Goal: Task Accomplishment & Management: Complete application form

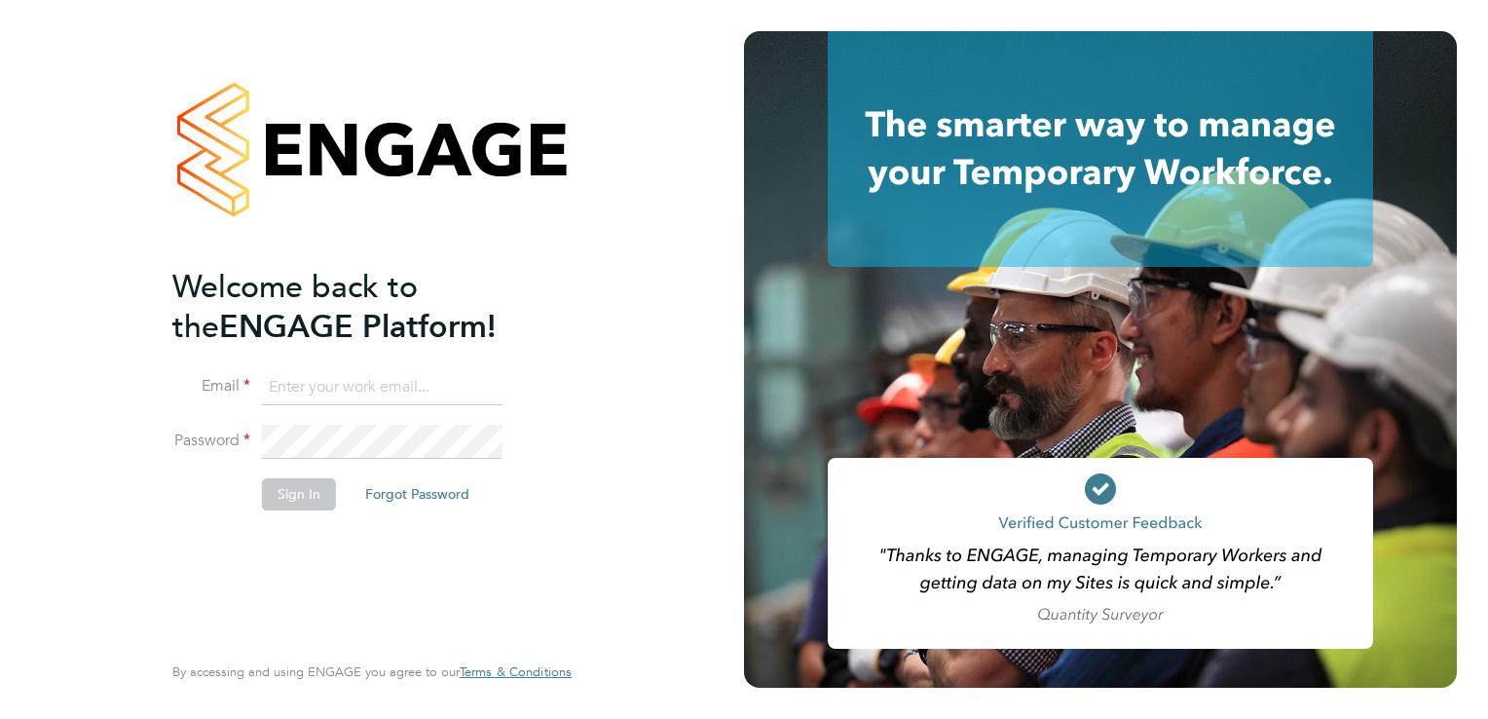
type input "[EMAIL_ADDRESS][DOMAIN_NAME]"
click at [307, 489] on button "Sign In" at bounding box center [299, 493] width 74 height 31
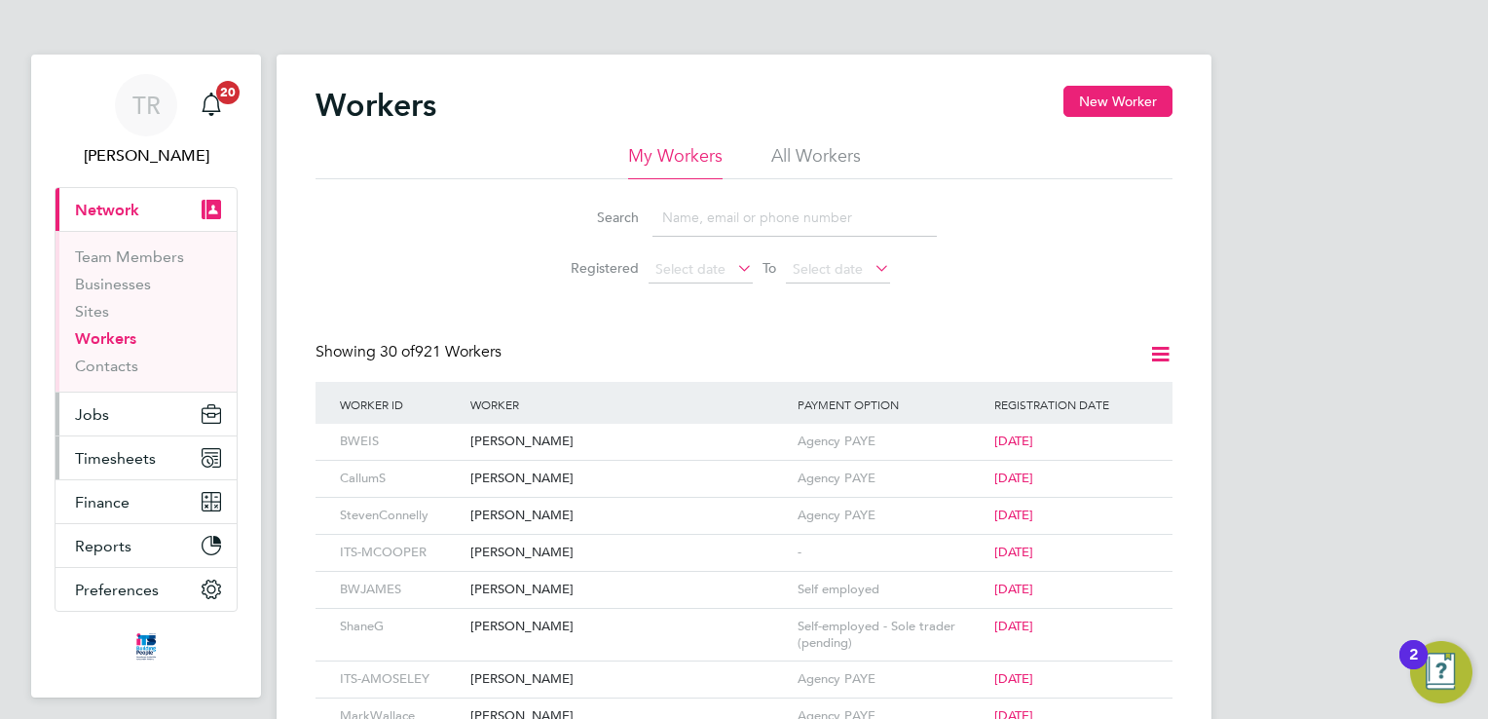
drag, startPoint x: 127, startPoint y: 456, endPoint x: 192, endPoint y: 425, distance: 72.3
click at [127, 456] on span "Timesheets" at bounding box center [115, 458] width 81 height 19
click at [140, 456] on span "Timesheets" at bounding box center [115, 458] width 81 height 19
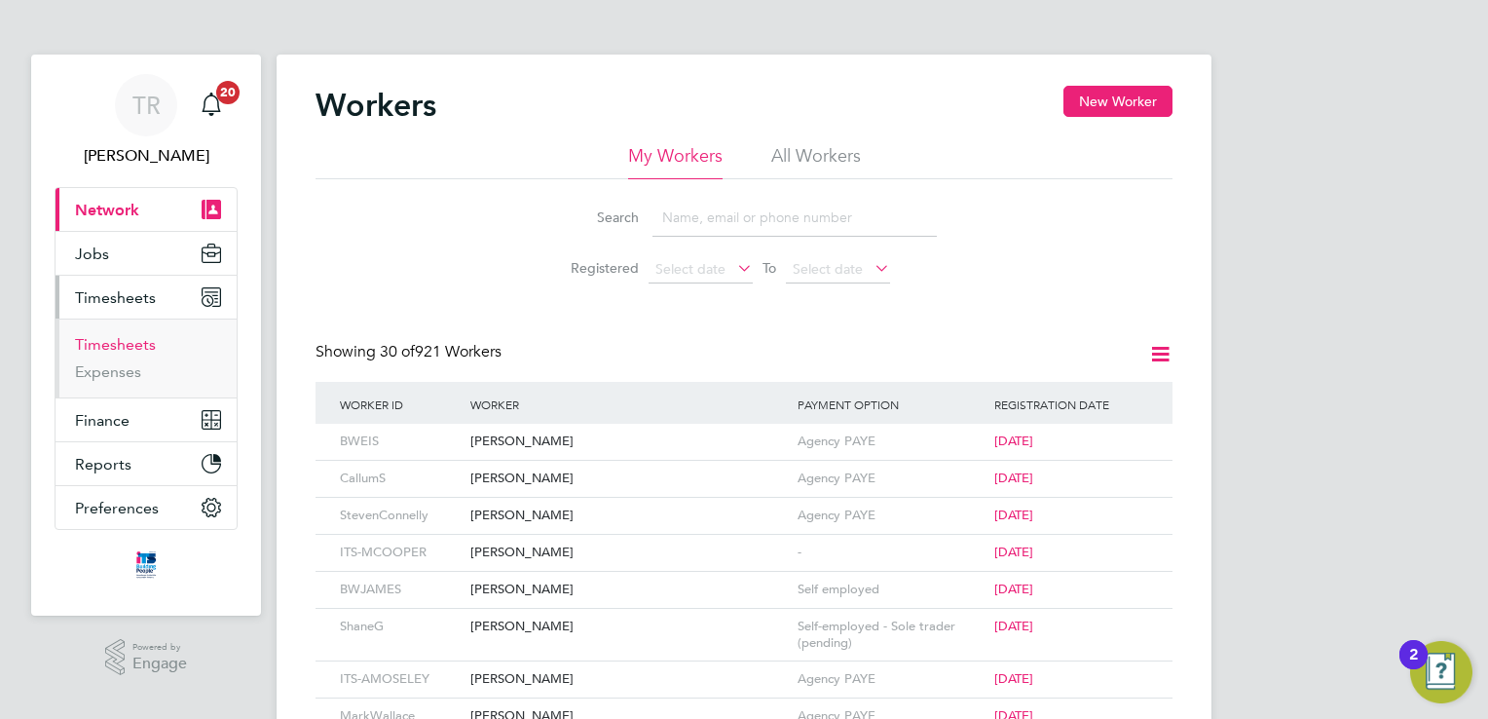
click at [130, 343] on link "Timesheets" at bounding box center [115, 344] width 81 height 19
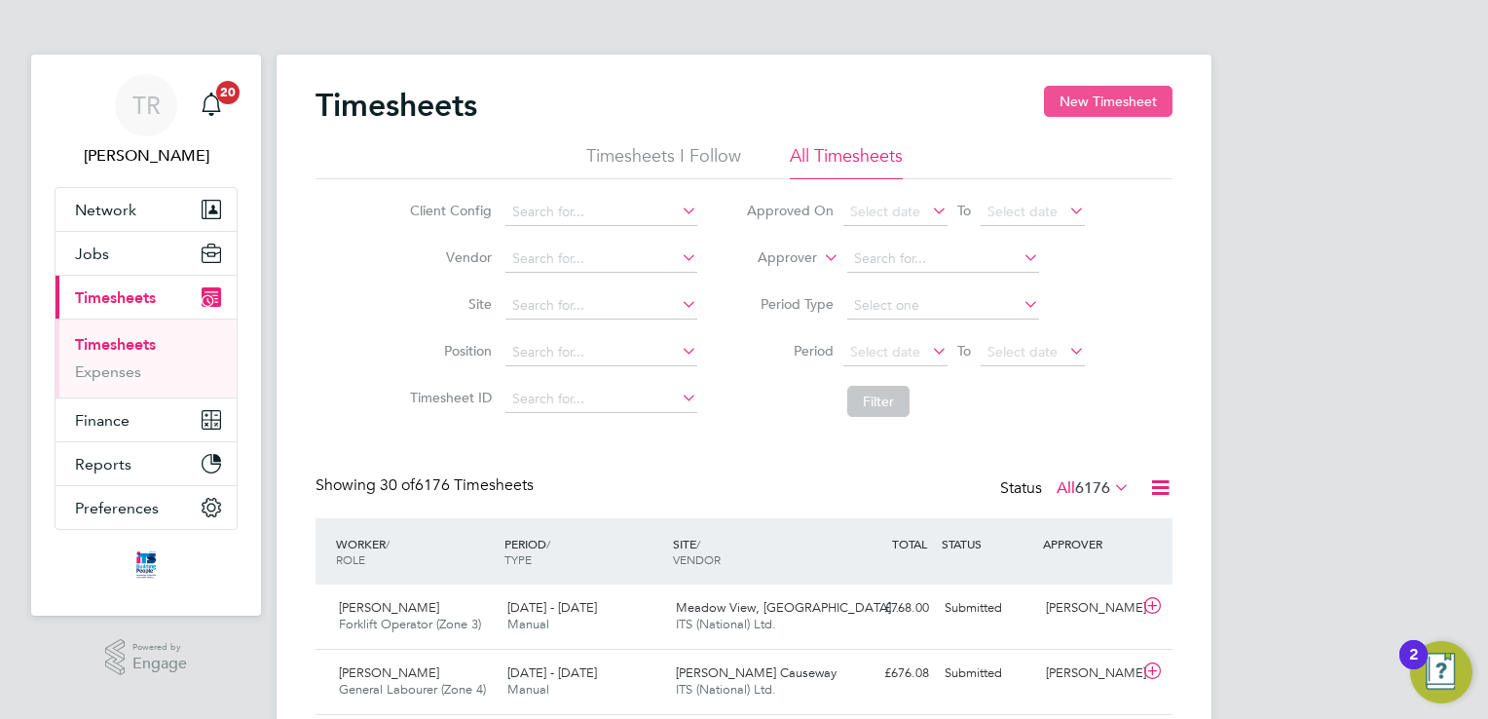
click at [1097, 96] on button "New Timesheet" at bounding box center [1108, 101] width 129 height 31
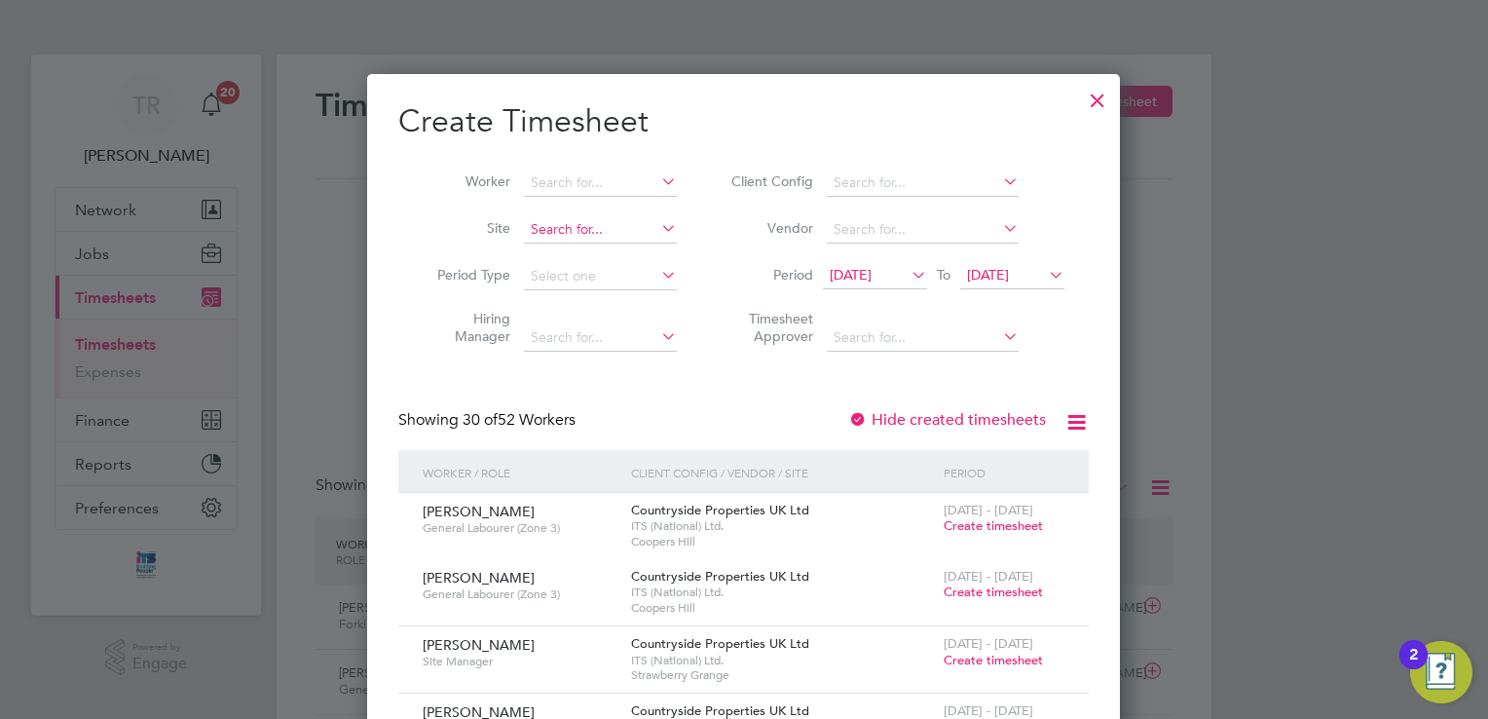
click at [525, 228] on input at bounding box center [600, 229] width 153 height 27
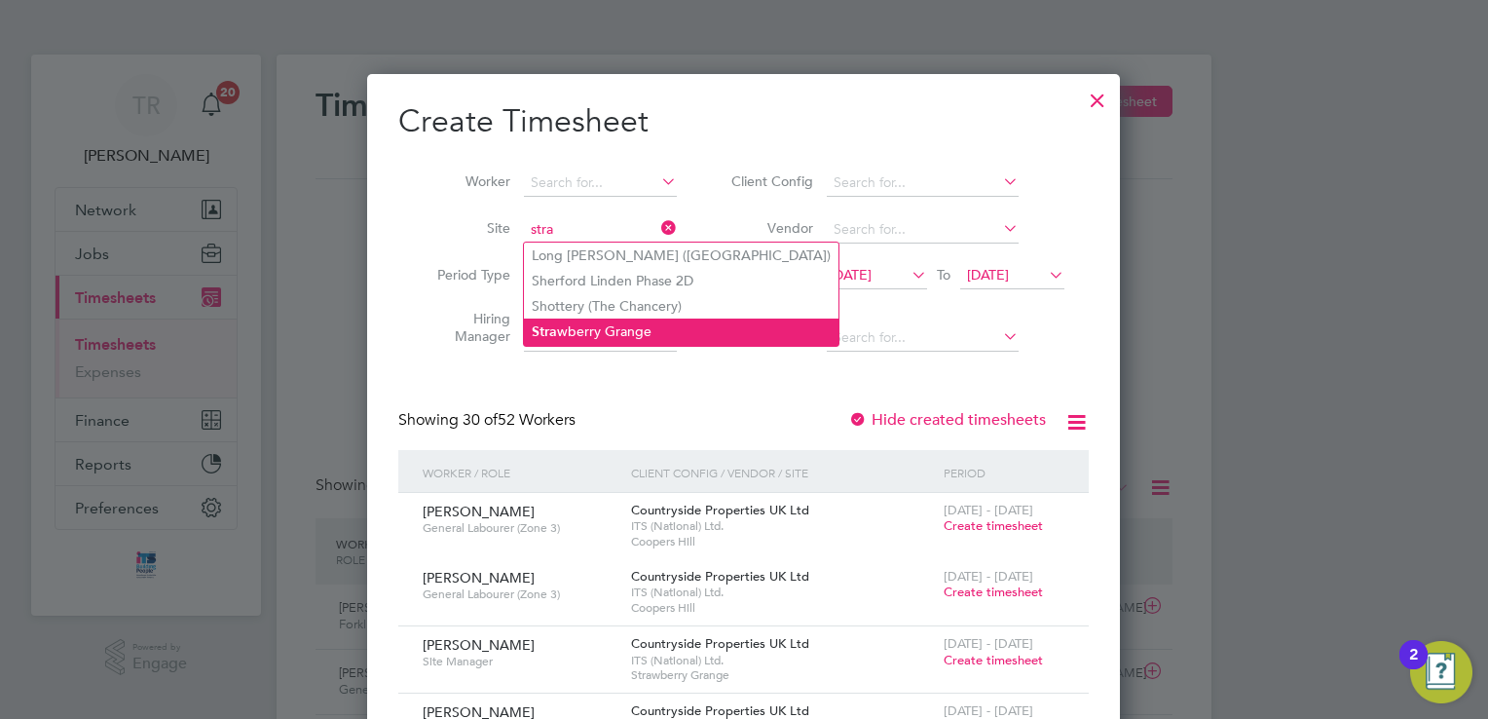
click at [608, 321] on li "Stra wberry Grange" at bounding box center [681, 331] width 315 height 26
type input "Strawberry Grange"
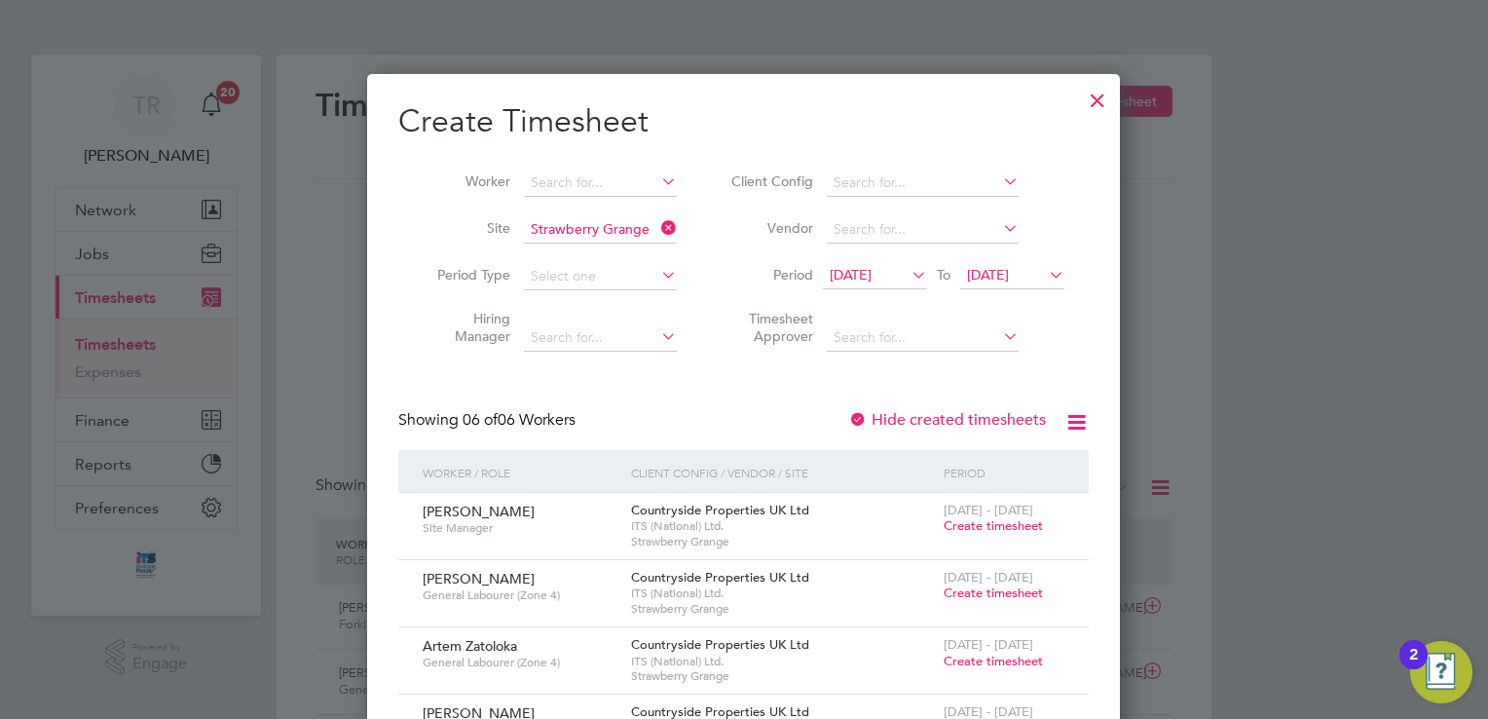
click at [1026, 526] on span "Create timesheet" at bounding box center [993, 525] width 99 height 17
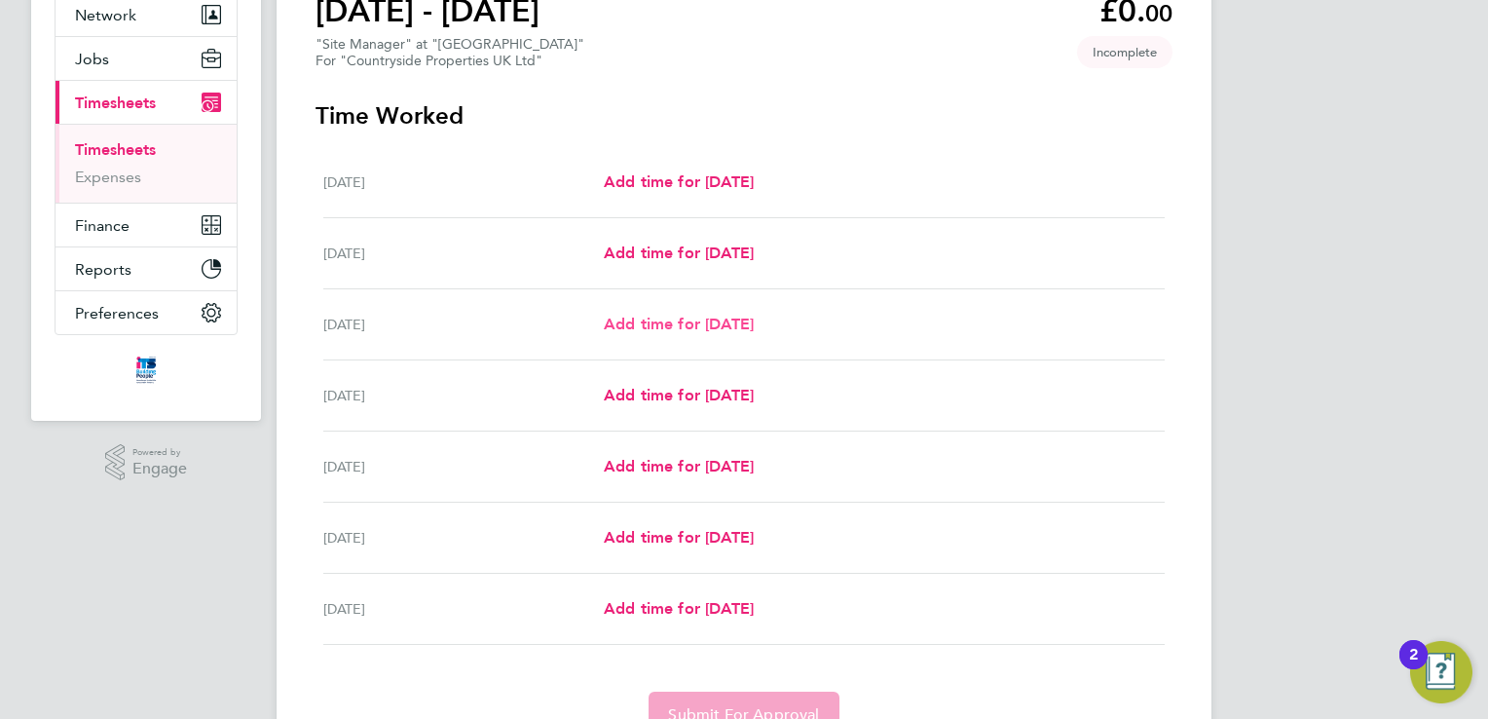
drag, startPoint x: 773, startPoint y: 318, endPoint x: 866, endPoint y: 314, distance: 92.6
click at [754, 318] on span "Add time for [DATE]" at bounding box center [679, 324] width 150 height 19
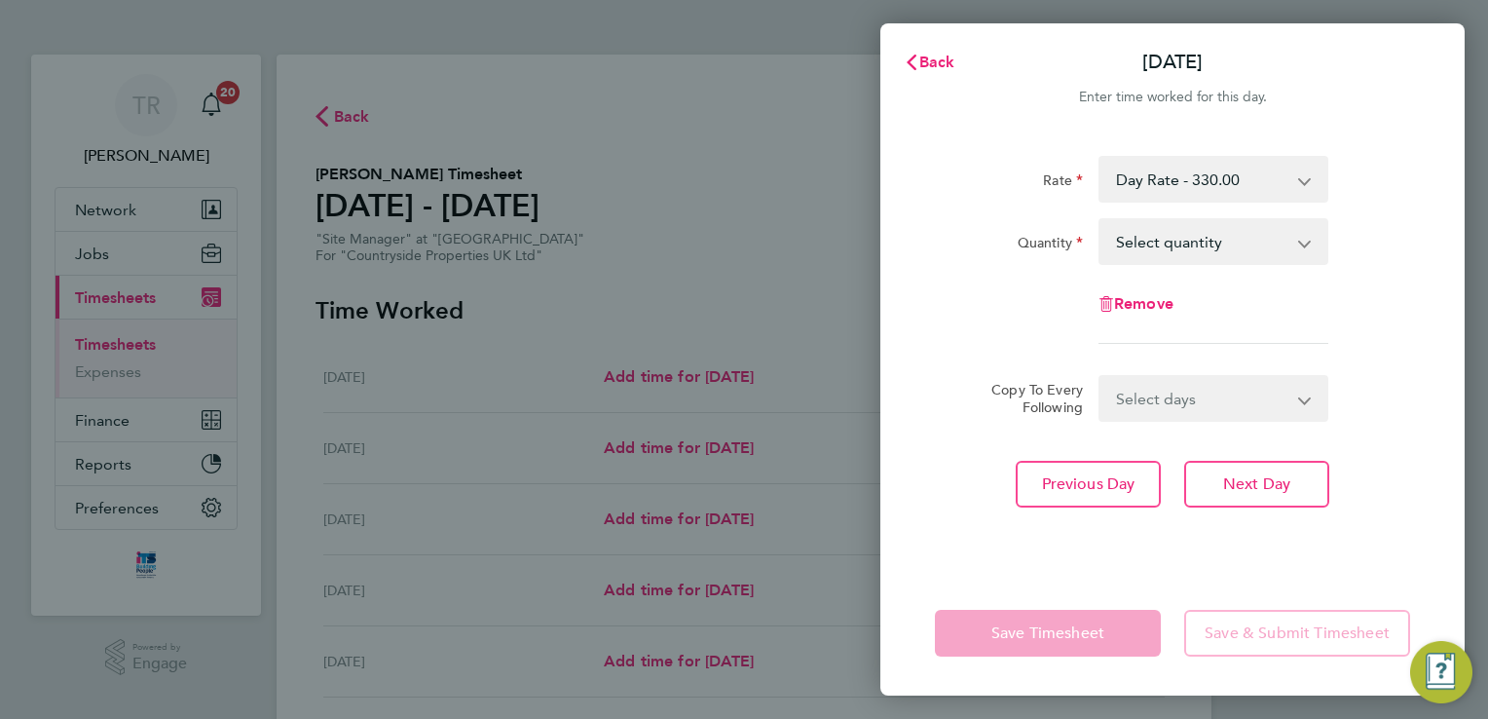
click at [1297, 247] on select "Select quantity 0.5 1" at bounding box center [1202, 241] width 203 height 43
select select "1"
click at [1101, 220] on select "Select quantity 0.5 1" at bounding box center [1202, 241] width 203 height 43
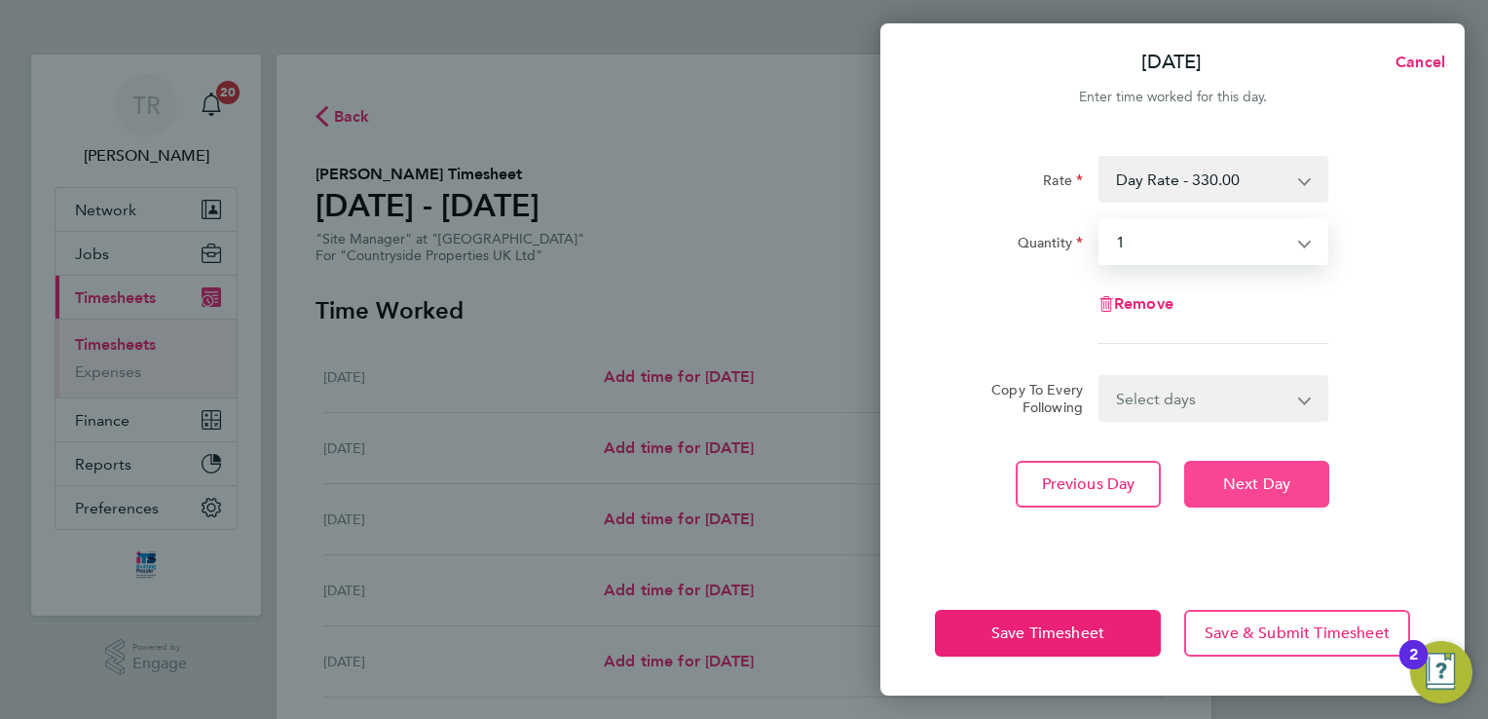
click at [1278, 502] on button "Next Day" at bounding box center [1256, 484] width 145 height 47
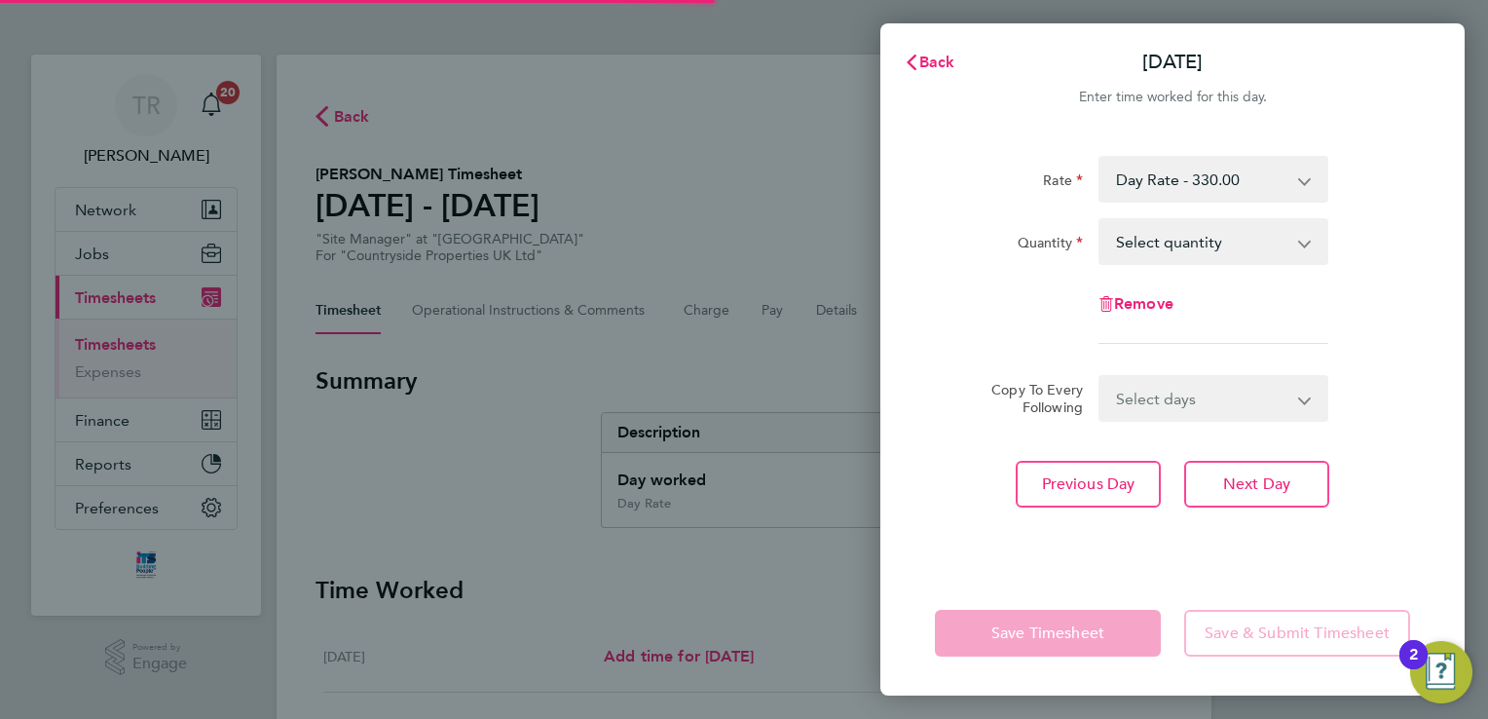
click at [1297, 248] on select "Select quantity 0.5 1" at bounding box center [1202, 241] width 203 height 43
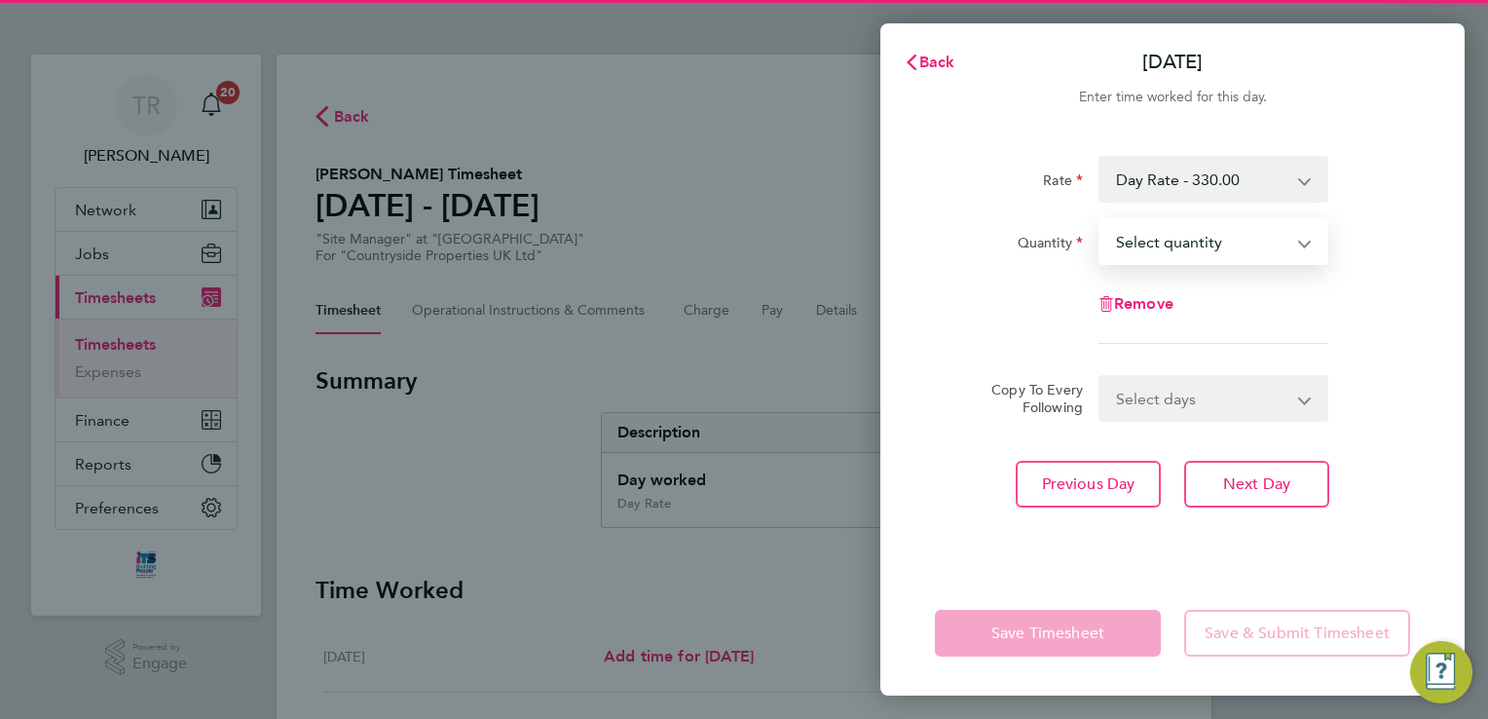
select select "1"
click at [1101, 220] on select "Select quantity 0.5 1" at bounding box center [1202, 241] width 203 height 43
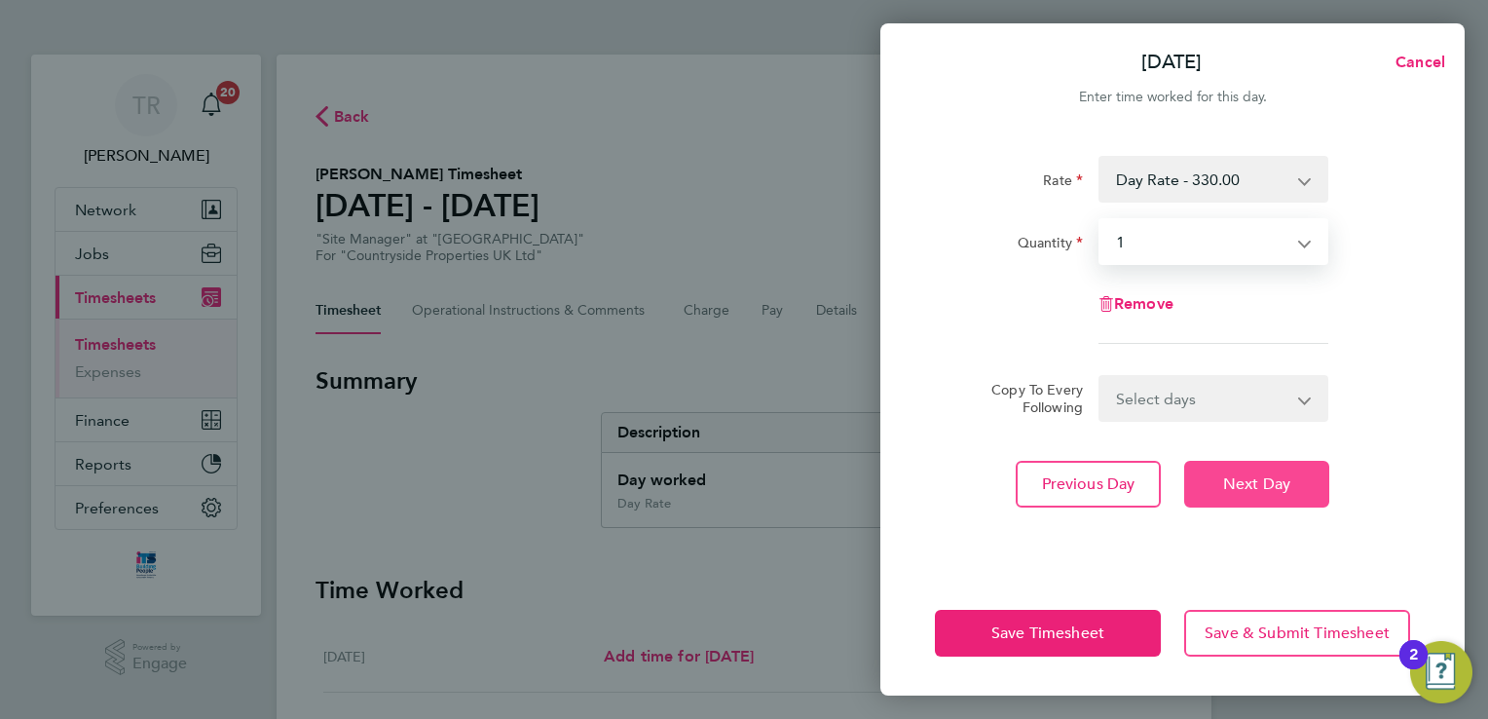
click at [1268, 489] on span "Next Day" at bounding box center [1256, 483] width 67 height 19
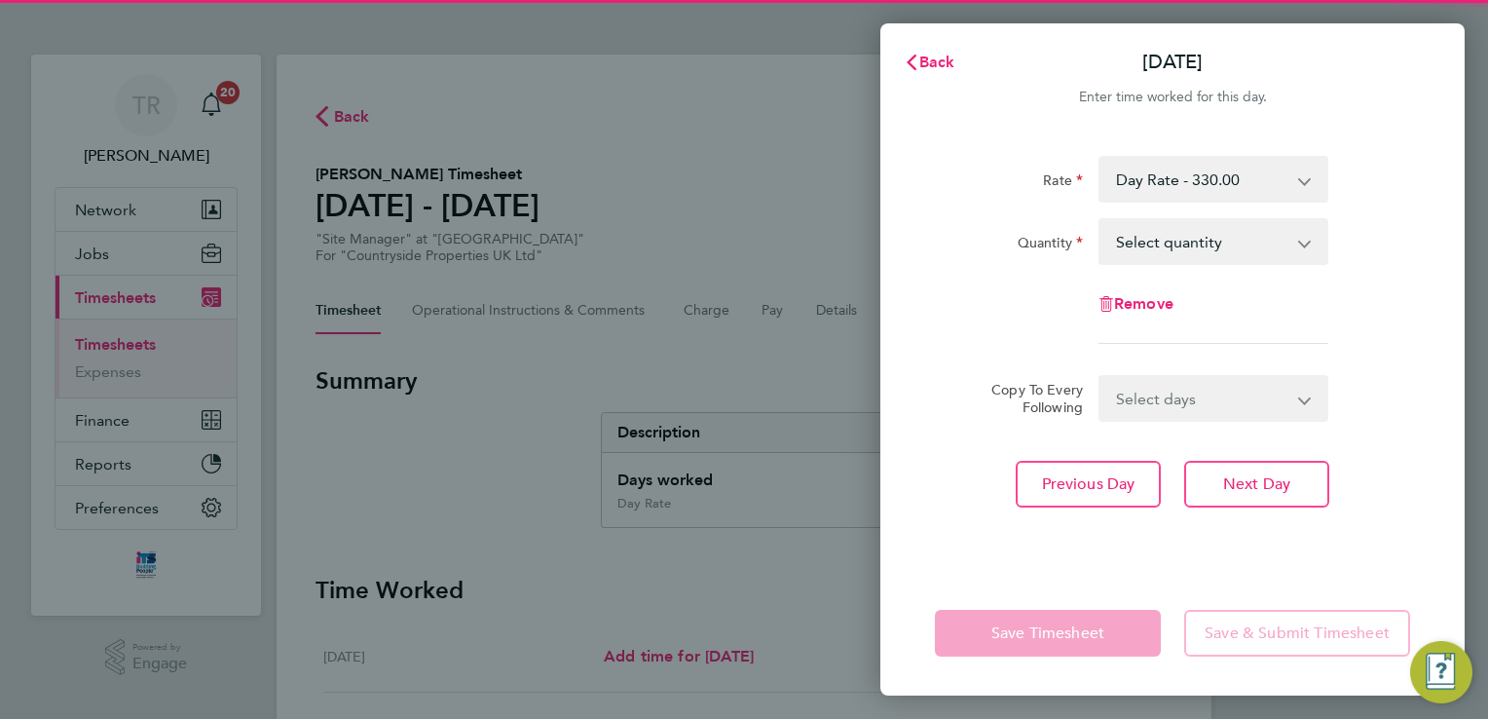
click at [1286, 240] on select "Select quantity 0.5 1" at bounding box center [1202, 241] width 203 height 43
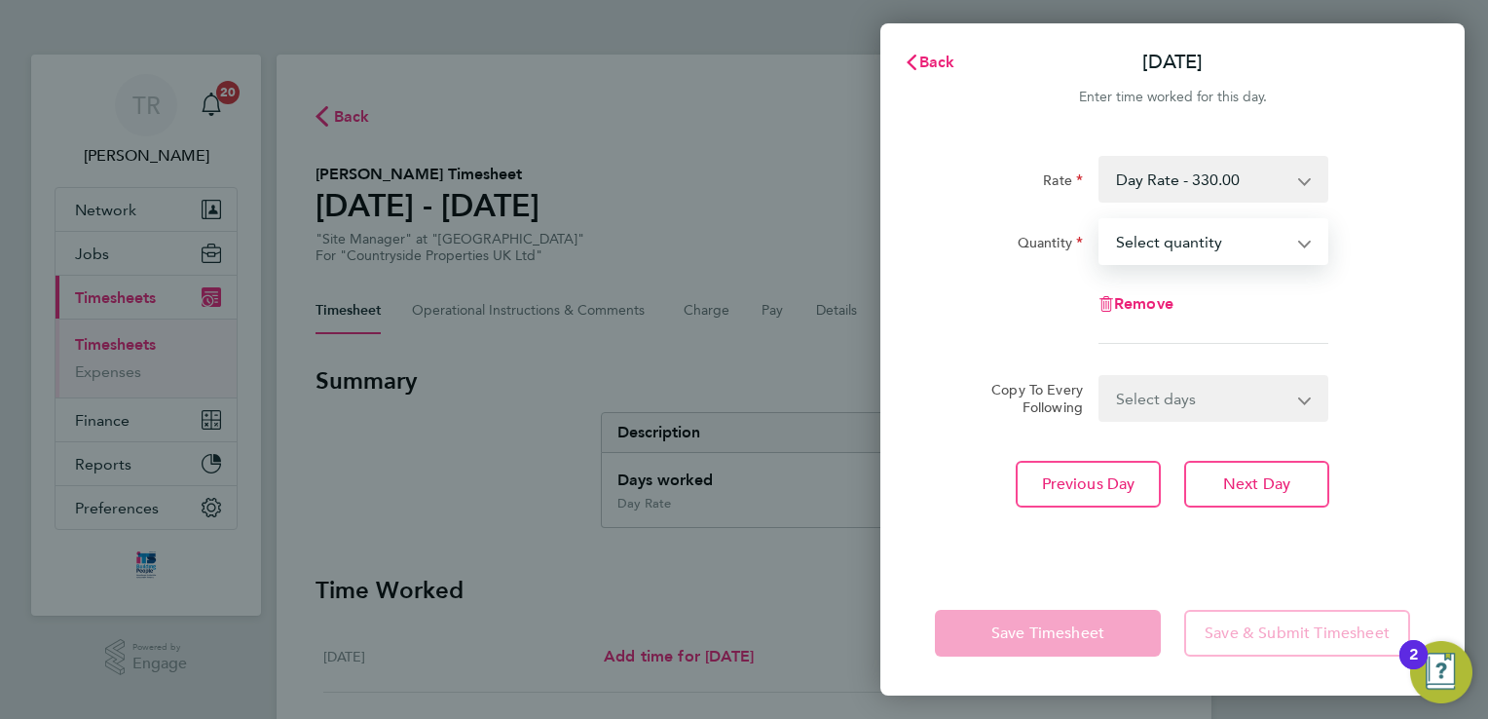
select select "1"
click at [1101, 220] on select "Select quantity 0.5 1" at bounding box center [1202, 241] width 203 height 43
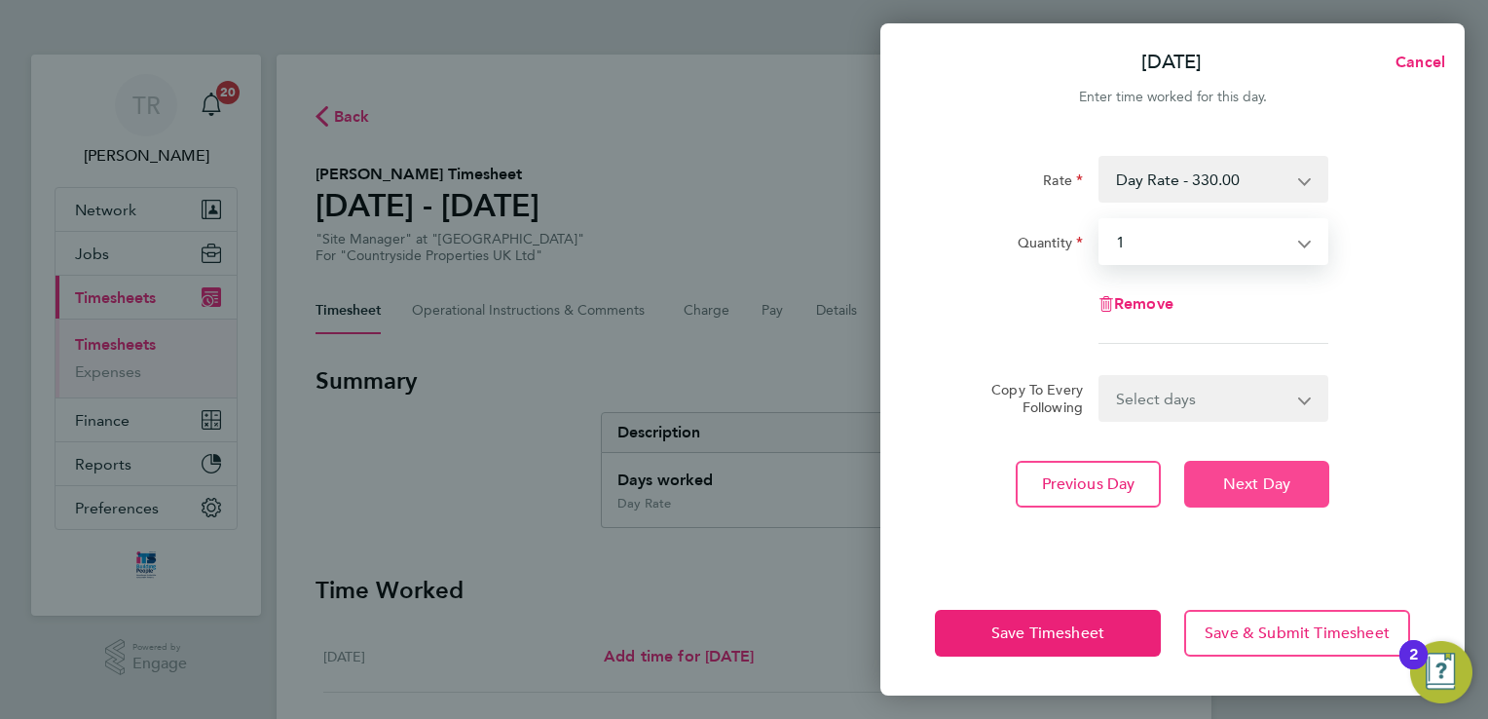
click at [1290, 500] on button "Next Day" at bounding box center [1256, 484] width 145 height 47
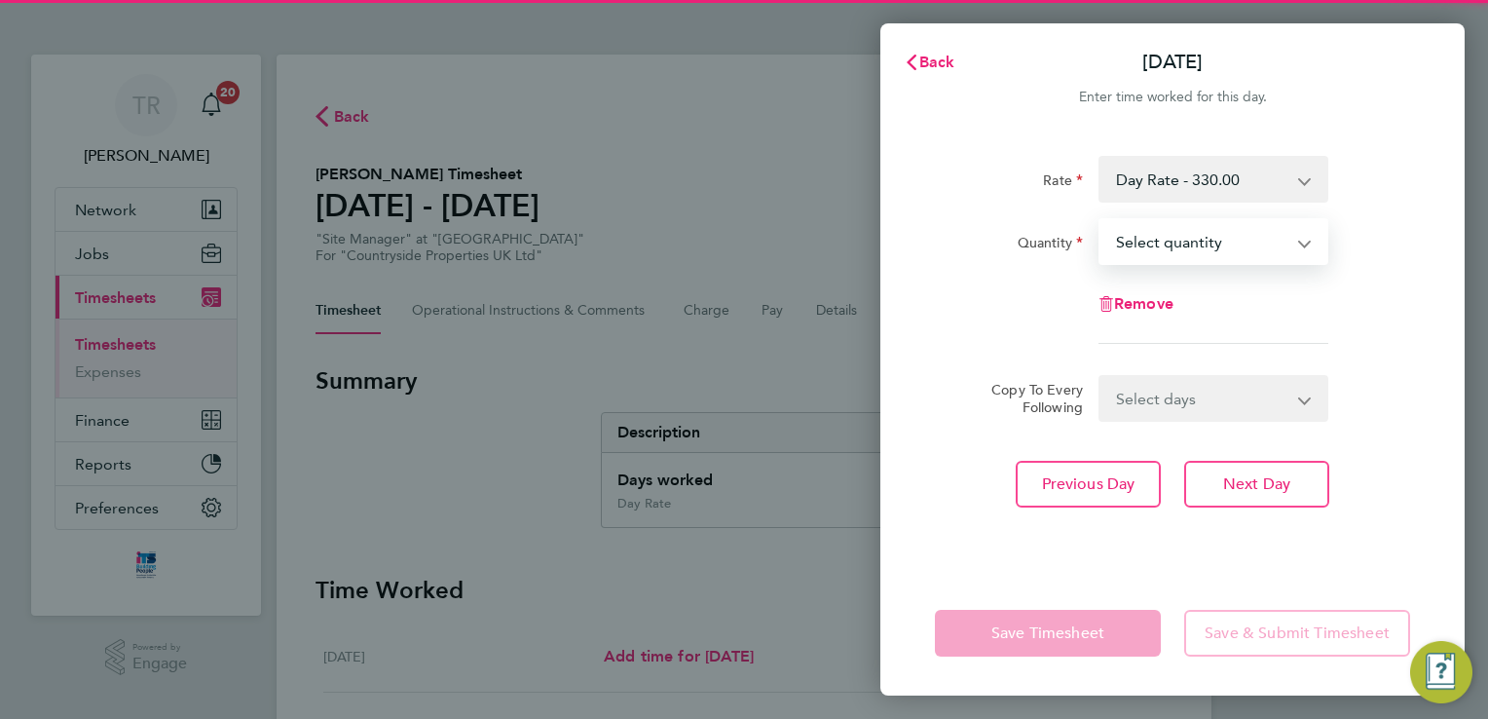
click at [1239, 256] on select "Select quantity 0.5 1" at bounding box center [1202, 241] width 203 height 43
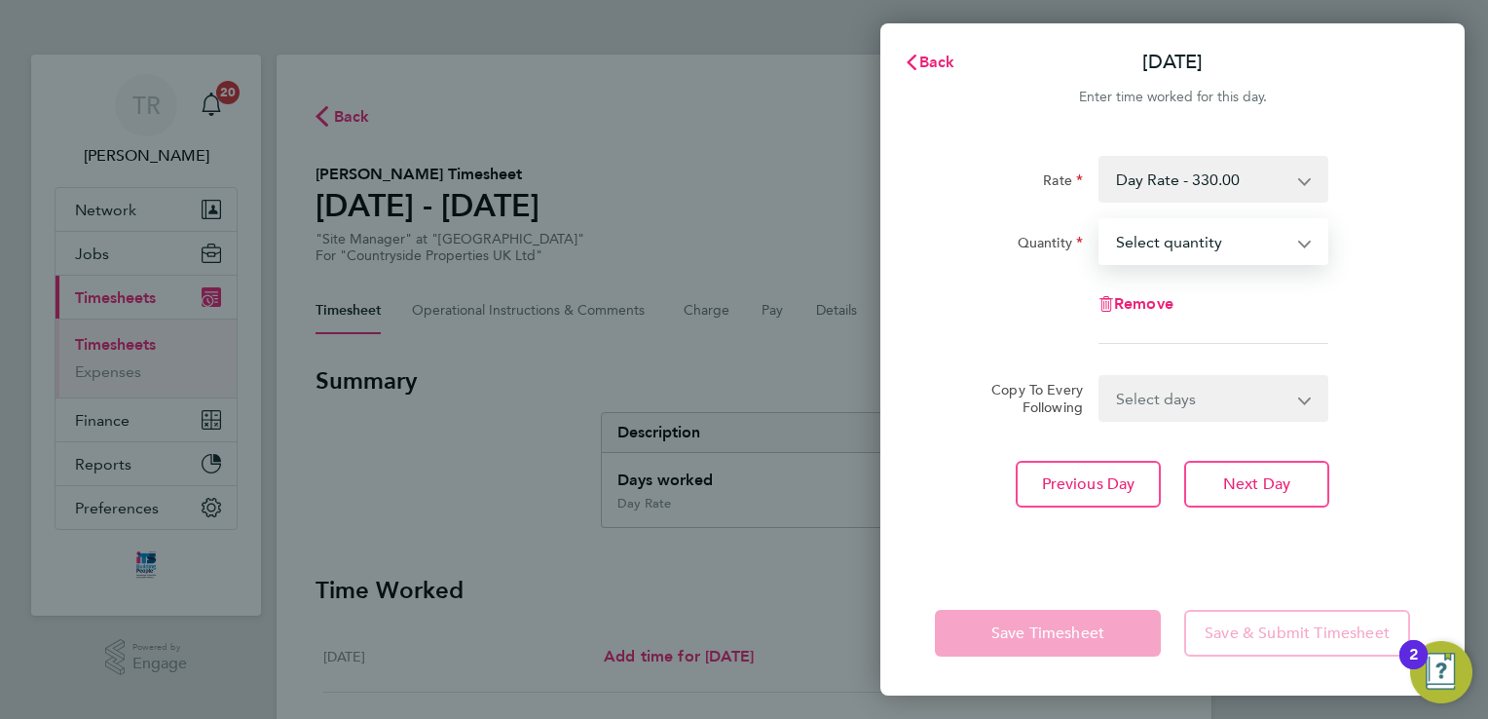
select select "1"
click at [1101, 220] on select "Select quantity 0.5 1" at bounding box center [1202, 241] width 203 height 43
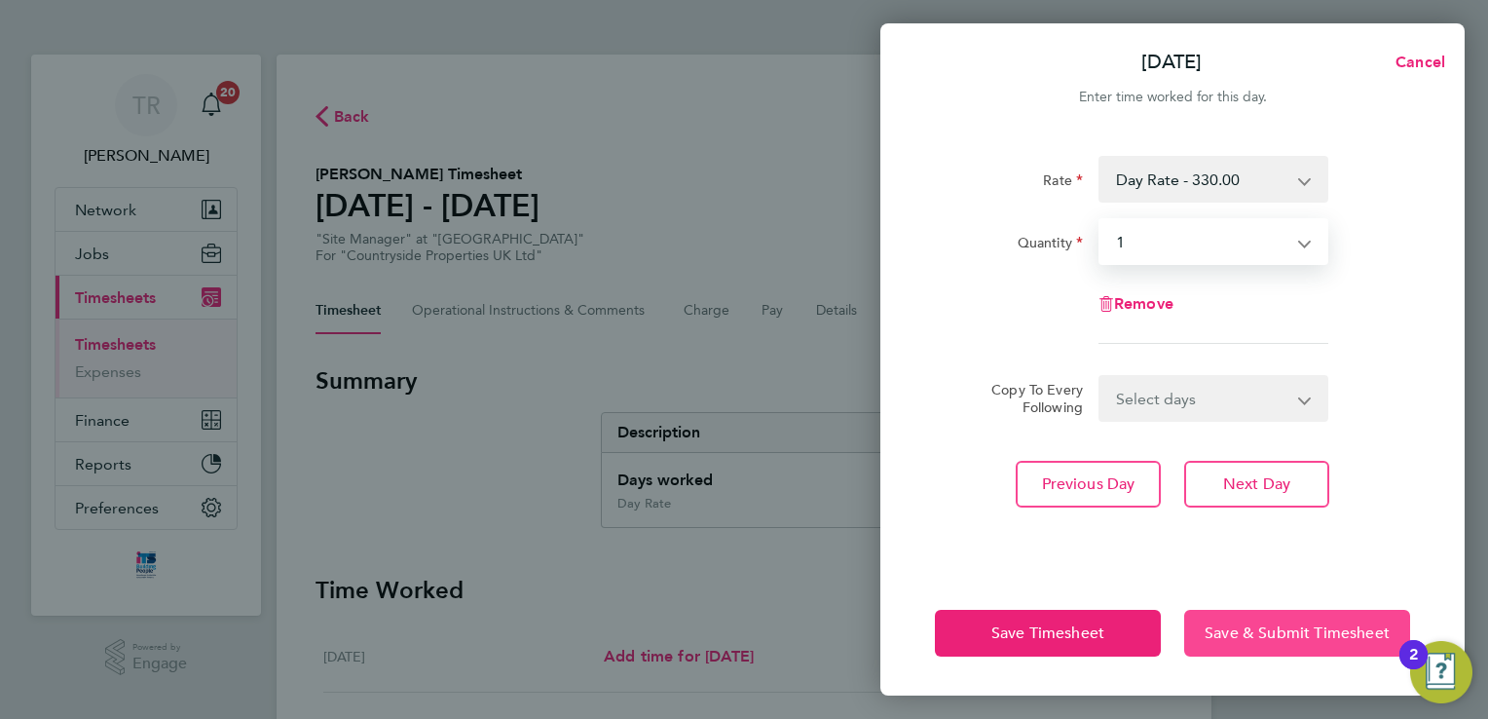
click at [1296, 641] on span "Save & Submit Timesheet" at bounding box center [1297, 632] width 185 height 19
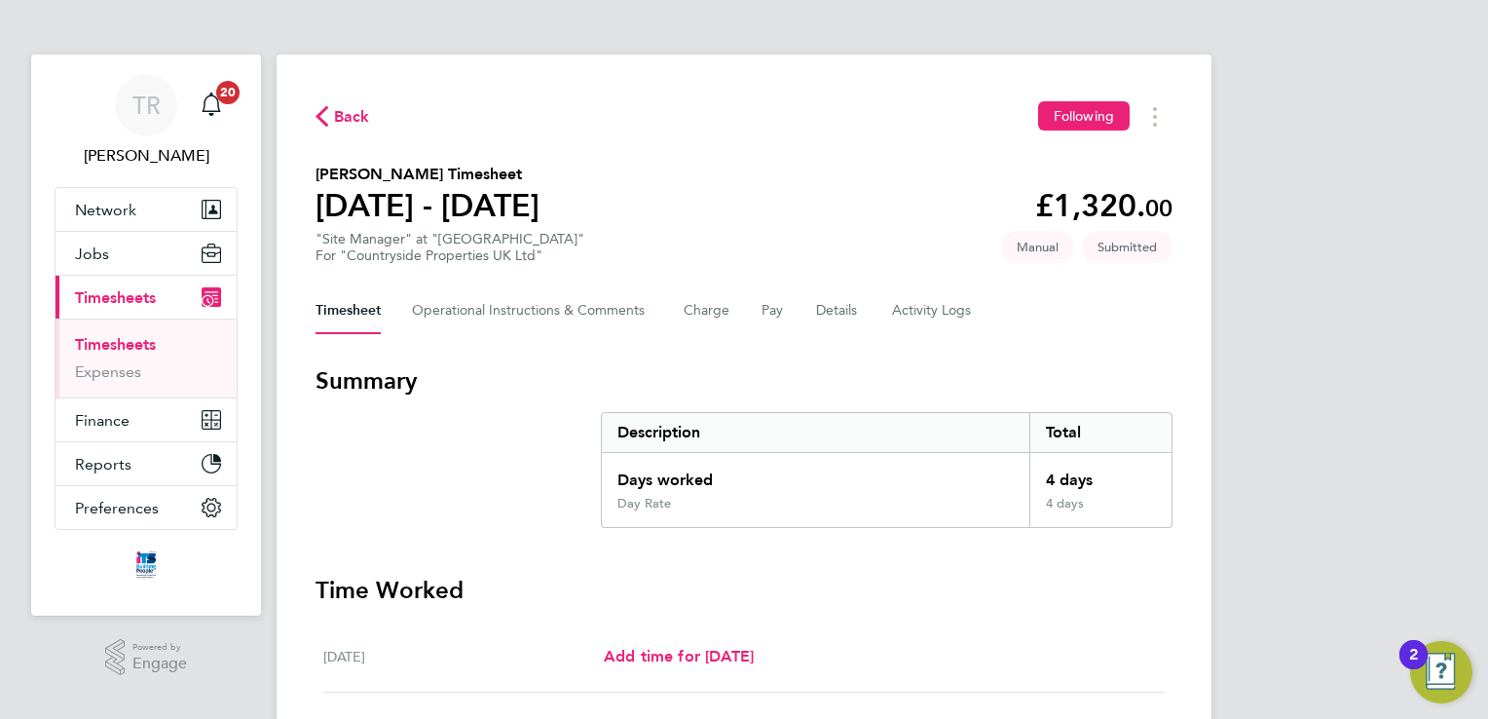
click at [105, 346] on link "Timesheets" at bounding box center [115, 344] width 81 height 19
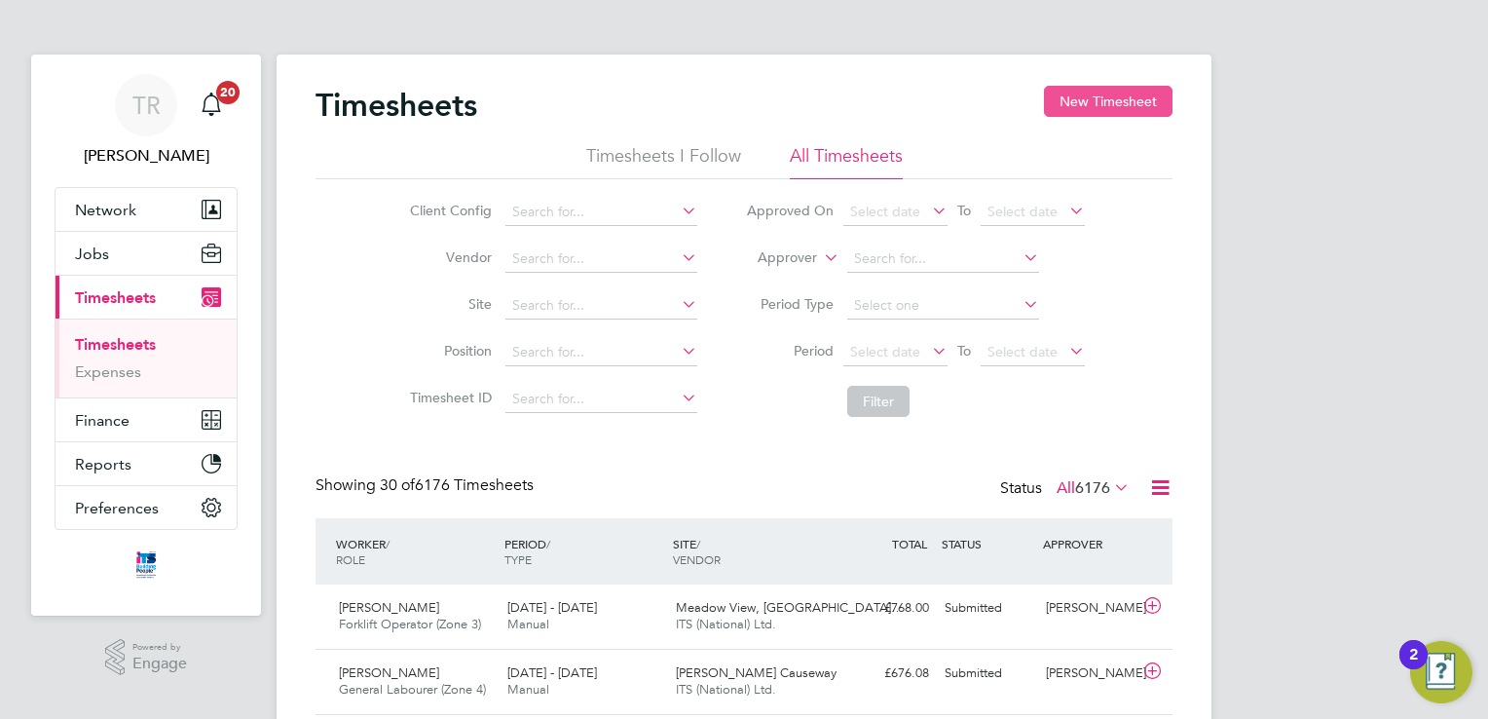
click at [1068, 107] on button "New Timesheet" at bounding box center [1108, 101] width 129 height 31
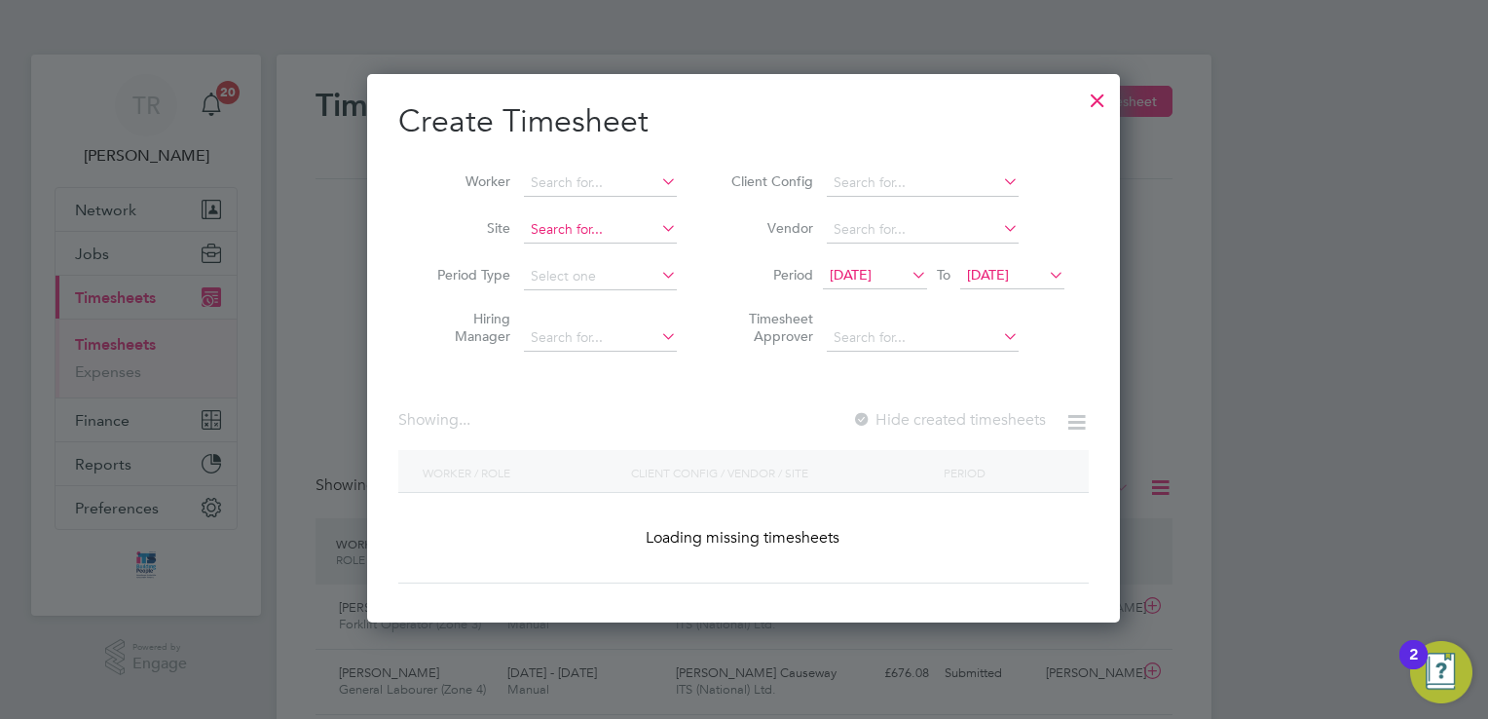
click at [572, 240] on input at bounding box center [600, 229] width 153 height 27
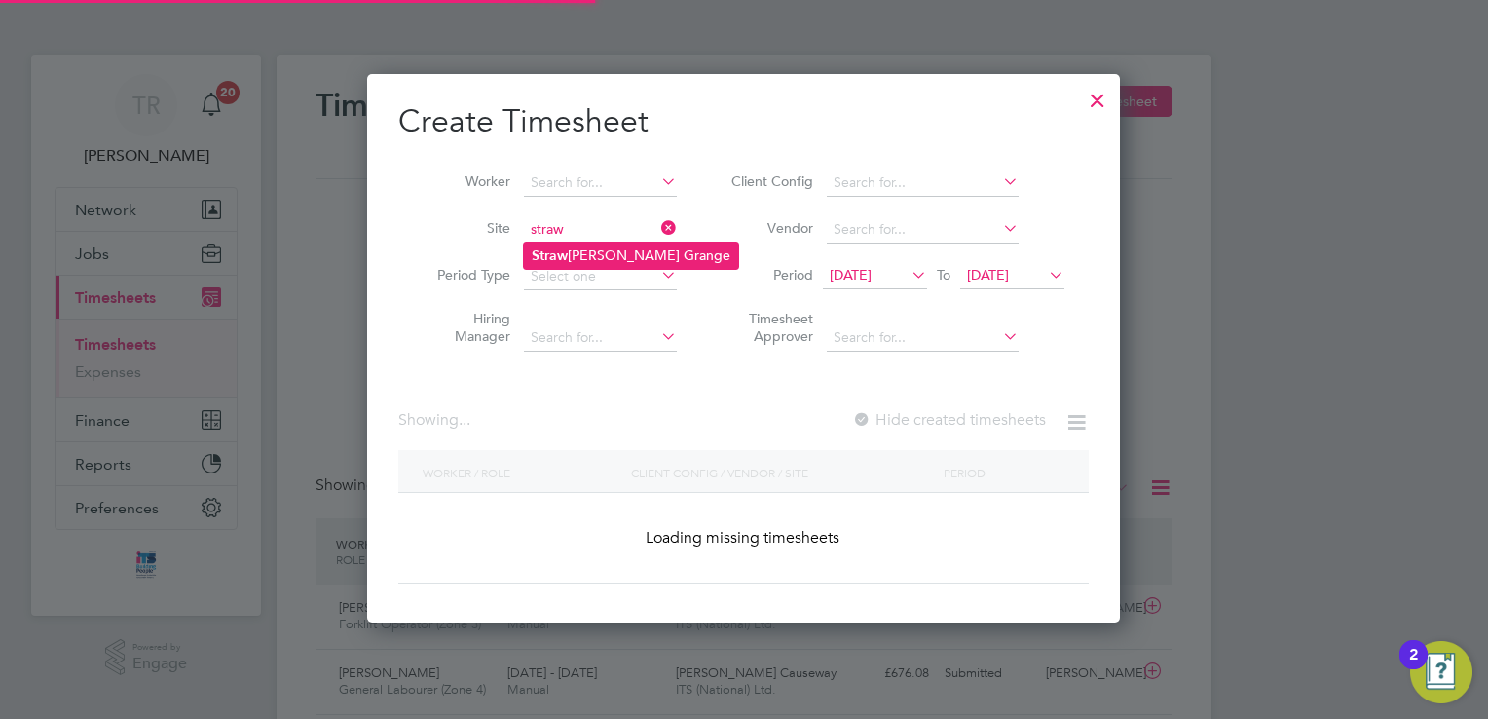
click at [582, 250] on li "Straw [PERSON_NAME] Grange" at bounding box center [631, 256] width 214 height 26
type input "Strawberry Grange"
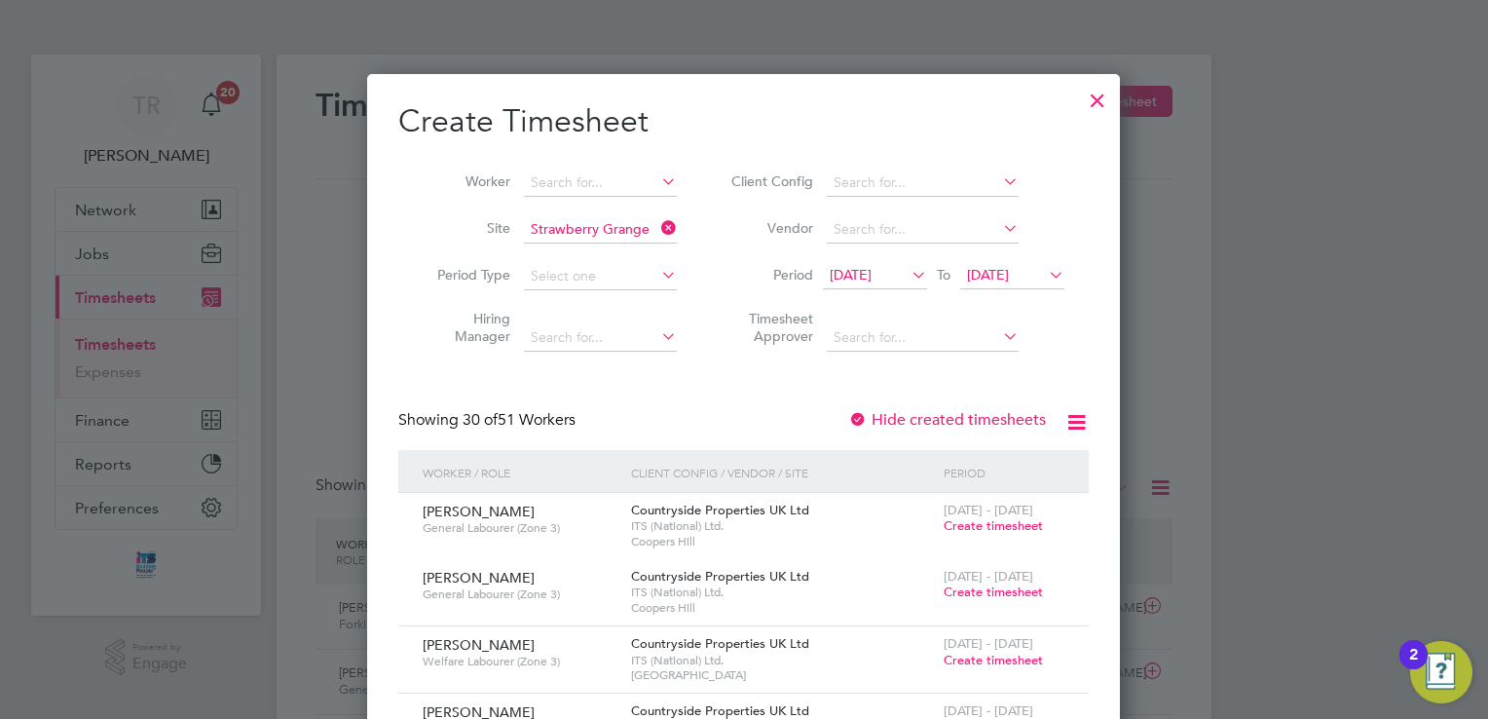
click at [1045, 279] on icon at bounding box center [1045, 274] width 0 height 27
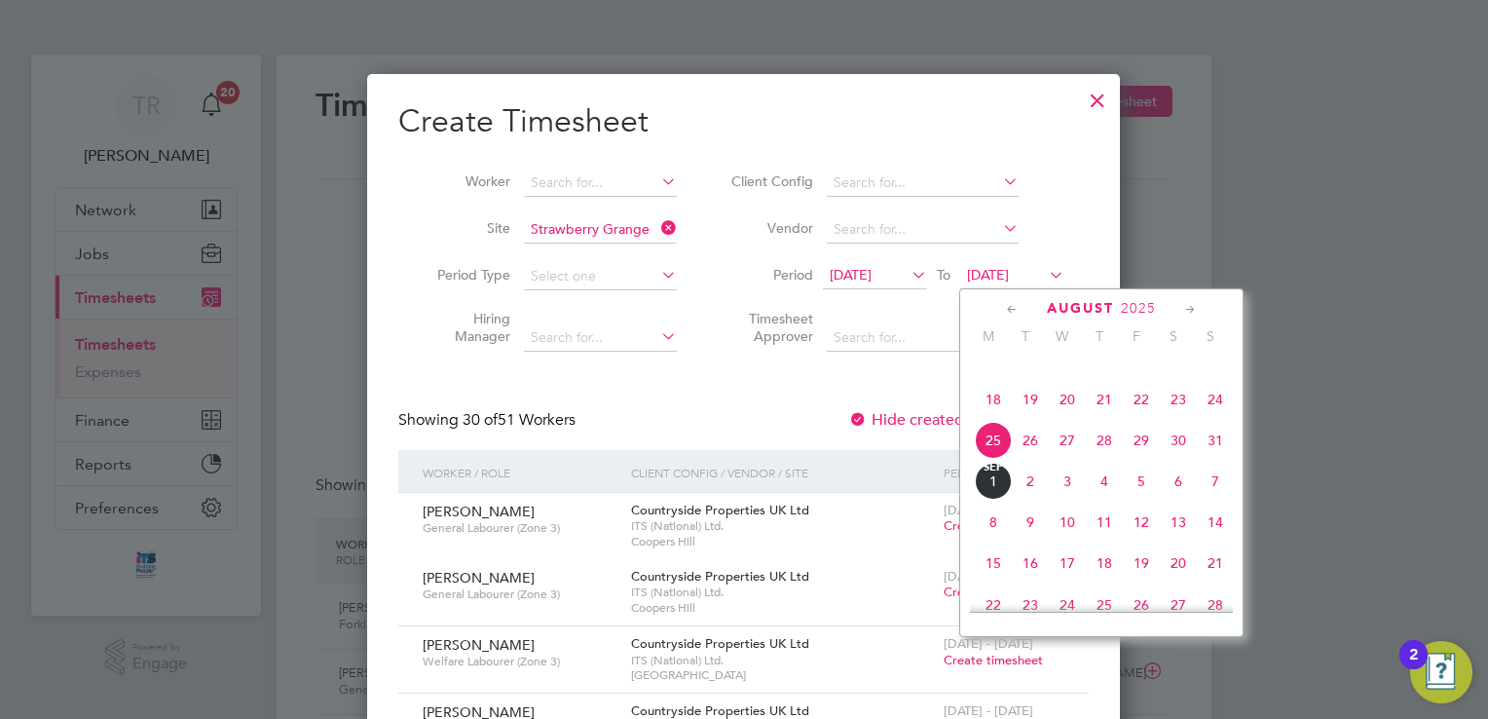
click at [1219, 459] on span "31" at bounding box center [1215, 440] width 37 height 37
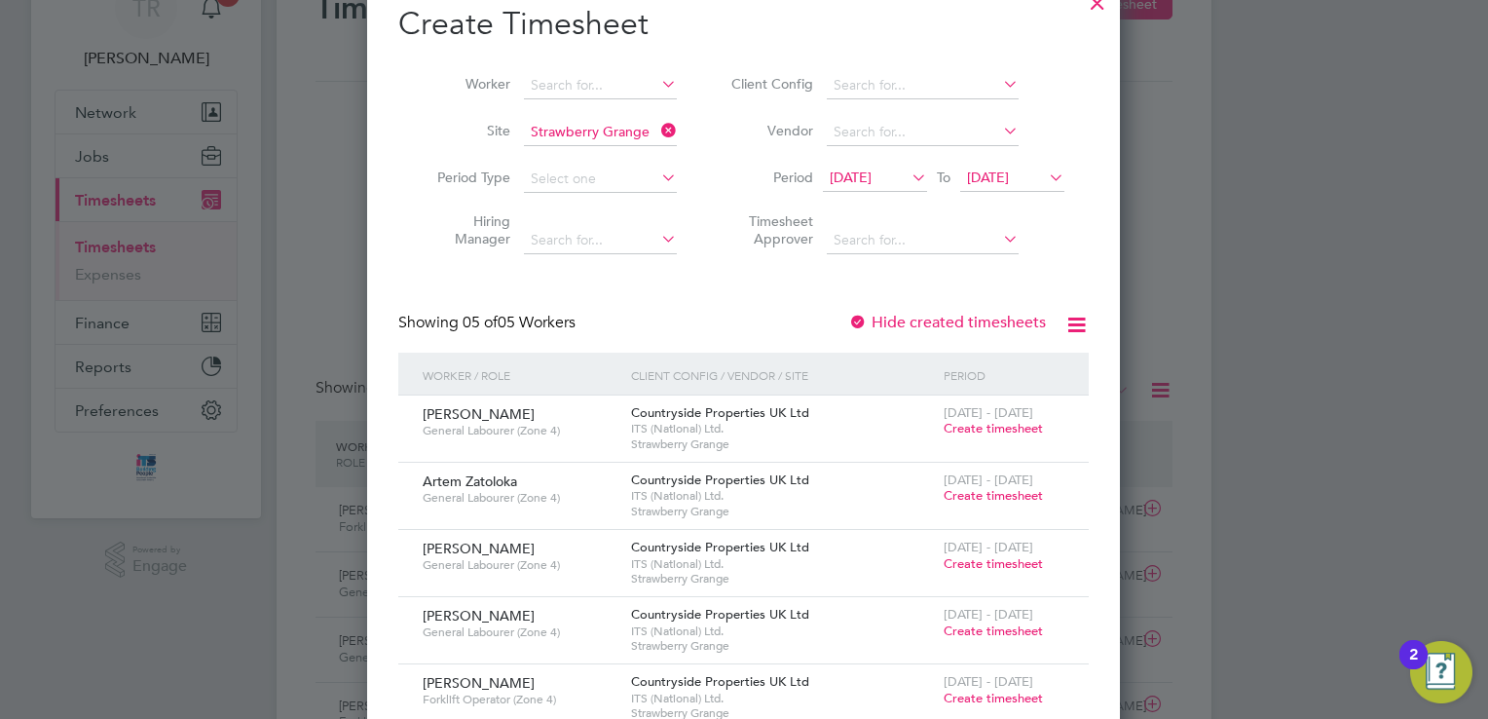
click at [981, 430] on span "Create timesheet" at bounding box center [993, 428] width 99 height 17
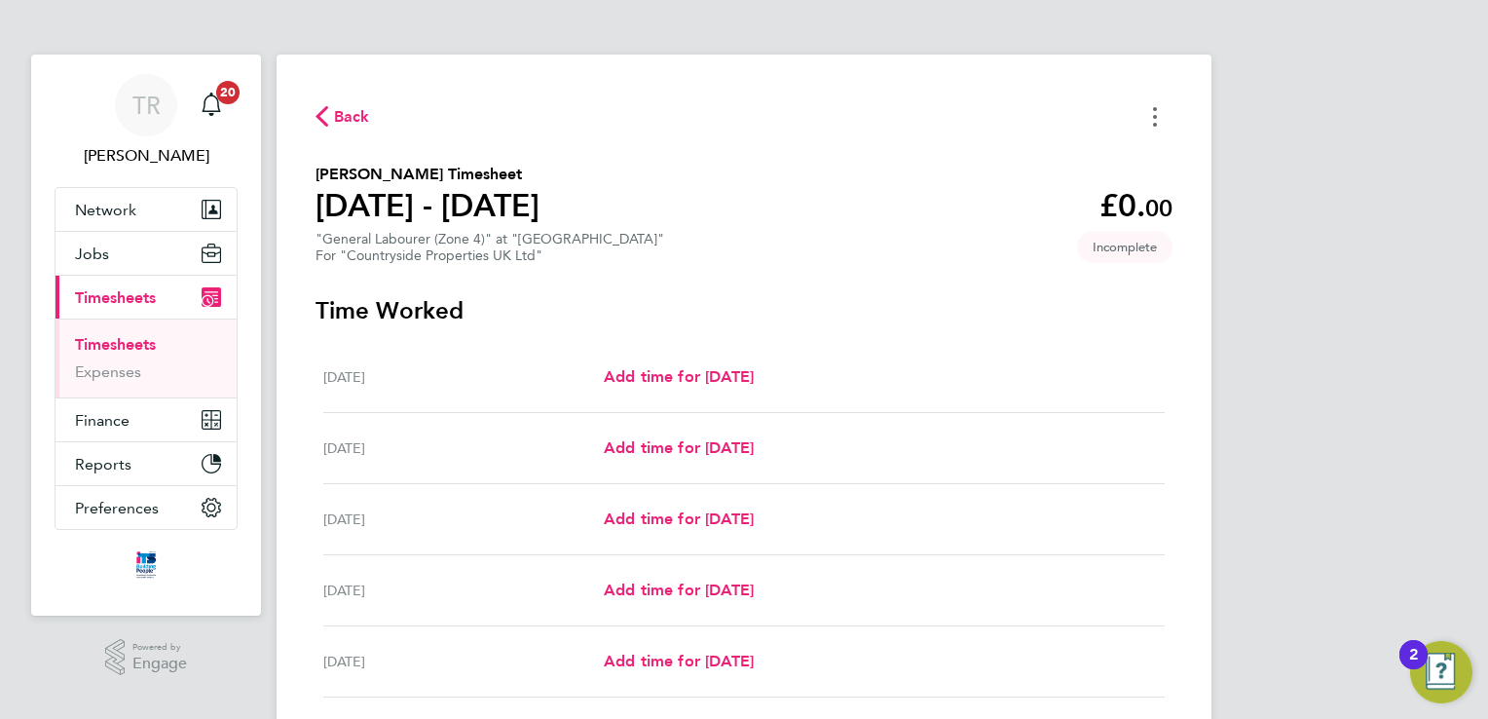
click at [1153, 115] on icon "Timesheets Menu" at bounding box center [1155, 116] width 4 height 19
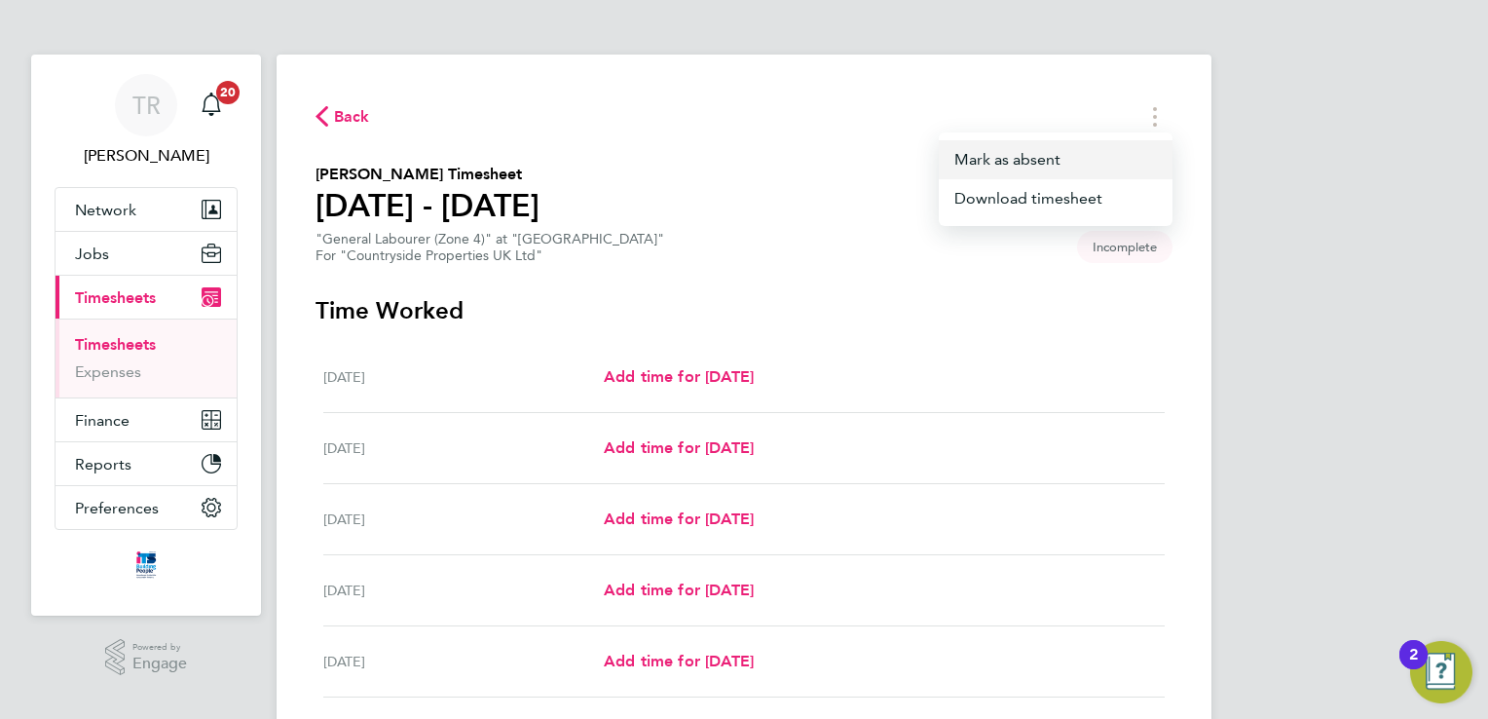
click at [1073, 160] on button "Mark as absent" at bounding box center [1056, 159] width 234 height 39
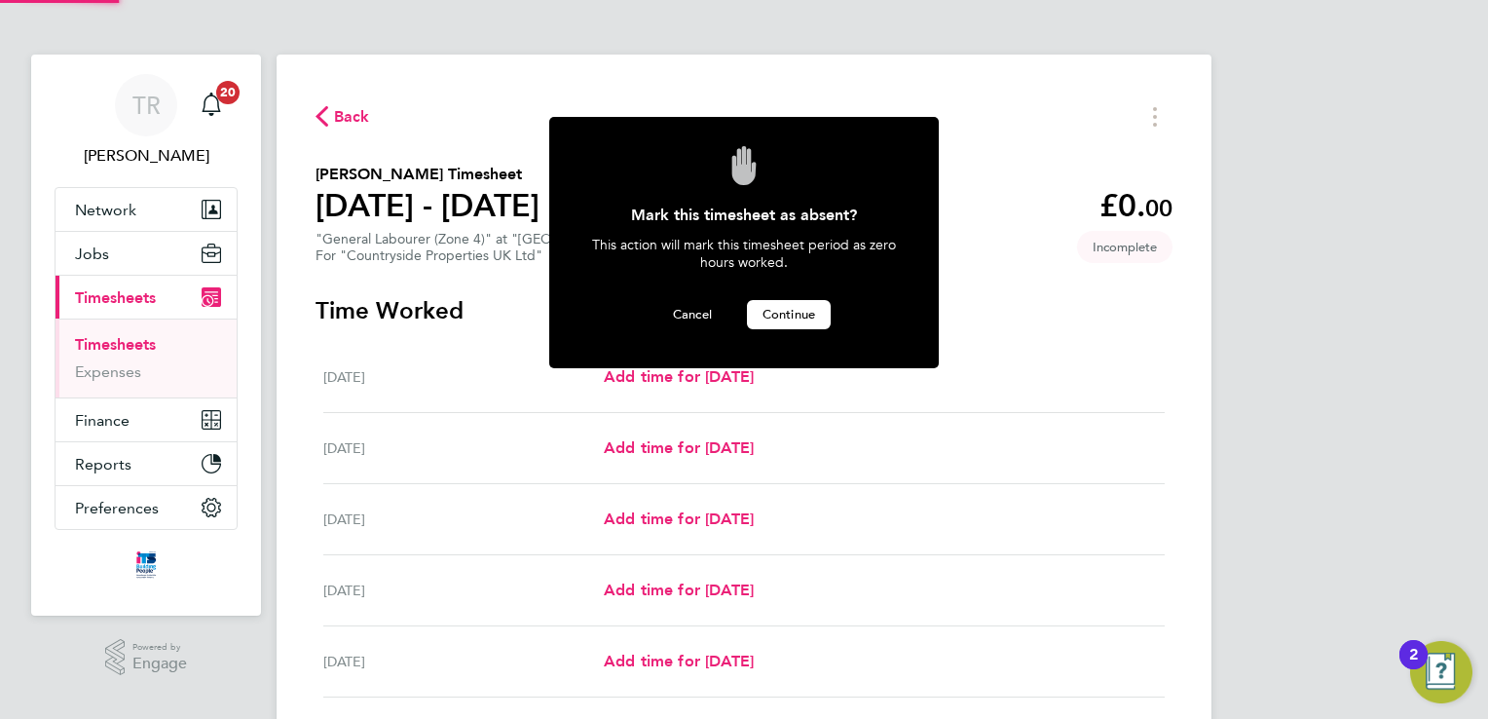
click at [777, 306] on span "Continue" at bounding box center [789, 314] width 53 height 17
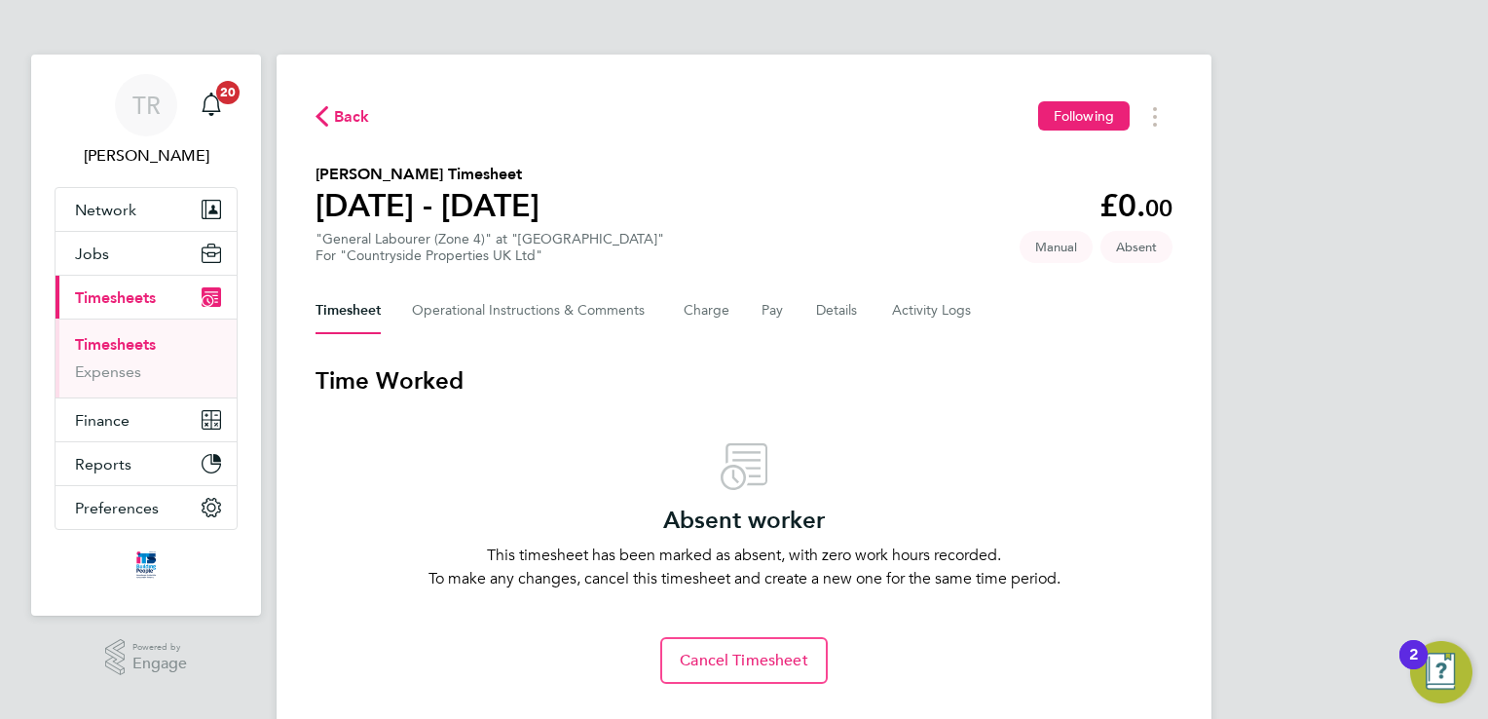
click at [103, 340] on link "Timesheets" at bounding box center [115, 344] width 81 height 19
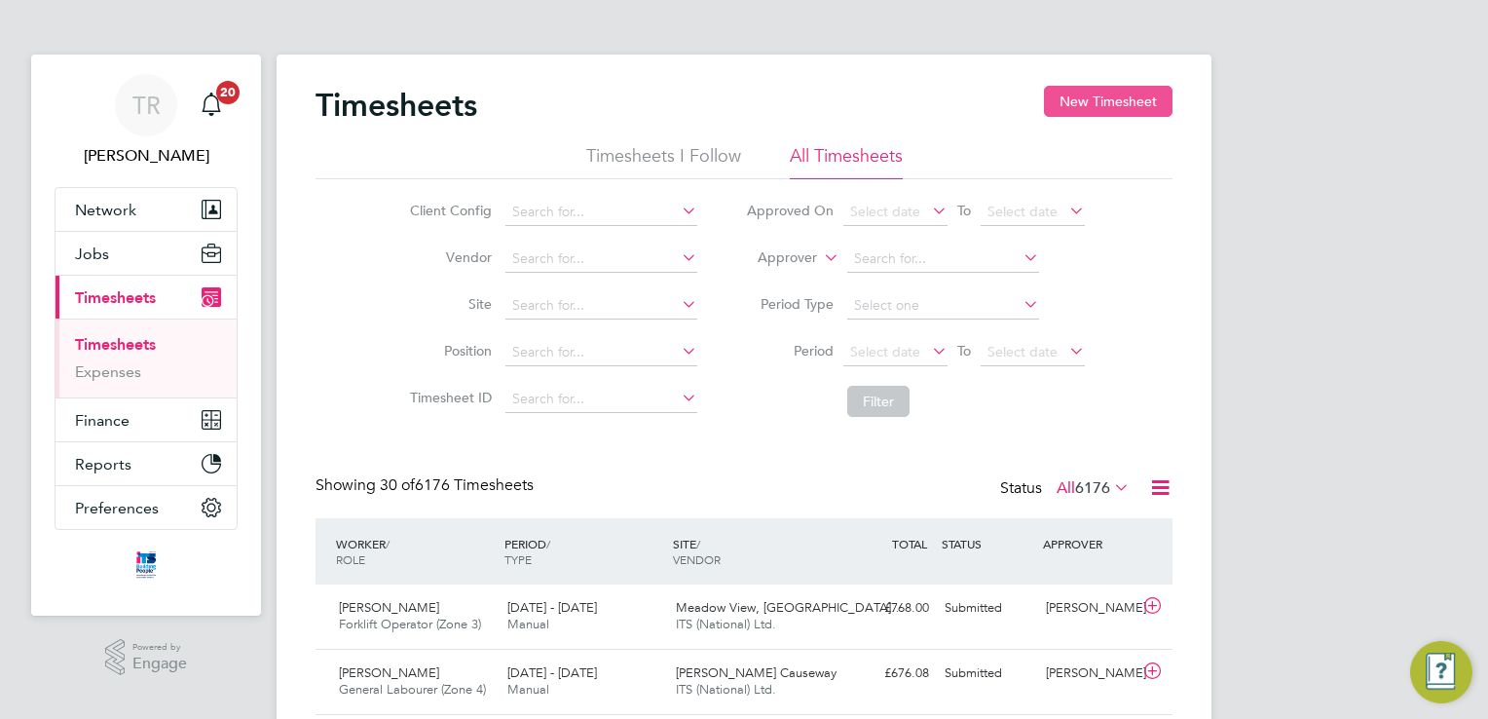
click at [1096, 99] on button "New Timesheet" at bounding box center [1108, 101] width 129 height 31
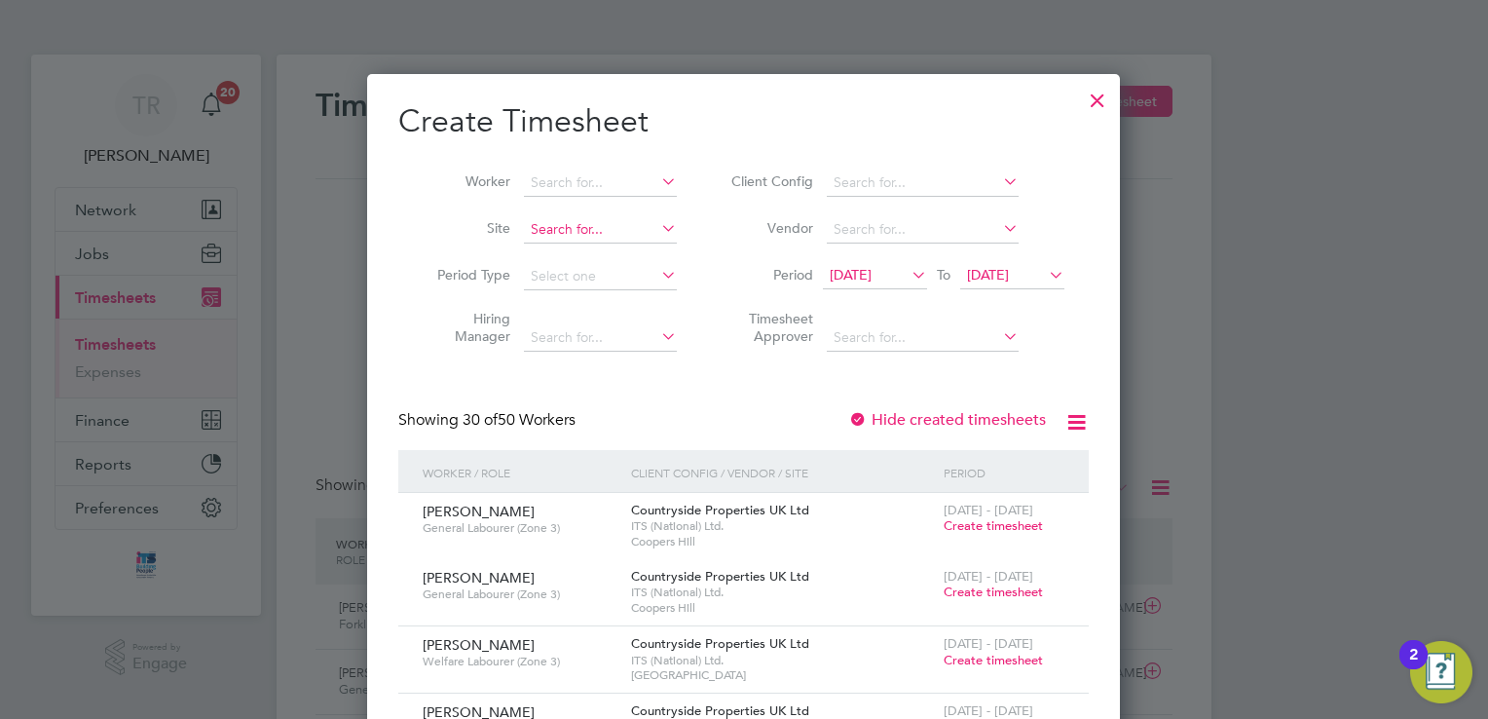
click at [604, 224] on input at bounding box center [600, 229] width 153 height 27
click at [608, 256] on li "Straw [PERSON_NAME] Grange" at bounding box center [631, 256] width 214 height 26
type input "Strawberry Grange"
click at [982, 528] on span "Create timesheet" at bounding box center [993, 525] width 99 height 17
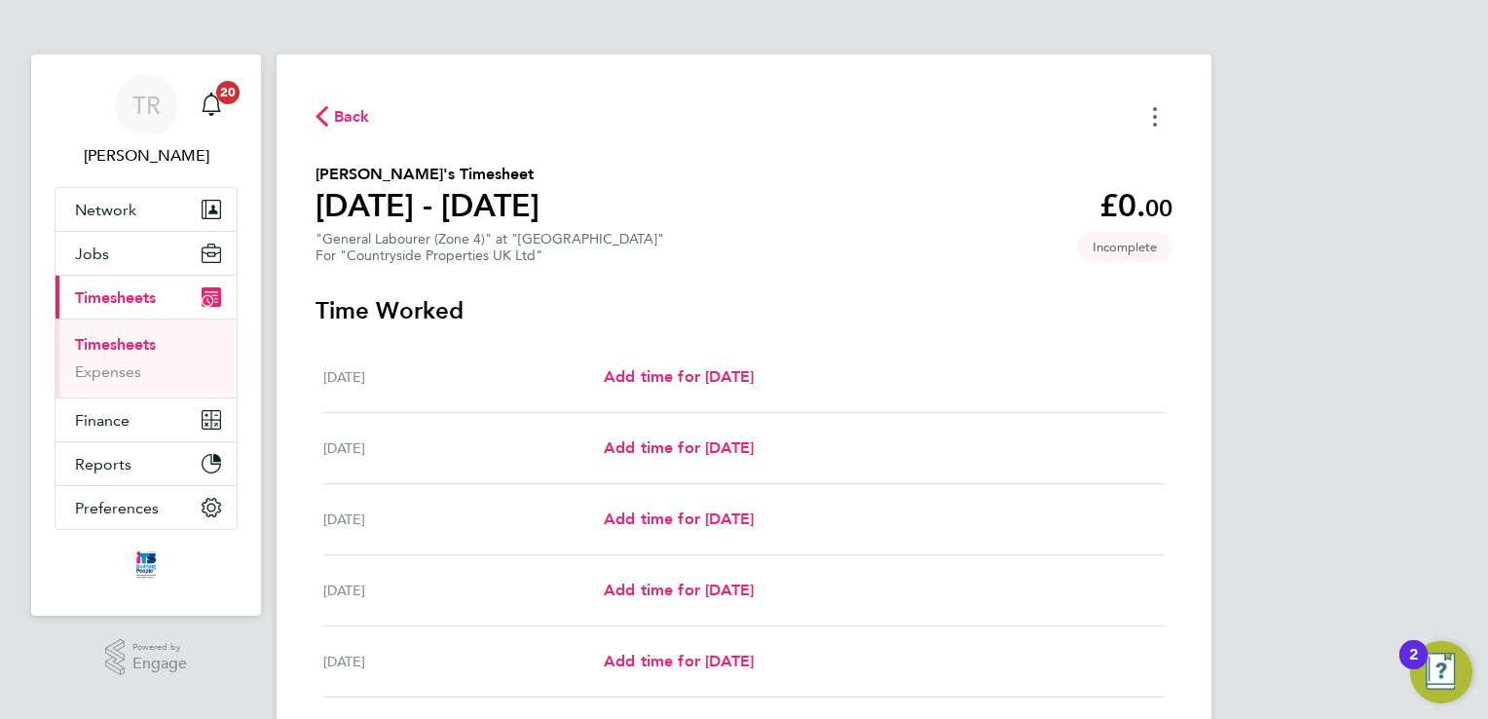
click at [1156, 115] on icon "Timesheets Menu" at bounding box center [1155, 116] width 4 height 19
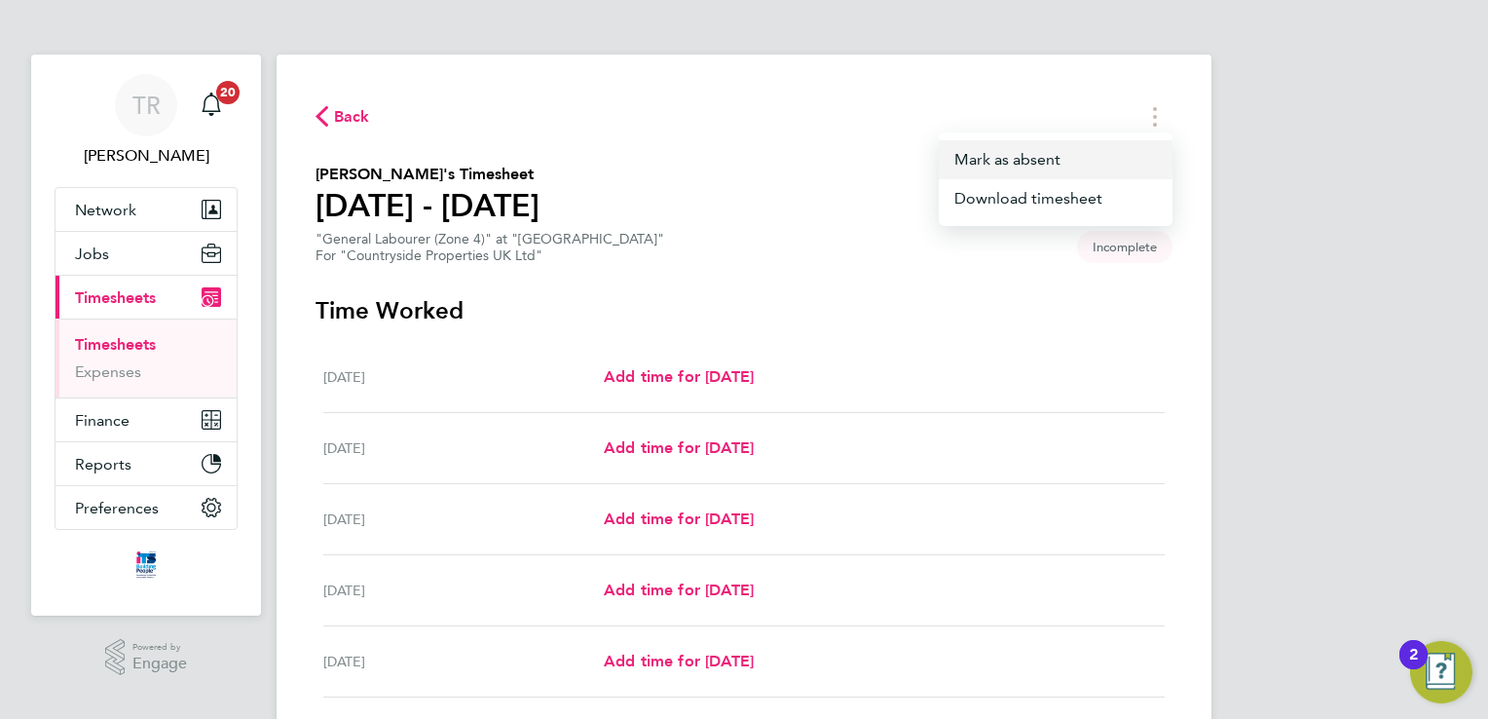
click at [1131, 166] on button "Mark as absent" at bounding box center [1056, 159] width 234 height 39
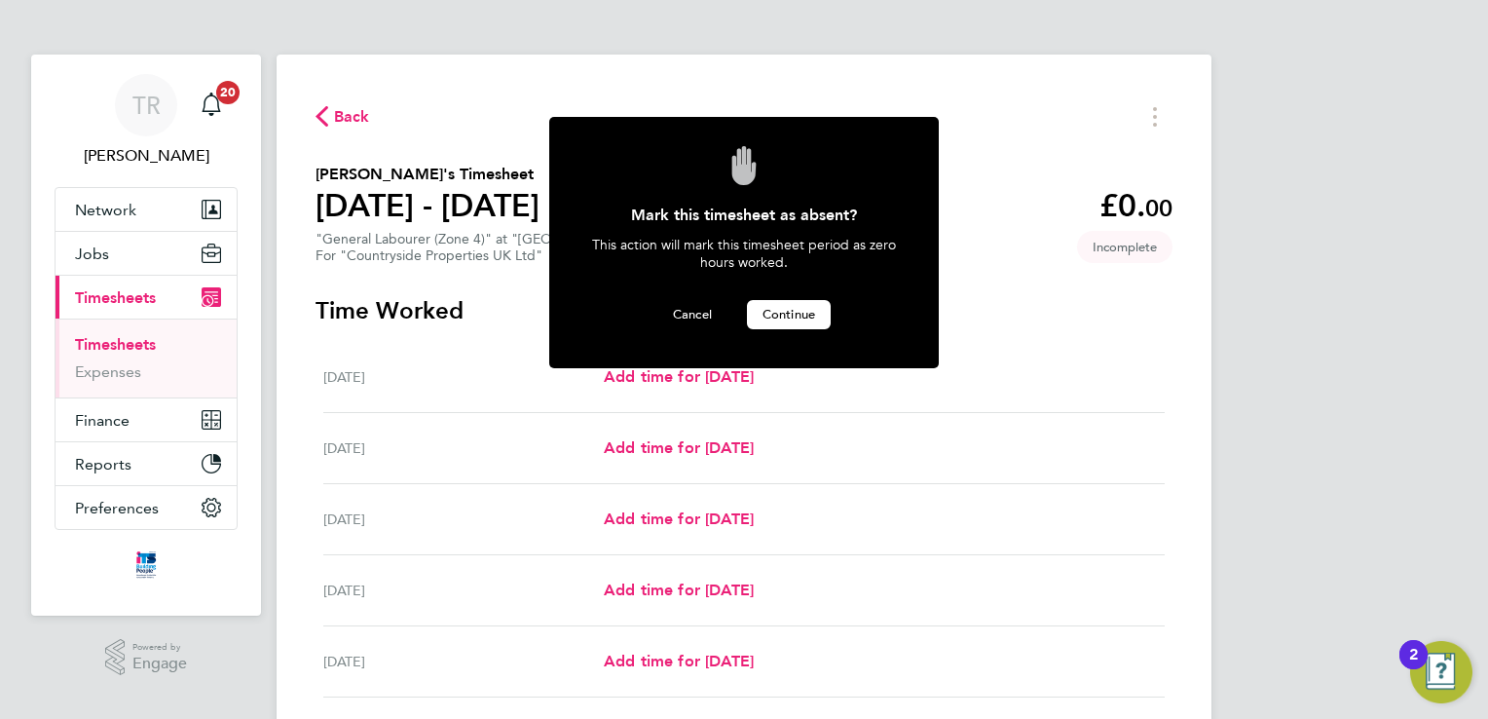
click at [779, 306] on span "Continue" at bounding box center [789, 314] width 53 height 17
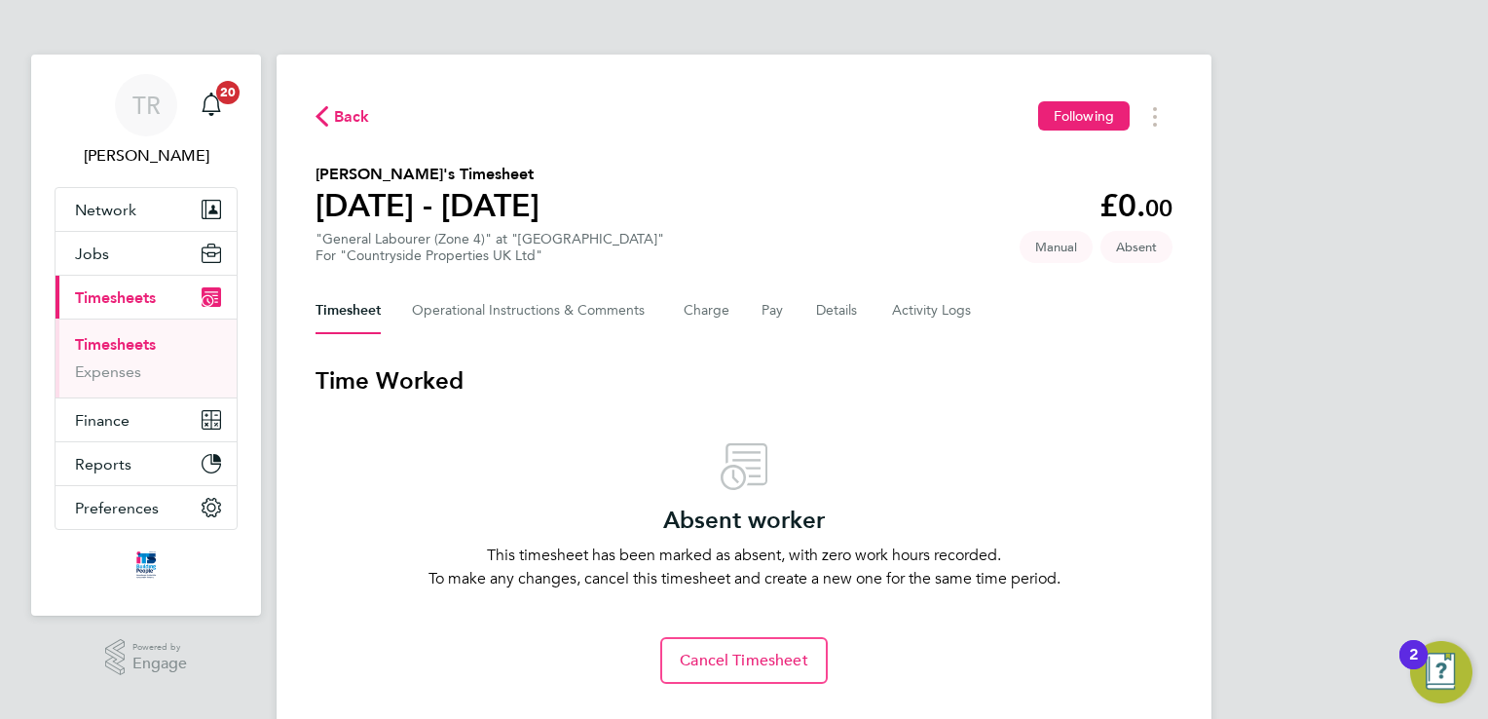
click at [94, 339] on link "Timesheets" at bounding box center [115, 344] width 81 height 19
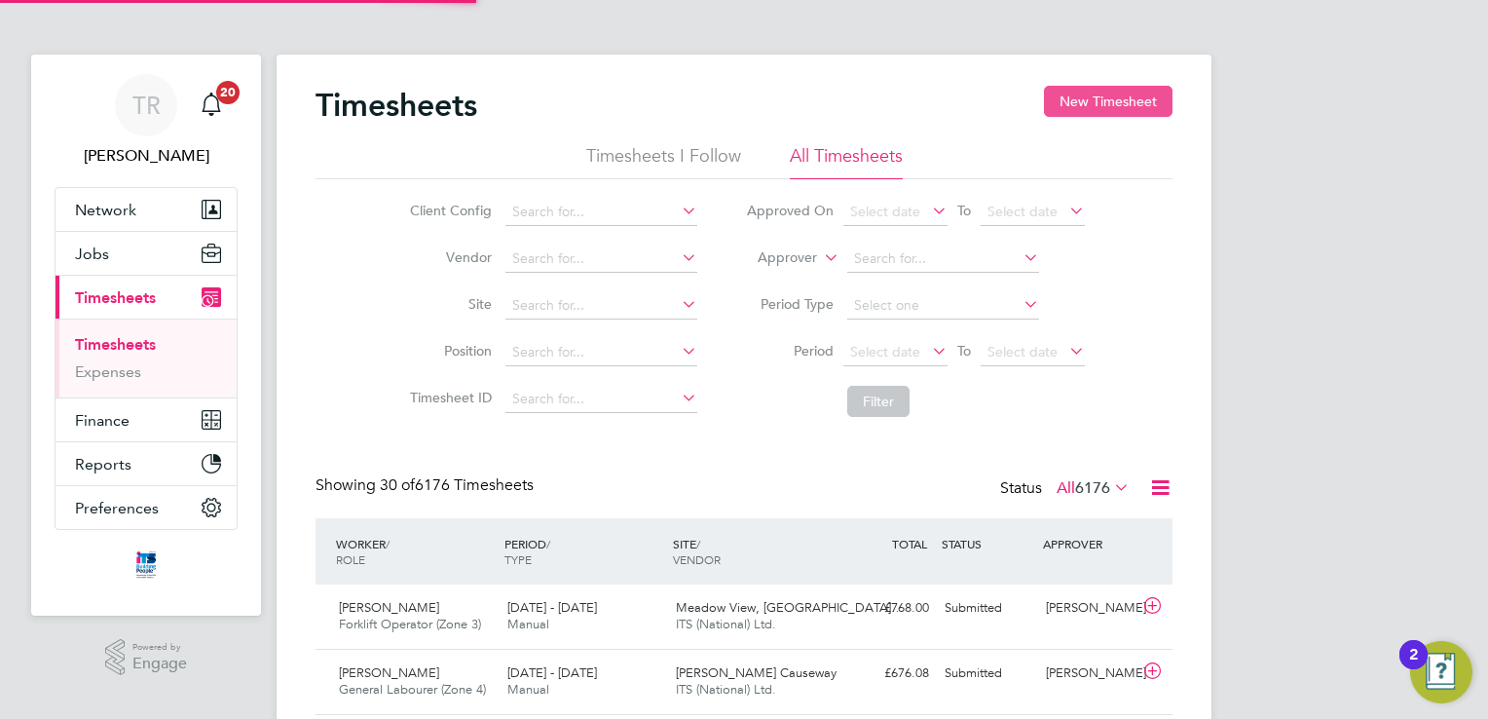
click at [1128, 98] on button "New Timesheet" at bounding box center [1108, 101] width 129 height 31
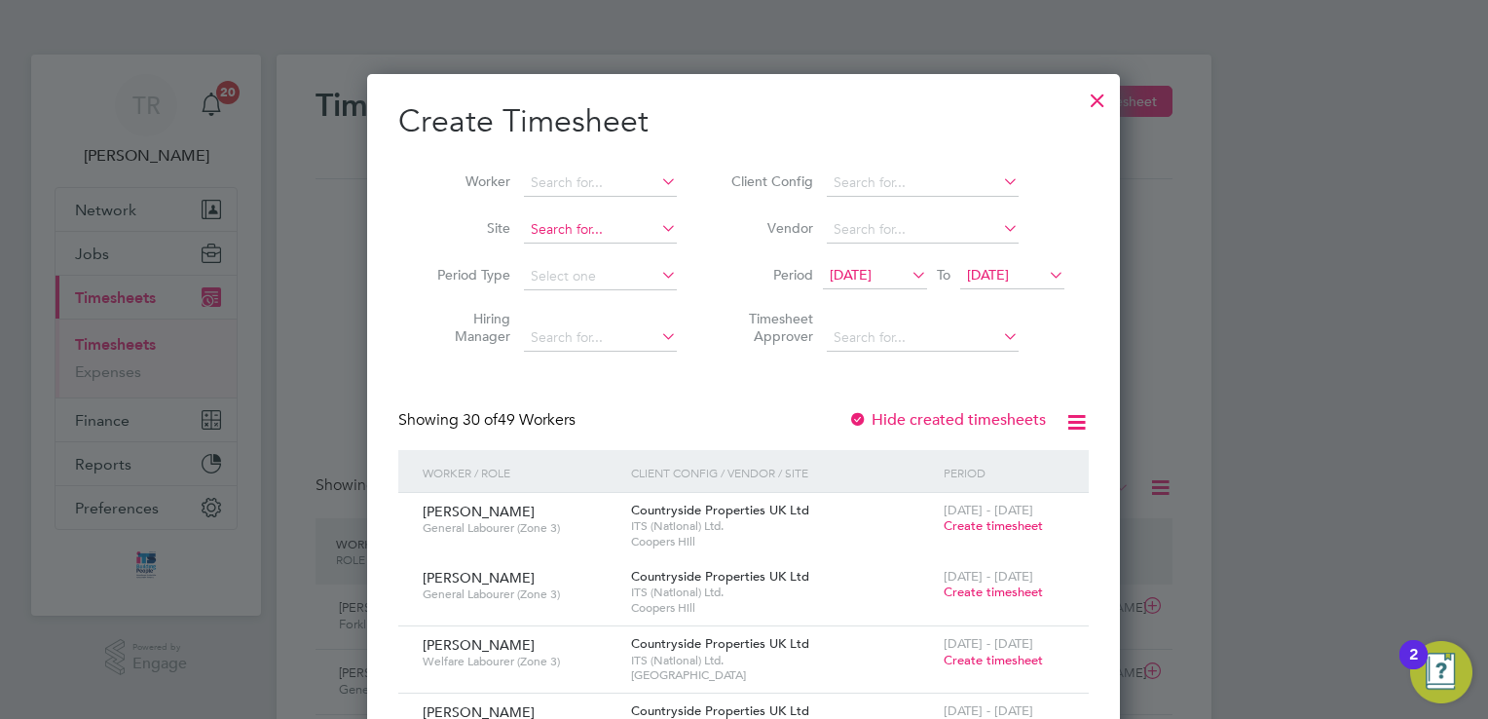
click at [595, 221] on input at bounding box center [600, 229] width 153 height 27
type input "s"
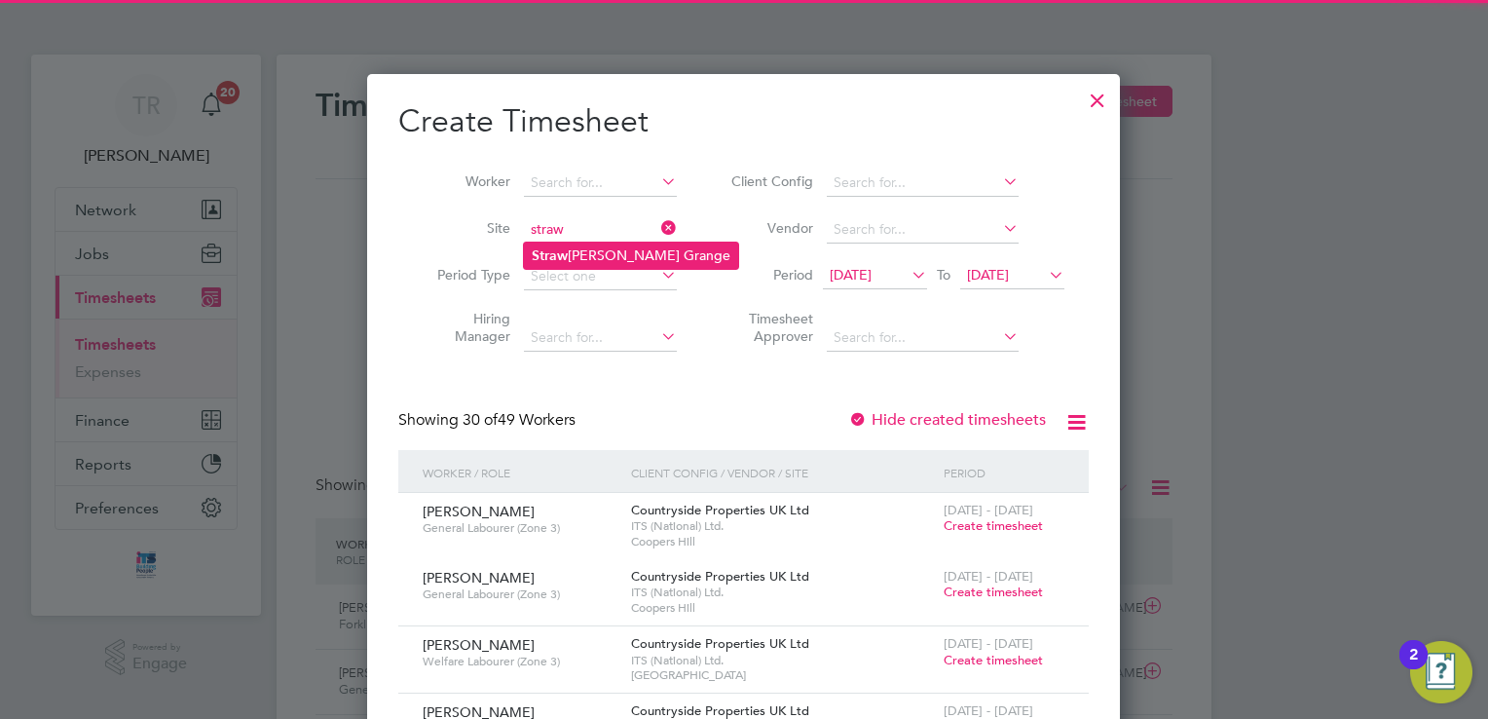
click at [592, 252] on li "Straw [PERSON_NAME] Grange" at bounding box center [631, 256] width 214 height 26
type input "Strawberry Grange"
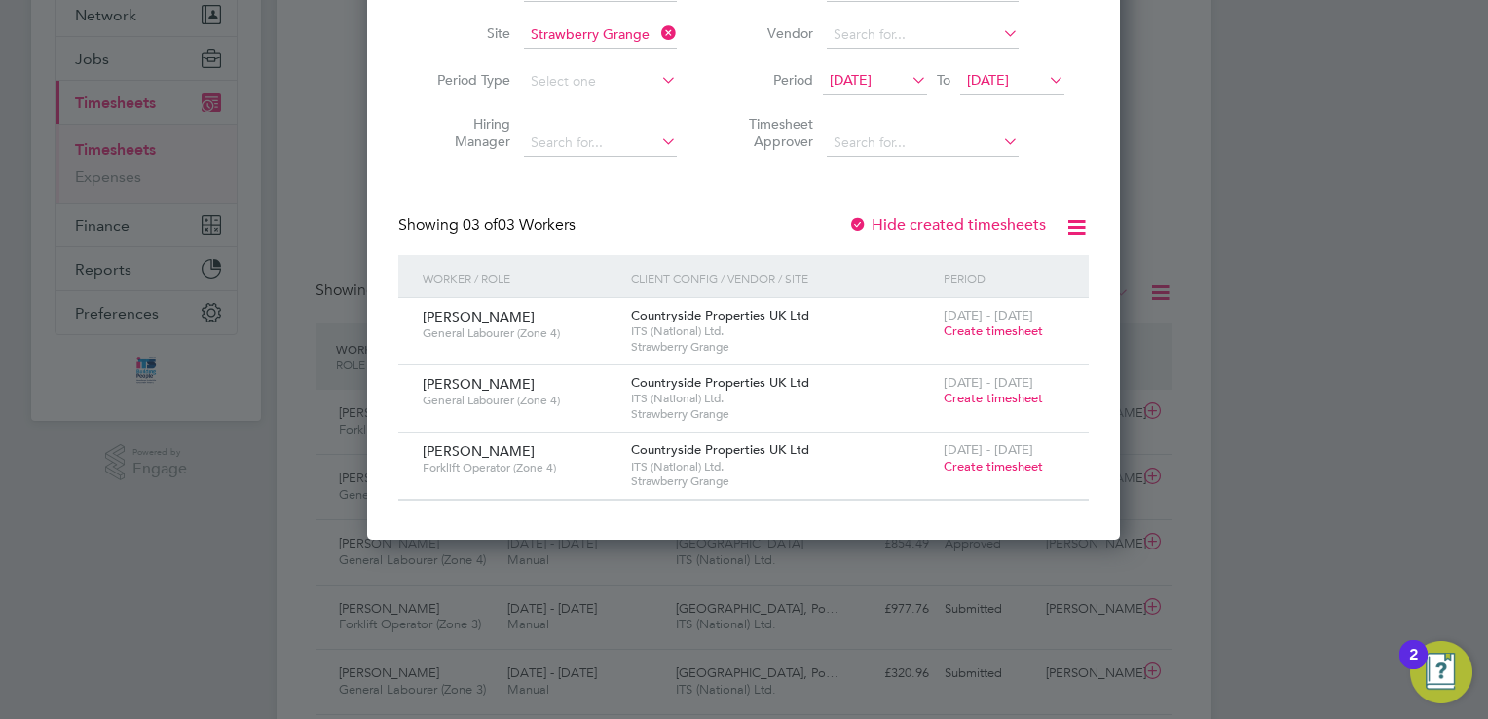
click at [1027, 466] on span "Create timesheet" at bounding box center [993, 466] width 99 height 17
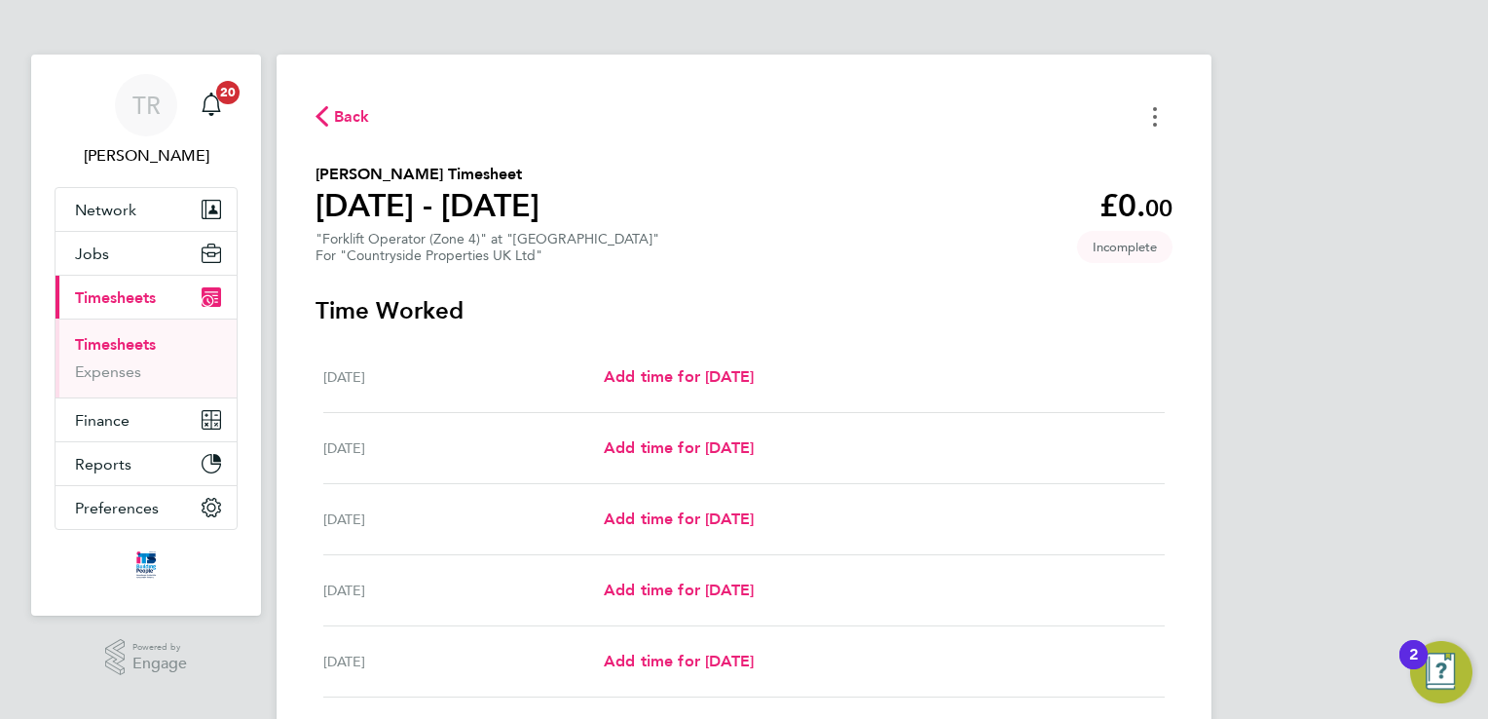
click at [1152, 111] on button "Timesheets Menu" at bounding box center [1155, 116] width 35 height 30
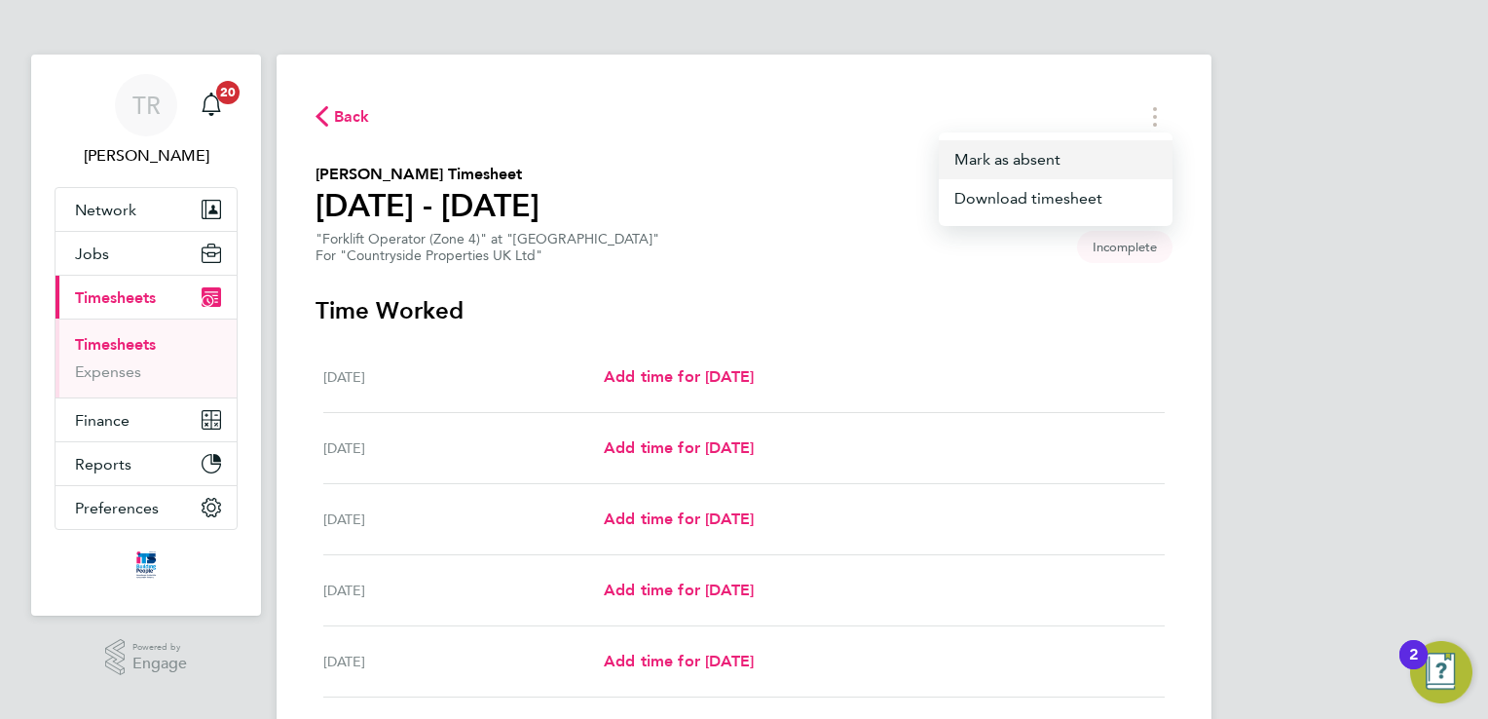
click at [1040, 167] on button "Mark as absent" at bounding box center [1056, 159] width 234 height 39
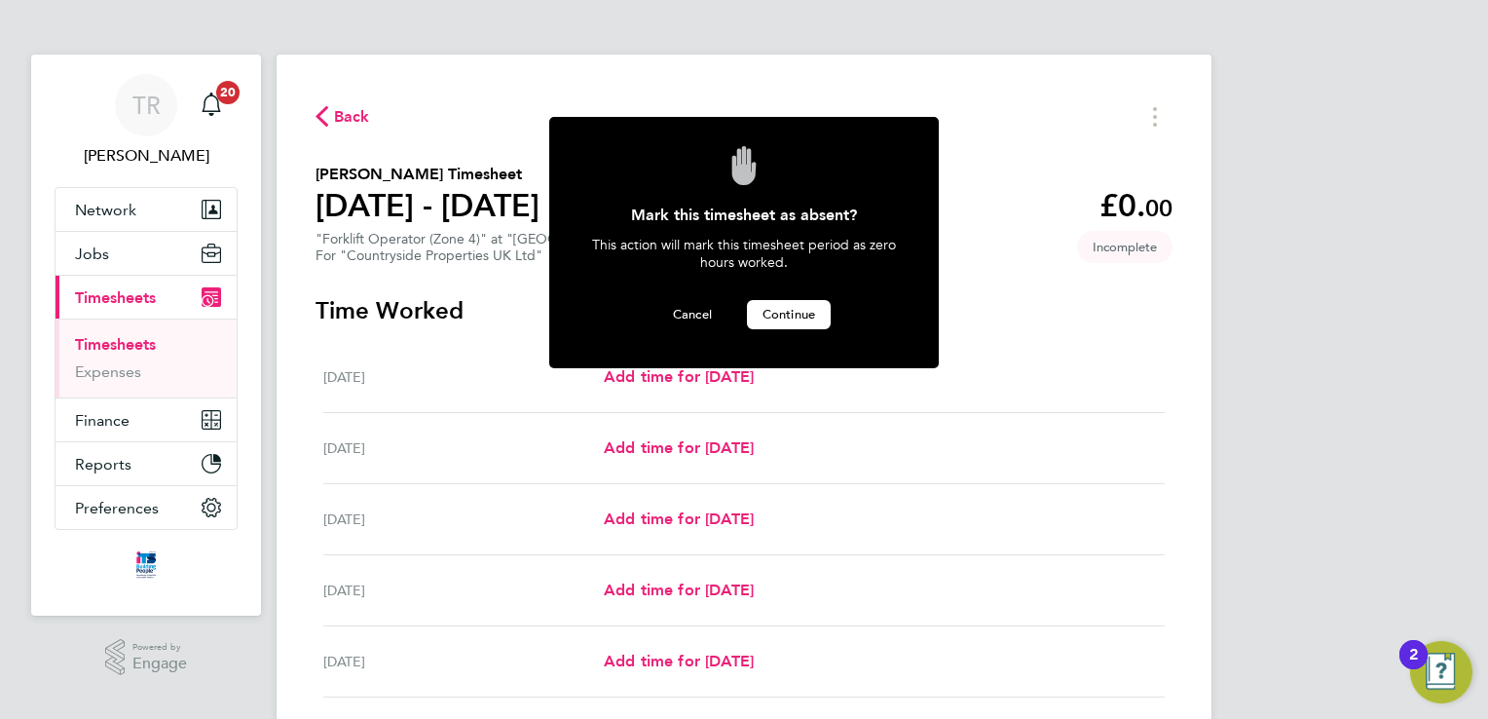
click at [796, 308] on span "Continue" at bounding box center [789, 314] width 53 height 17
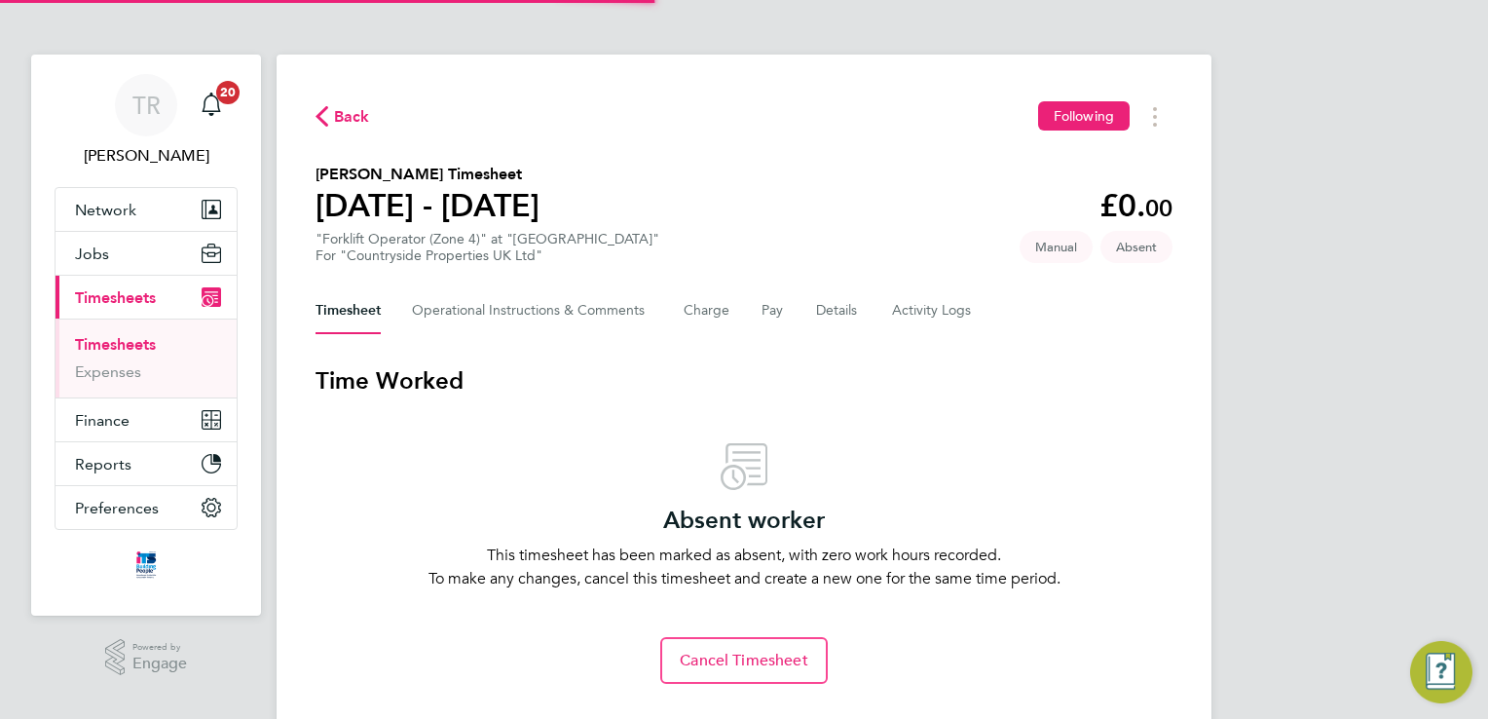
drag, startPoint x: 83, startPoint y: 340, endPoint x: 121, endPoint y: 341, distance: 38.0
click at [83, 340] on link "Timesheets" at bounding box center [115, 344] width 81 height 19
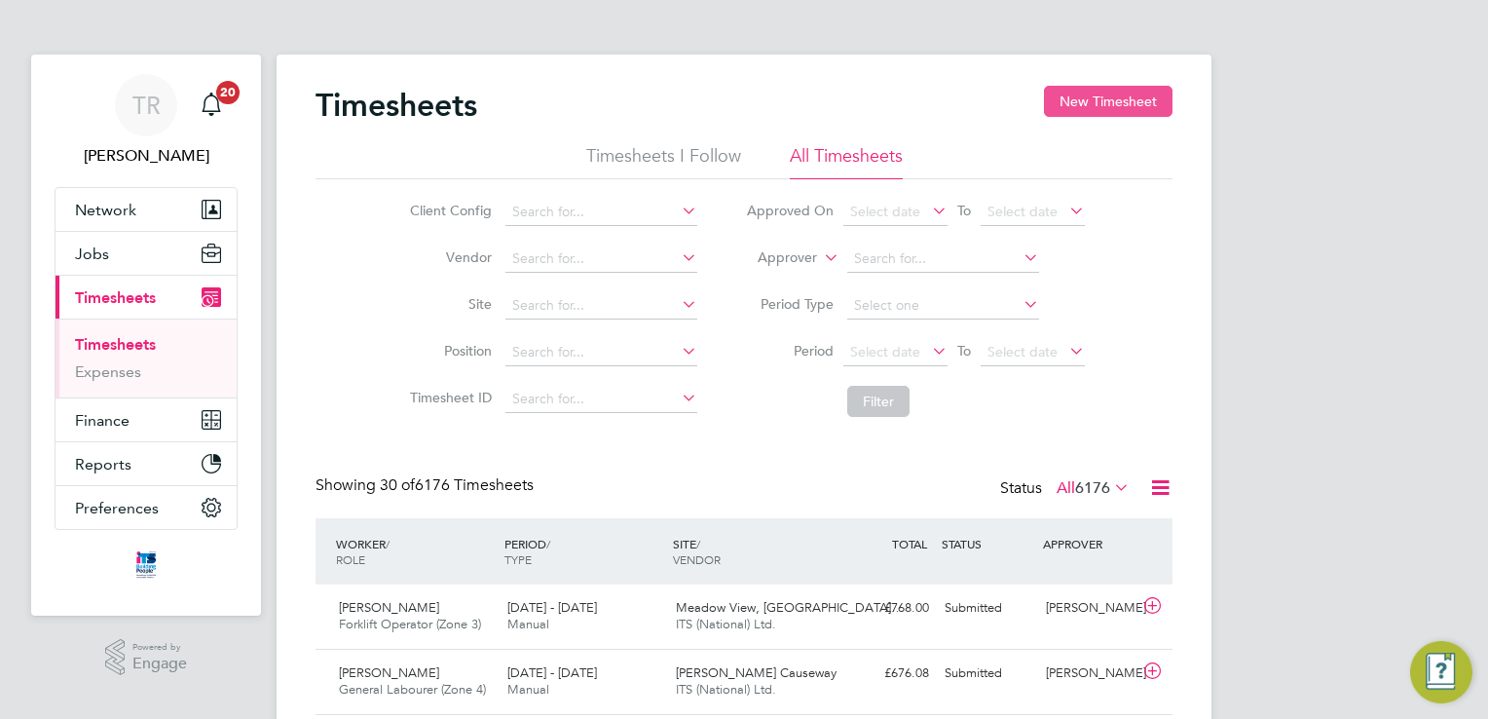
click at [1111, 97] on button "New Timesheet" at bounding box center [1108, 101] width 129 height 31
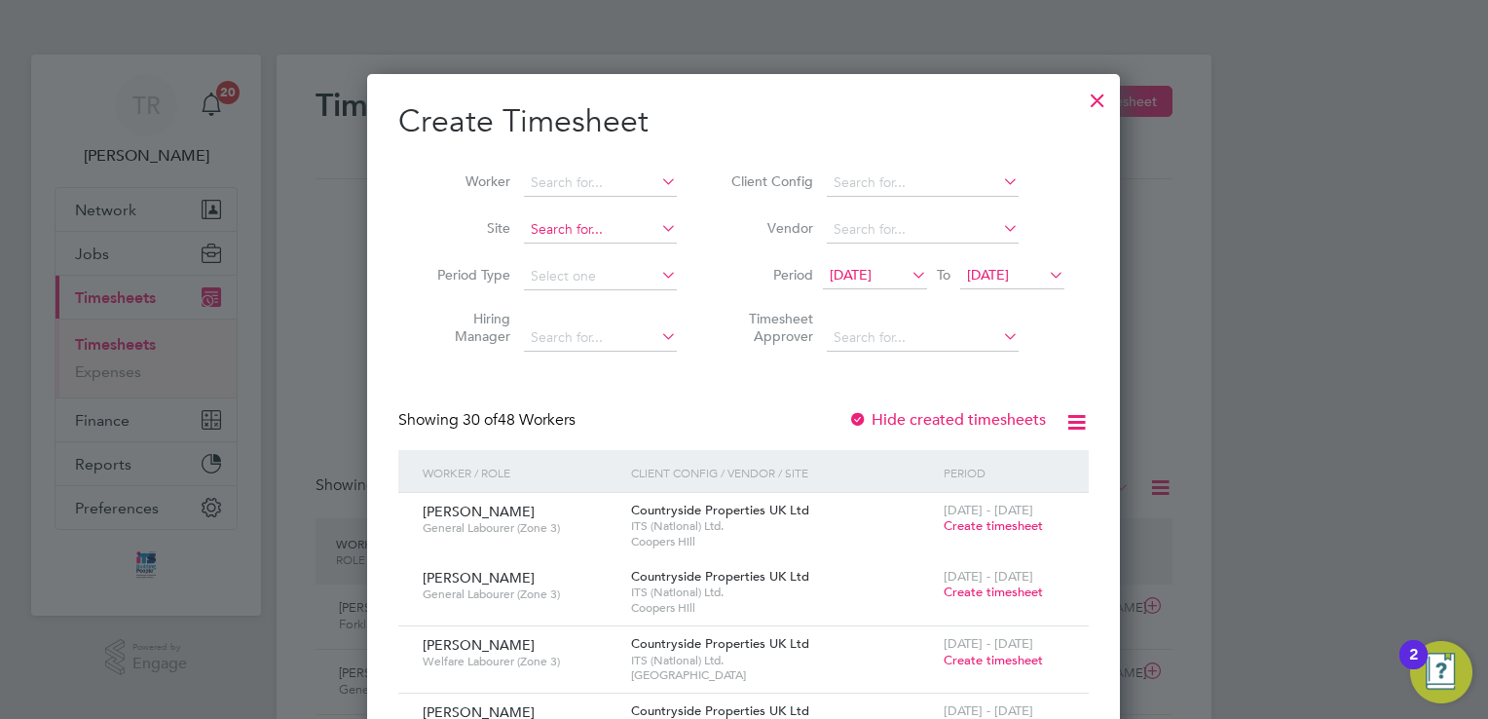
click at [545, 236] on input at bounding box center [600, 229] width 153 height 27
click at [567, 250] on b "Straw" at bounding box center [550, 255] width 36 height 17
type input "Strawberry Grange"
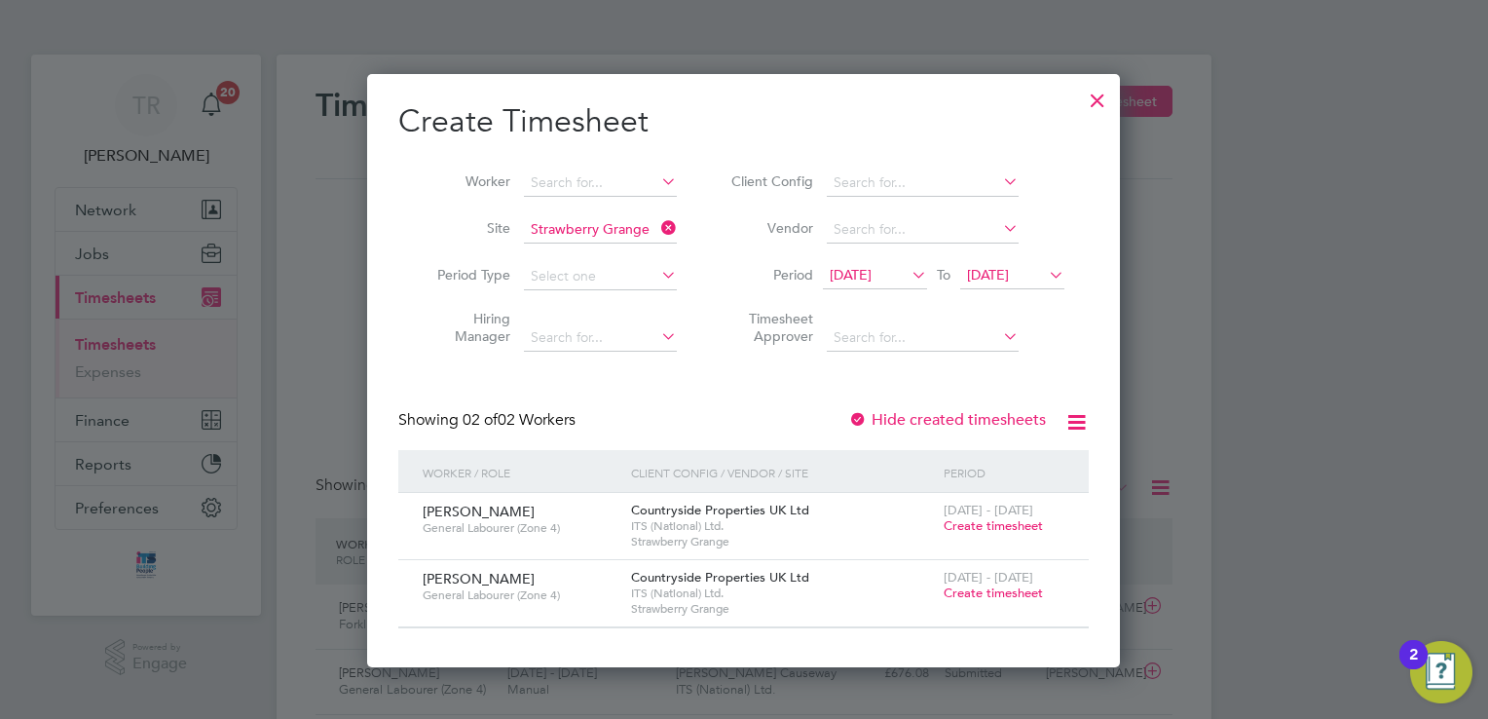
click at [1024, 593] on span "Create timesheet" at bounding box center [993, 592] width 99 height 17
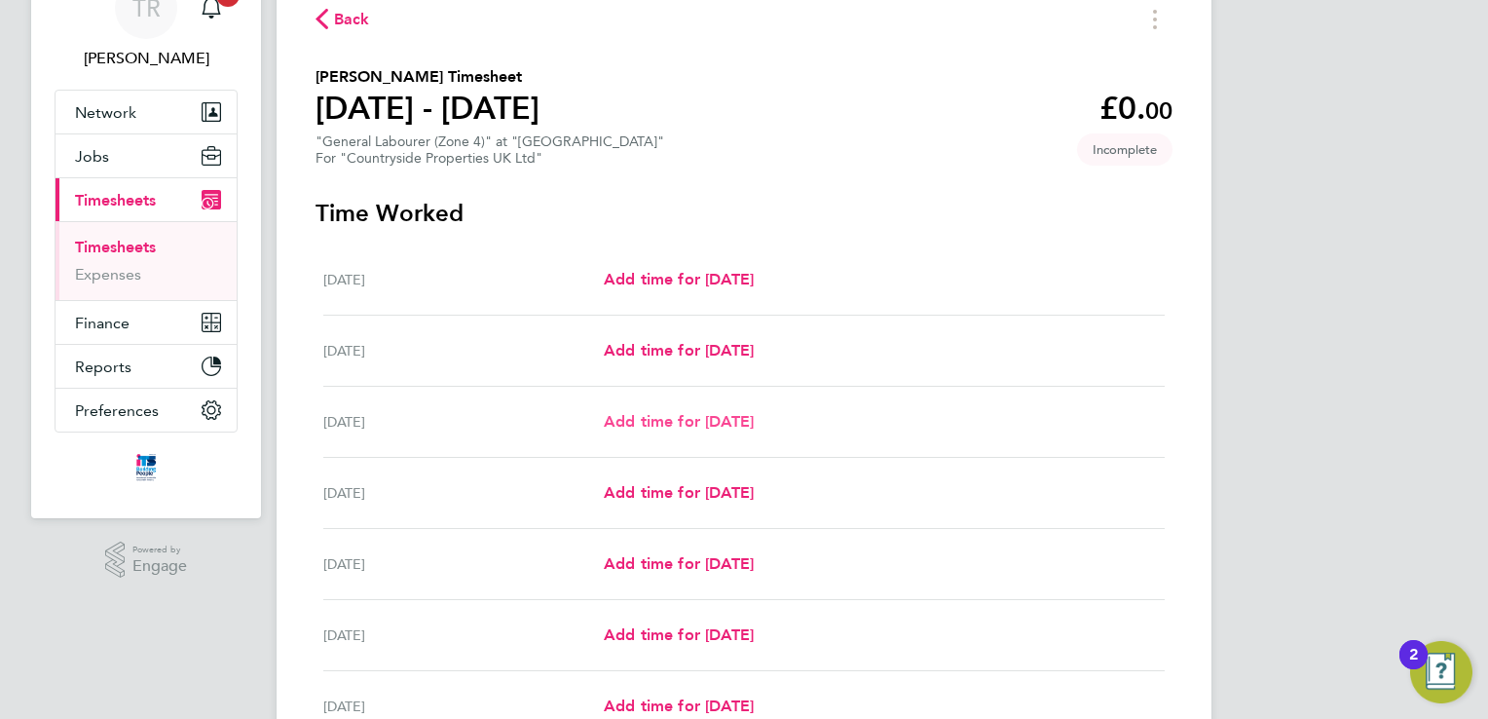
click at [717, 422] on span "Add time for [DATE]" at bounding box center [679, 421] width 150 height 19
select select "30"
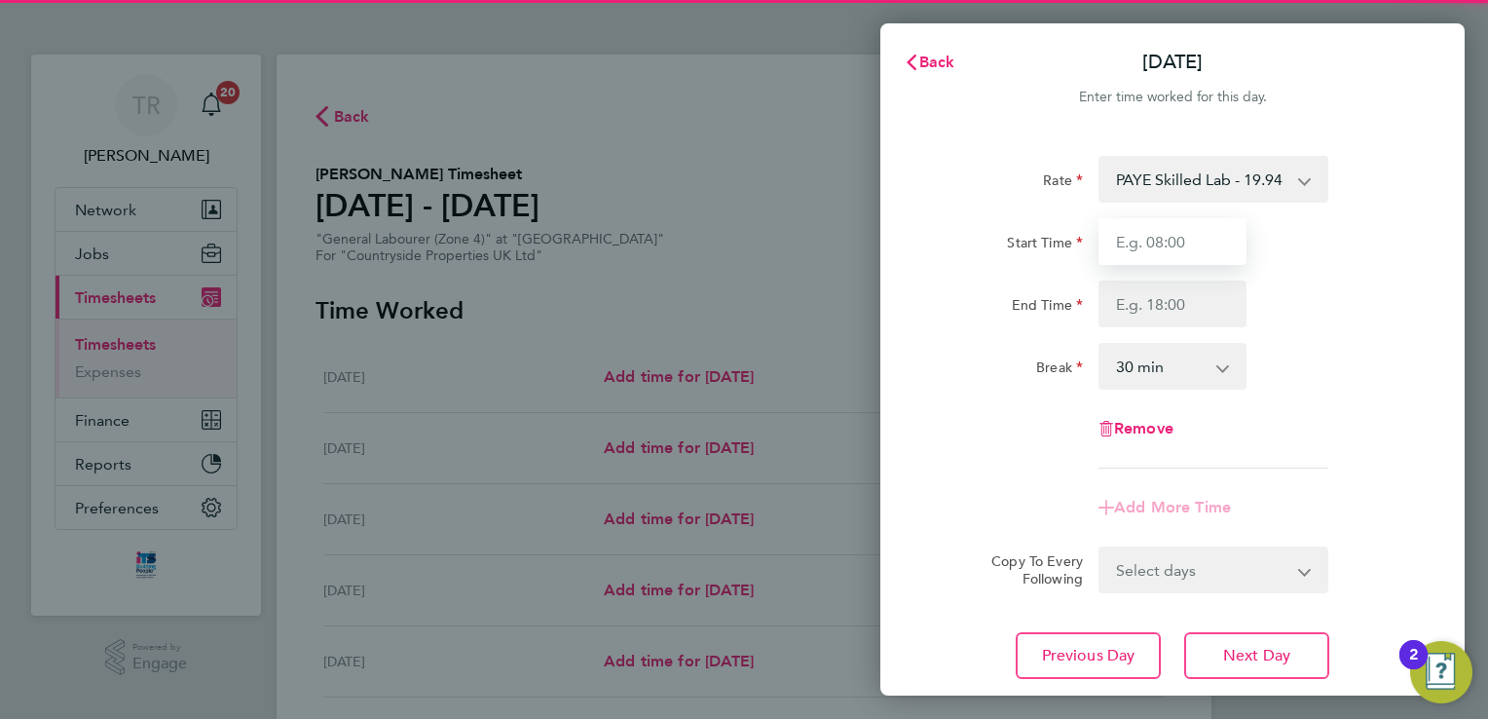
click at [1200, 258] on input "Start Time" at bounding box center [1173, 241] width 148 height 47
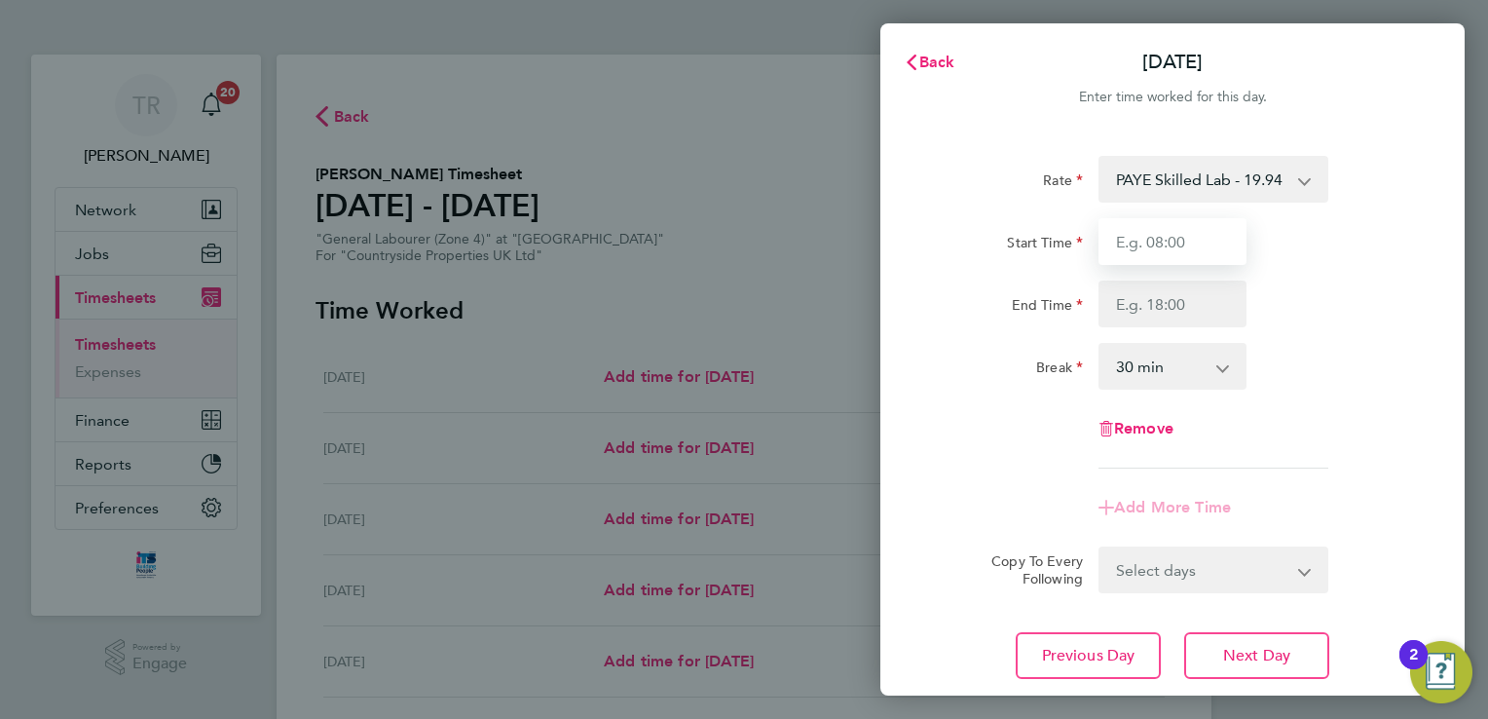
type input "07:00"
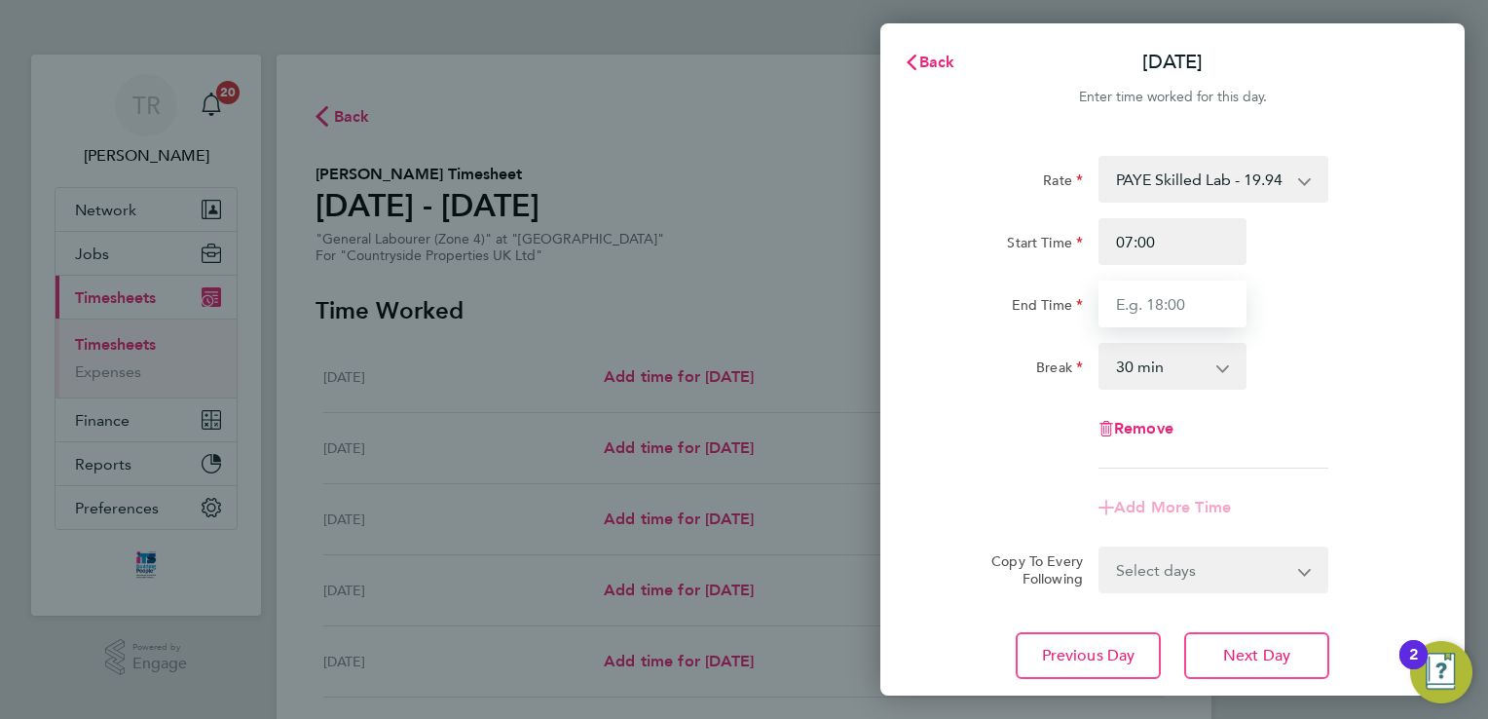
click at [1184, 304] on input "End Time" at bounding box center [1173, 304] width 148 height 47
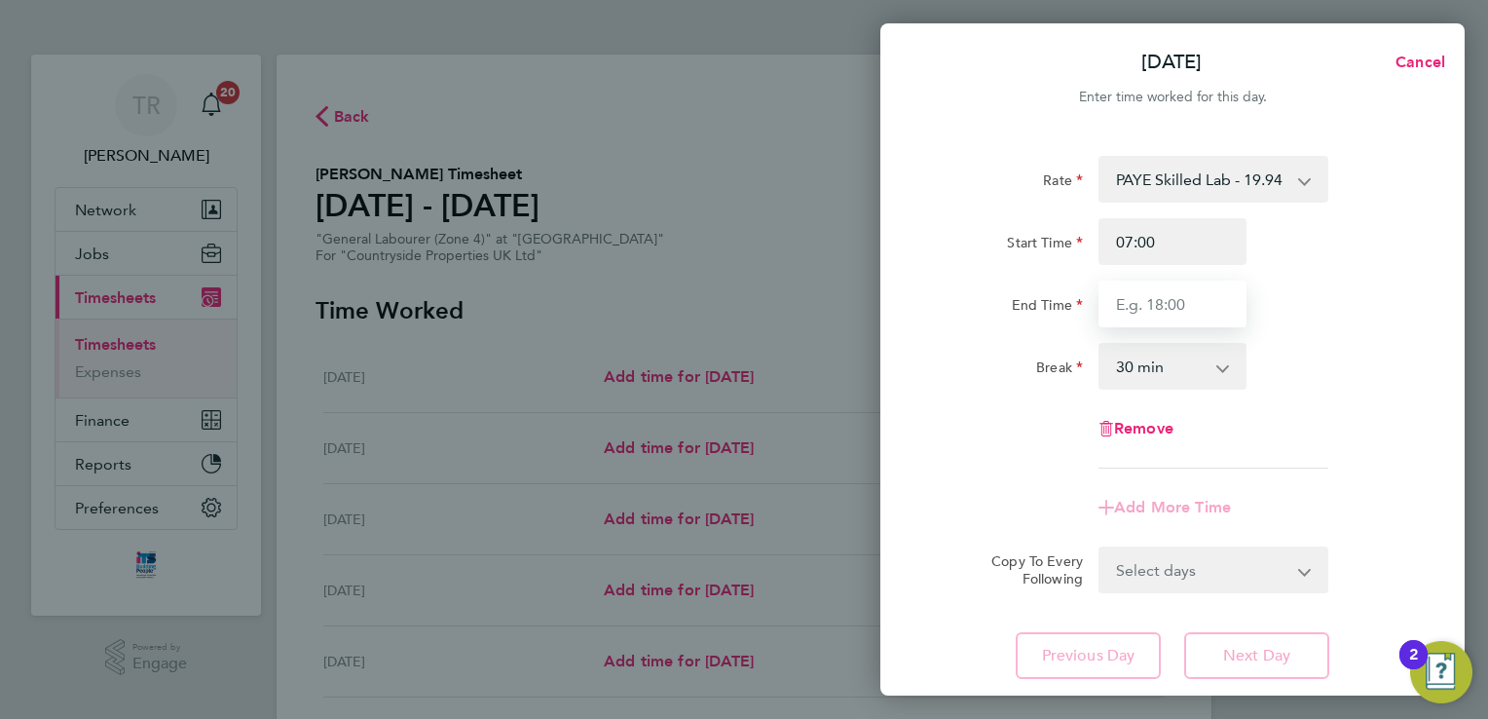
type input "16:00"
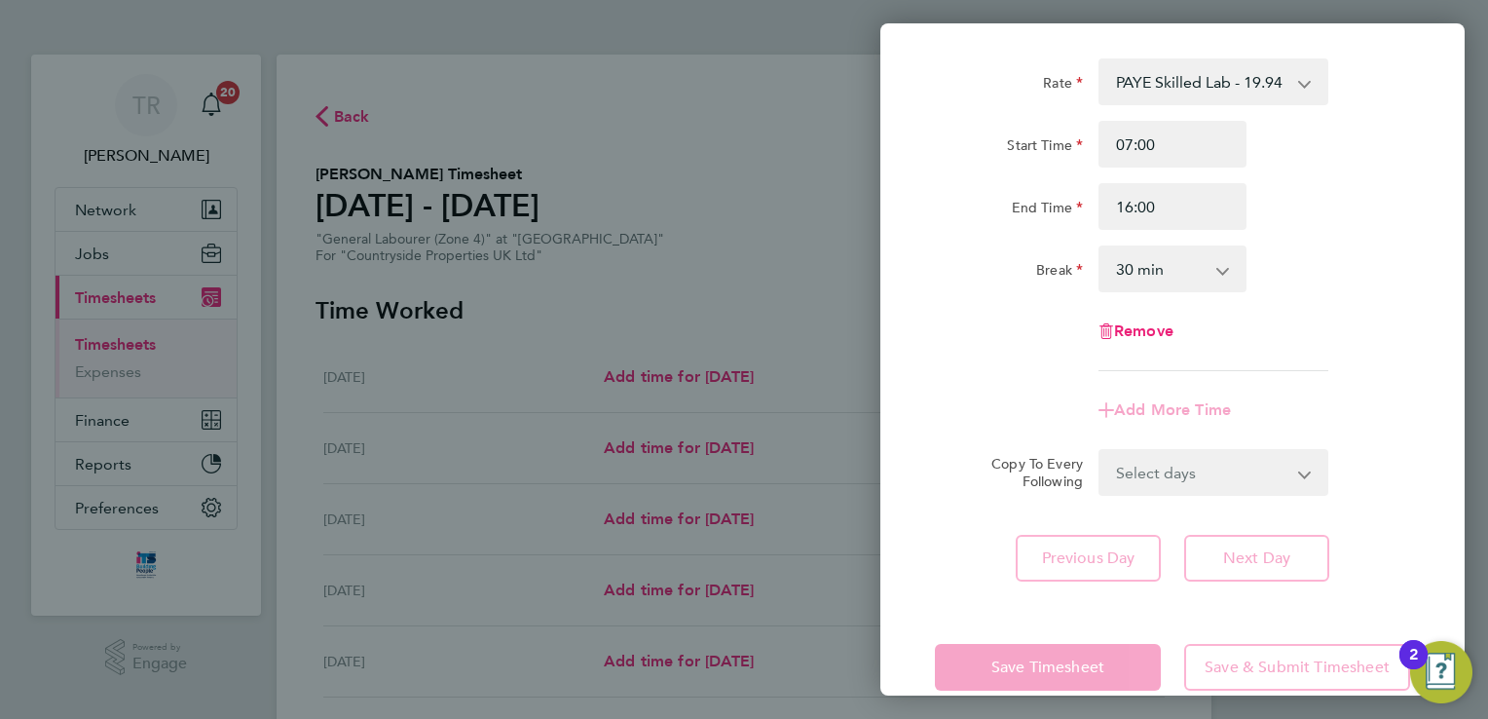
click at [1376, 458] on form "Rate PAYE Skilled Lab - 19.94 Primary - 18.78 Start Time 07:00 End Time 16:00 B…" at bounding box center [1172, 276] width 475 height 437
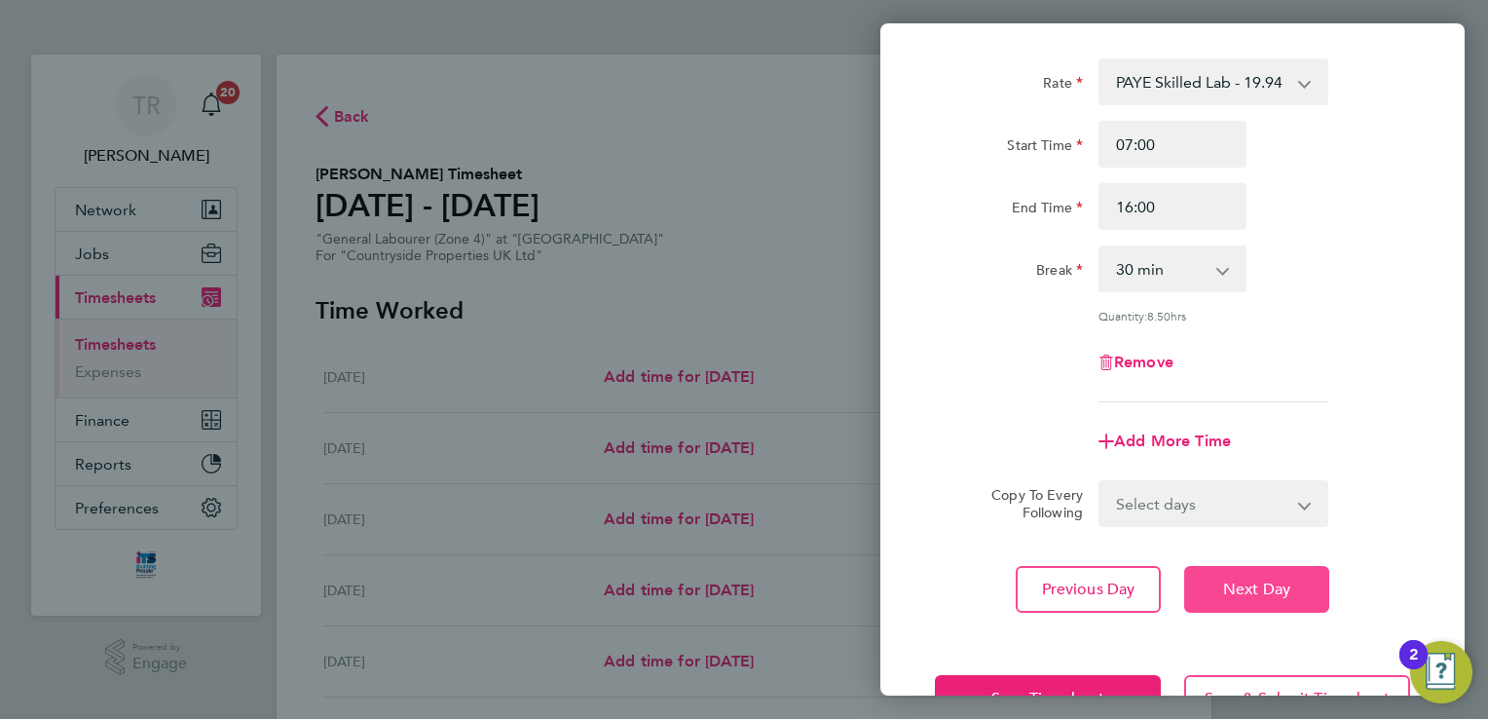
click at [1279, 595] on span "Next Day" at bounding box center [1256, 589] width 67 height 19
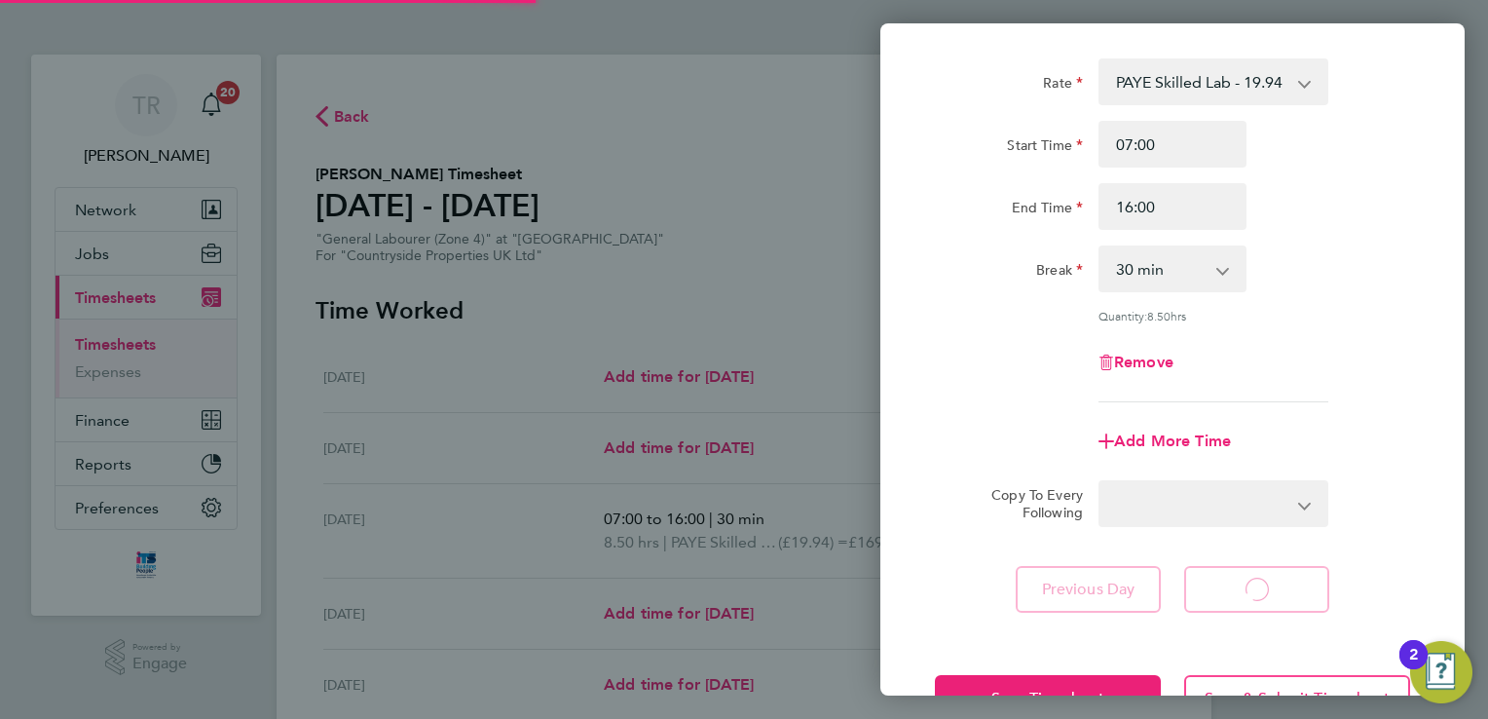
select select "30"
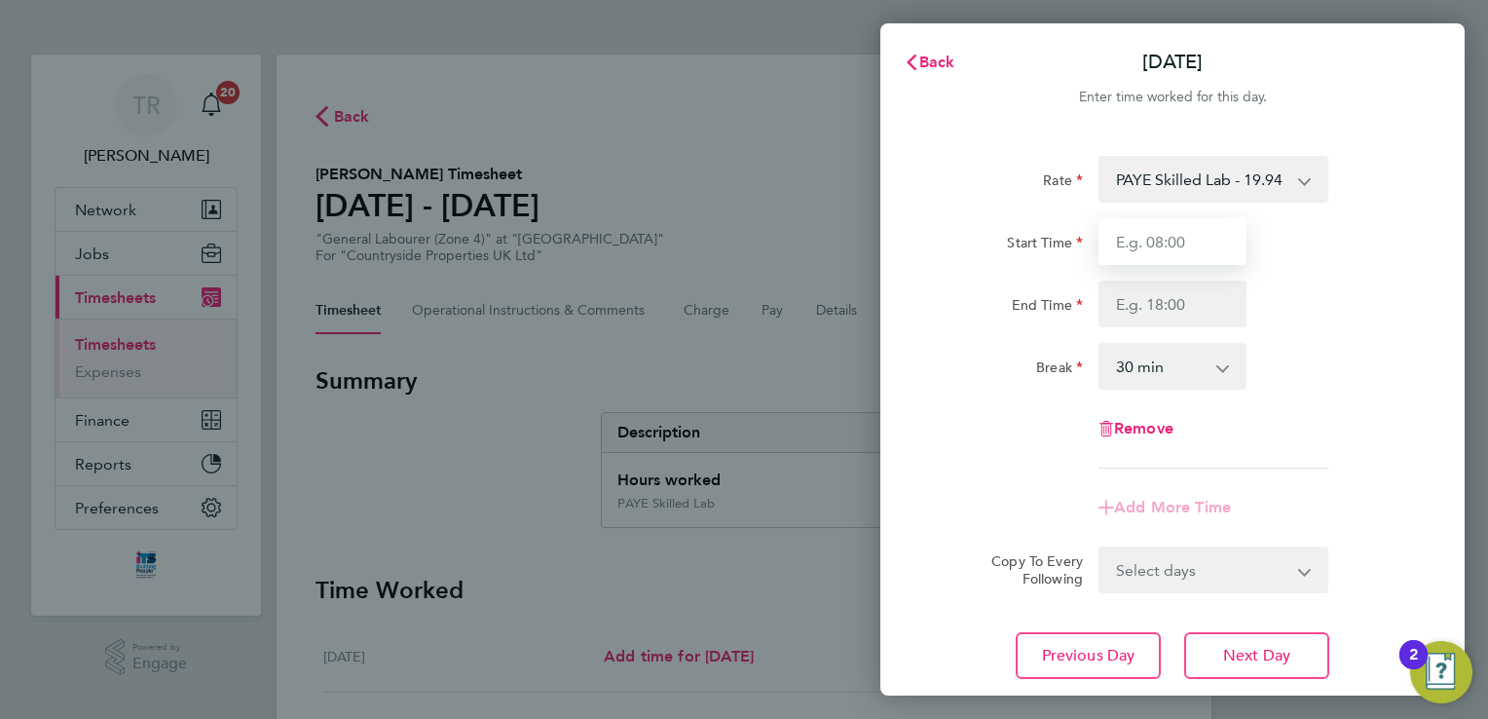
click at [1136, 245] on input "Start Time" at bounding box center [1173, 241] width 148 height 47
type input "07:00"
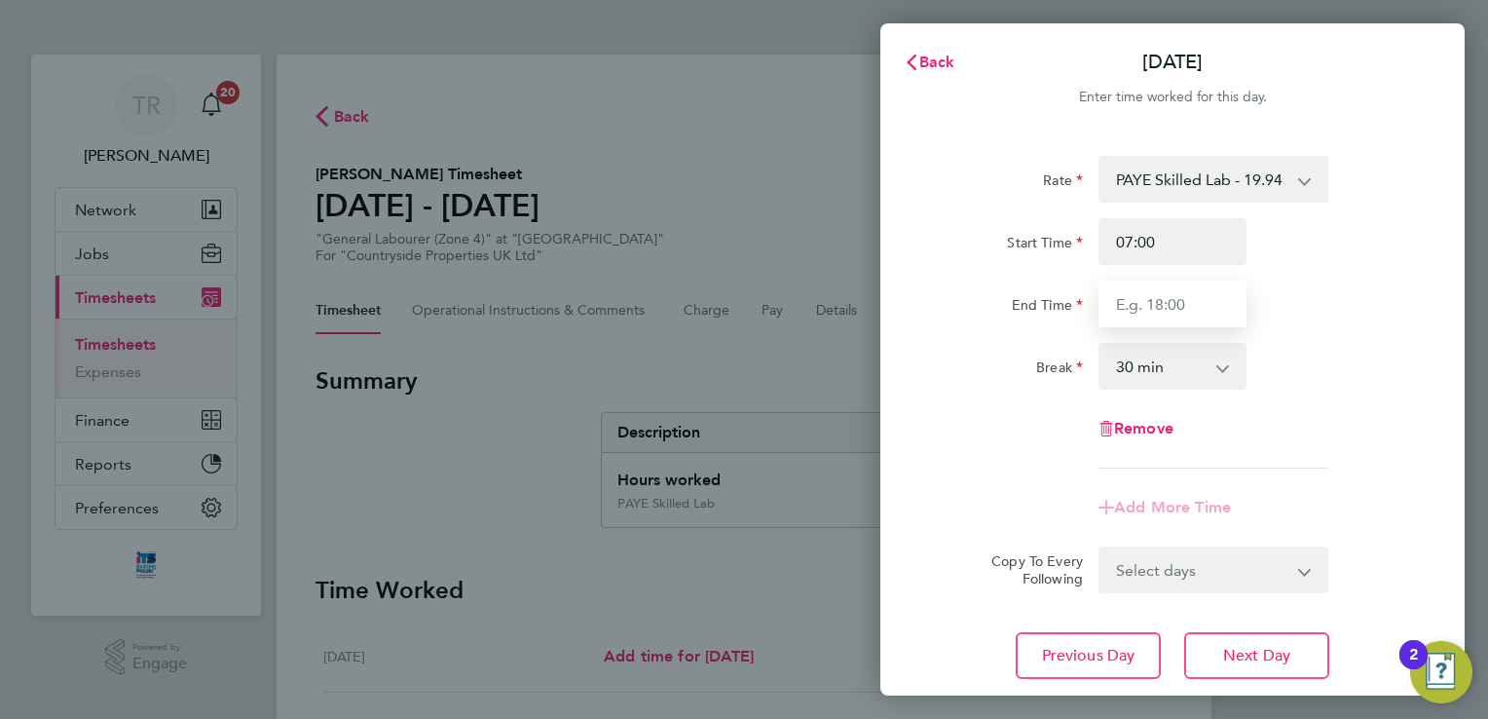
type input "16:00"
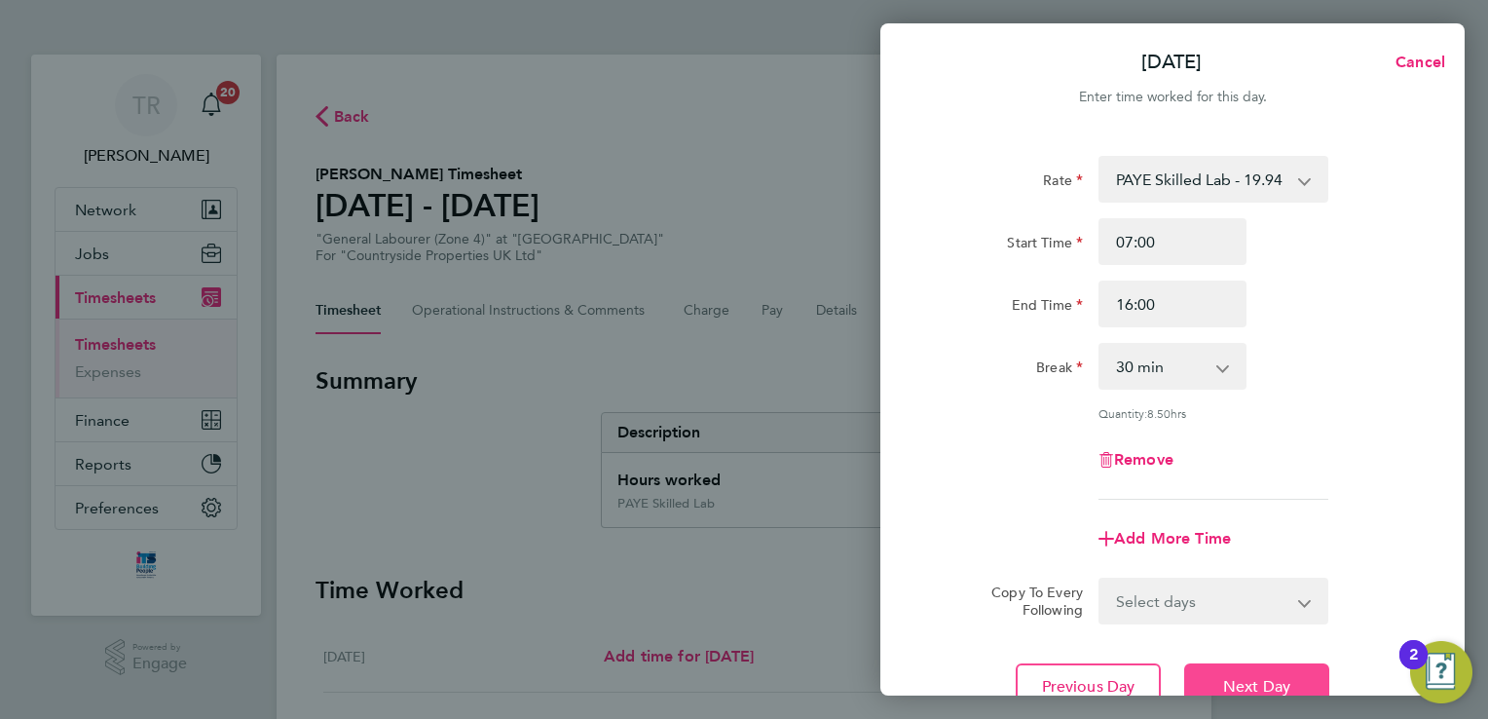
click at [1256, 681] on span "Next Day" at bounding box center [1256, 686] width 67 height 19
select select "30"
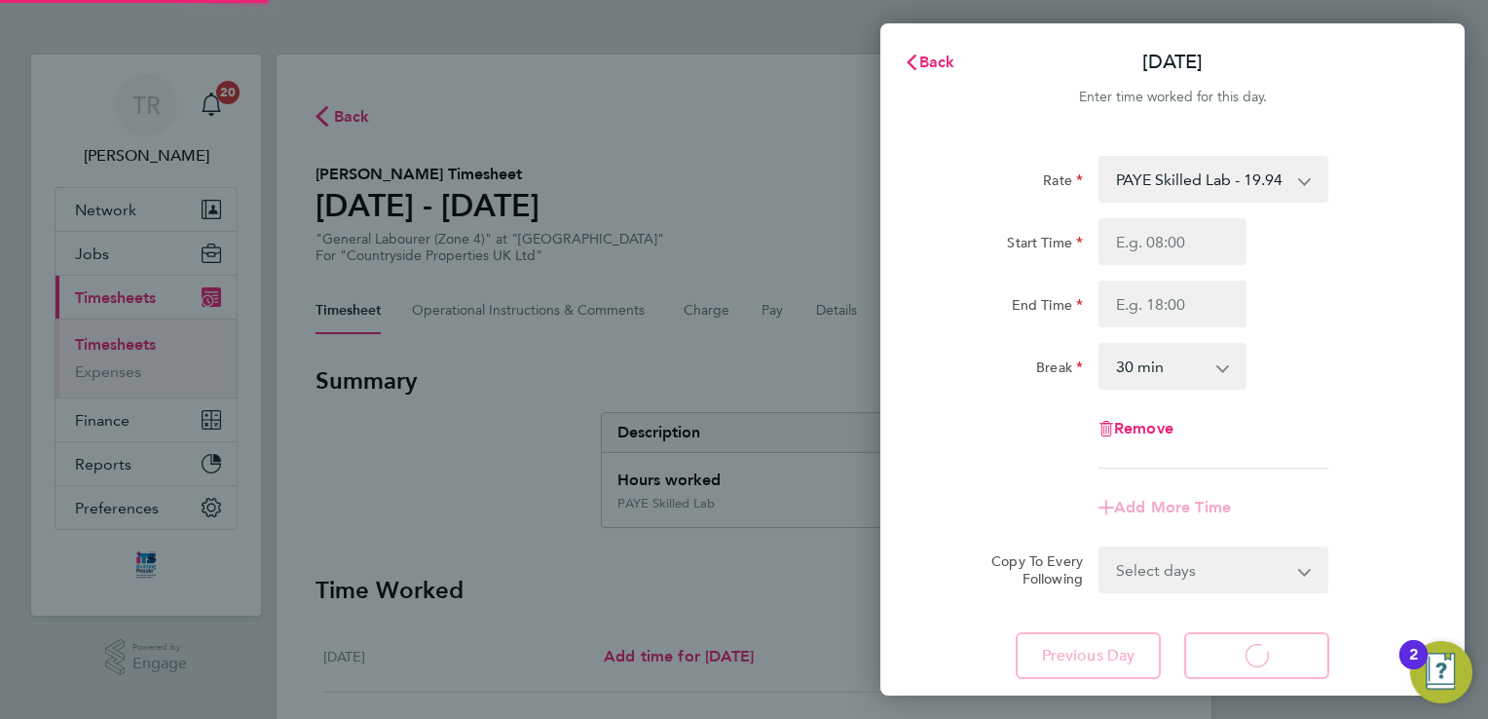
select select "30"
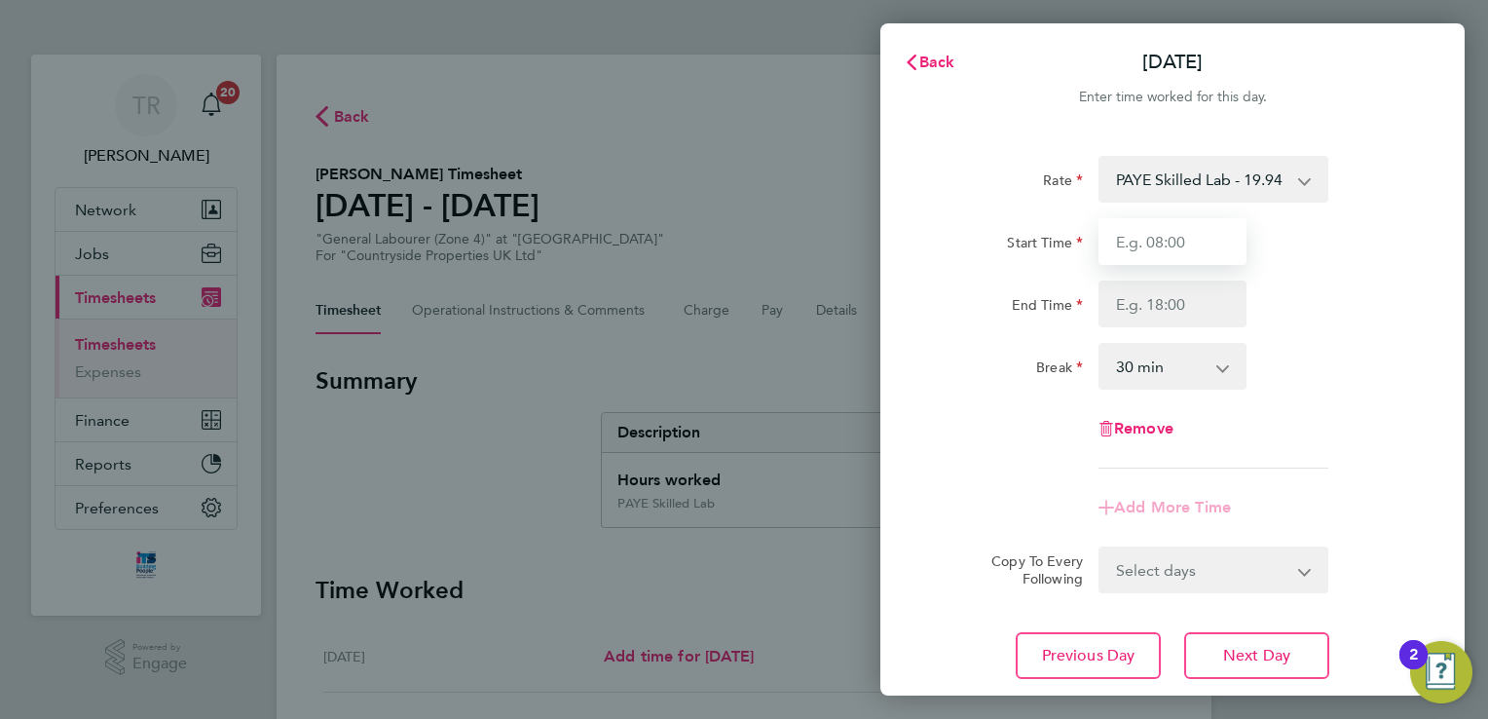
click at [1138, 254] on input "Start Time" at bounding box center [1173, 241] width 148 height 47
type input "07:00"
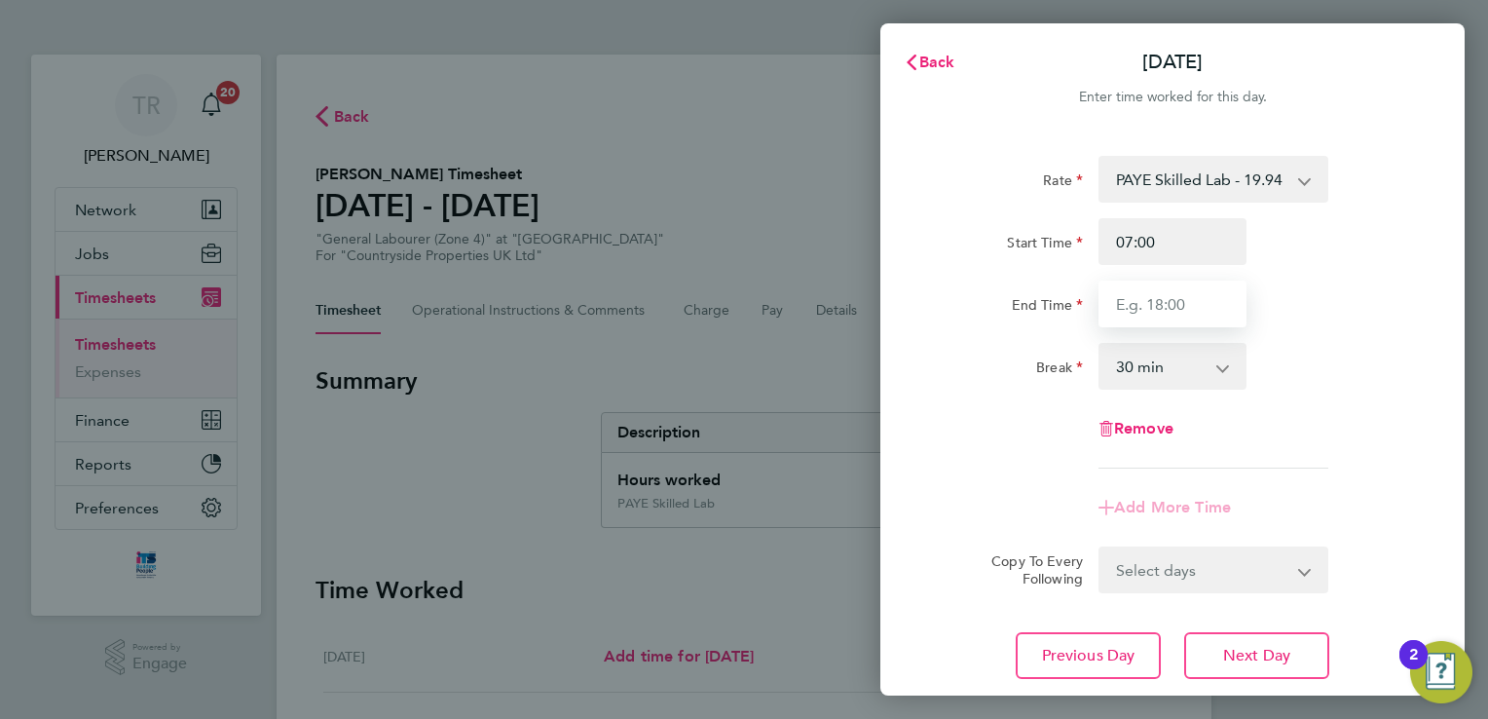
type input "16:00"
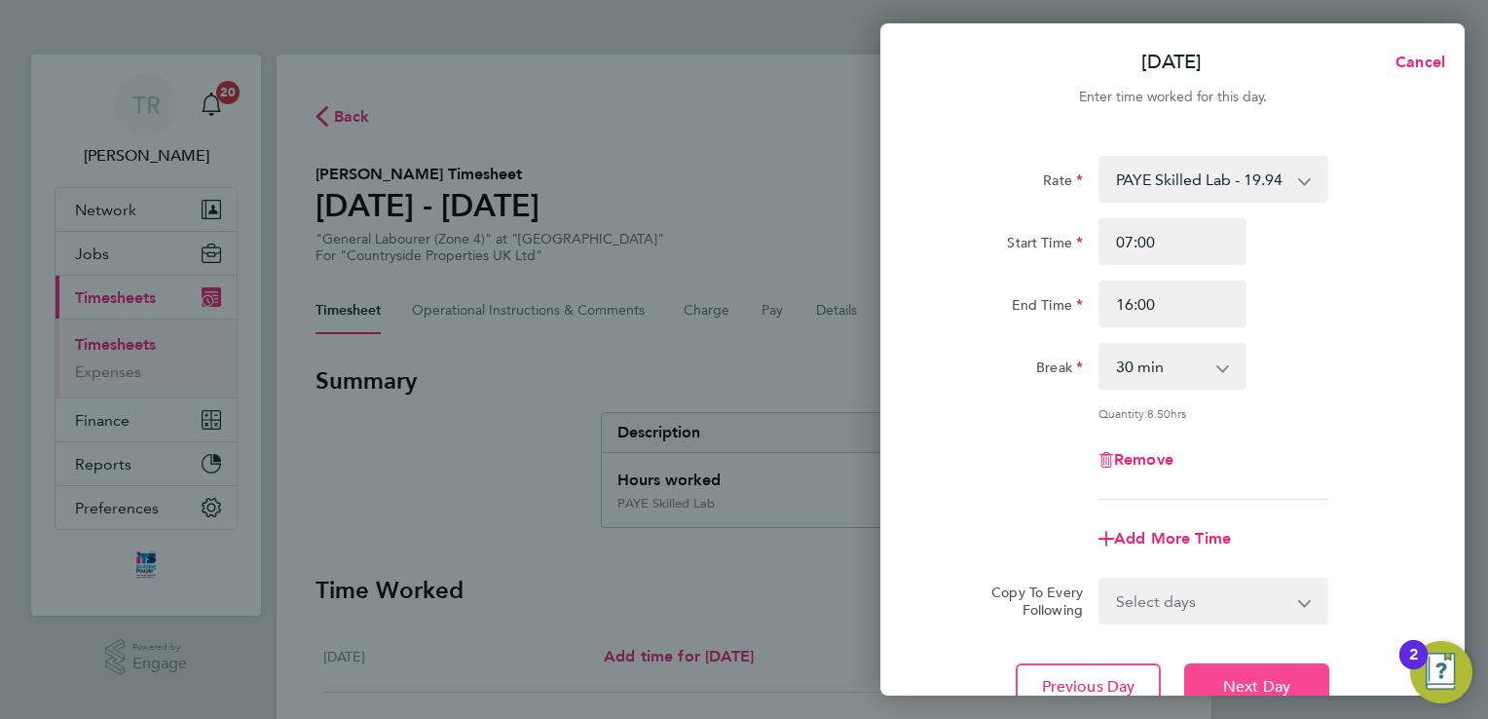
click at [1275, 668] on button "Next Day" at bounding box center [1256, 686] width 145 height 47
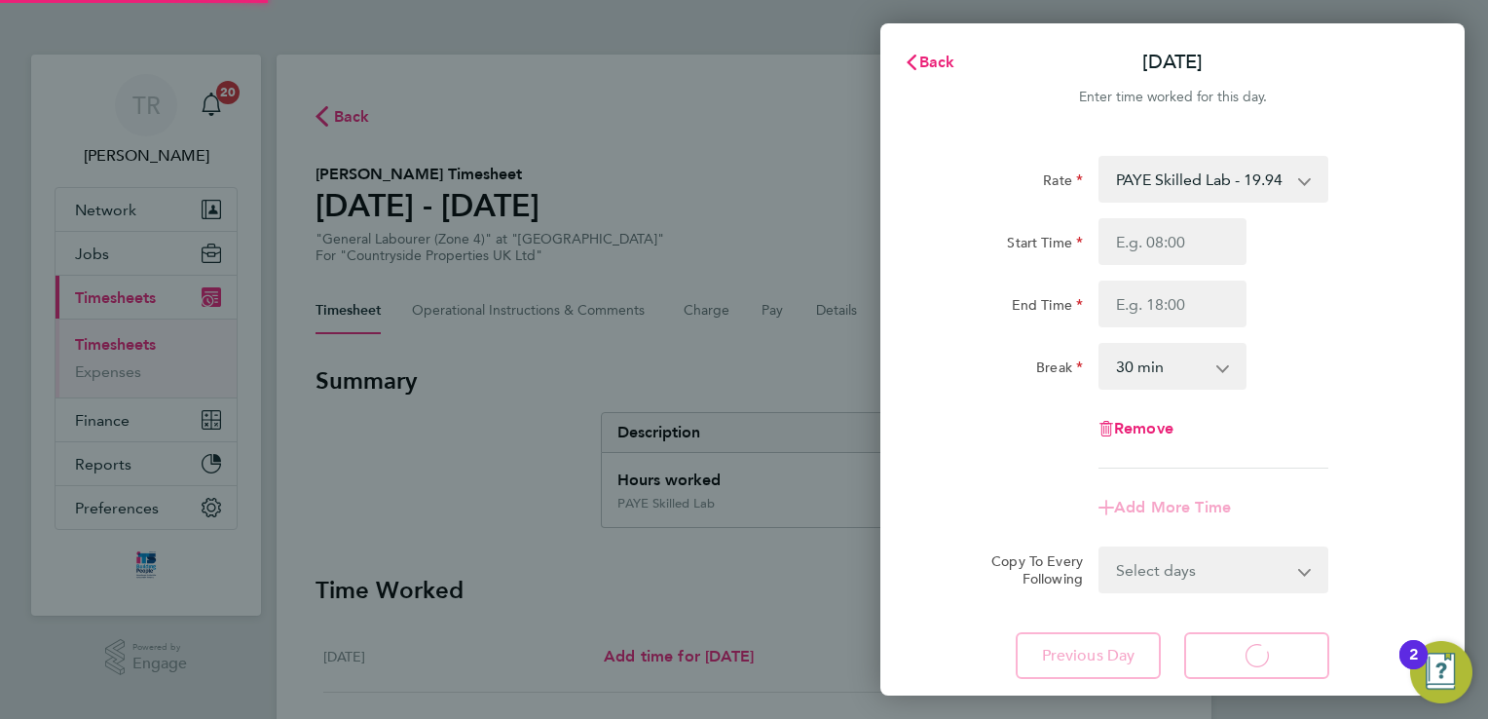
select select "30"
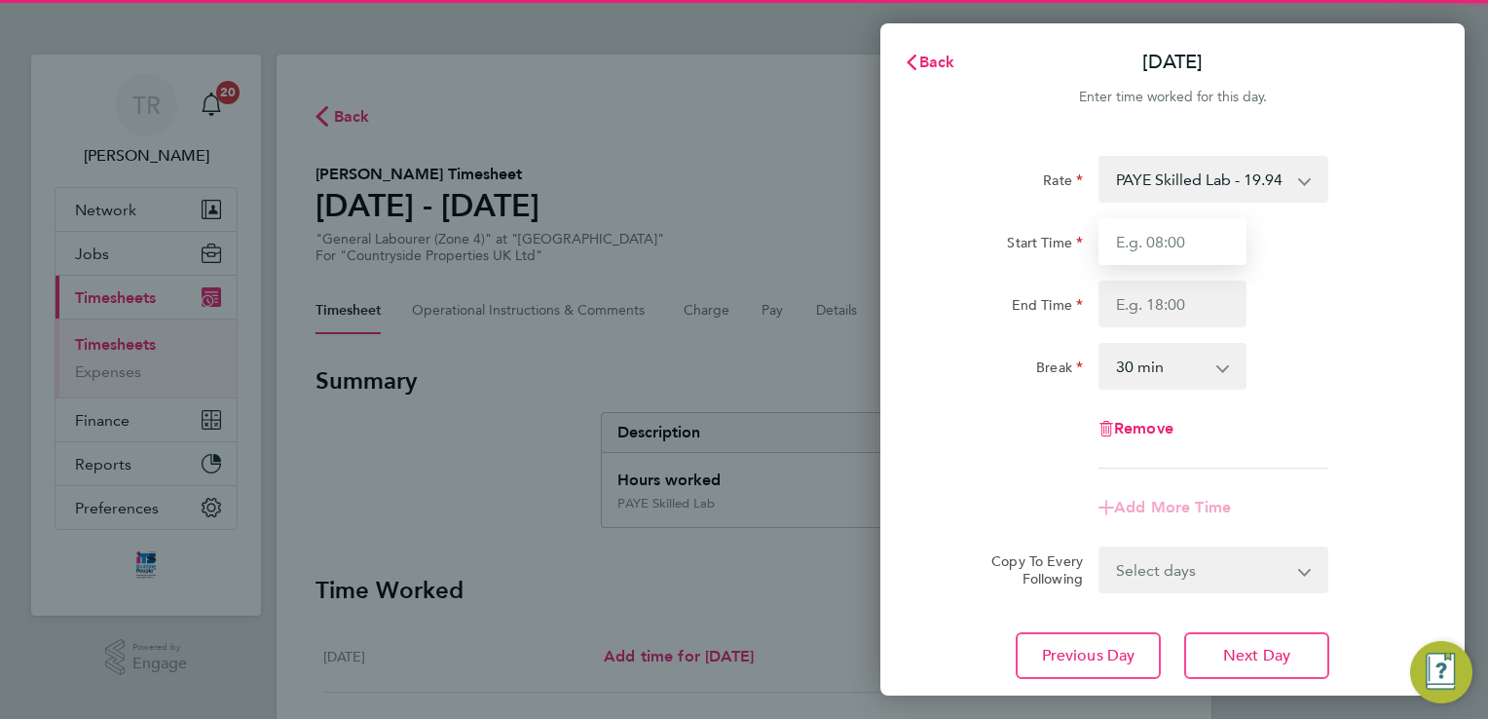
click at [1175, 251] on input "Start Time" at bounding box center [1173, 241] width 148 height 47
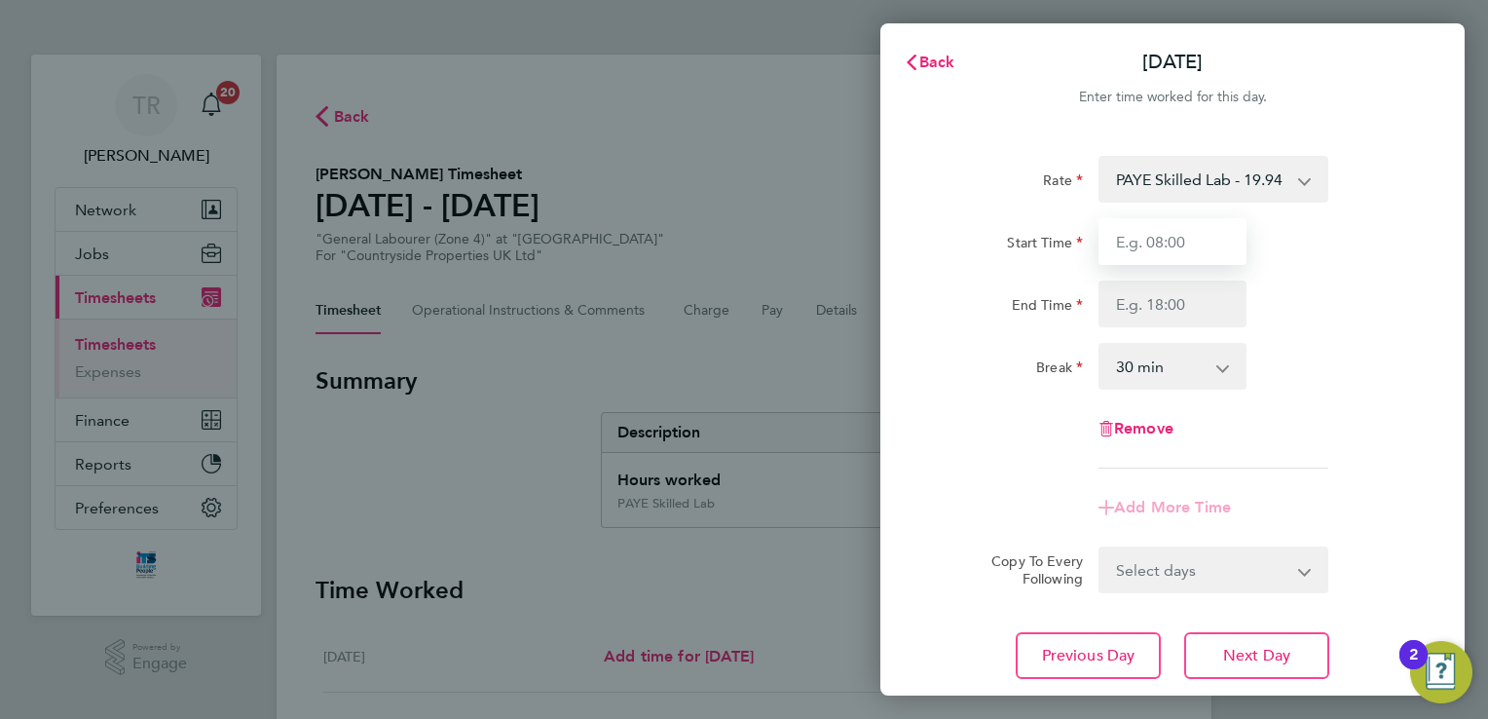
type input "07:00"
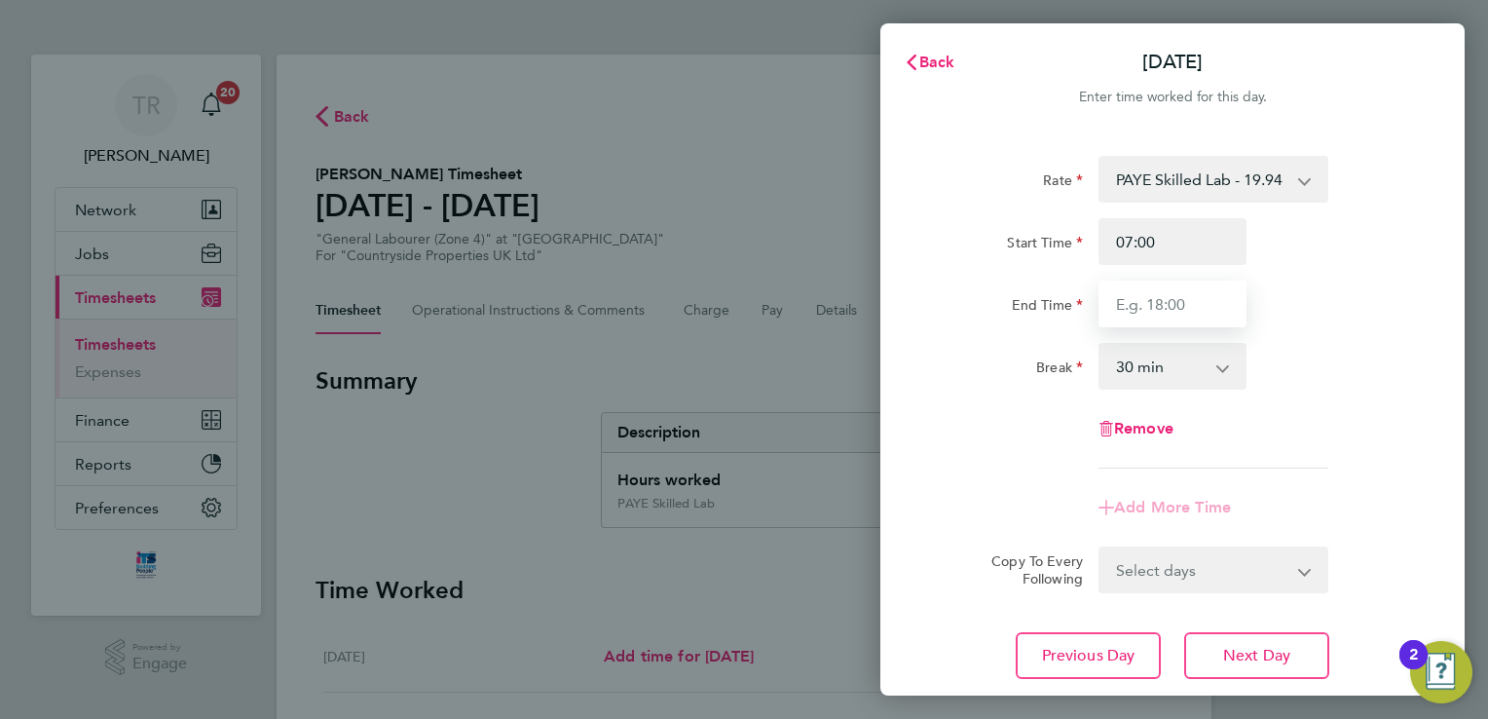
click at [1166, 298] on input "End Time" at bounding box center [1173, 304] width 148 height 47
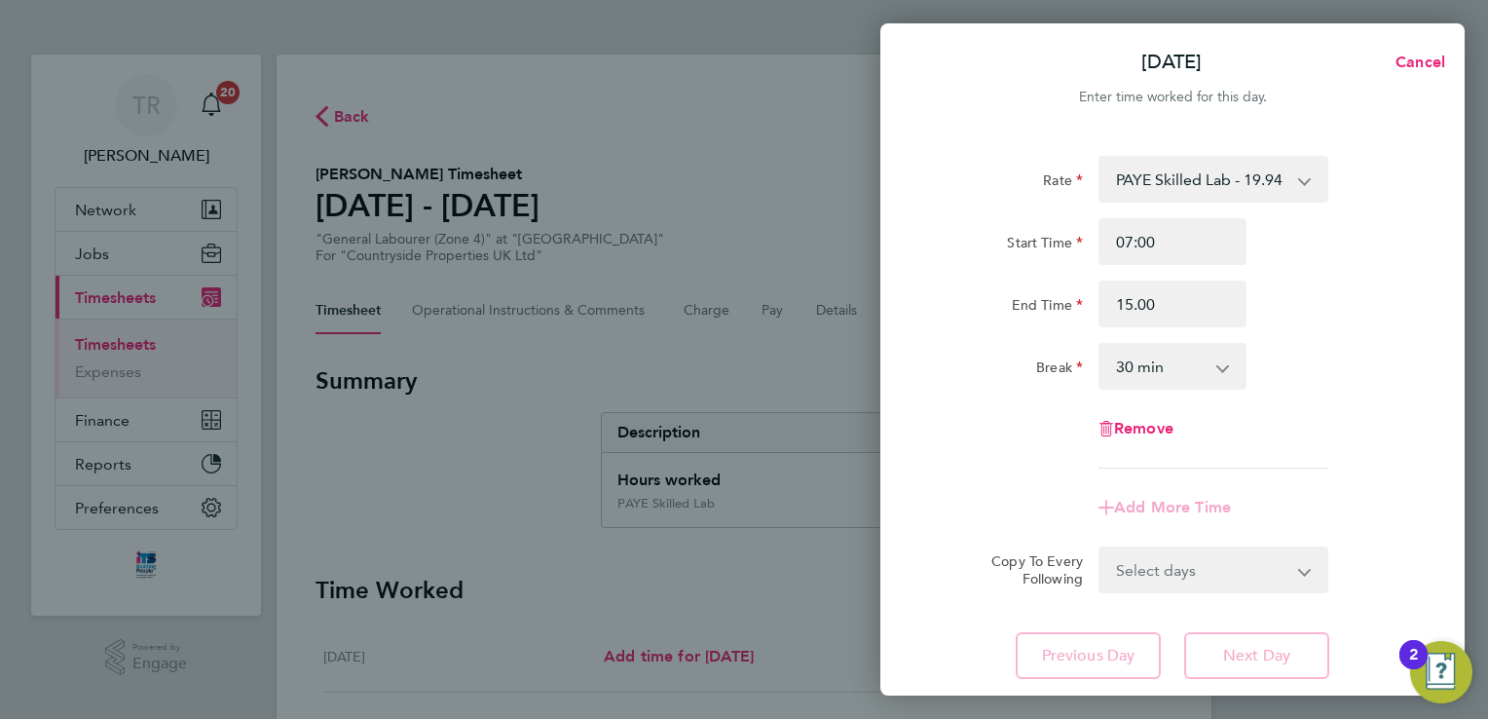
type input "15:00"
click at [1339, 441] on div "Remove" at bounding box center [1172, 428] width 491 height 47
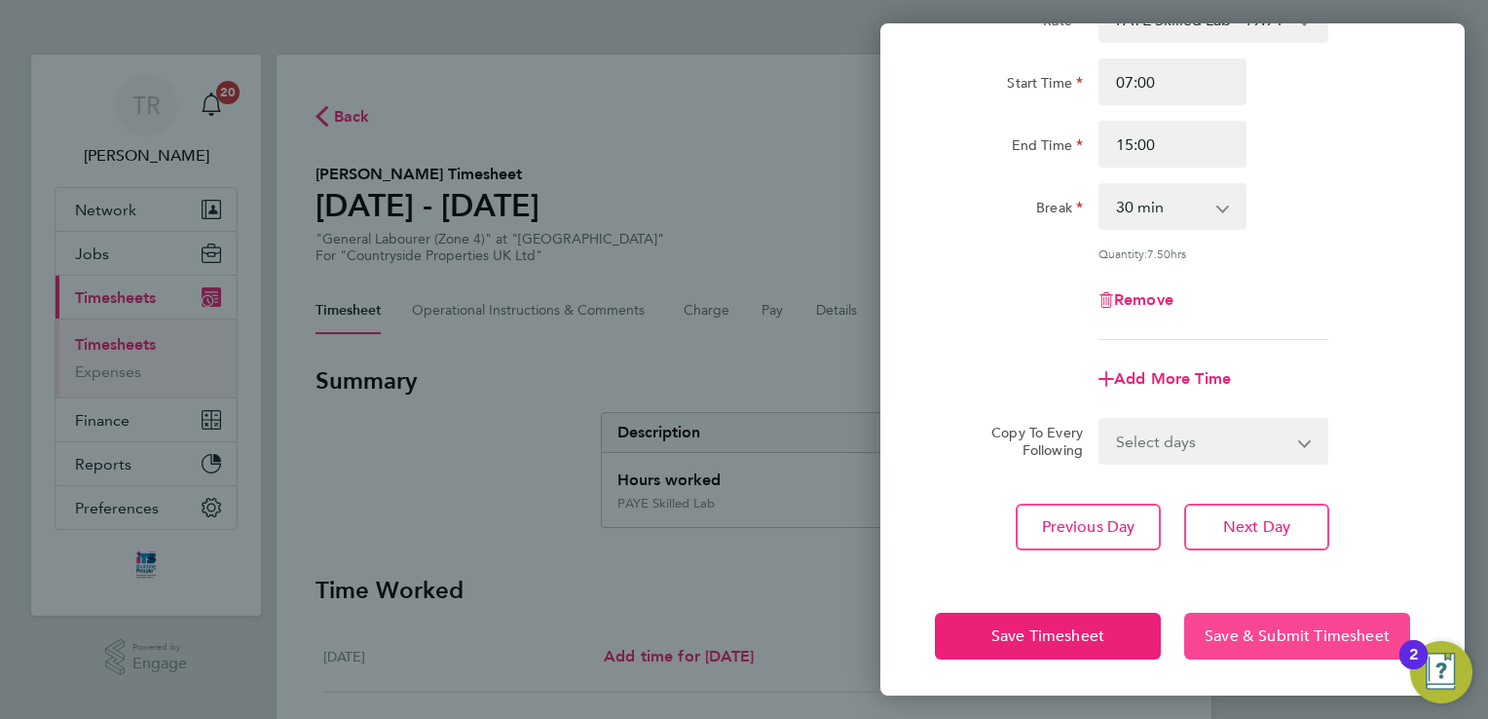
click at [1266, 642] on span "Save & Submit Timesheet" at bounding box center [1297, 635] width 185 height 19
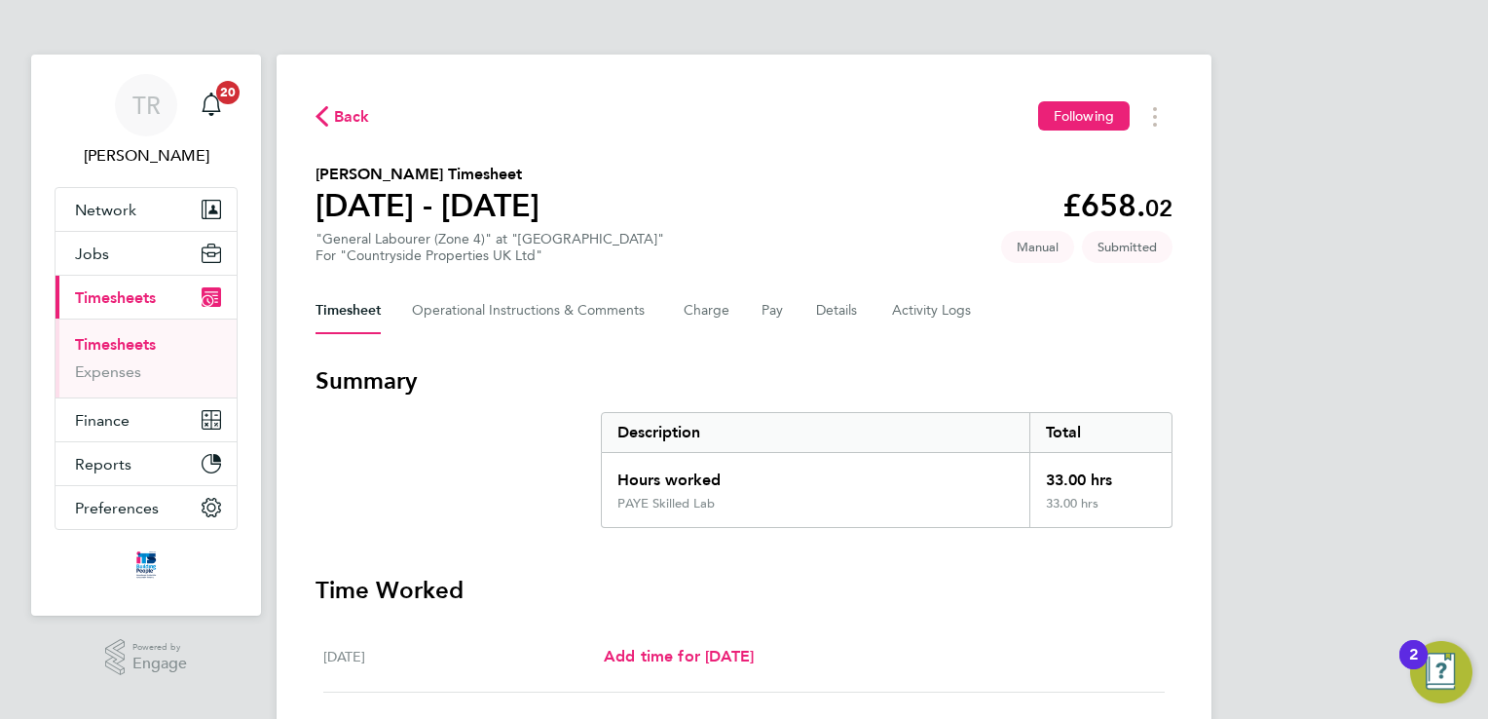
click at [82, 345] on link "Timesheets" at bounding box center [115, 344] width 81 height 19
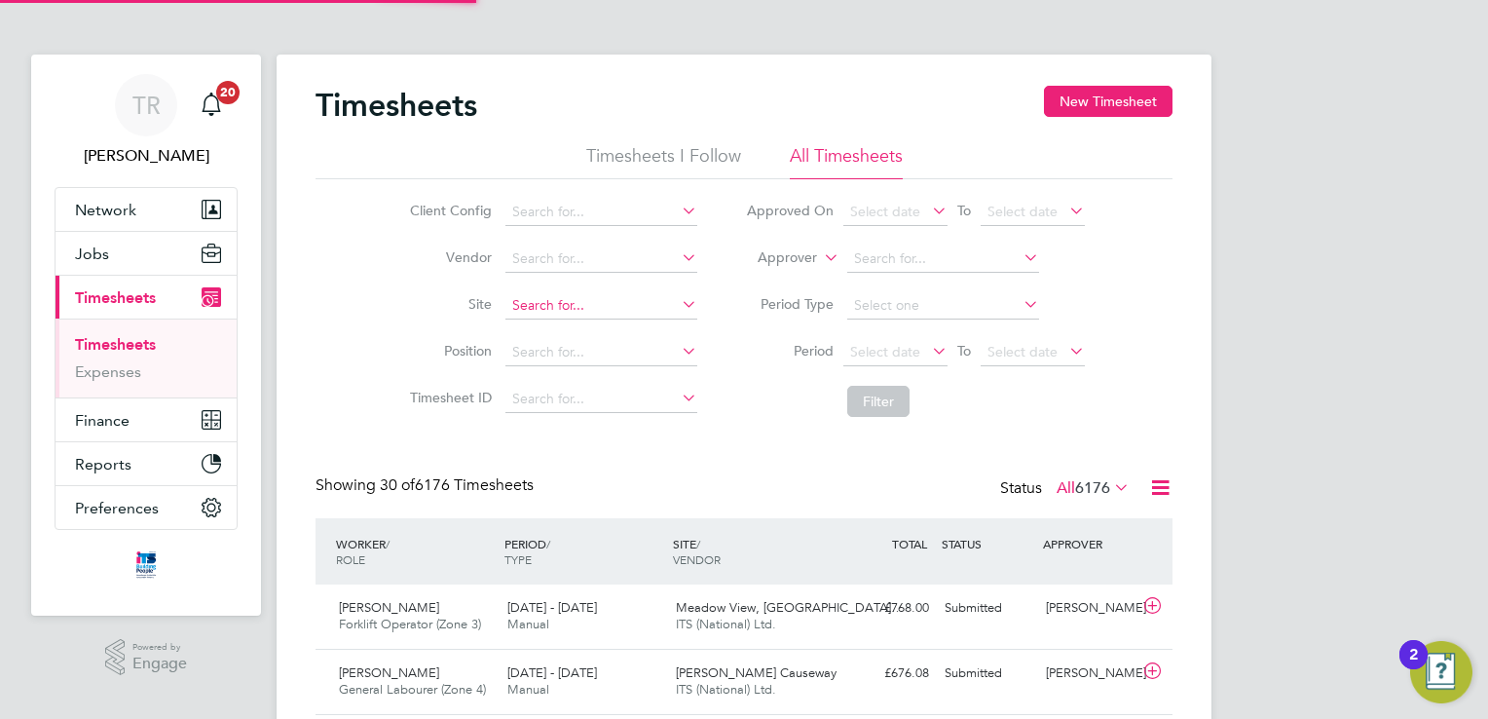
scroll to position [49, 169]
click at [565, 293] on input at bounding box center [601, 305] width 192 height 27
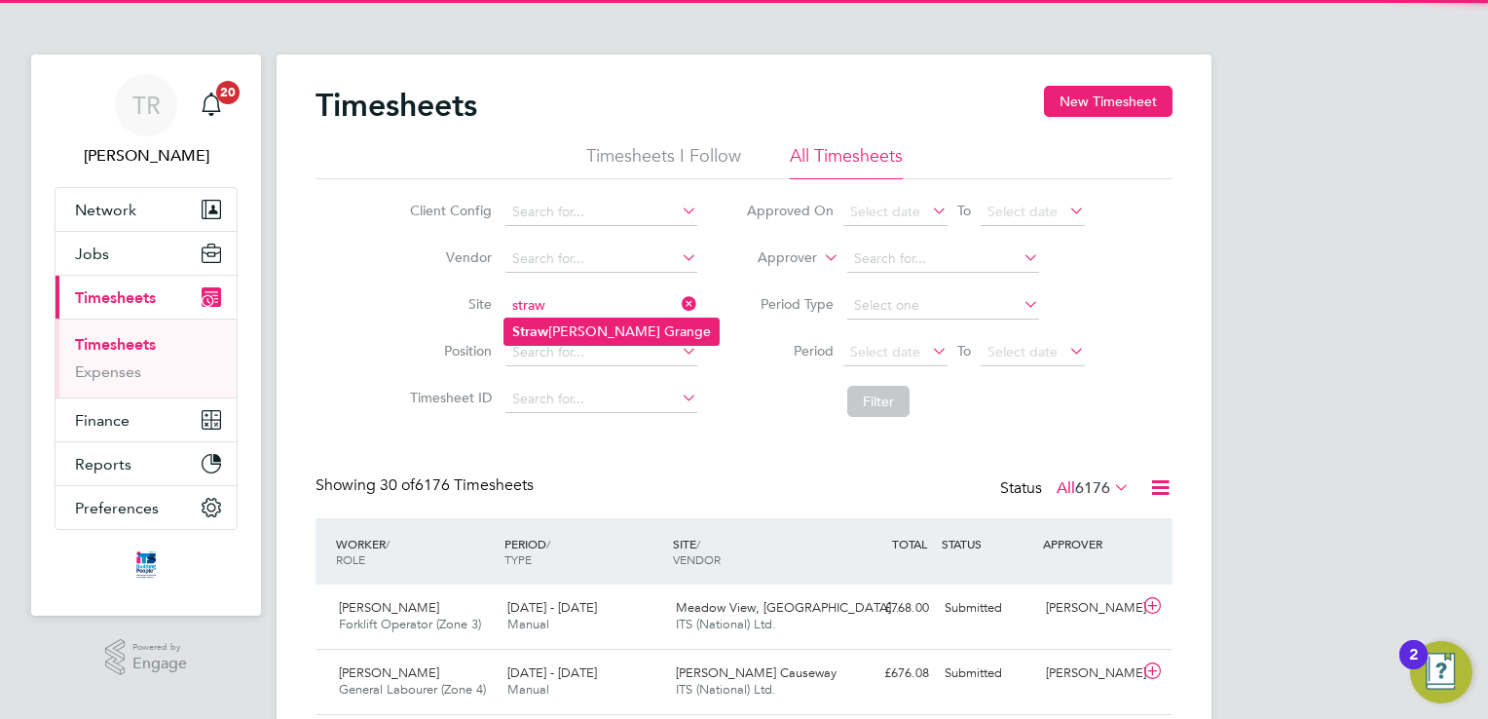
click at [575, 333] on li "Straw [PERSON_NAME] Grange" at bounding box center [612, 331] width 214 height 26
type input "Strawberry Grange"
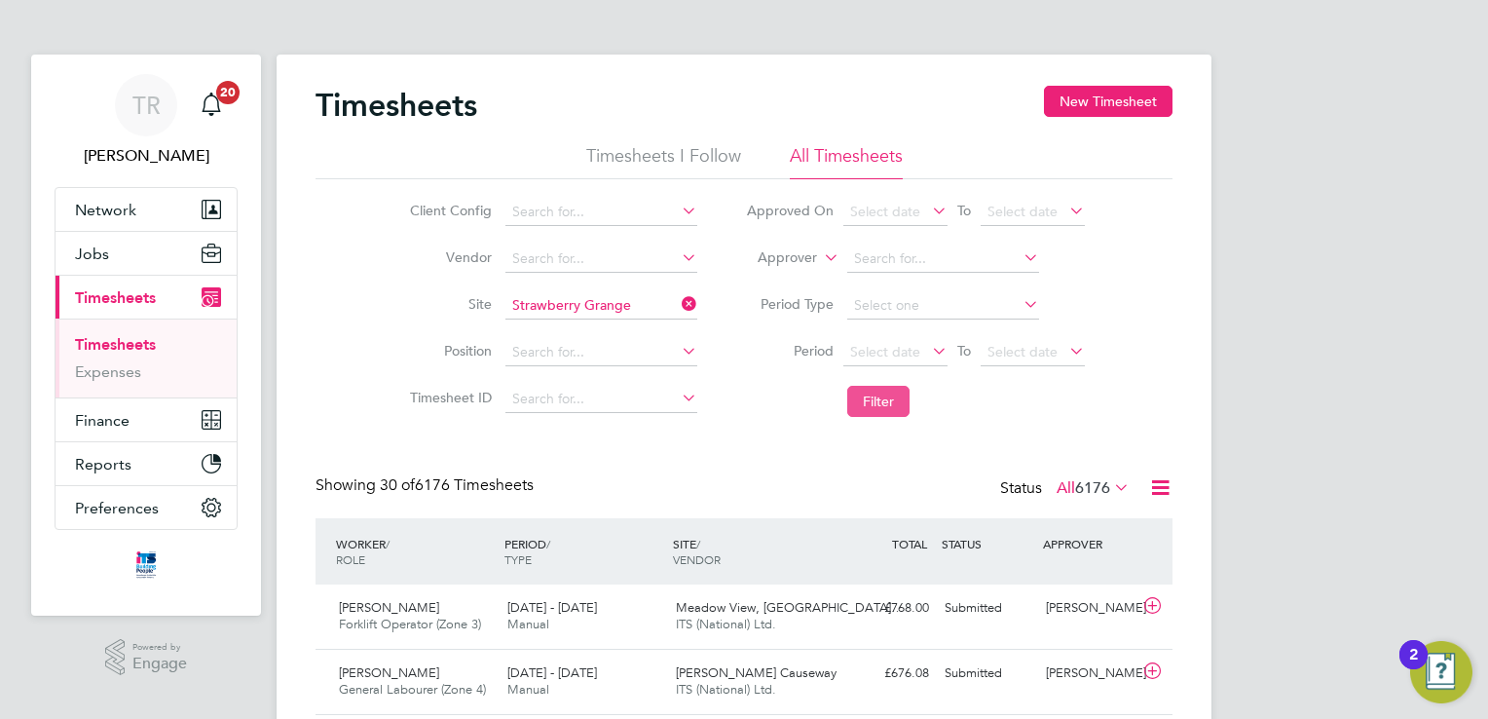
click at [877, 400] on button "Filter" at bounding box center [878, 401] width 62 height 31
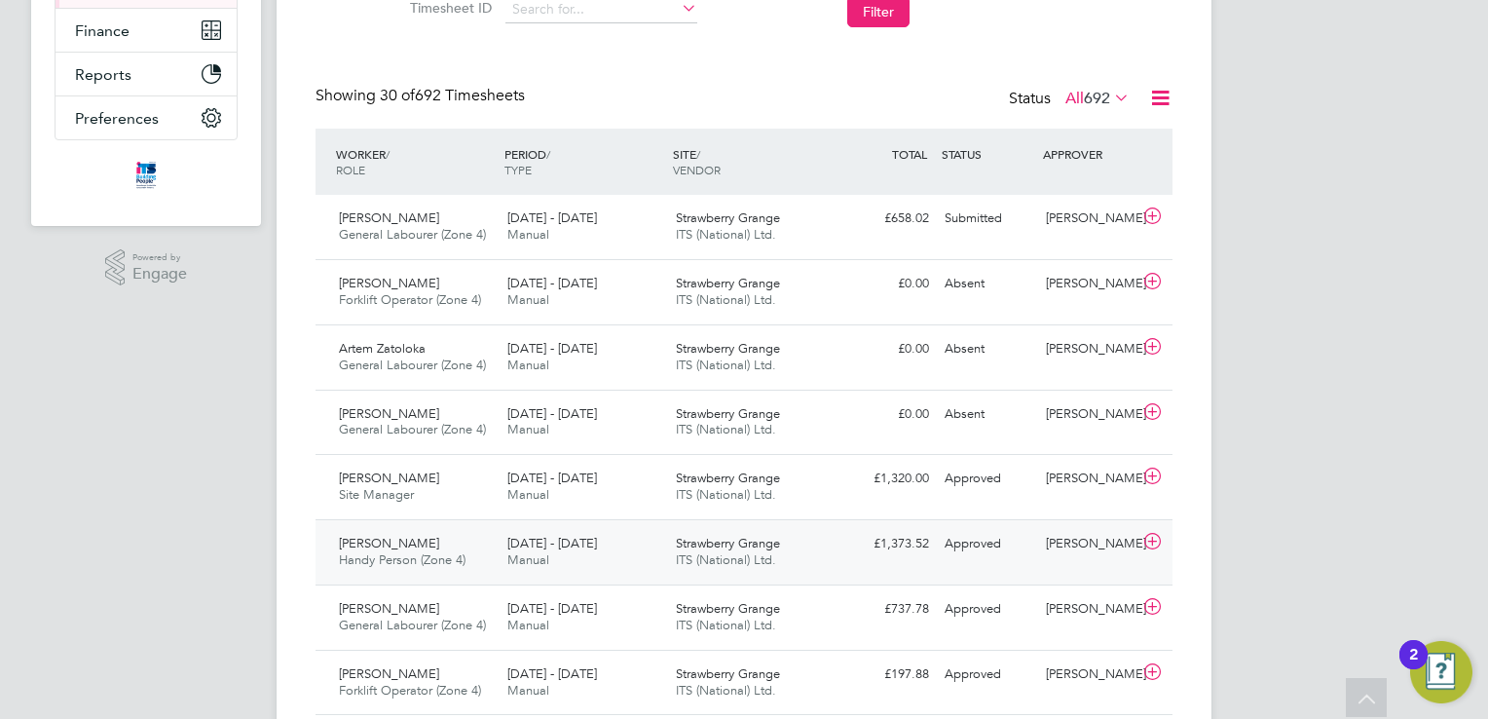
click at [826, 539] on div "Strawberry Grange ITS (National) Ltd." at bounding box center [752, 552] width 168 height 49
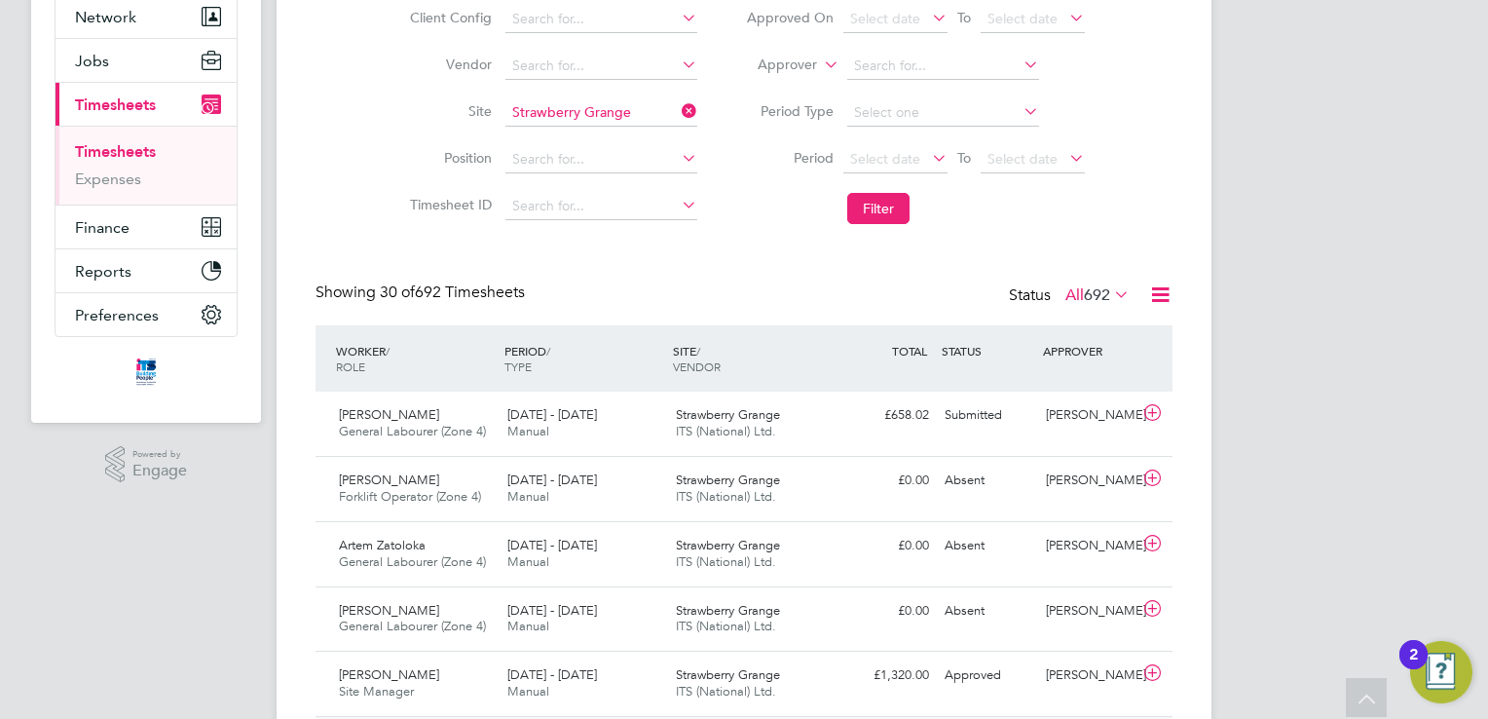
scroll to position [0, 0]
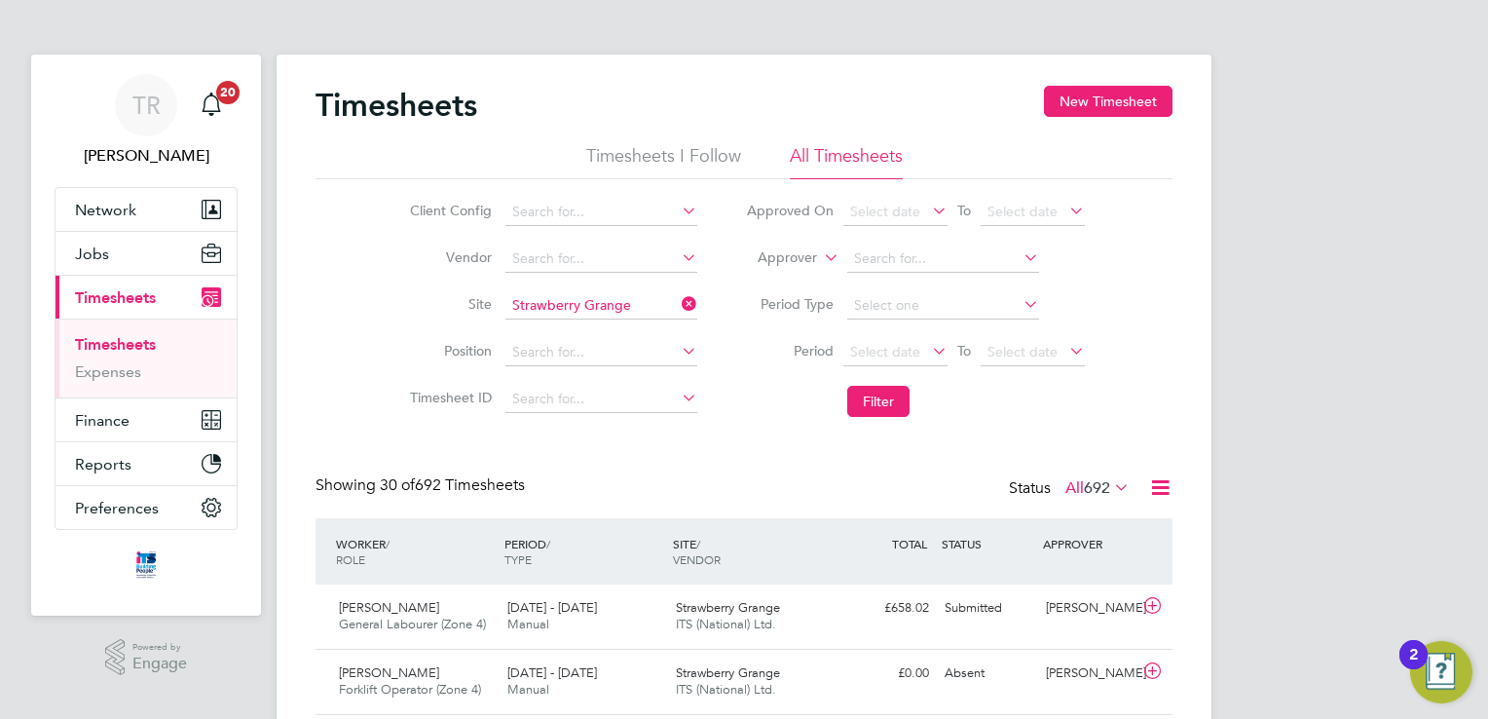
click at [678, 300] on icon at bounding box center [678, 303] width 0 height 27
click at [650, 294] on input at bounding box center [601, 305] width 192 height 27
click at [629, 333] on li "[GEOGRAPHIC_DATA]" at bounding box center [601, 331] width 193 height 26
type input "[GEOGRAPHIC_DATA]"
click at [864, 398] on button "Filter" at bounding box center [878, 401] width 62 height 31
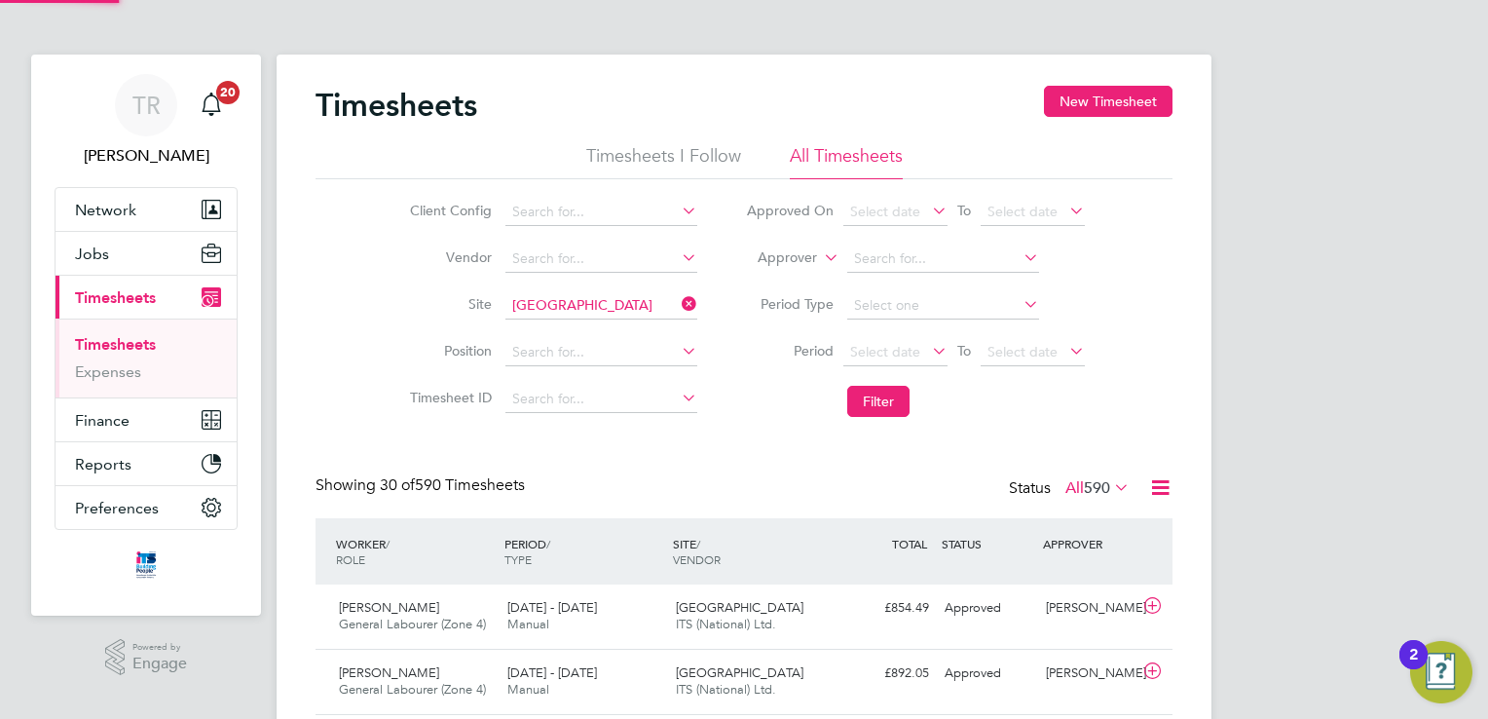
scroll to position [49, 169]
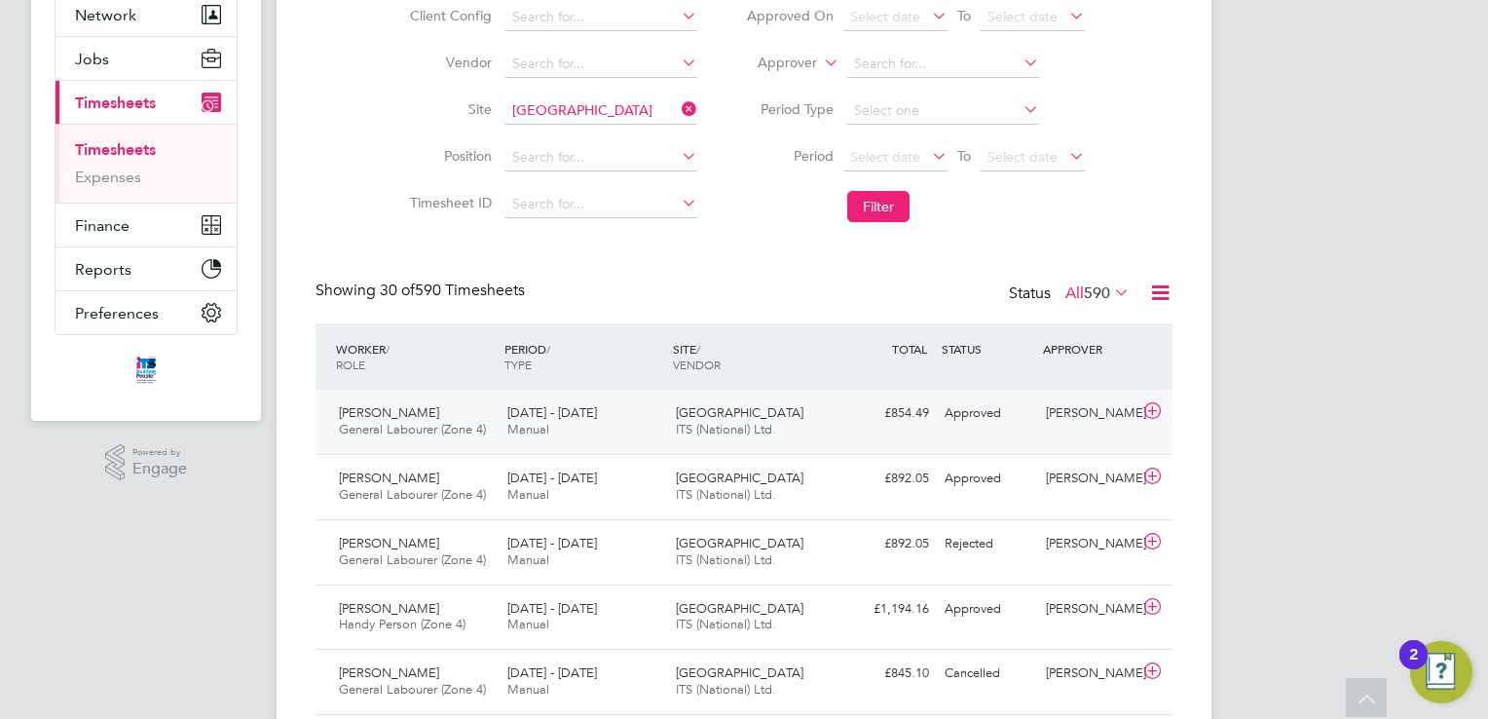
click at [816, 418] on div "[GEOGRAPHIC_DATA] ITS (National) Ltd." at bounding box center [752, 421] width 168 height 49
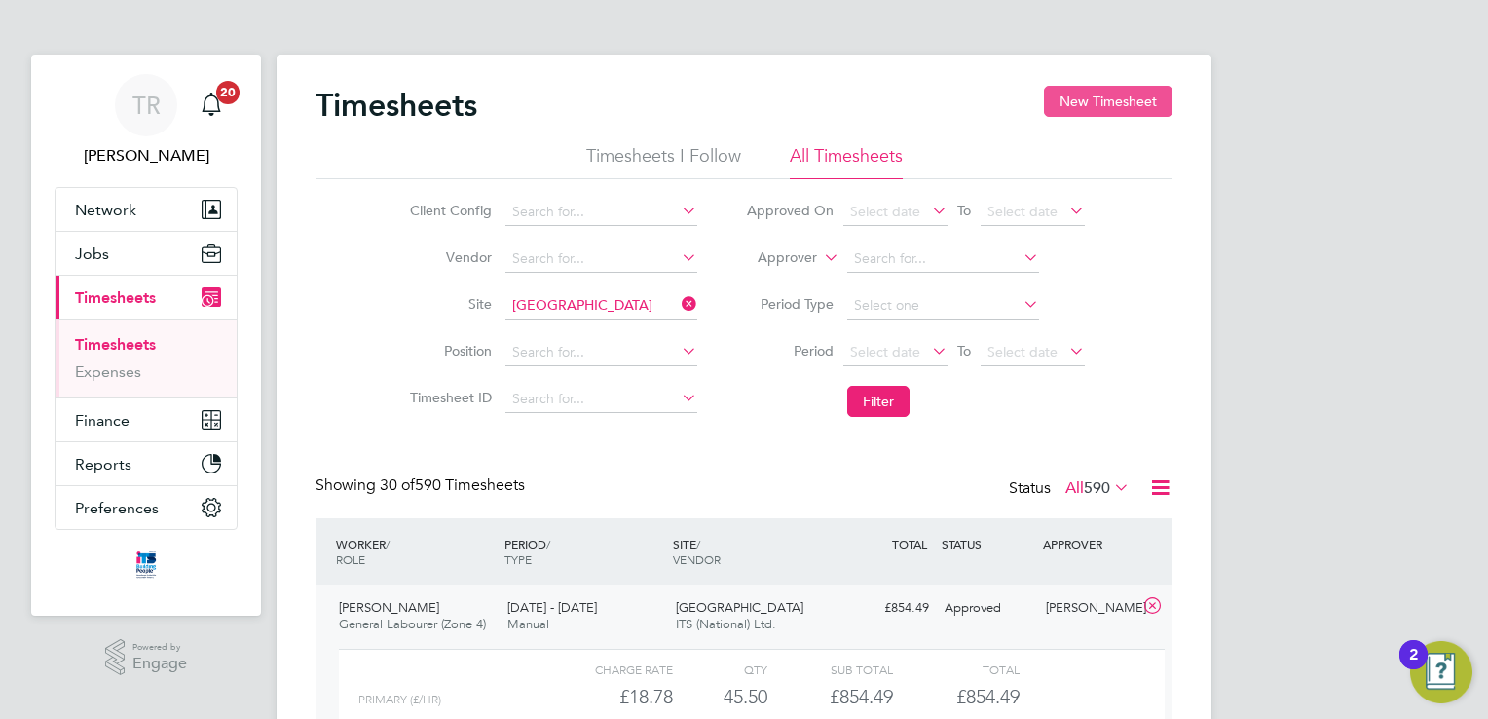
click at [1118, 95] on button "New Timesheet" at bounding box center [1108, 101] width 129 height 31
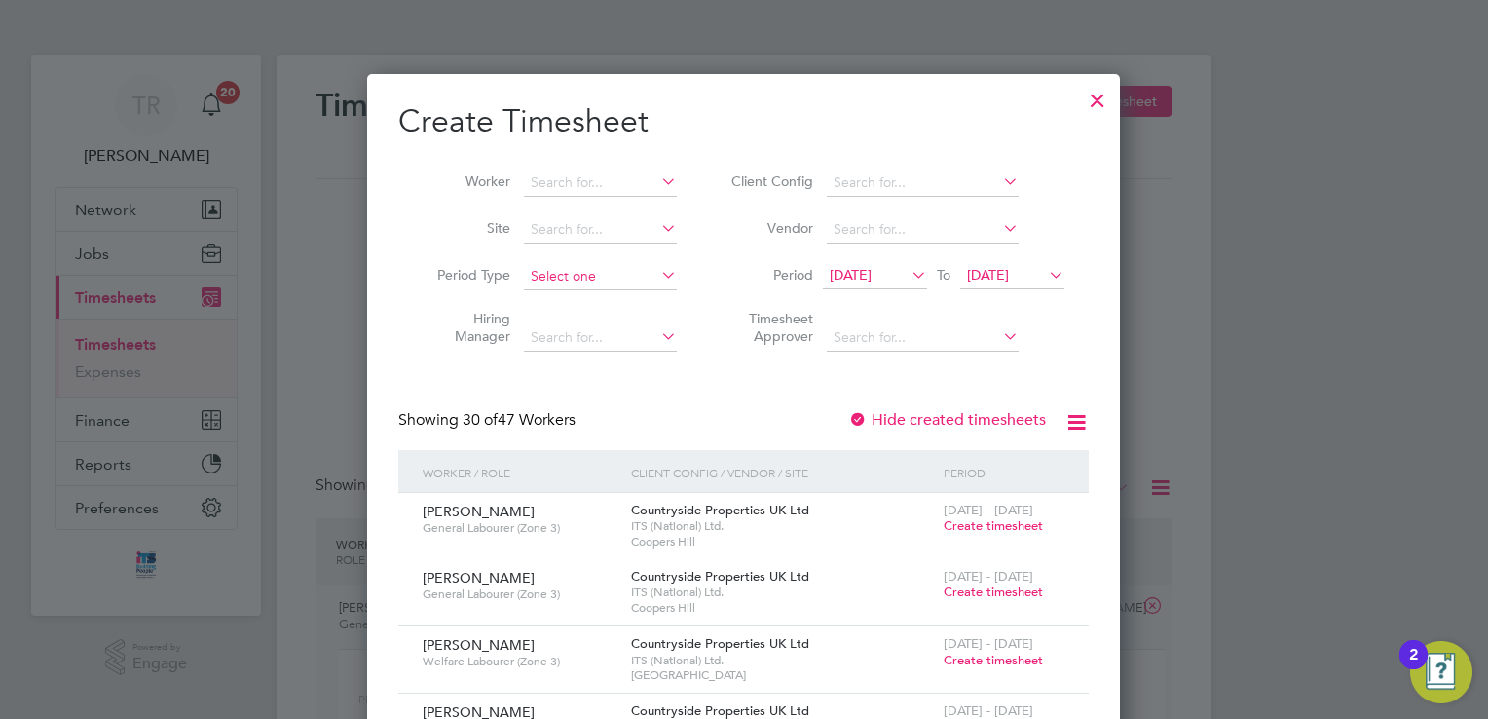
click at [546, 278] on input at bounding box center [600, 276] width 153 height 27
click at [569, 243] on li "Site" at bounding box center [549, 229] width 303 height 47
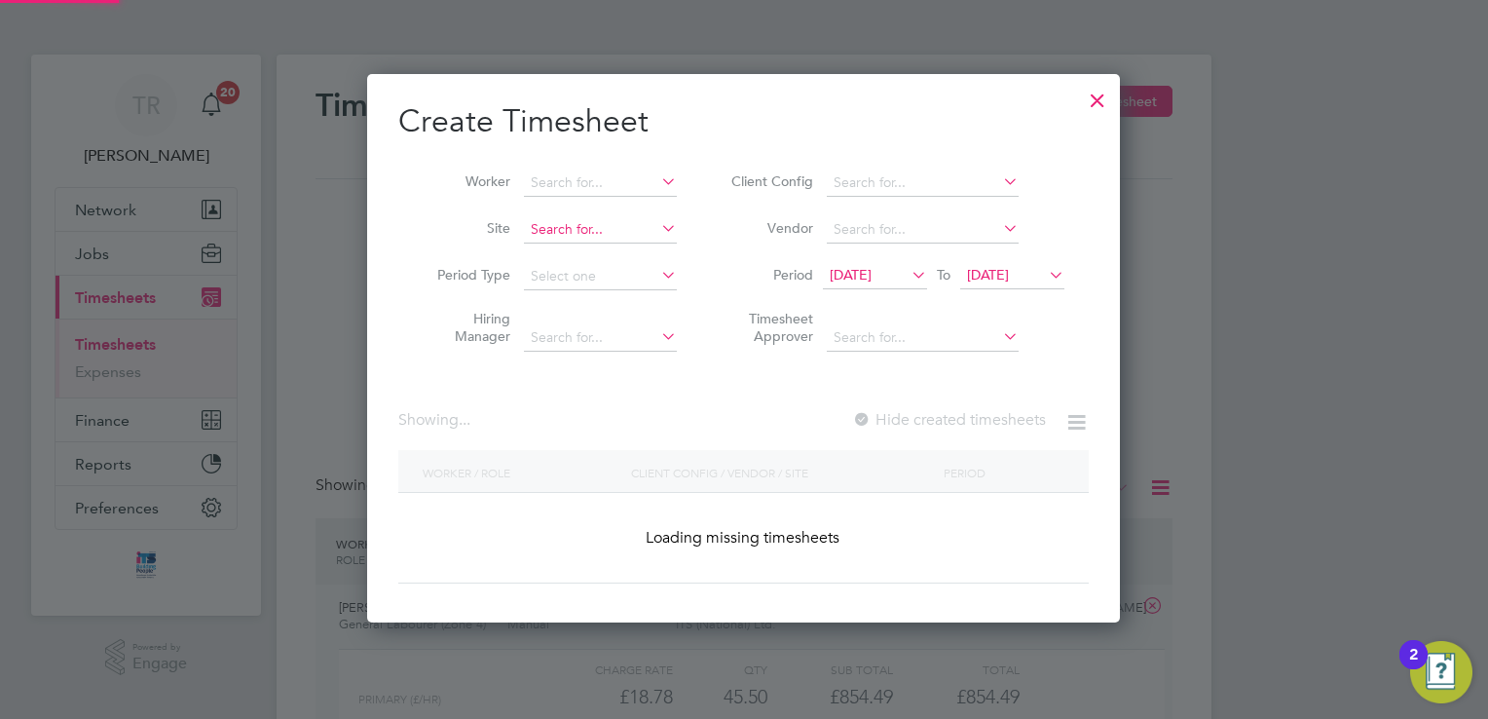
click at [568, 239] on input at bounding box center [600, 229] width 153 height 27
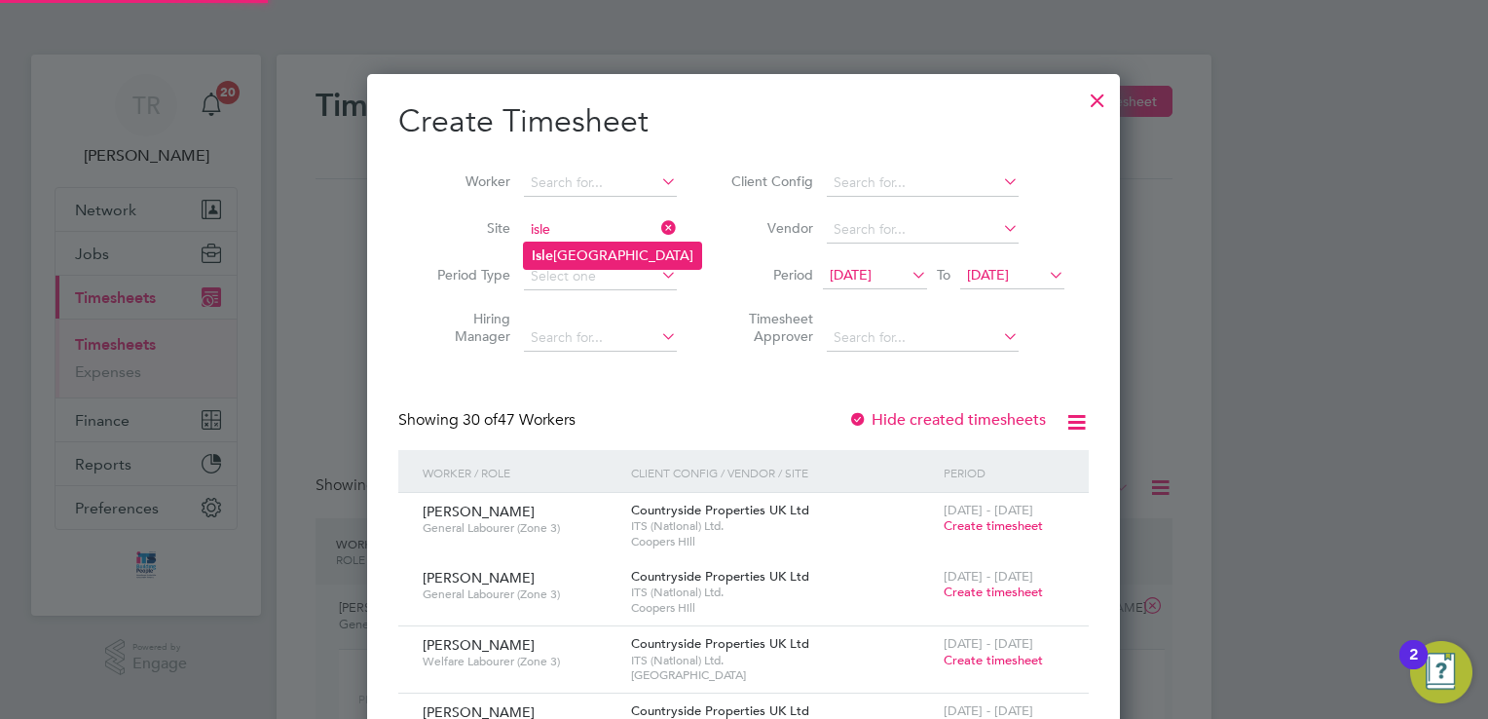
click at [575, 245] on li "[GEOGRAPHIC_DATA]" at bounding box center [612, 256] width 177 height 26
type input "[GEOGRAPHIC_DATA]"
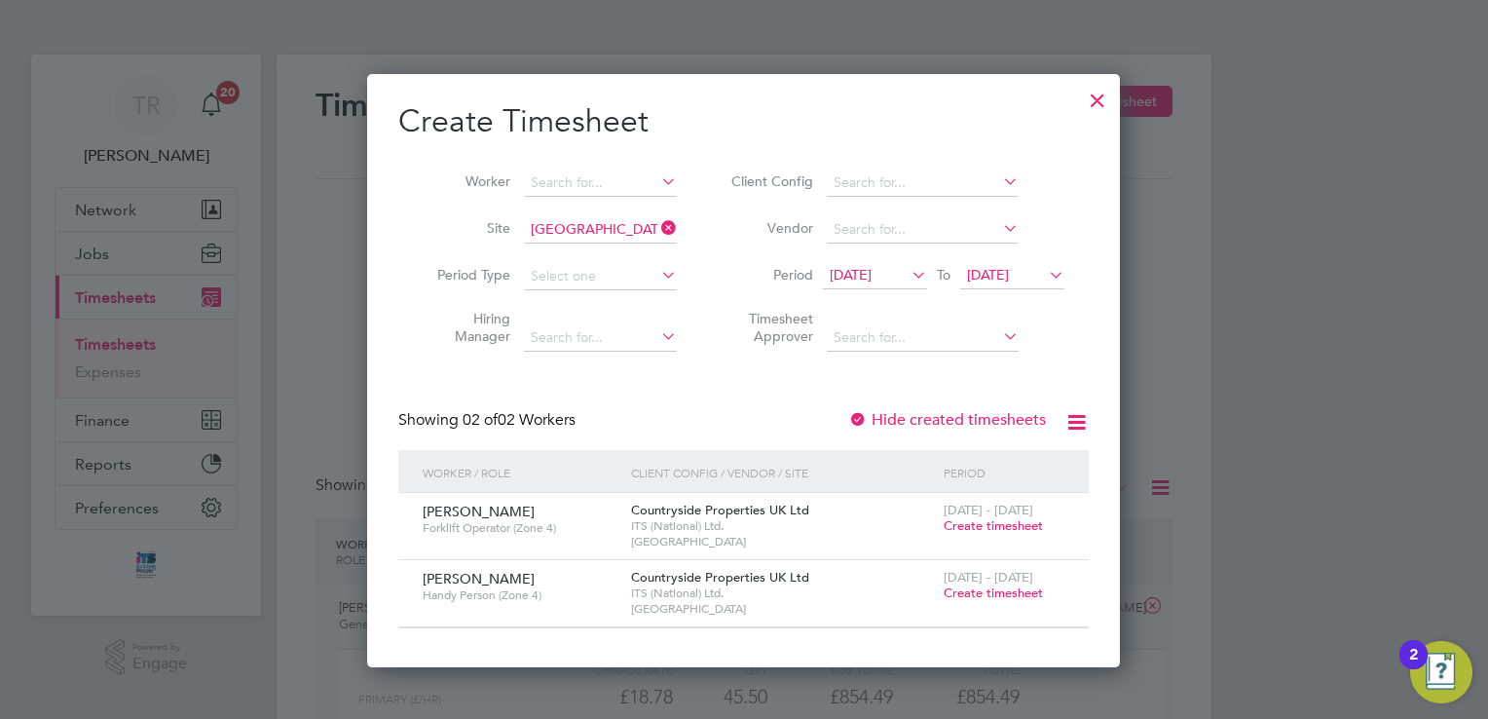
click at [1005, 527] on span "Create timesheet" at bounding box center [993, 525] width 99 height 17
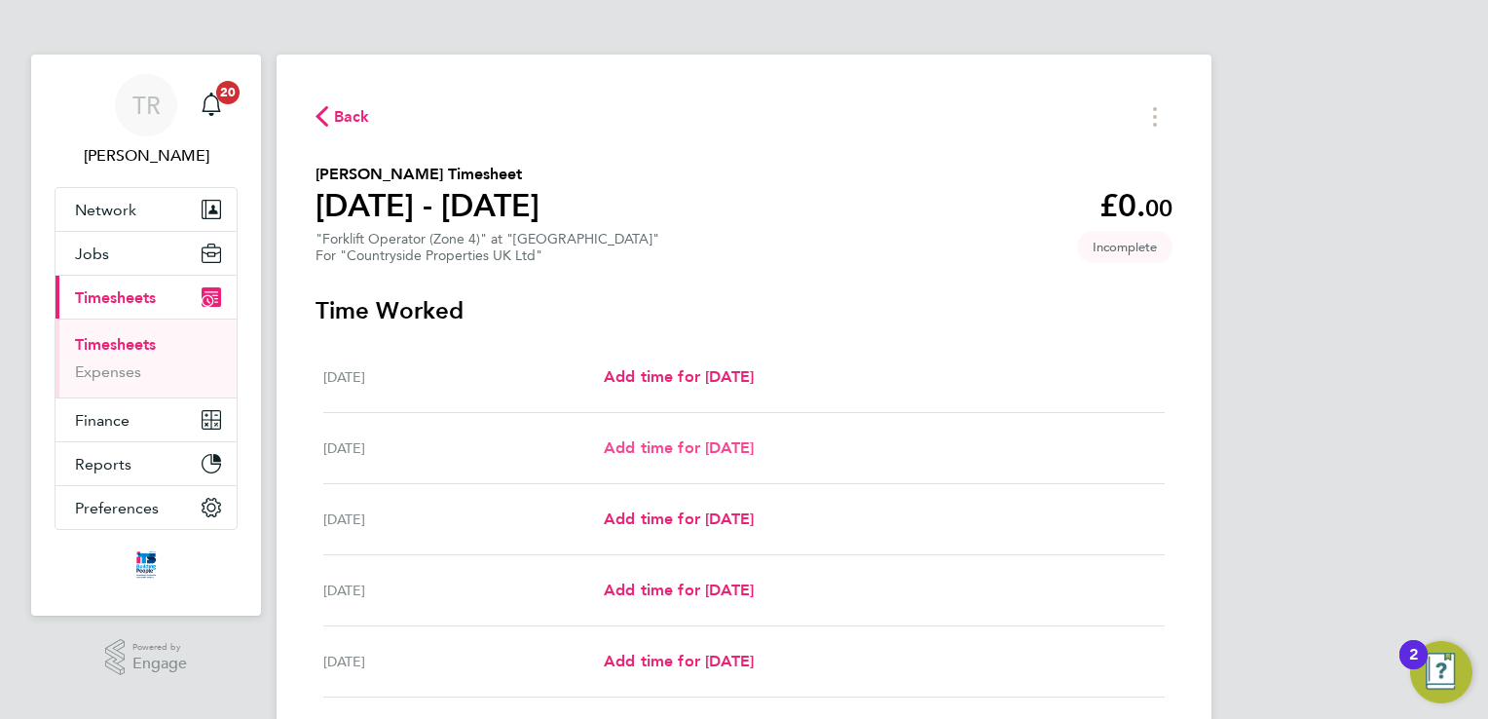
click at [732, 449] on span "Add time for [DATE]" at bounding box center [679, 447] width 150 height 19
select select "30"
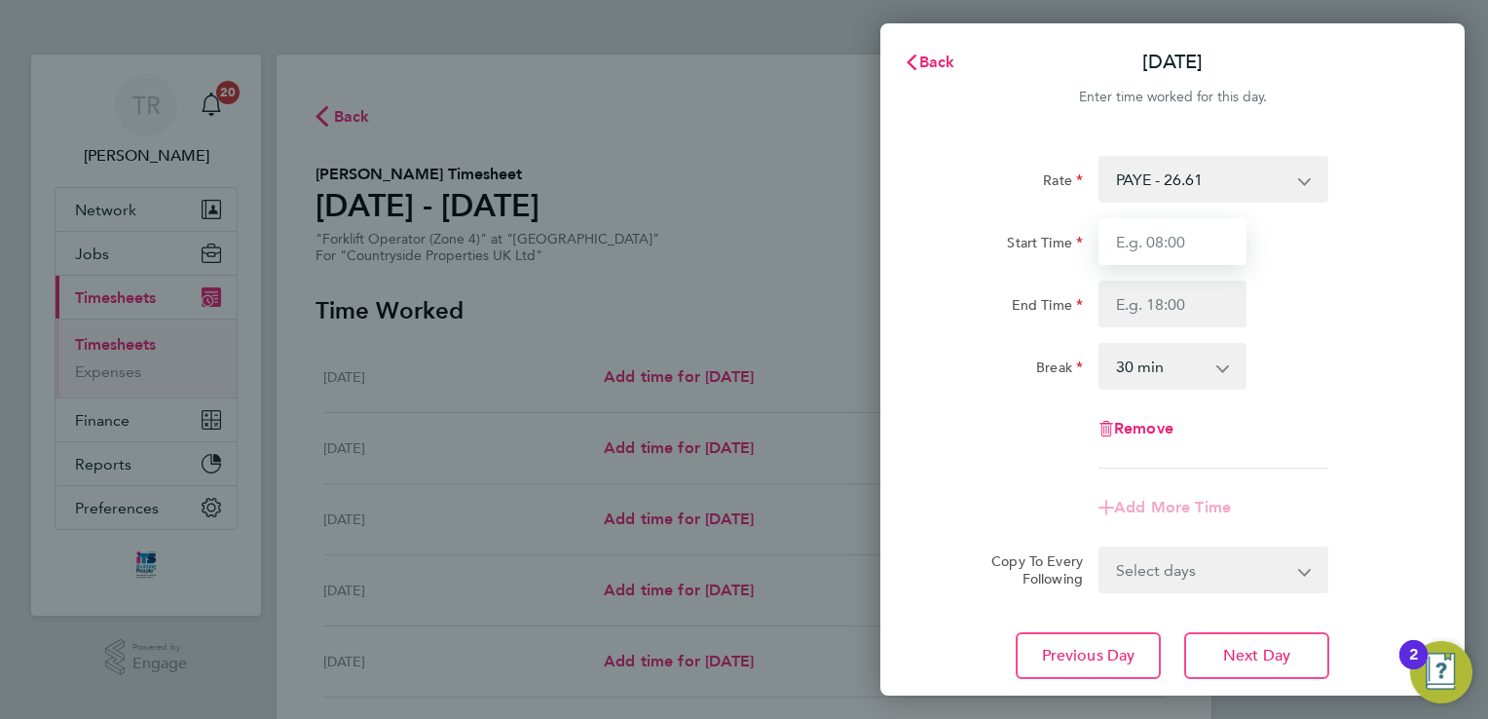
click at [1188, 242] on input "Start Time" at bounding box center [1173, 241] width 148 height 47
type input "07:00"
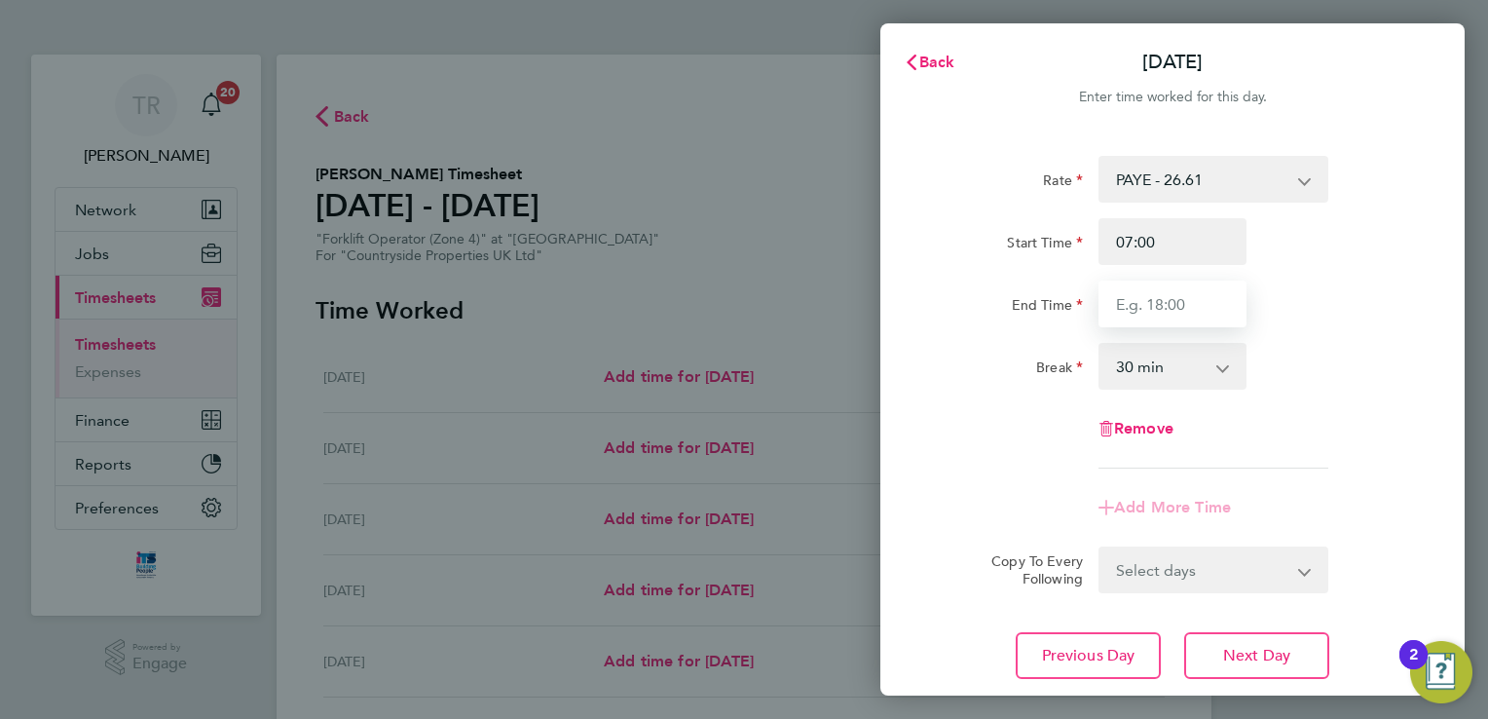
click at [1186, 314] on input "End Time" at bounding box center [1173, 304] width 148 height 47
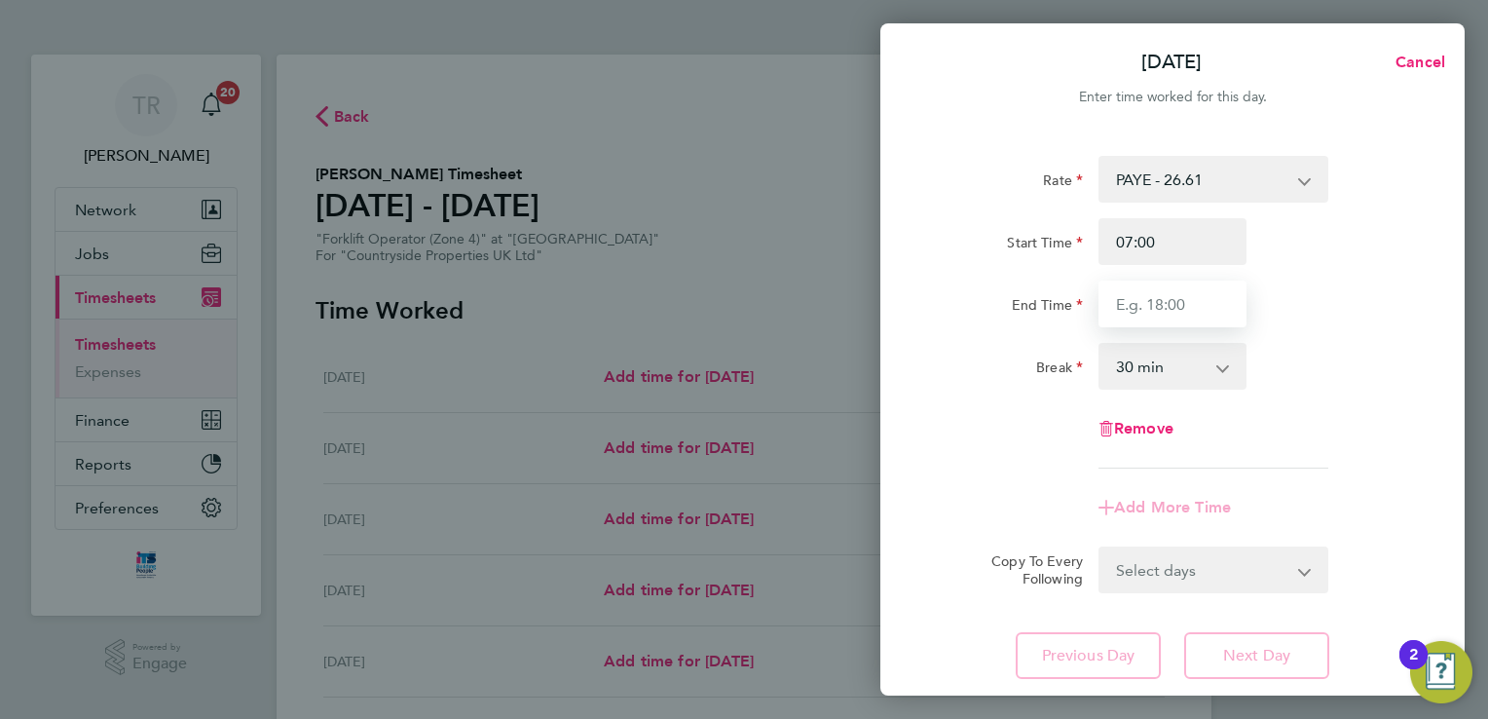
type input "17:00"
click at [1184, 368] on select "0 min 15 min 30 min 45 min 60 min 75 min 90 min" at bounding box center [1161, 366] width 121 height 43
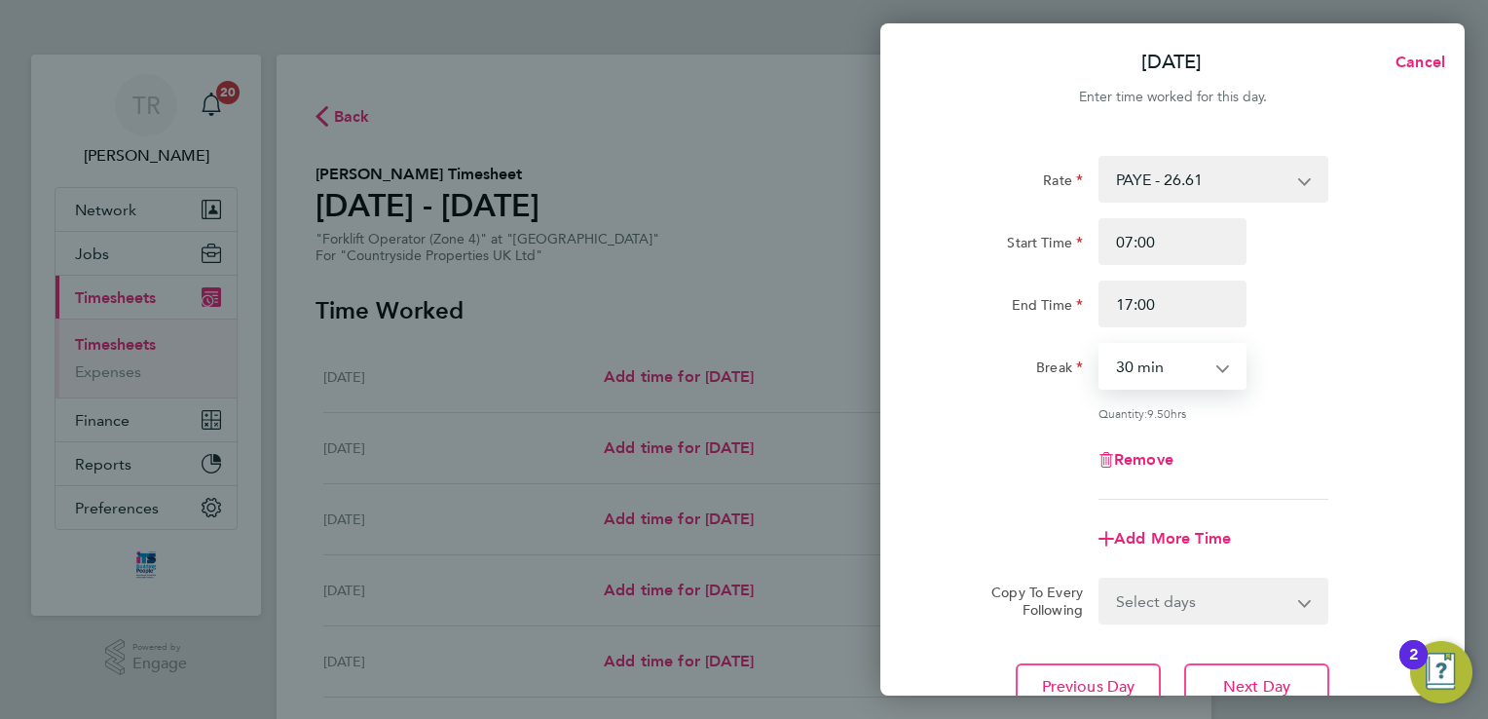
select select "0"
click at [1101, 345] on select "0 min 15 min 30 min 45 min 60 min 75 min 90 min" at bounding box center [1161, 366] width 121 height 43
click at [1271, 668] on button "Next Day" at bounding box center [1256, 686] width 145 height 47
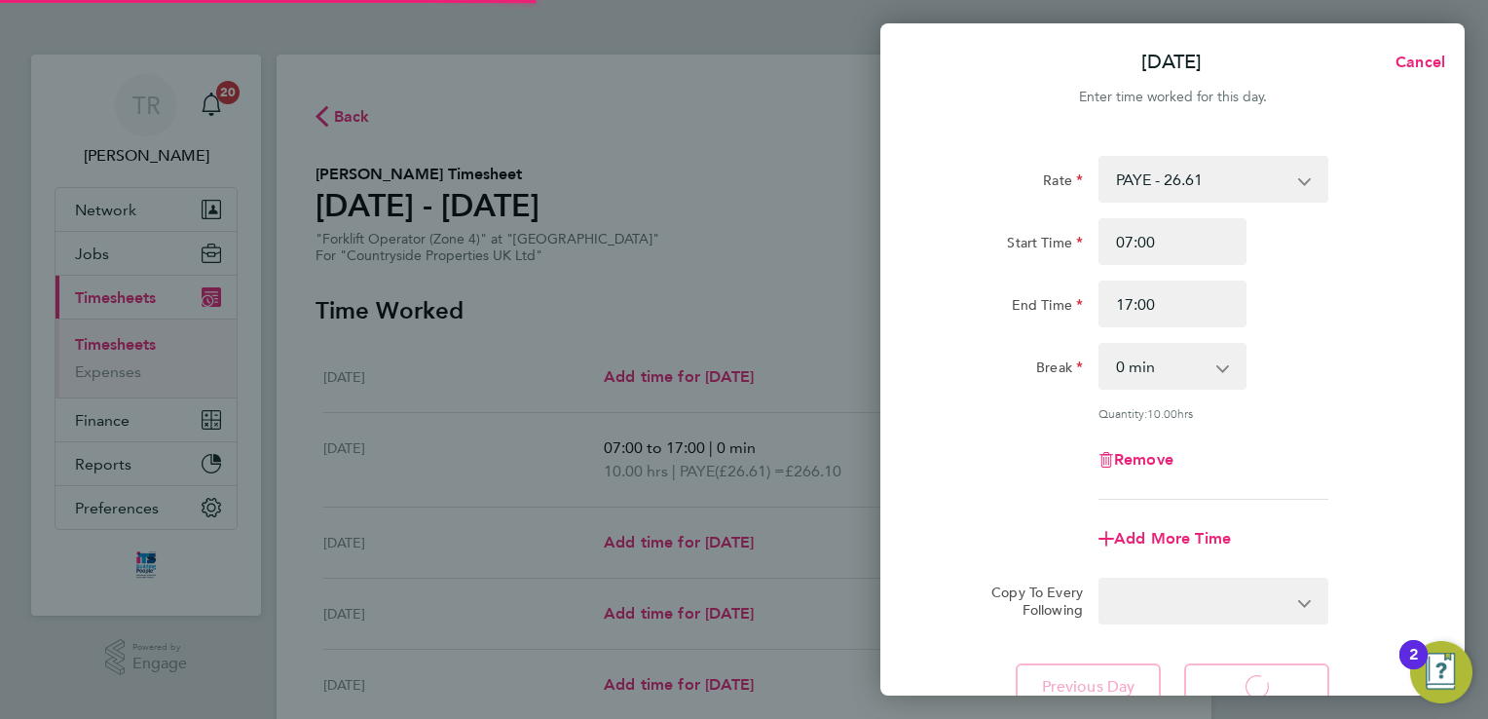
select select "30"
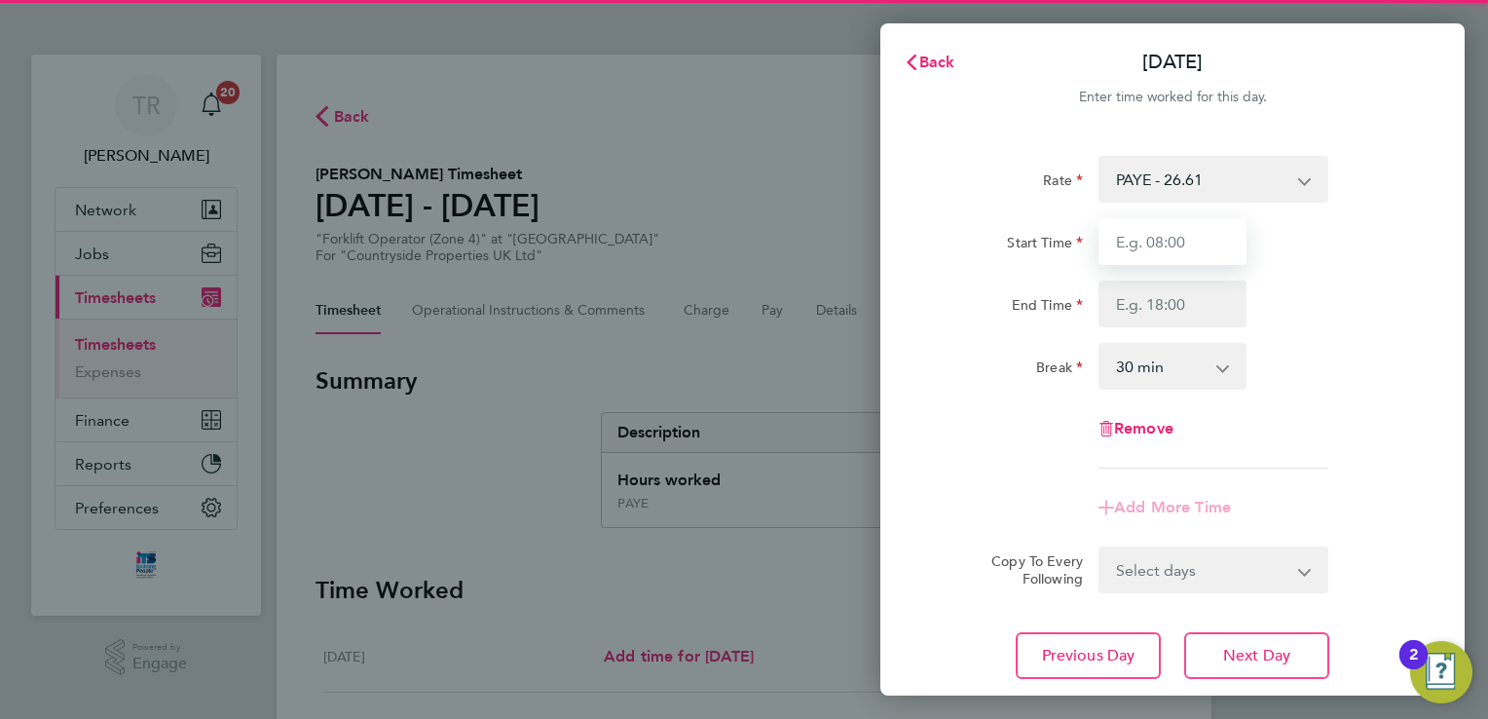
click at [1159, 251] on input "Start Time" at bounding box center [1173, 241] width 148 height 47
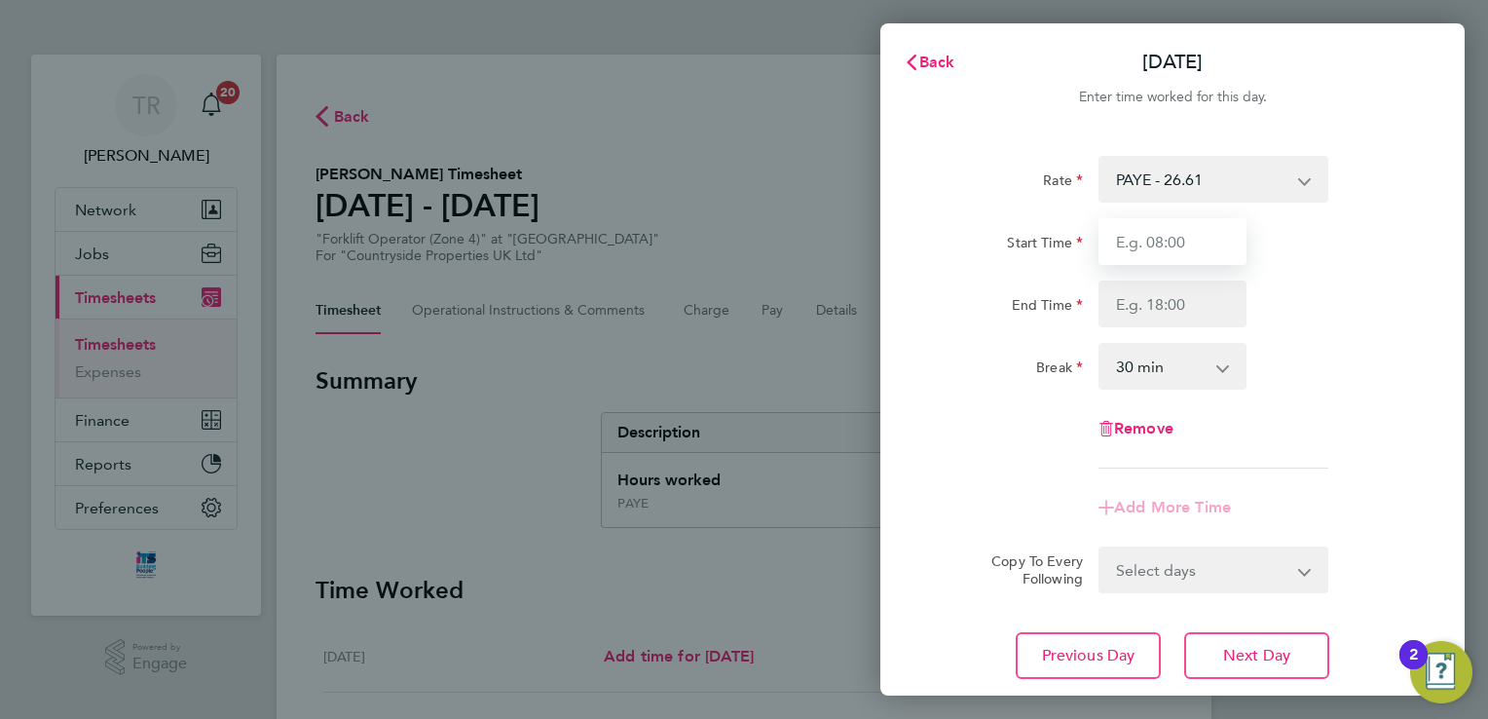
type input "07:00"
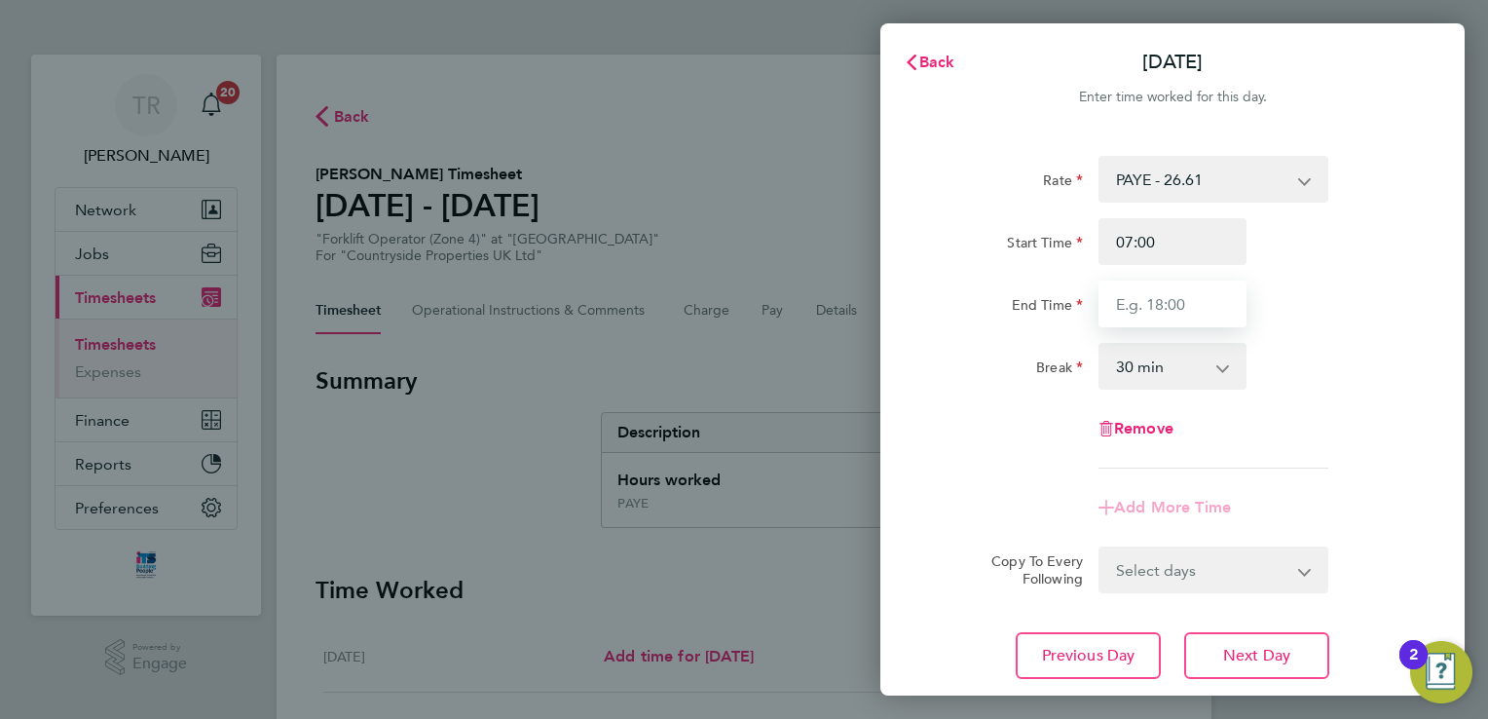
type input "17:00"
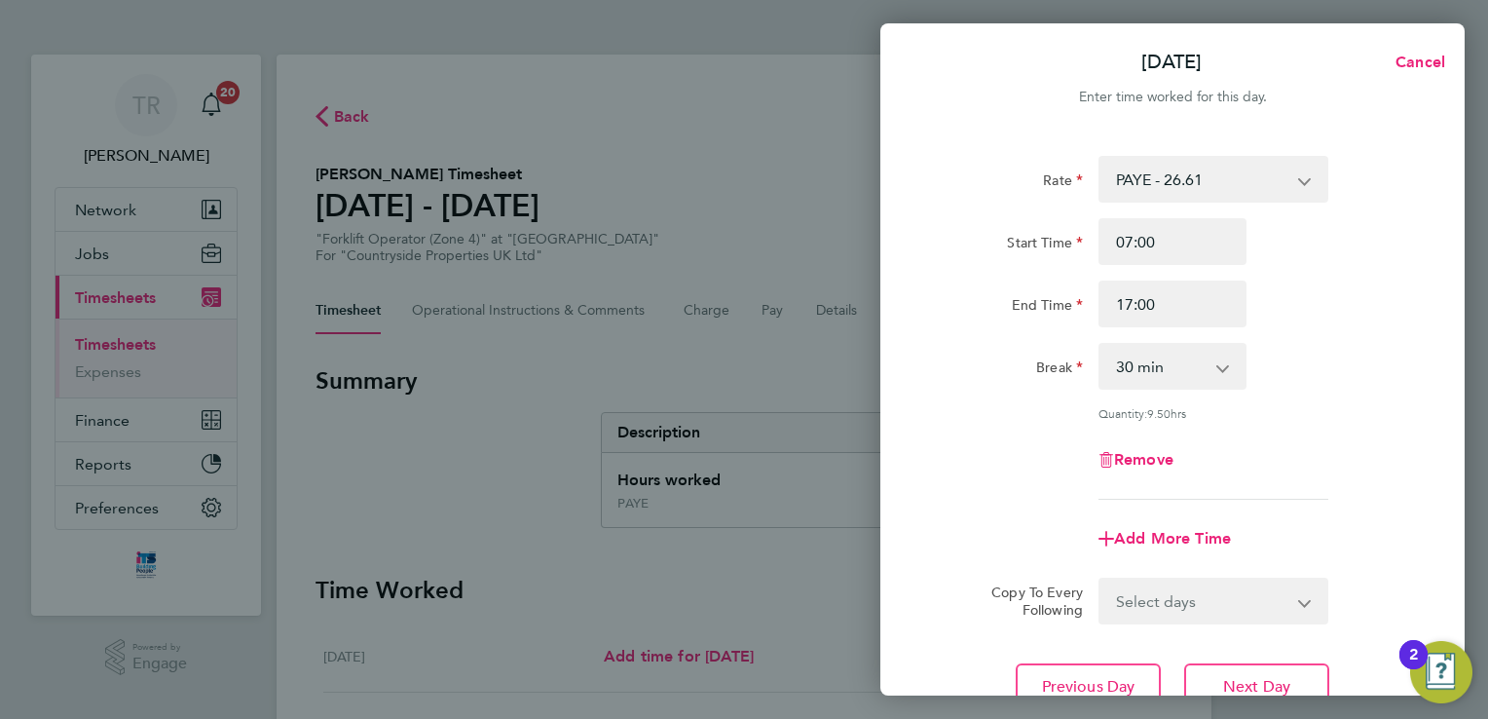
click at [1162, 362] on select "0 min 15 min 30 min 45 min 60 min 75 min 90 min" at bounding box center [1161, 366] width 121 height 43
click at [1153, 388] on select "0 min 15 min 30 min 45 min 60 min 75 min 90 min" at bounding box center [1161, 366] width 121 height 43
click at [1165, 376] on select "0 min 15 min 30 min 45 min 60 min 75 min 90 min" at bounding box center [1161, 366] width 121 height 43
select select "0"
click at [1101, 345] on select "0 min 15 min 30 min 45 min 60 min 75 min 90 min" at bounding box center [1161, 366] width 121 height 43
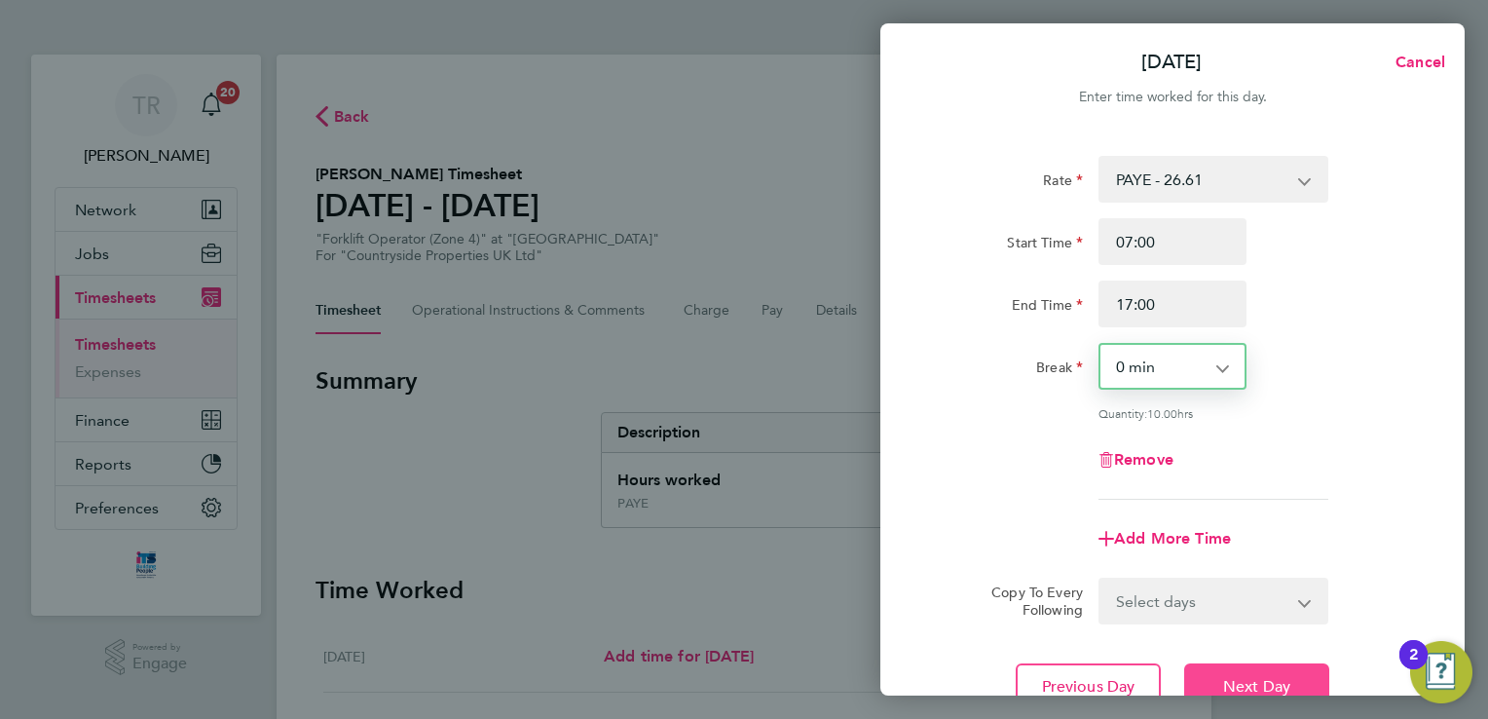
click at [1246, 677] on span "Next Day" at bounding box center [1256, 686] width 67 height 19
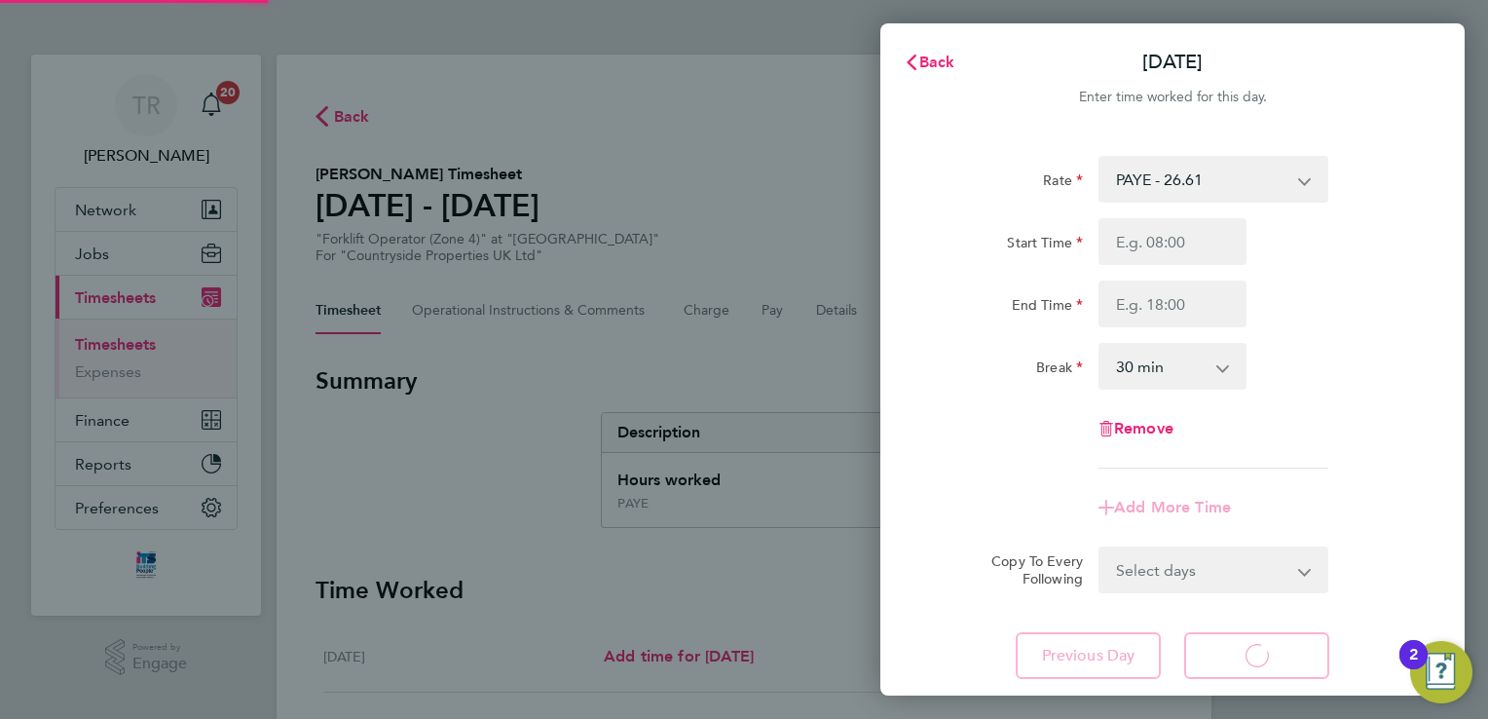
select select "30"
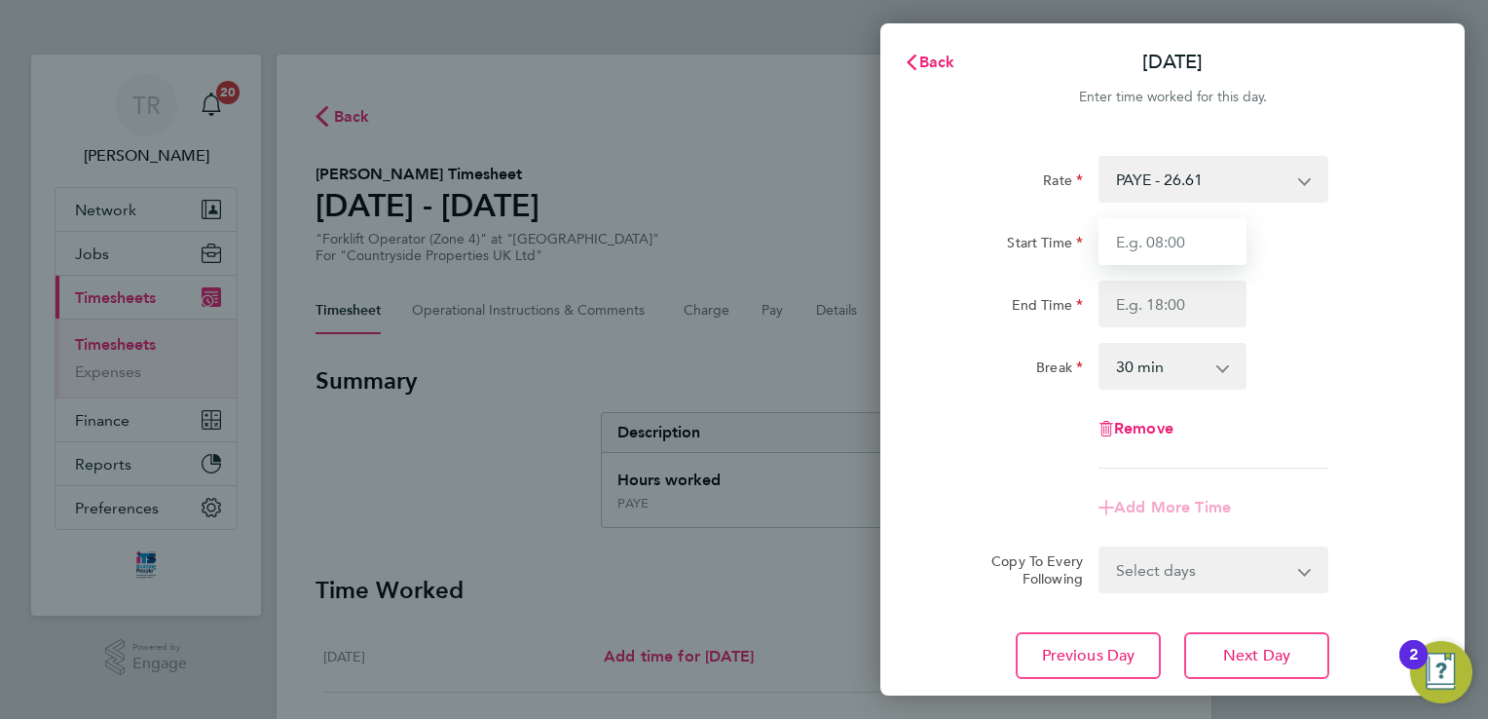
click at [1183, 232] on input "Start Time" at bounding box center [1173, 241] width 148 height 47
type input "07:00"
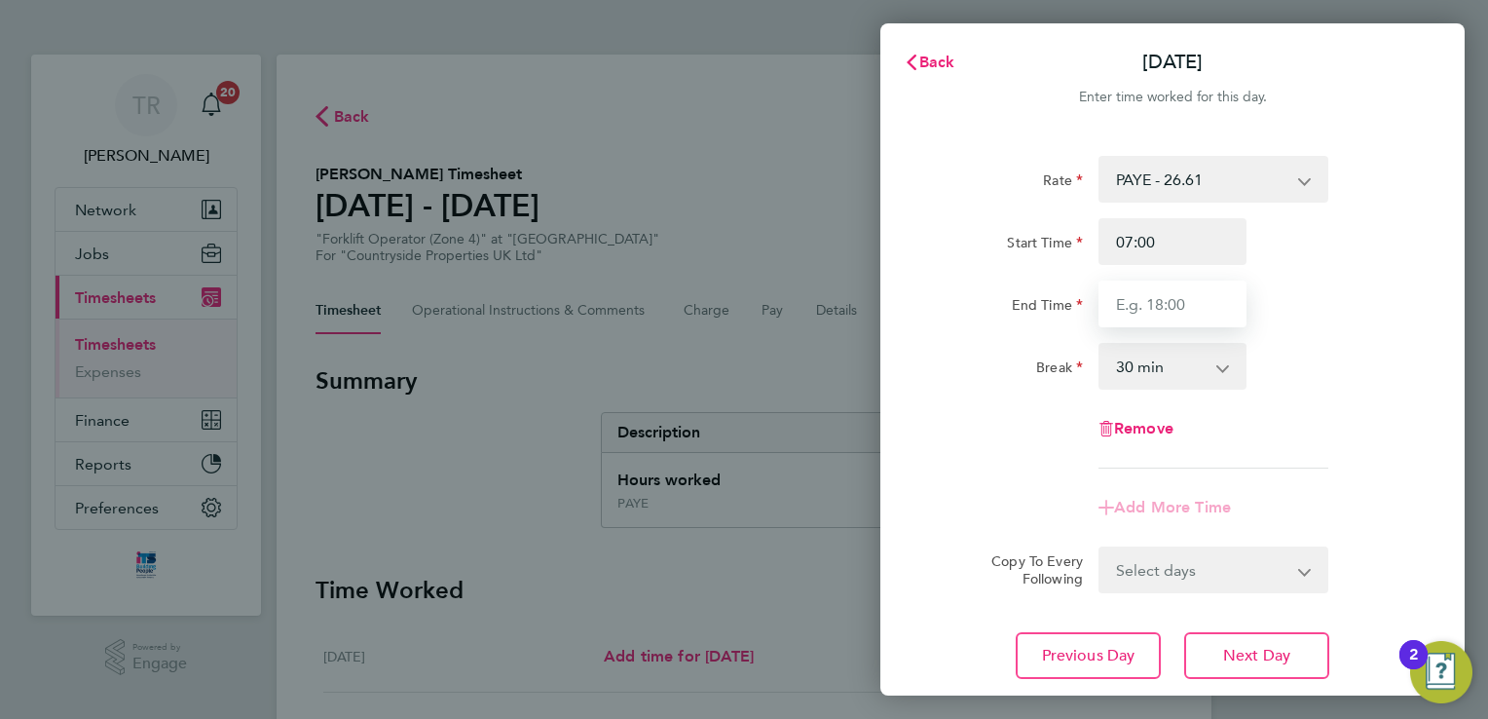
type input "17:00"
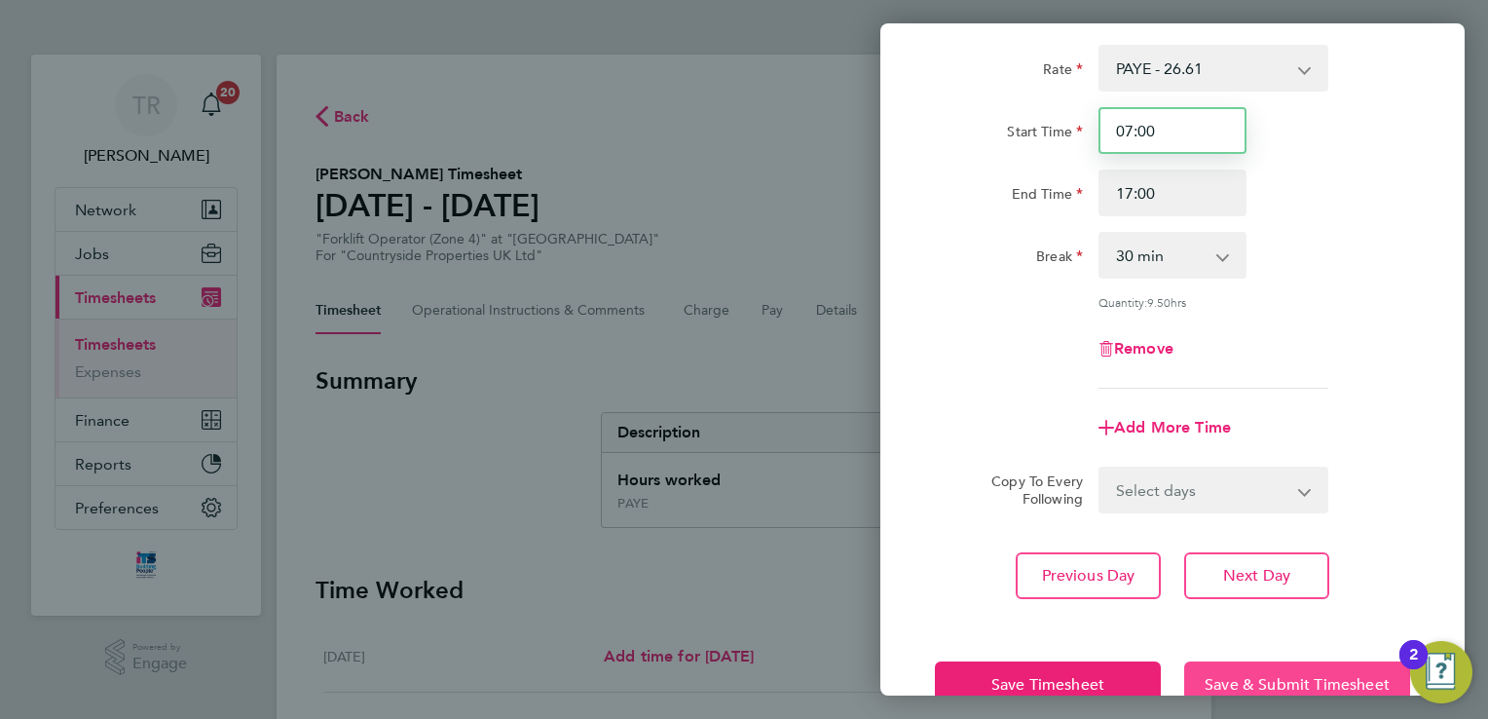
scroll to position [160, 0]
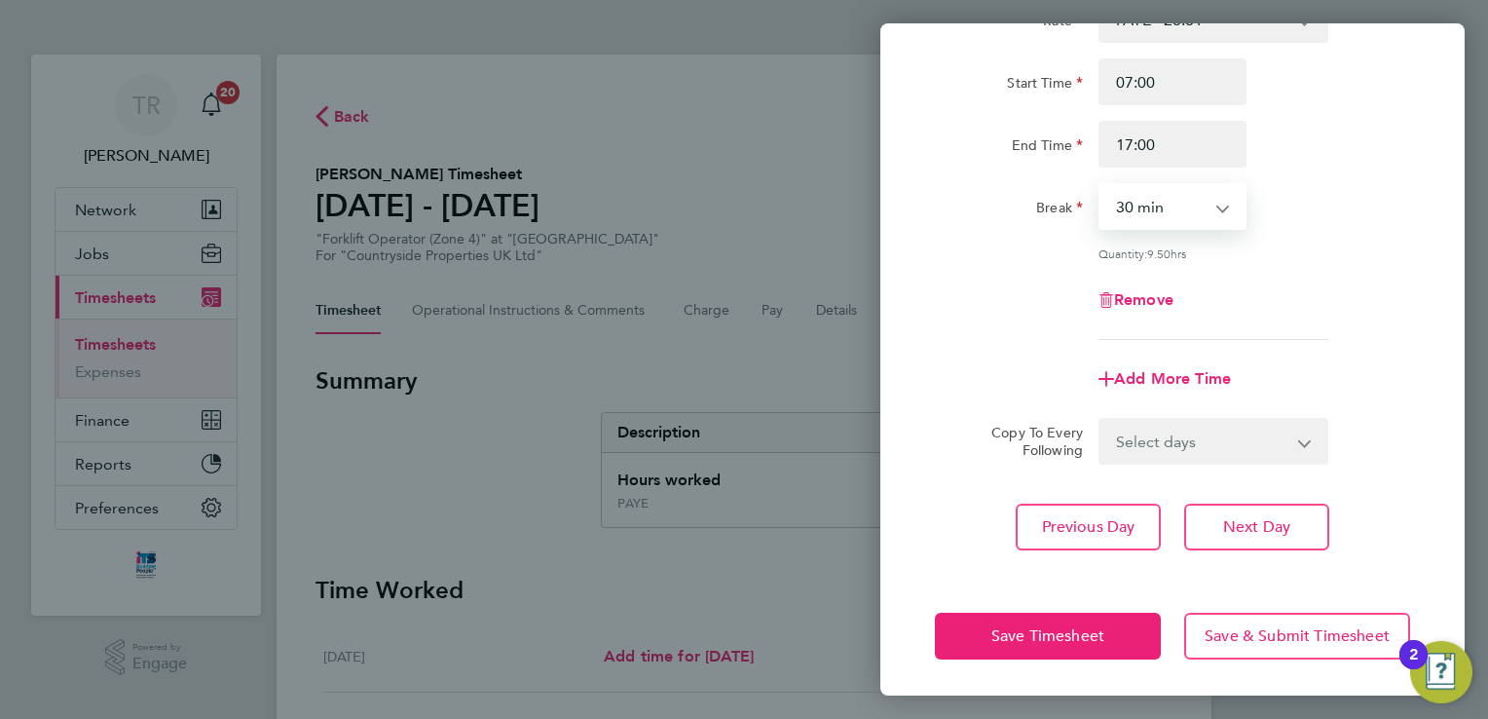
drag, startPoint x: 1175, startPoint y: 207, endPoint x: 1169, endPoint y: 220, distance: 13.9
click at [1175, 207] on select "0 min 15 min 30 min 45 min 60 min 75 min 90 min" at bounding box center [1161, 206] width 121 height 43
select select "0"
click at [1101, 185] on select "0 min 15 min 30 min 45 min 60 min 75 min 90 min" at bounding box center [1161, 206] width 121 height 43
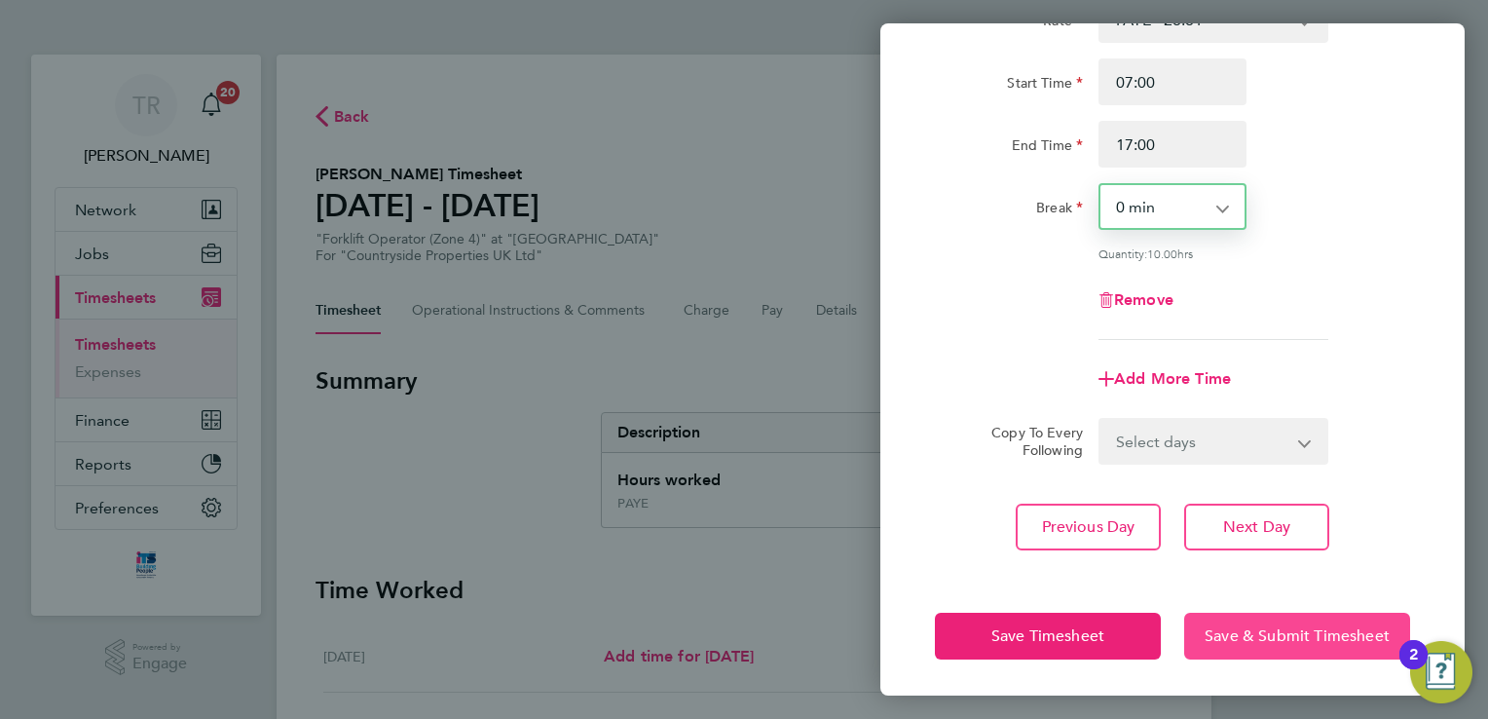
click at [1335, 635] on span "Save & Submit Timesheet" at bounding box center [1297, 635] width 185 height 19
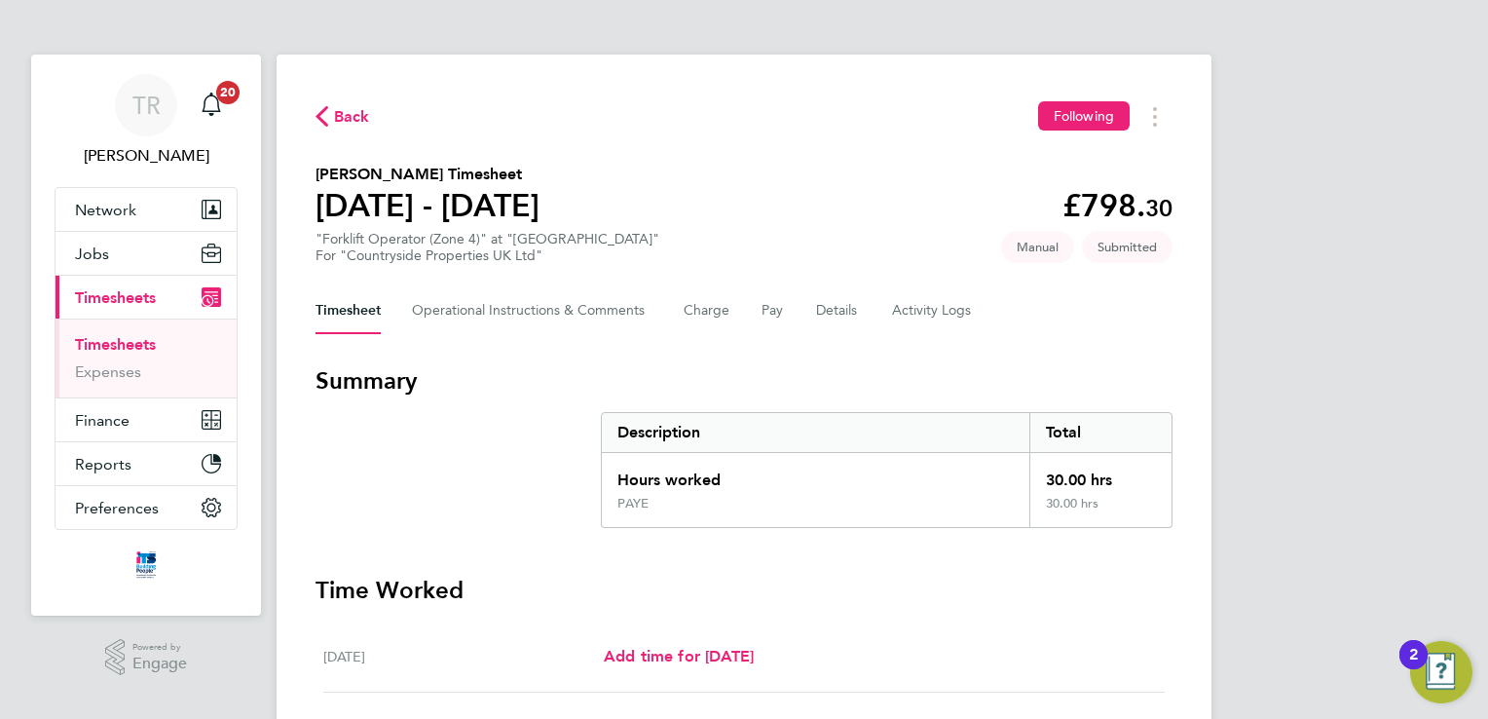
click at [129, 344] on link "Timesheets" at bounding box center [115, 344] width 81 height 19
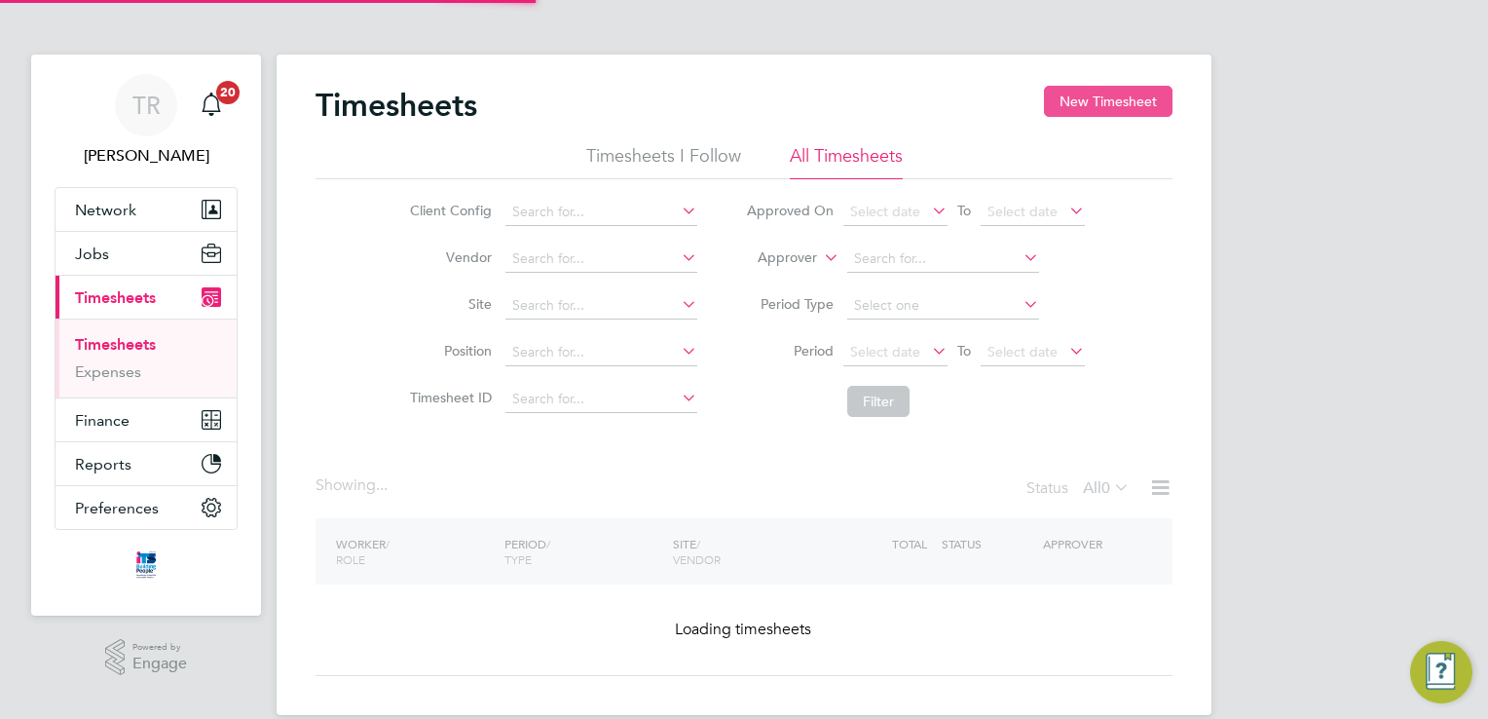
click at [1103, 102] on button "New Timesheet" at bounding box center [1108, 101] width 129 height 31
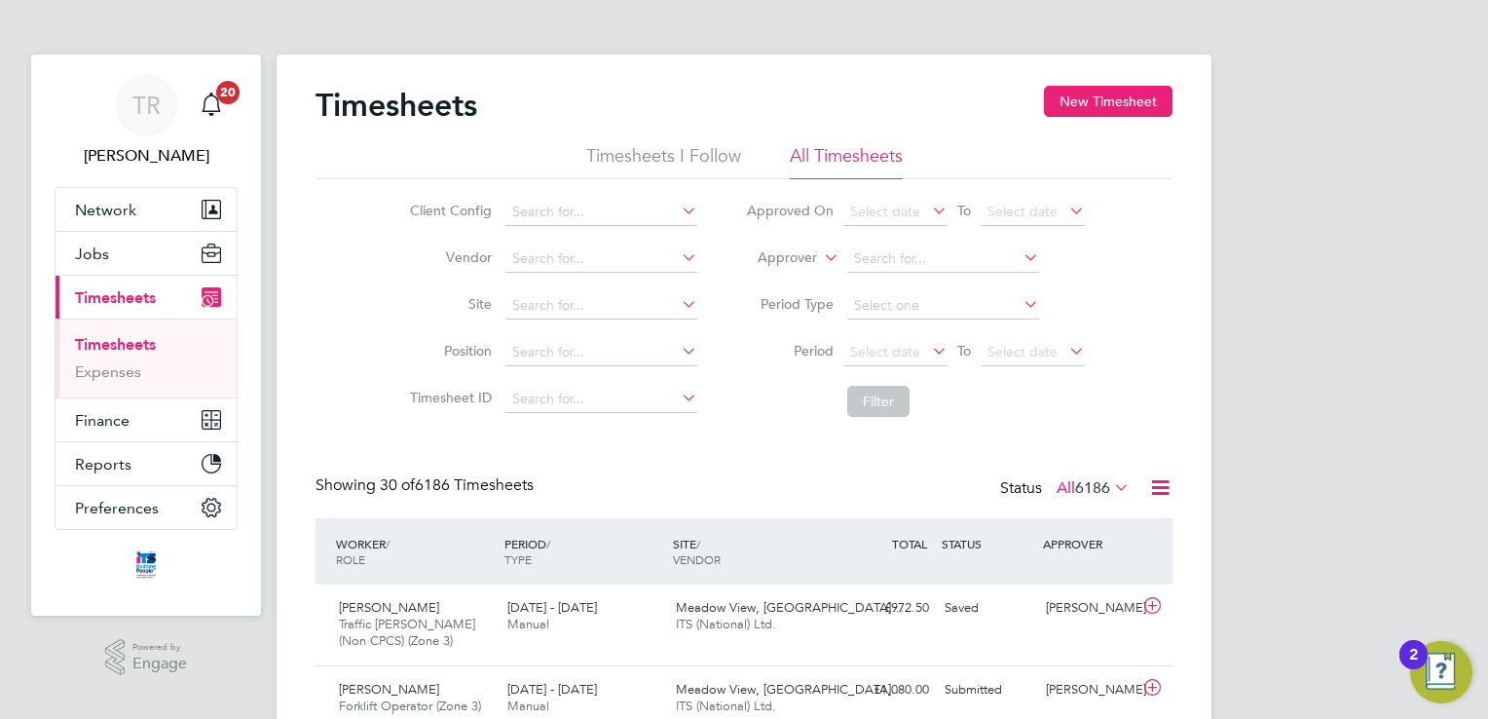
scroll to position [49, 169]
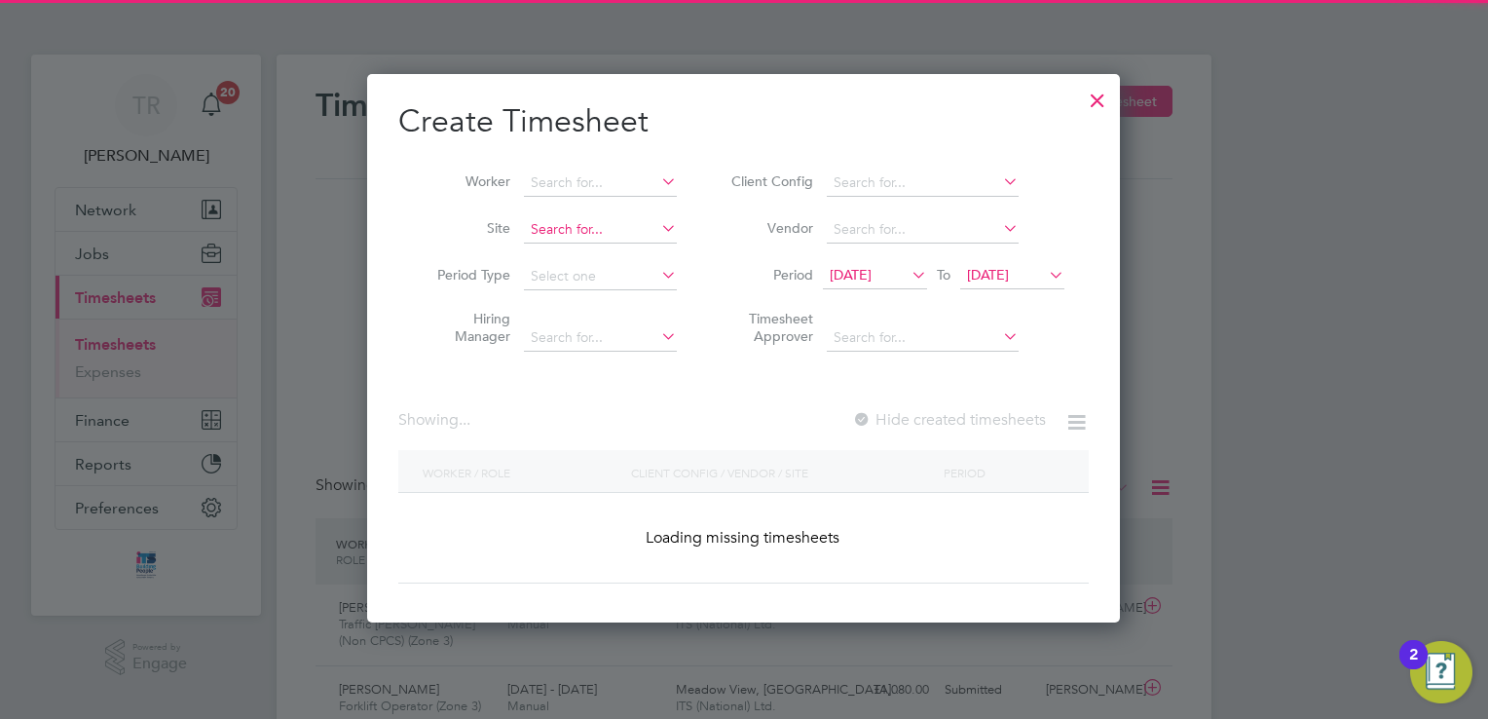
click at [561, 233] on input at bounding box center [600, 229] width 153 height 27
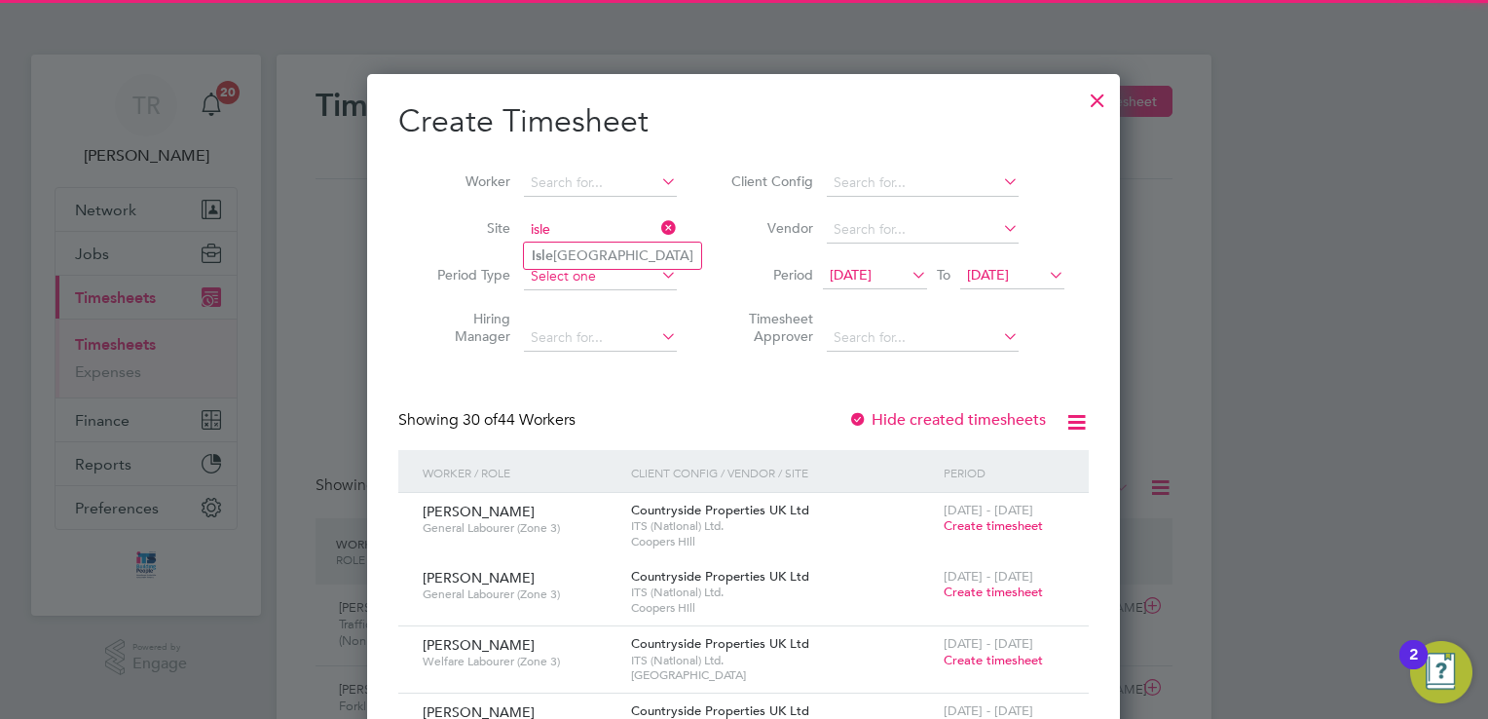
type input "isle"
click at [594, 273] on input at bounding box center [600, 276] width 153 height 27
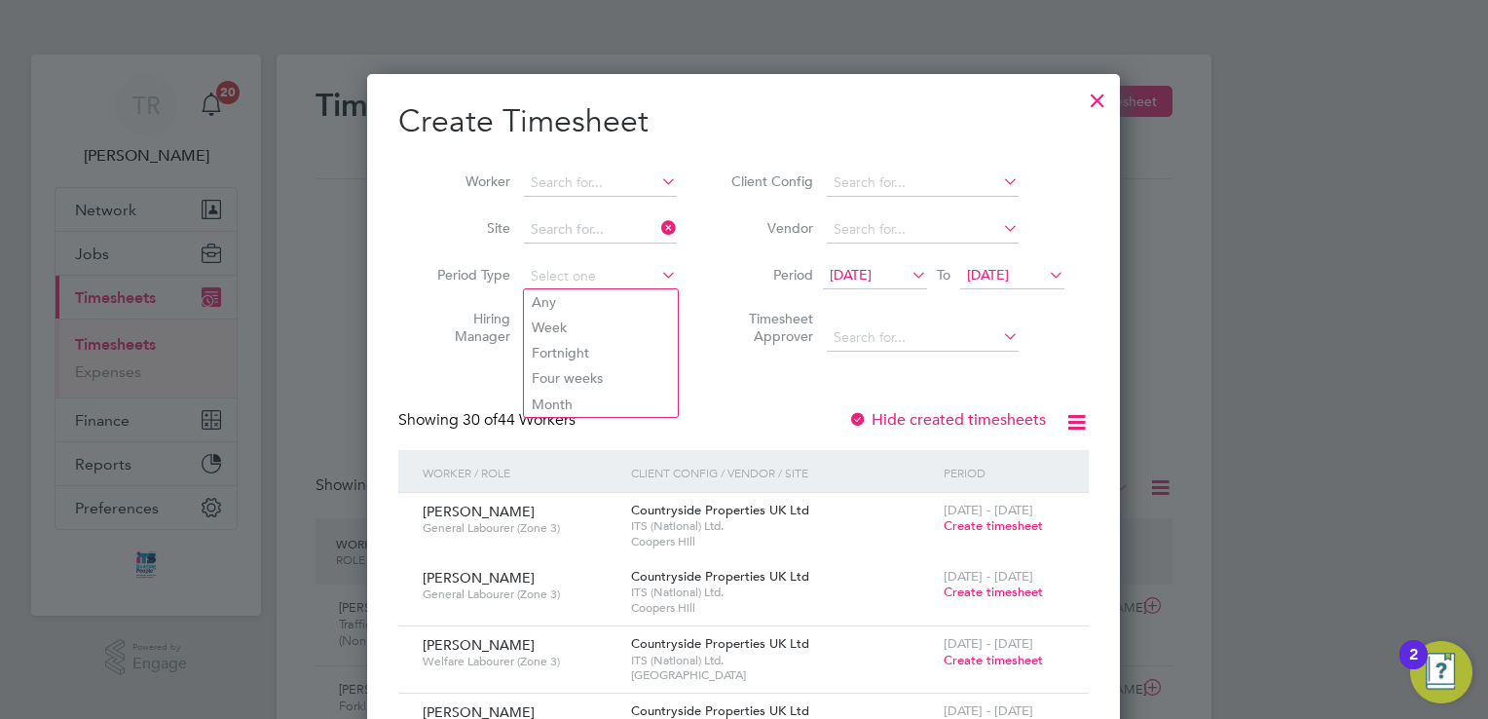
click at [591, 222] on input at bounding box center [600, 229] width 153 height 27
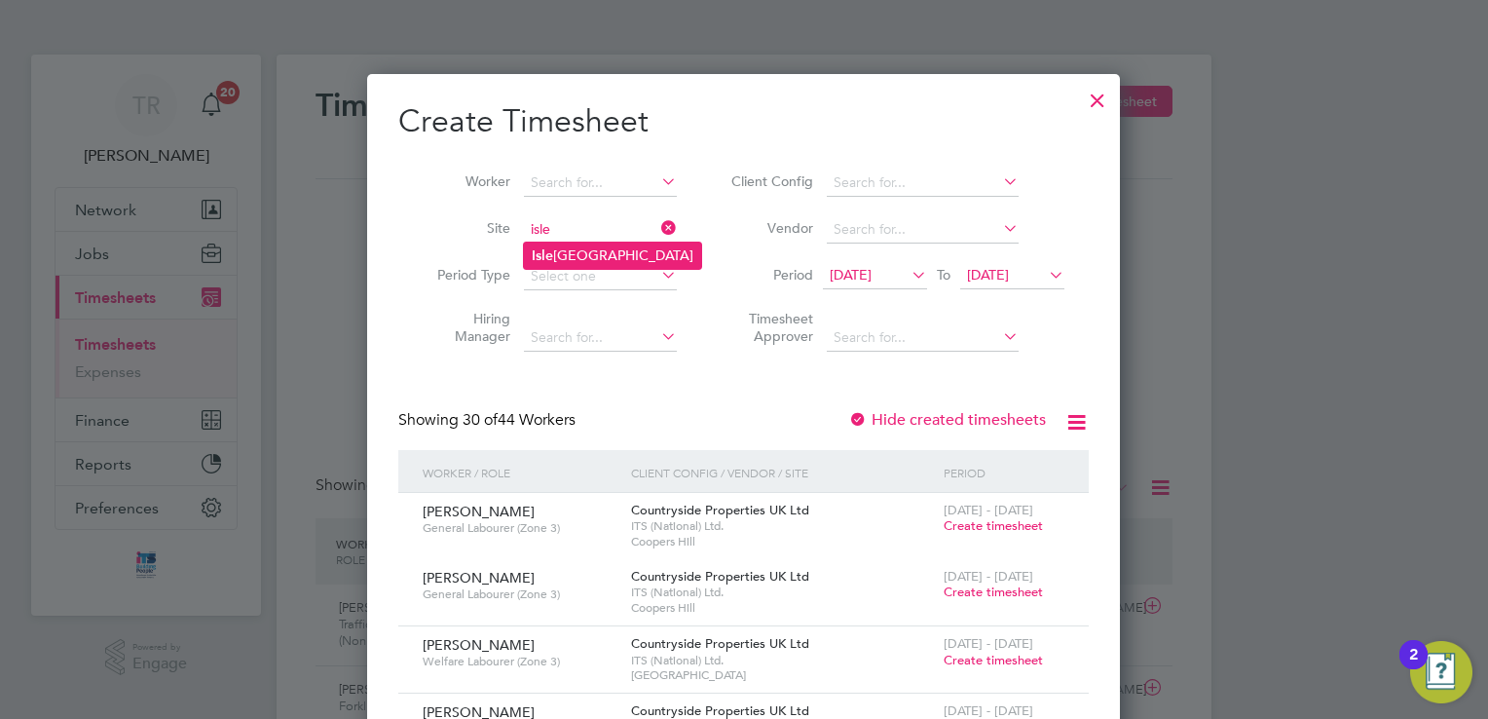
click at [600, 251] on li "[GEOGRAPHIC_DATA]" at bounding box center [612, 256] width 177 height 26
type input "[GEOGRAPHIC_DATA]"
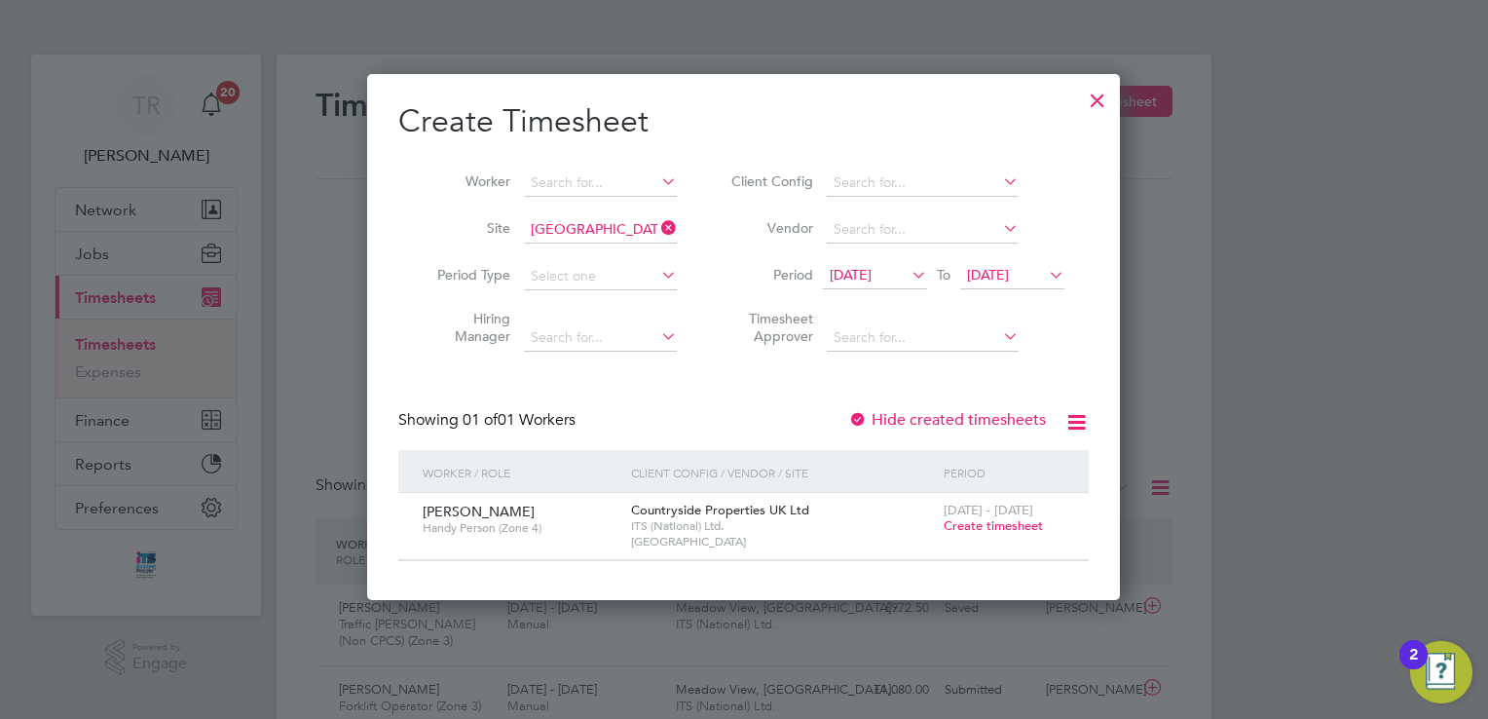
click at [1013, 526] on span "Create timesheet" at bounding box center [993, 525] width 99 height 17
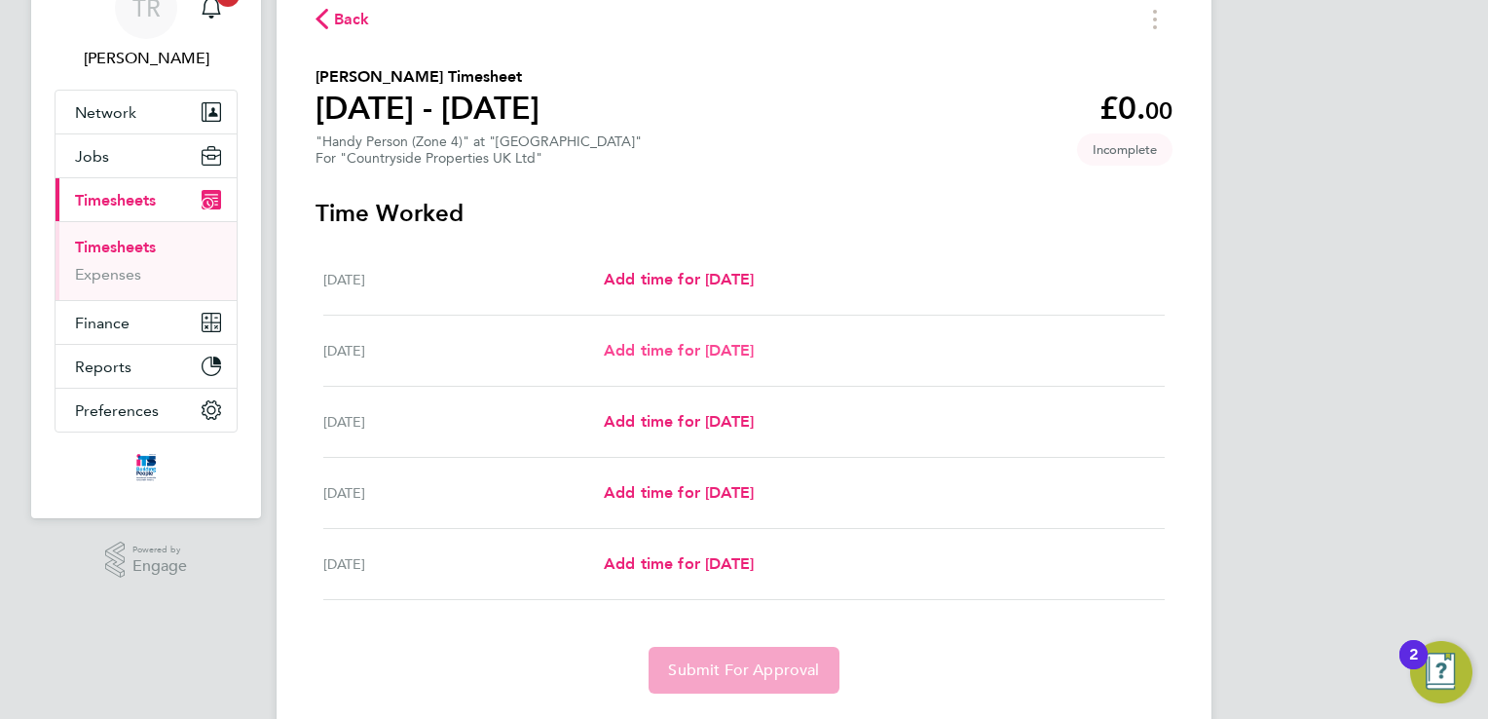
click at [744, 349] on span "Add time for [DATE]" at bounding box center [679, 350] width 150 height 19
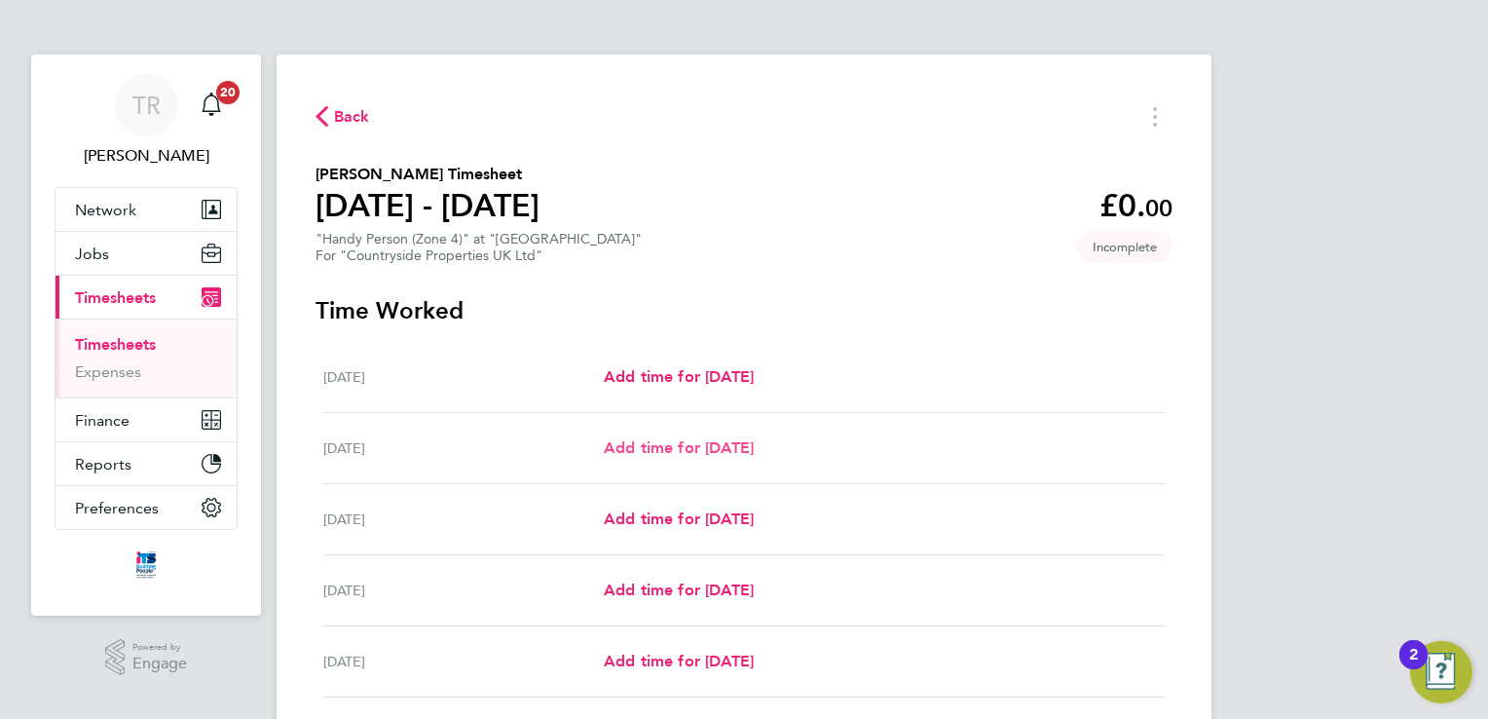
select select "30"
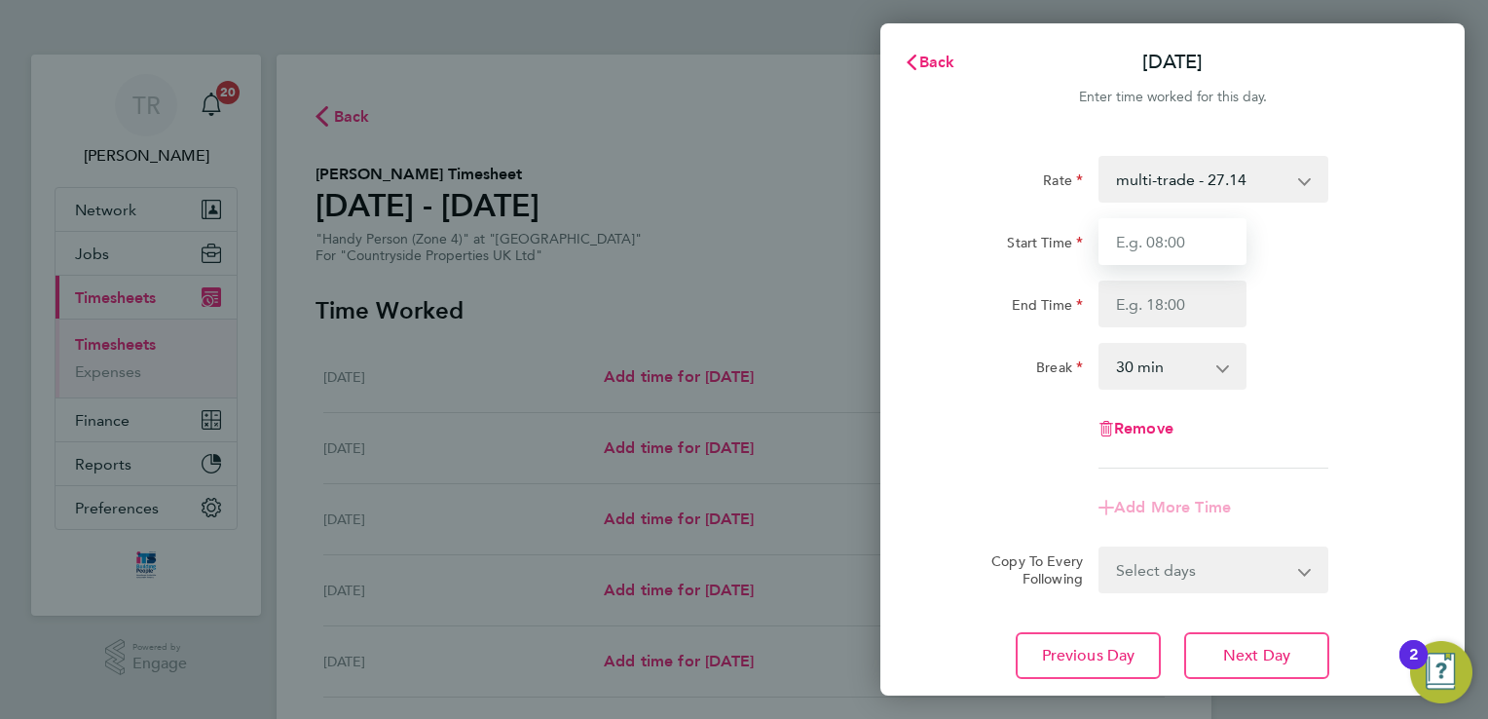
click at [1202, 247] on input "Start Time" at bounding box center [1173, 241] width 148 height 47
type input "07:30"
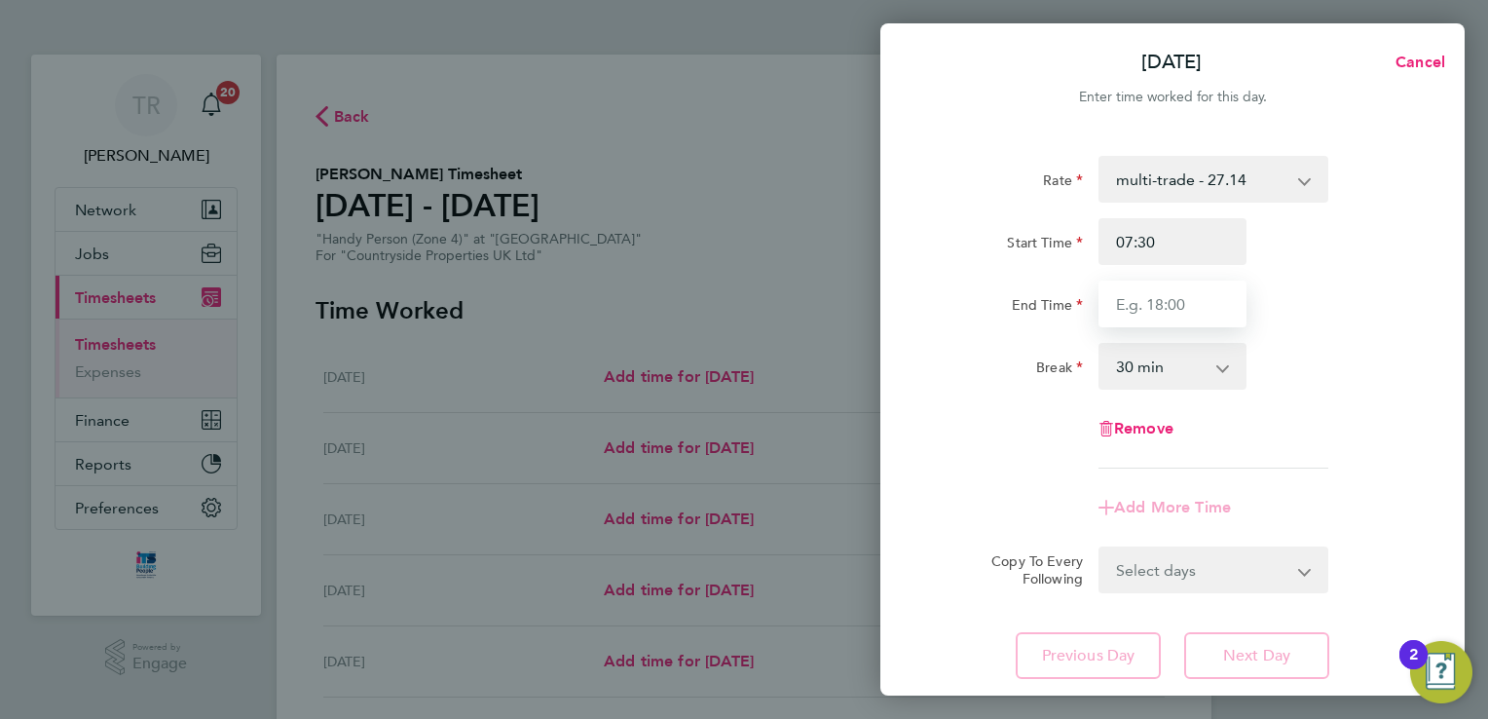
click at [1212, 308] on input "End Time" at bounding box center [1173, 304] width 148 height 47
type input "17:00"
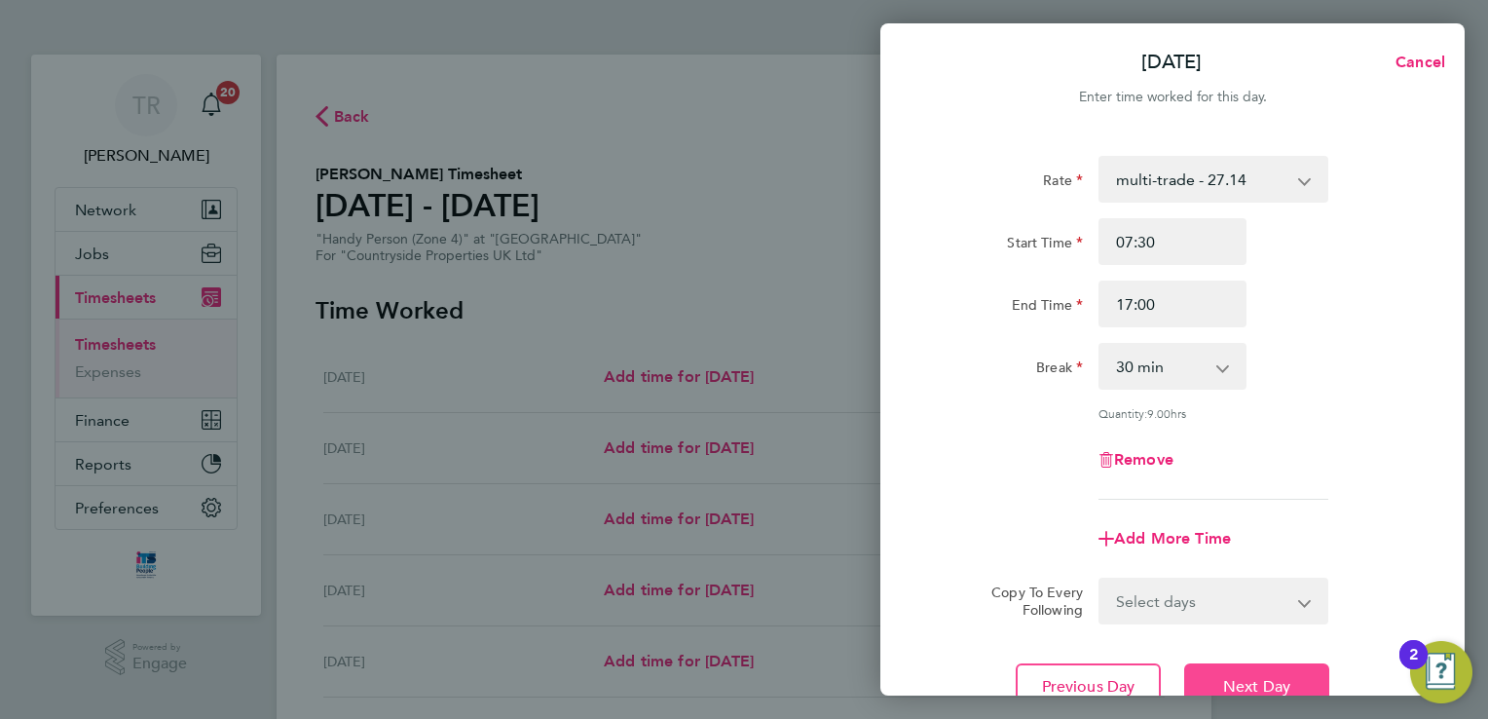
click at [1280, 683] on span "Next Day" at bounding box center [1256, 686] width 67 height 19
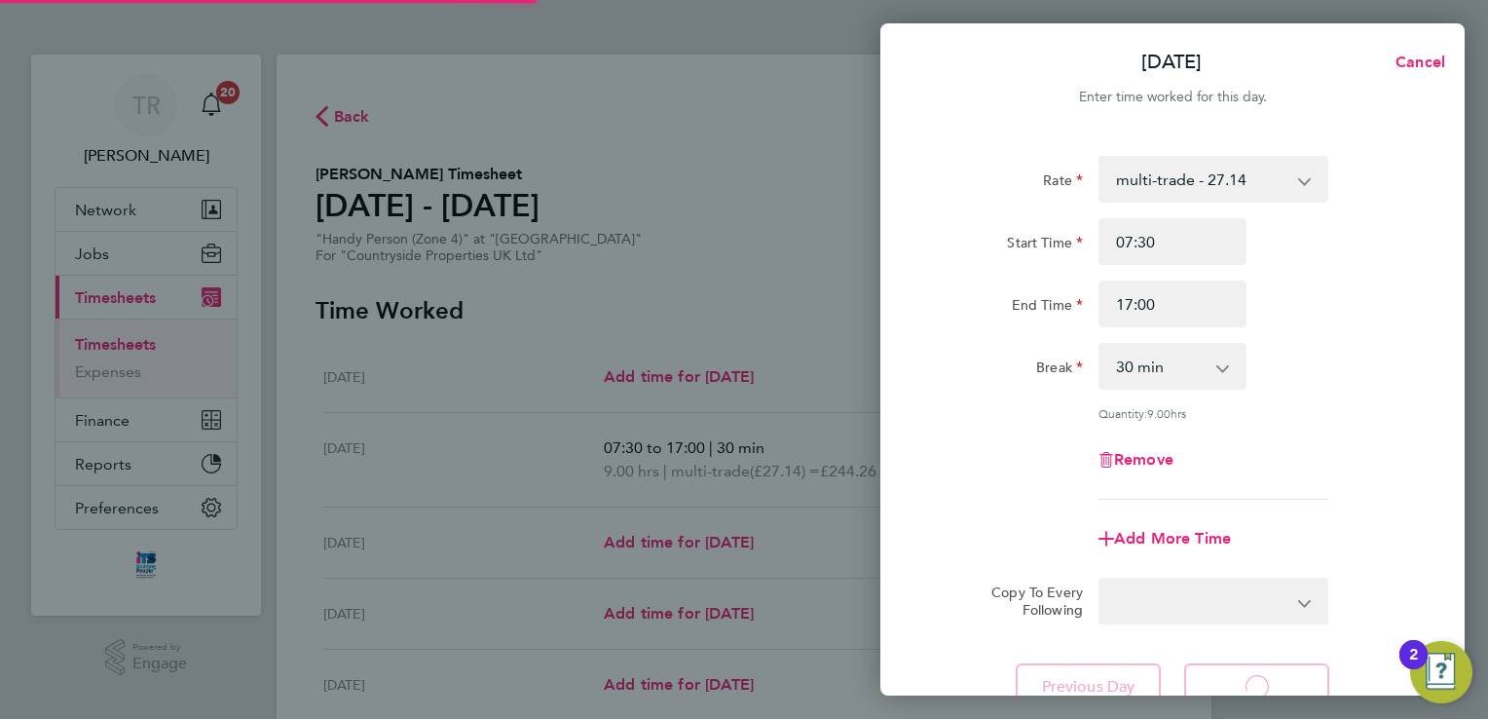
select select "30"
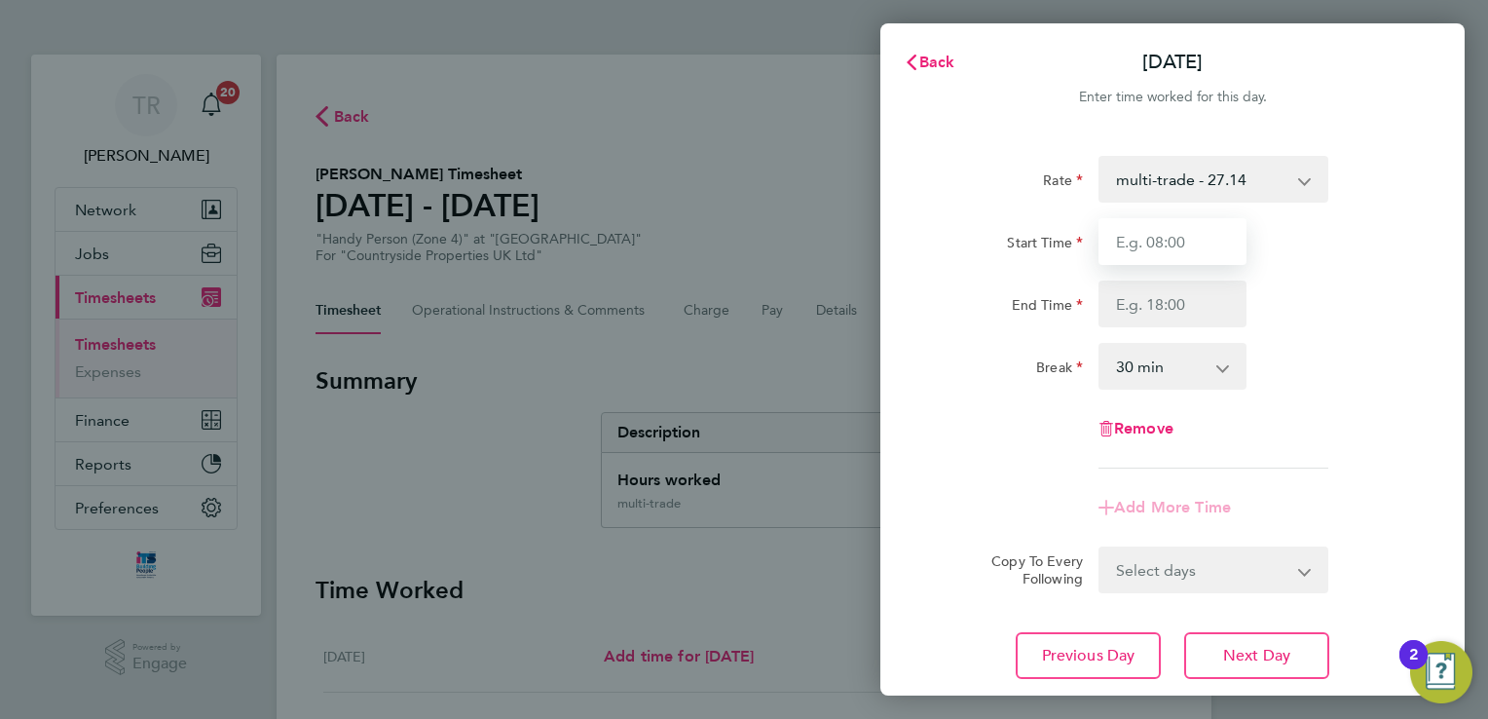
click at [1173, 220] on input "Start Time" at bounding box center [1173, 241] width 148 height 47
type input "07:30"
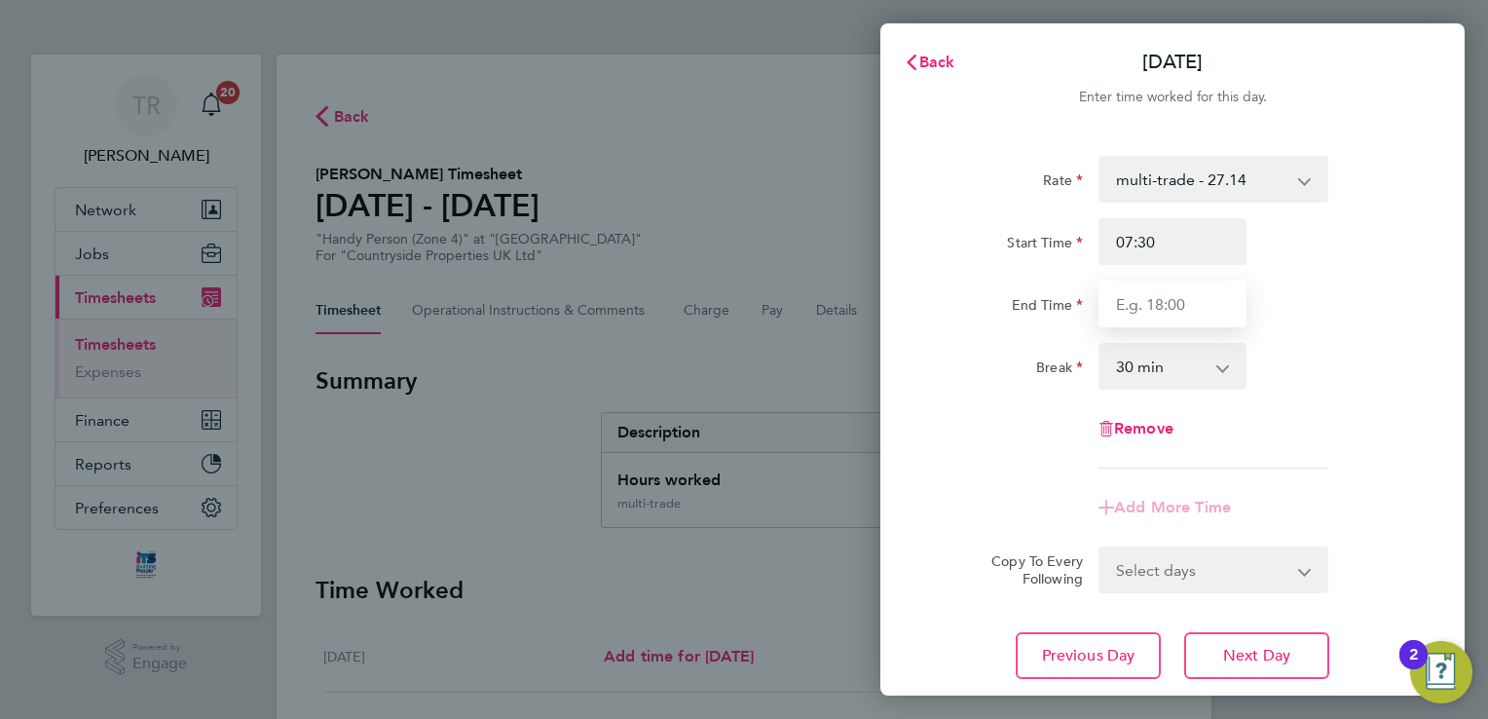
type input "17:00"
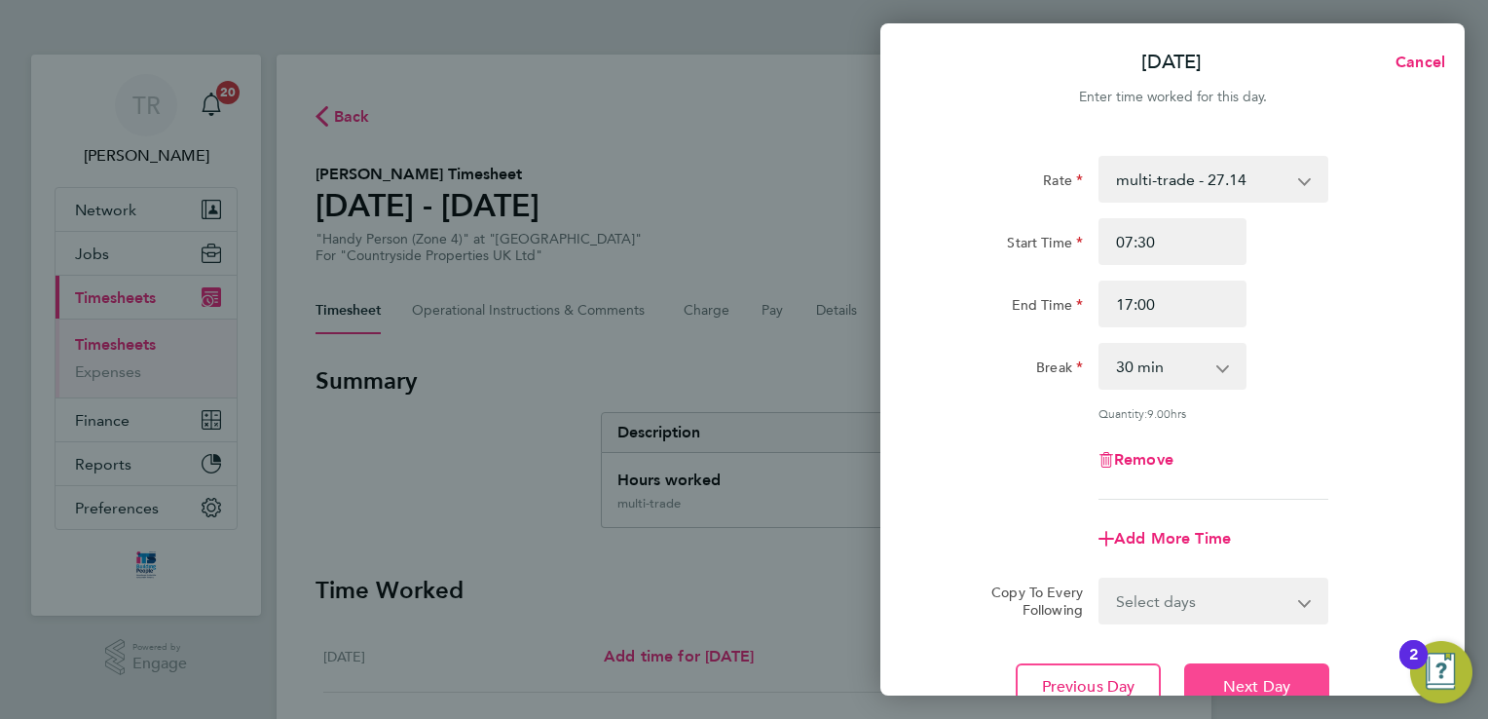
click at [1272, 679] on span "Next Day" at bounding box center [1256, 686] width 67 height 19
select select "30"
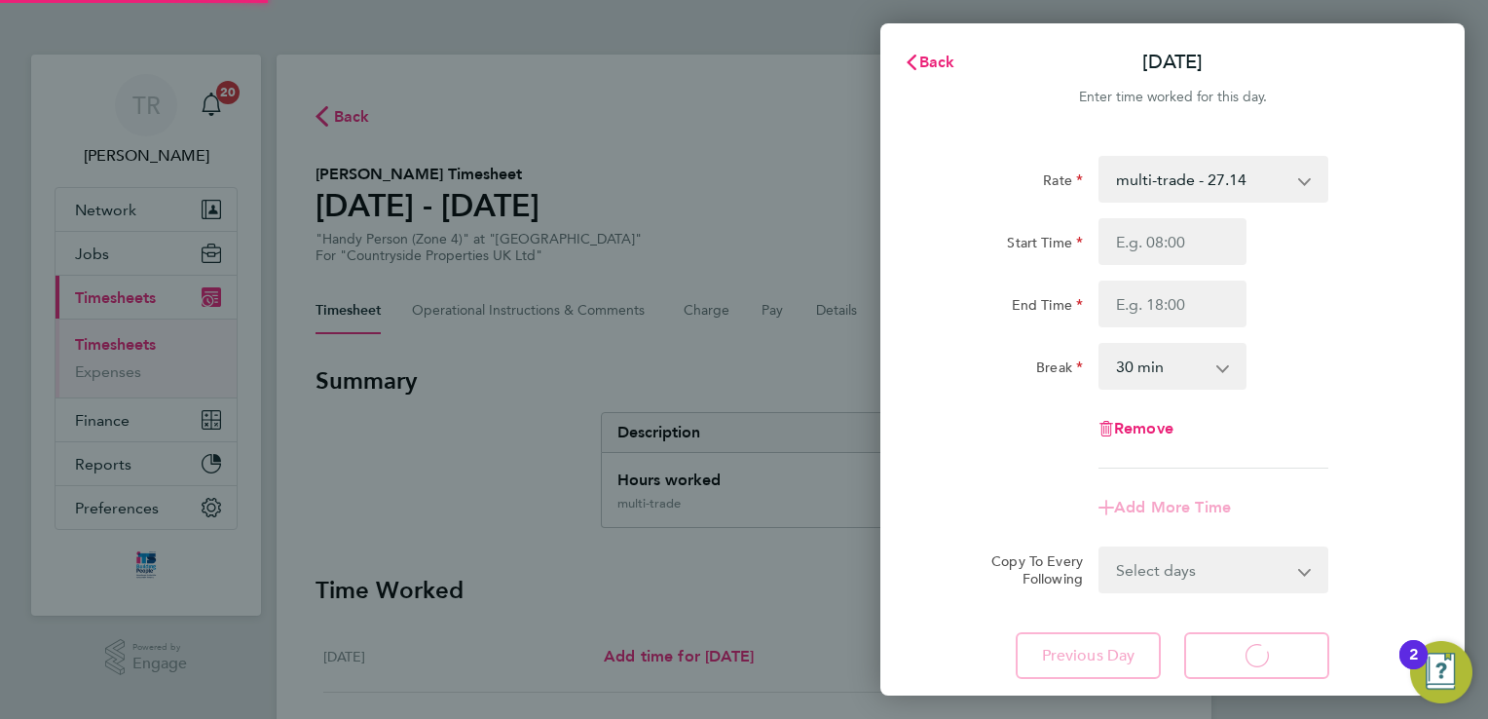
select select "30"
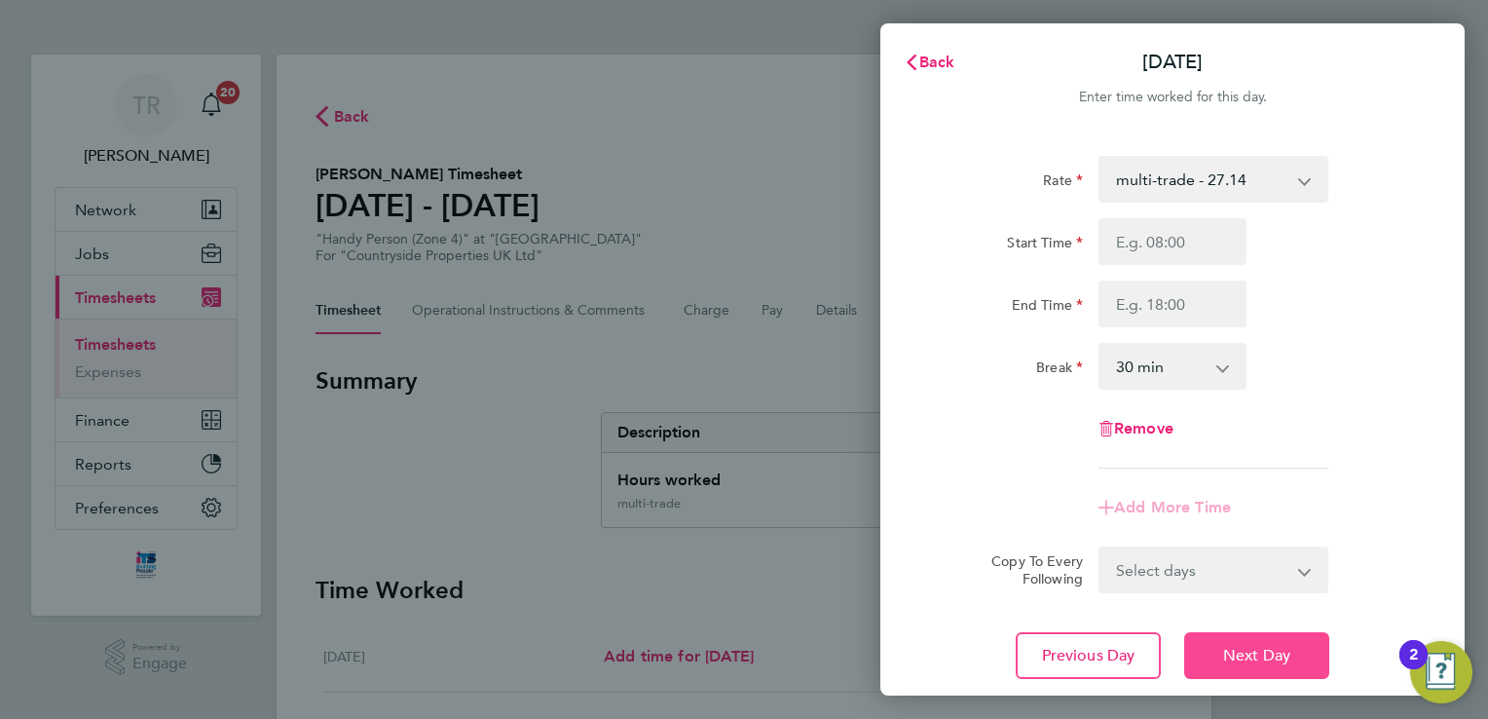
click at [1258, 656] on span "Next Day" at bounding box center [1256, 655] width 67 height 19
select select "30"
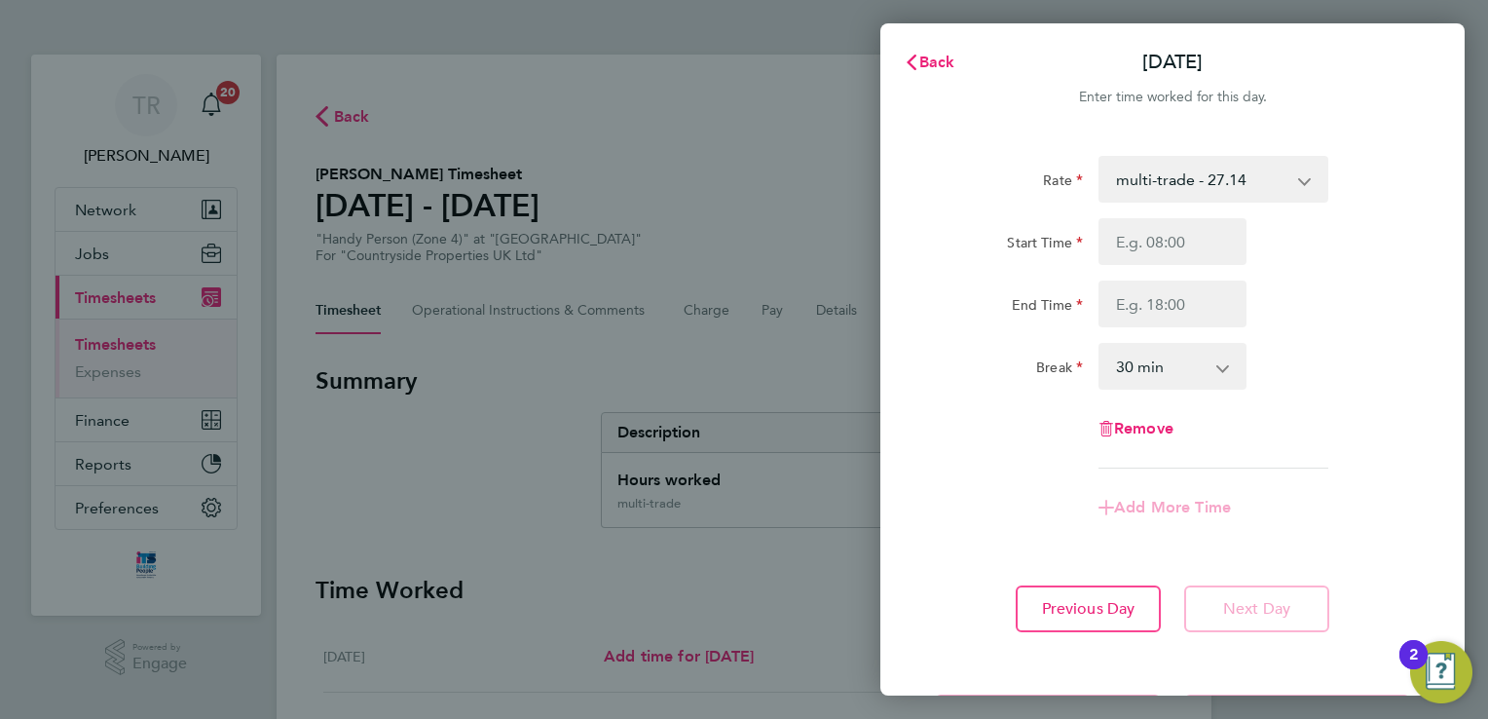
click at [1247, 618] on app-form-button "Next Day" at bounding box center [1251, 608] width 157 height 47
click at [927, 65] on span "Back" at bounding box center [937, 62] width 36 height 19
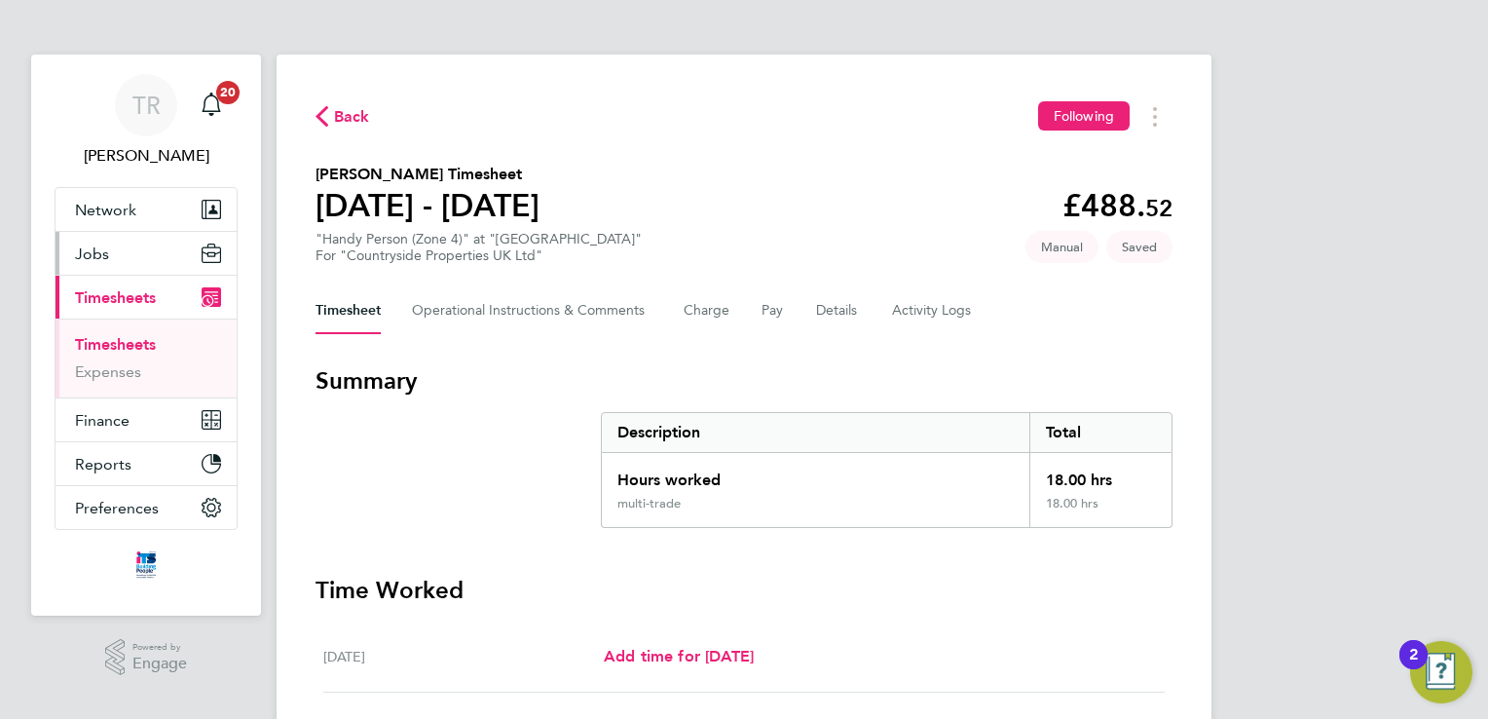
click at [76, 251] on span "Jobs" at bounding box center [92, 253] width 34 height 19
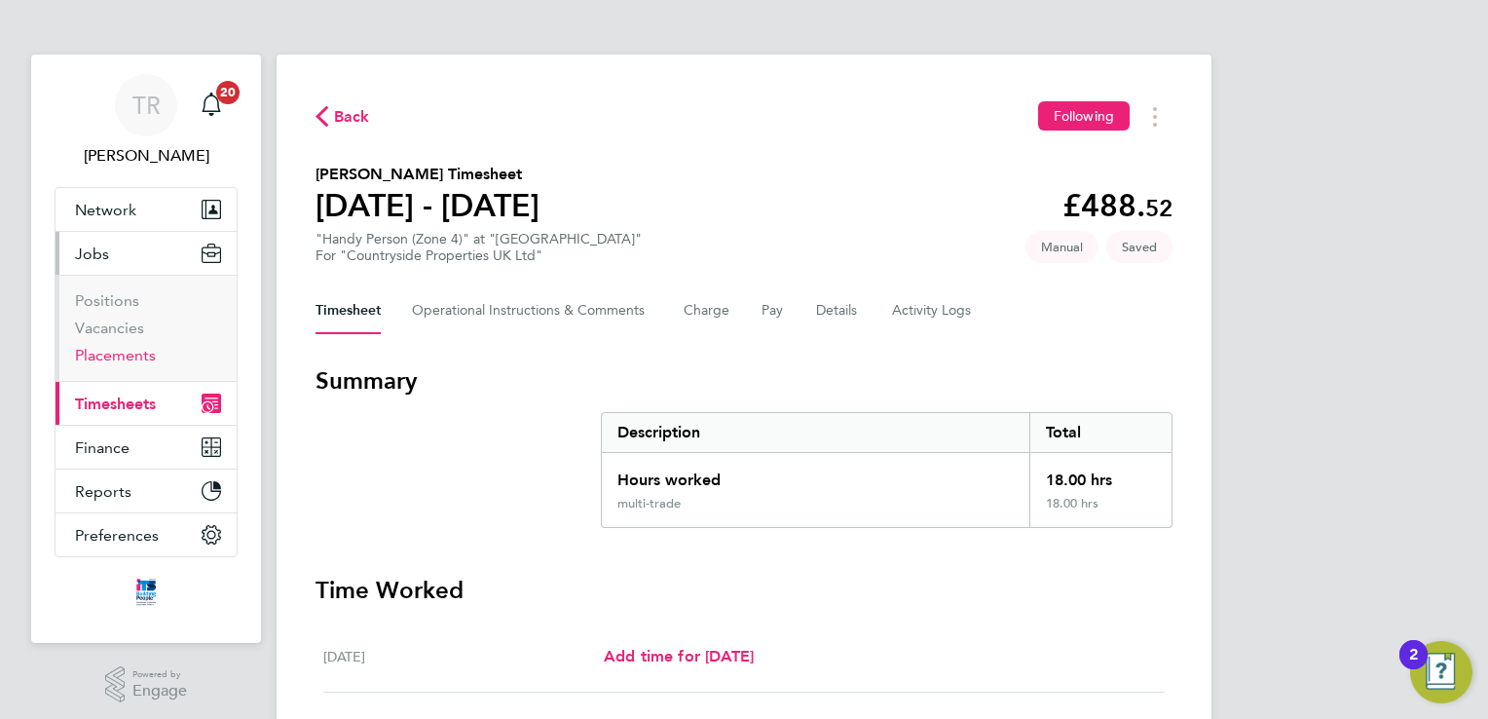
click at [128, 350] on link "Placements" at bounding box center [115, 355] width 81 height 19
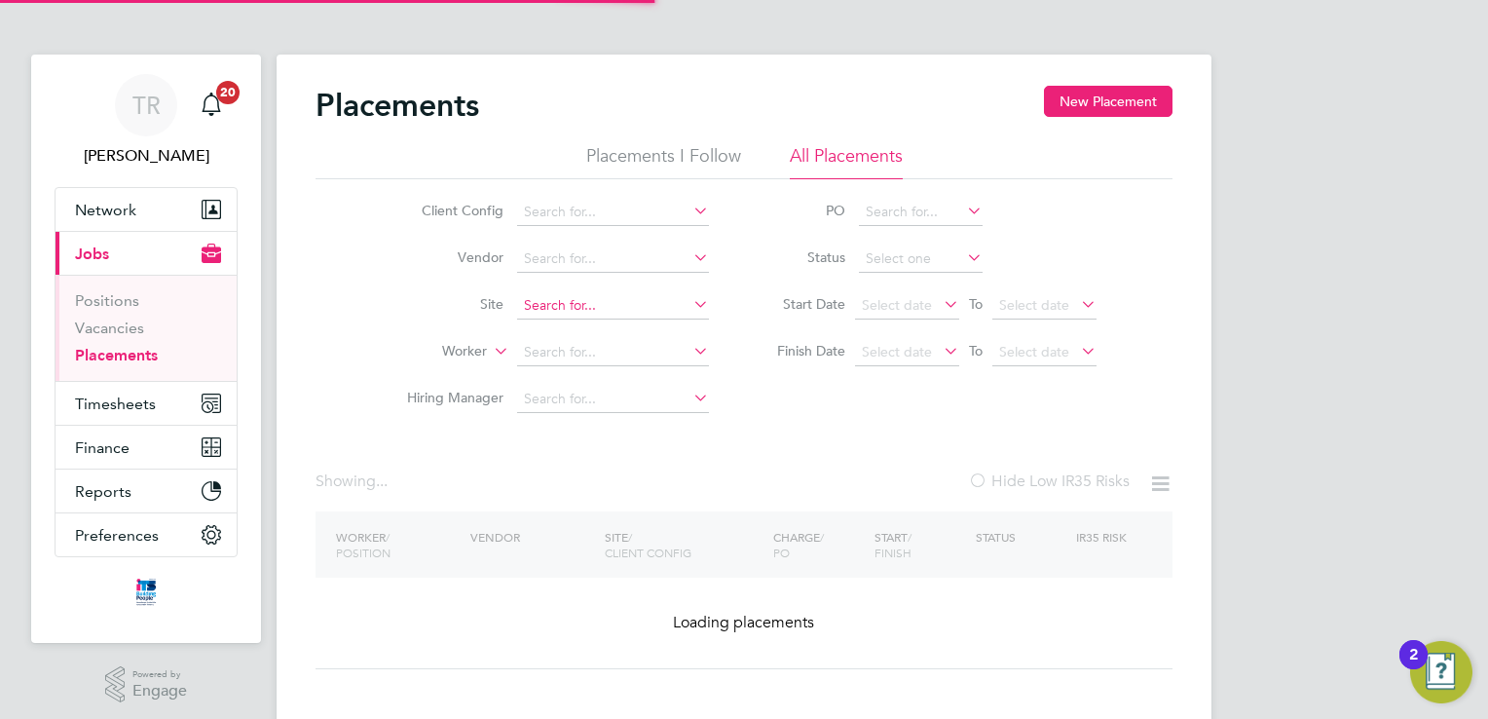
click at [524, 303] on input at bounding box center [613, 305] width 192 height 27
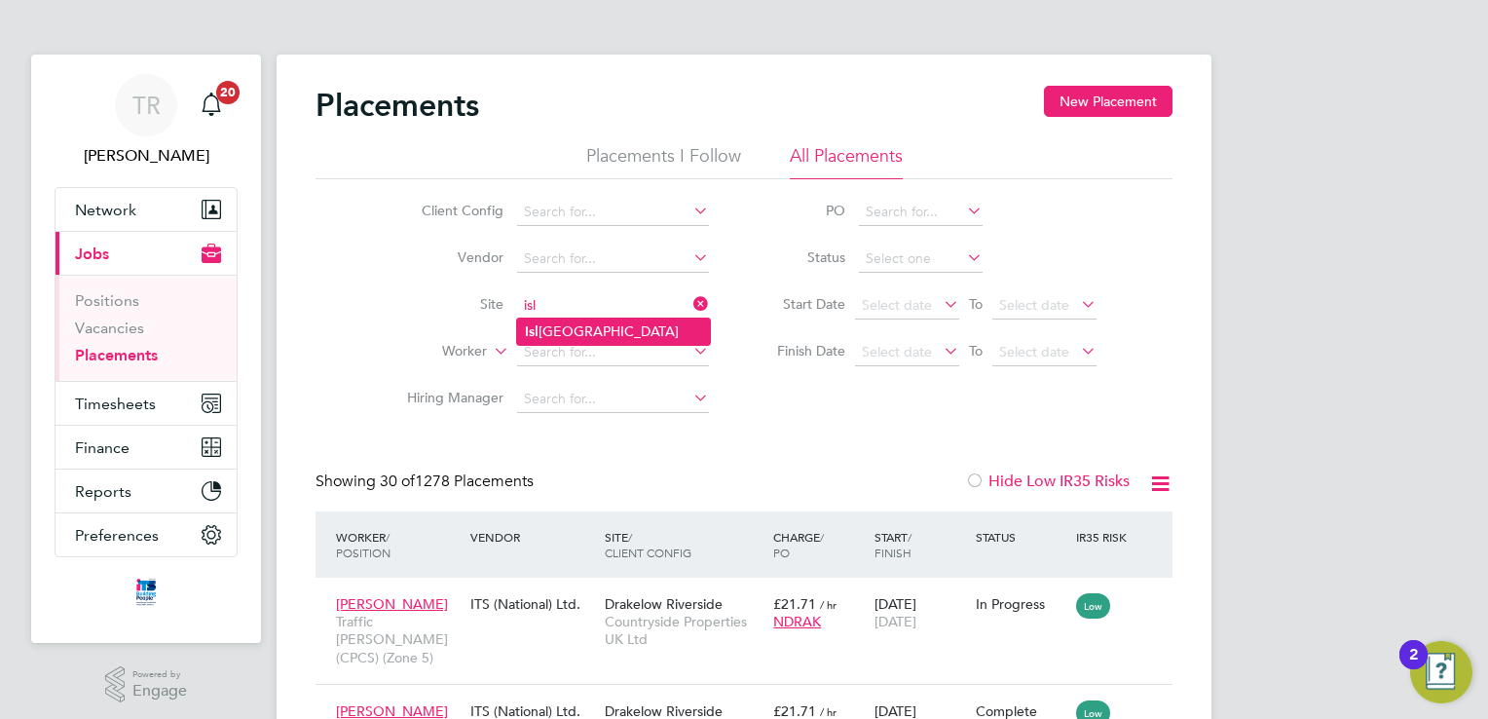
click at [561, 327] on li "Isl [GEOGRAPHIC_DATA]" at bounding box center [613, 331] width 193 height 26
type input "[GEOGRAPHIC_DATA]"
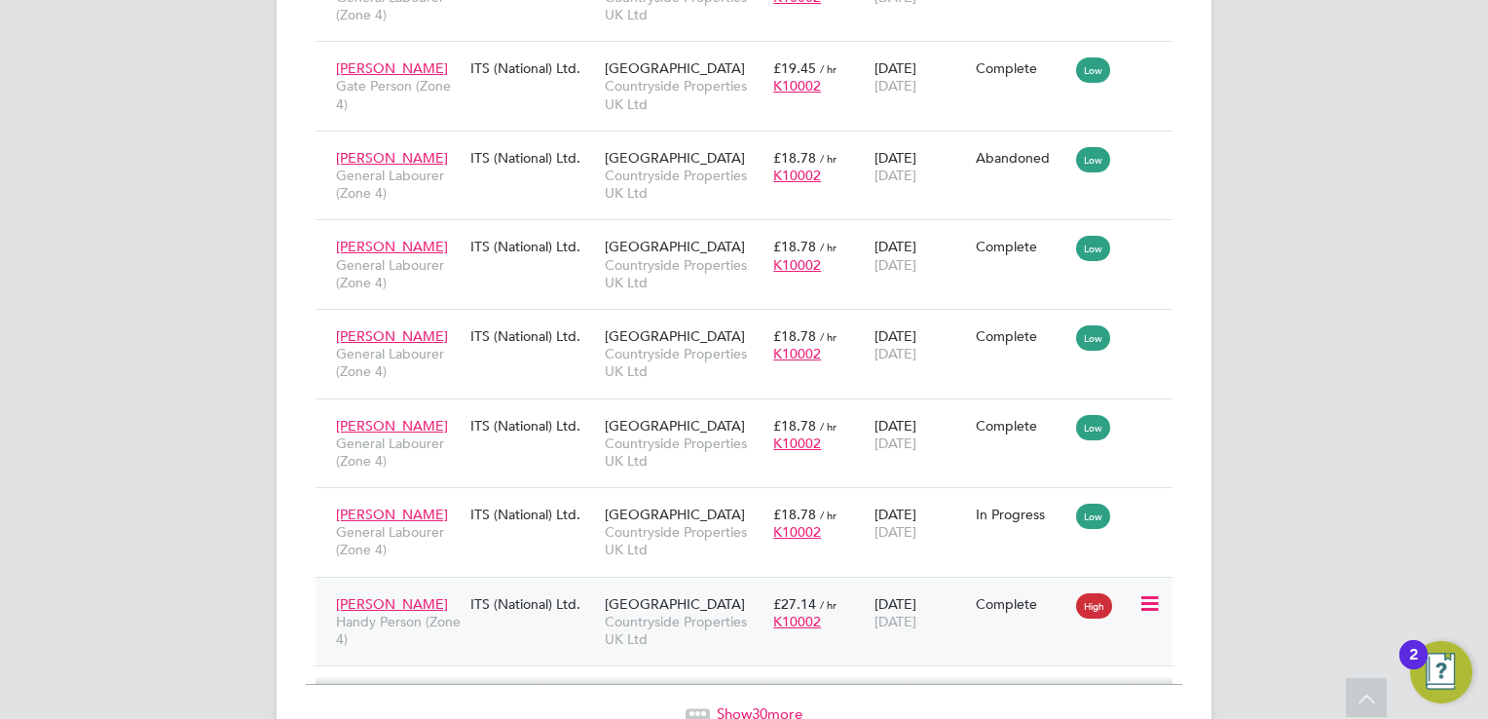
click at [919, 585] on div "[DATE] [DATE]" at bounding box center [920, 612] width 101 height 55
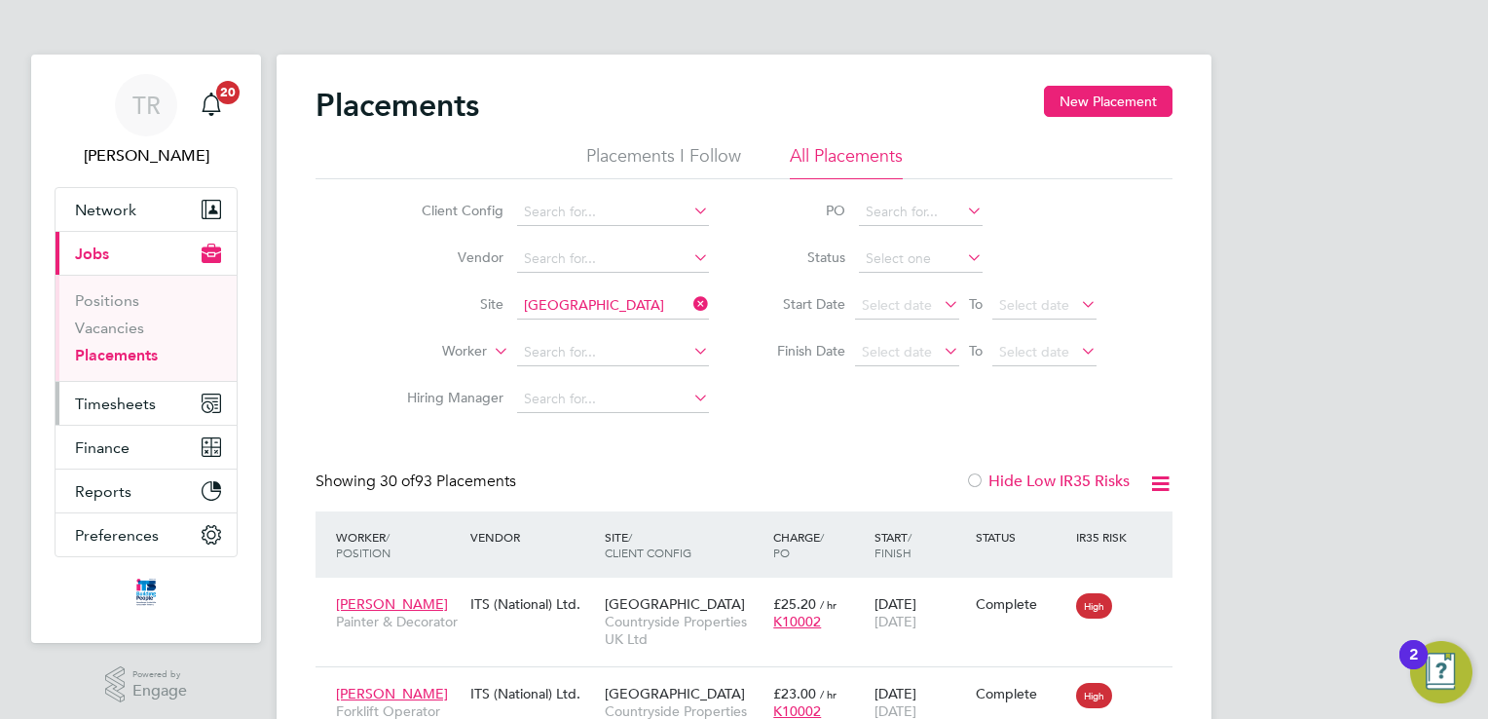
click at [140, 402] on span "Timesheets" at bounding box center [115, 403] width 81 height 19
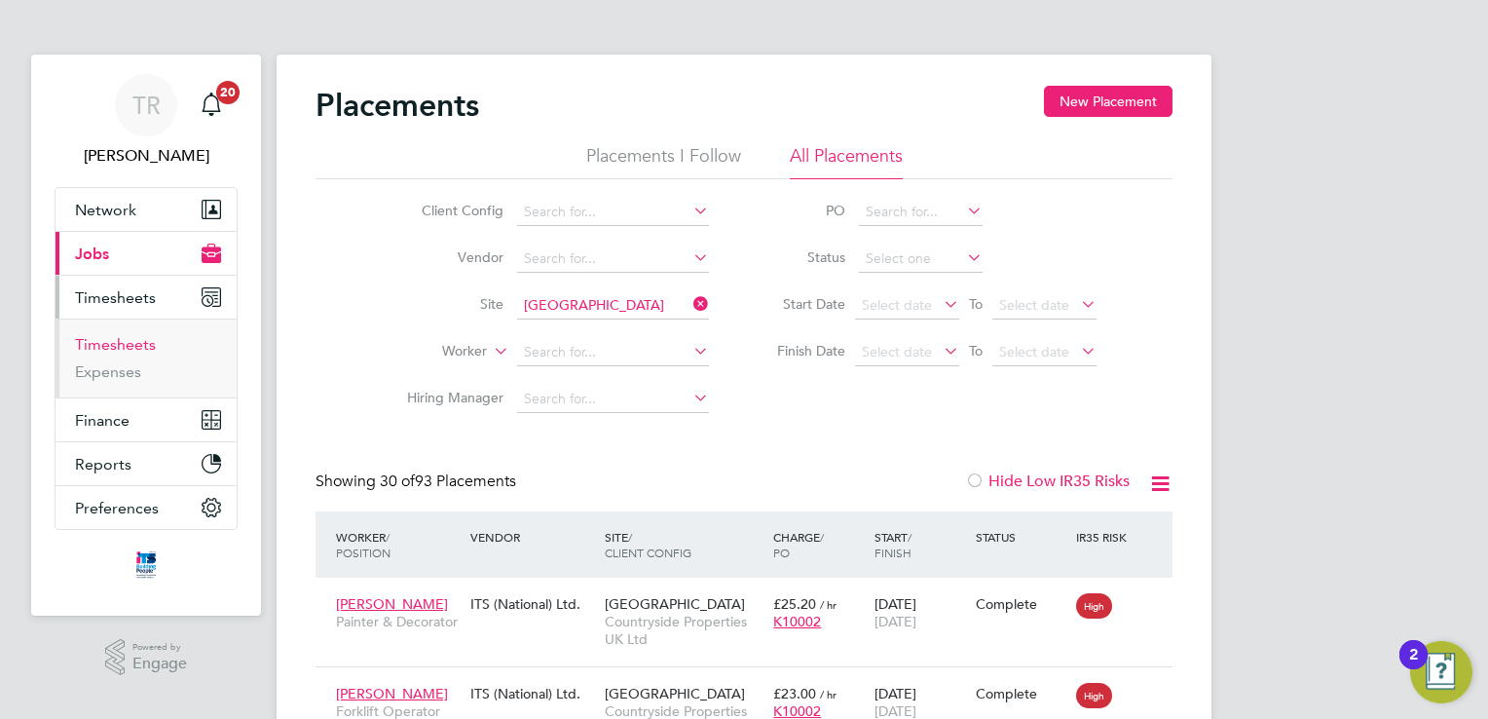
click at [137, 346] on link "Timesheets" at bounding box center [115, 344] width 81 height 19
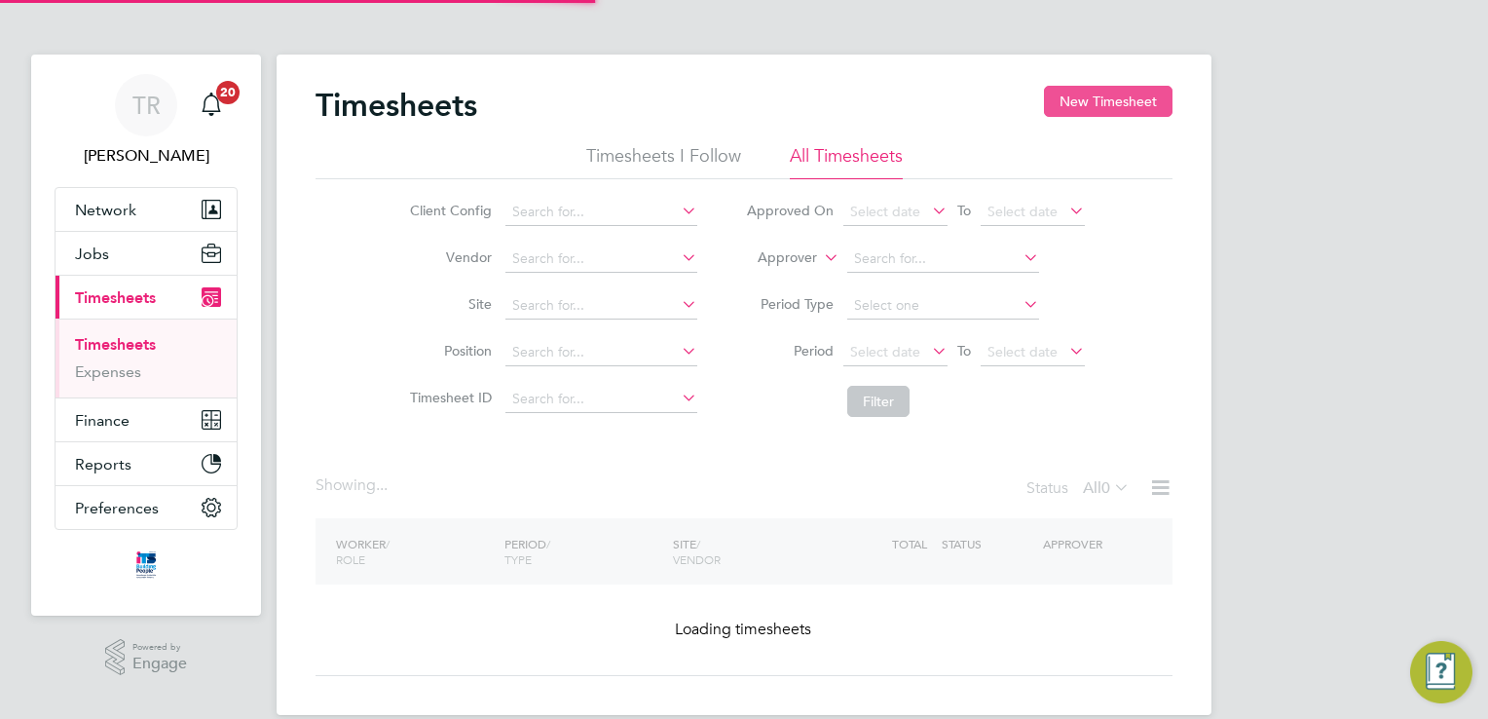
drag, startPoint x: 1152, startPoint y: 102, endPoint x: 735, endPoint y: 189, distance: 425.8
click at [1150, 103] on button "New Timesheet" at bounding box center [1108, 101] width 129 height 31
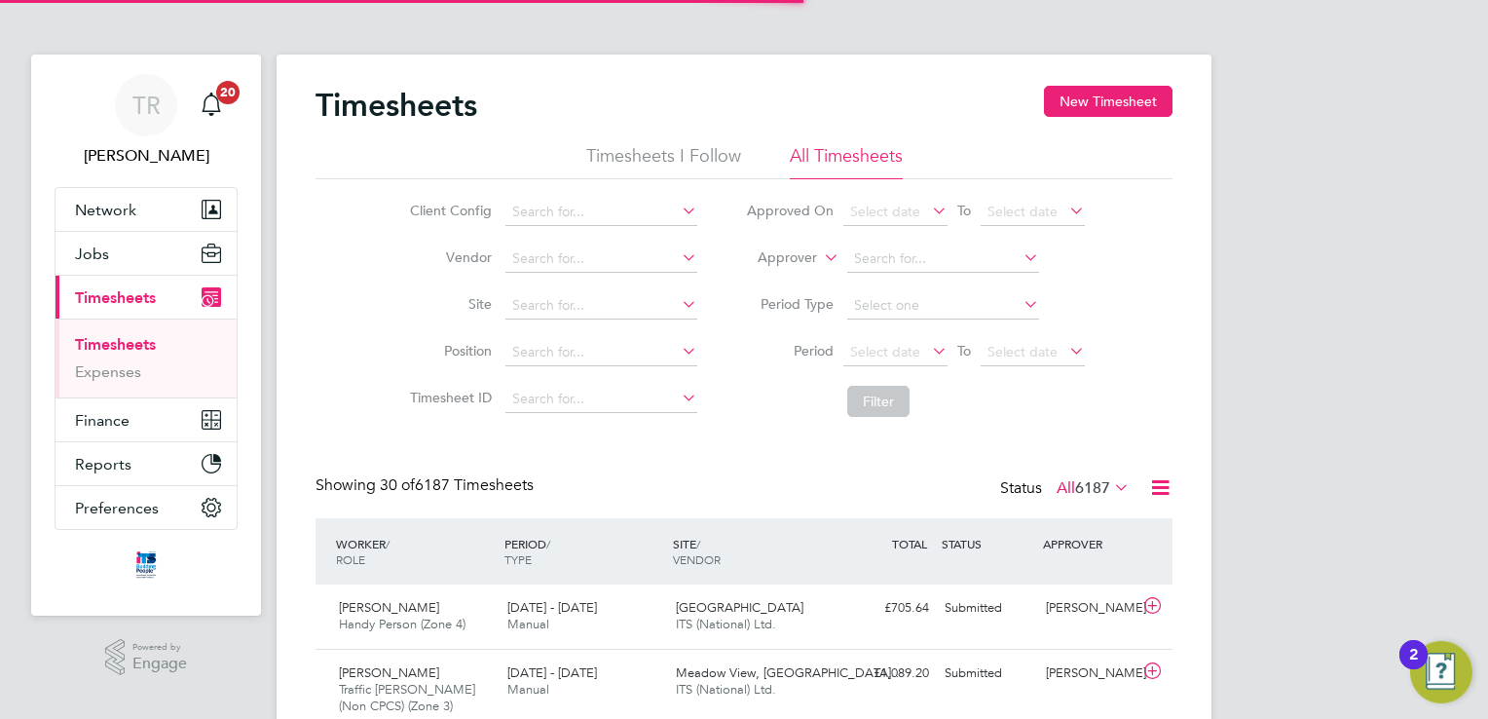
scroll to position [49, 169]
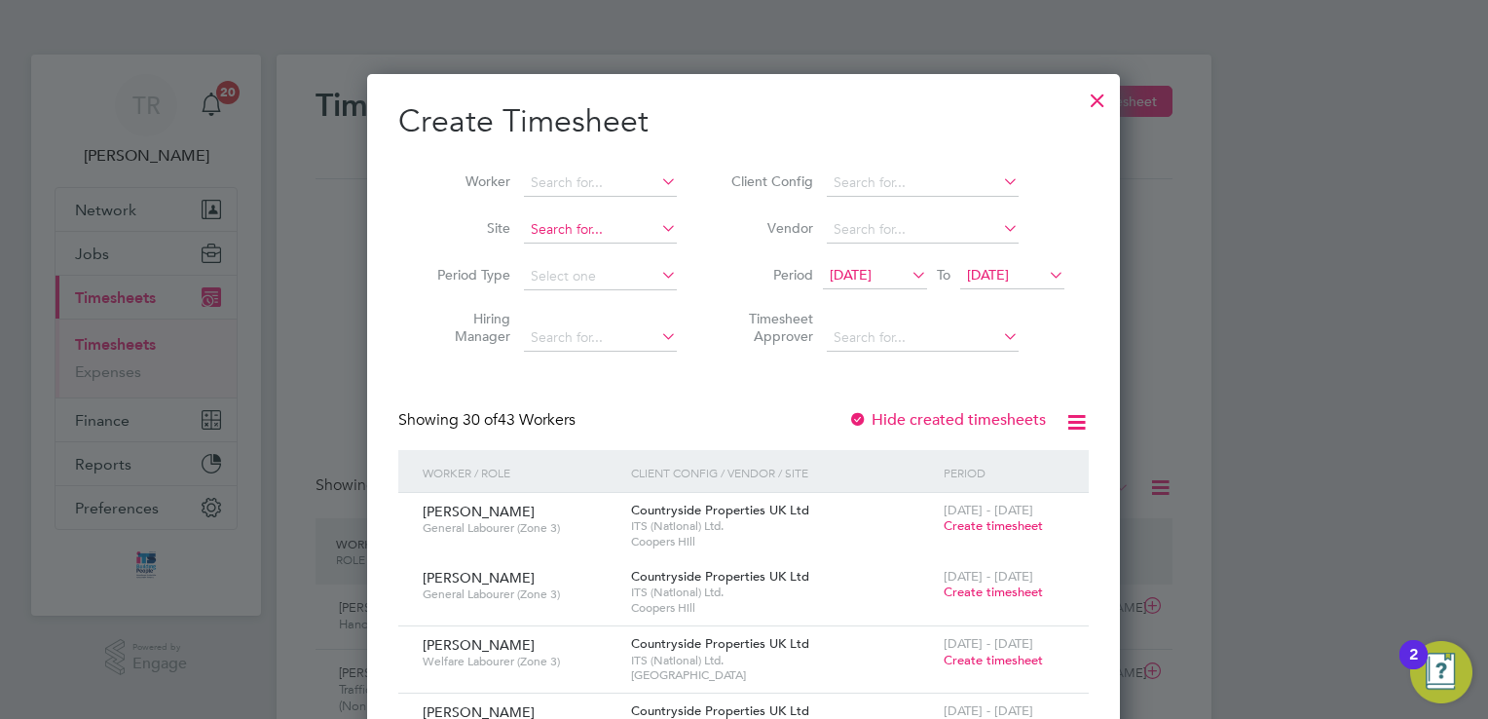
click at [553, 228] on input at bounding box center [600, 229] width 153 height 27
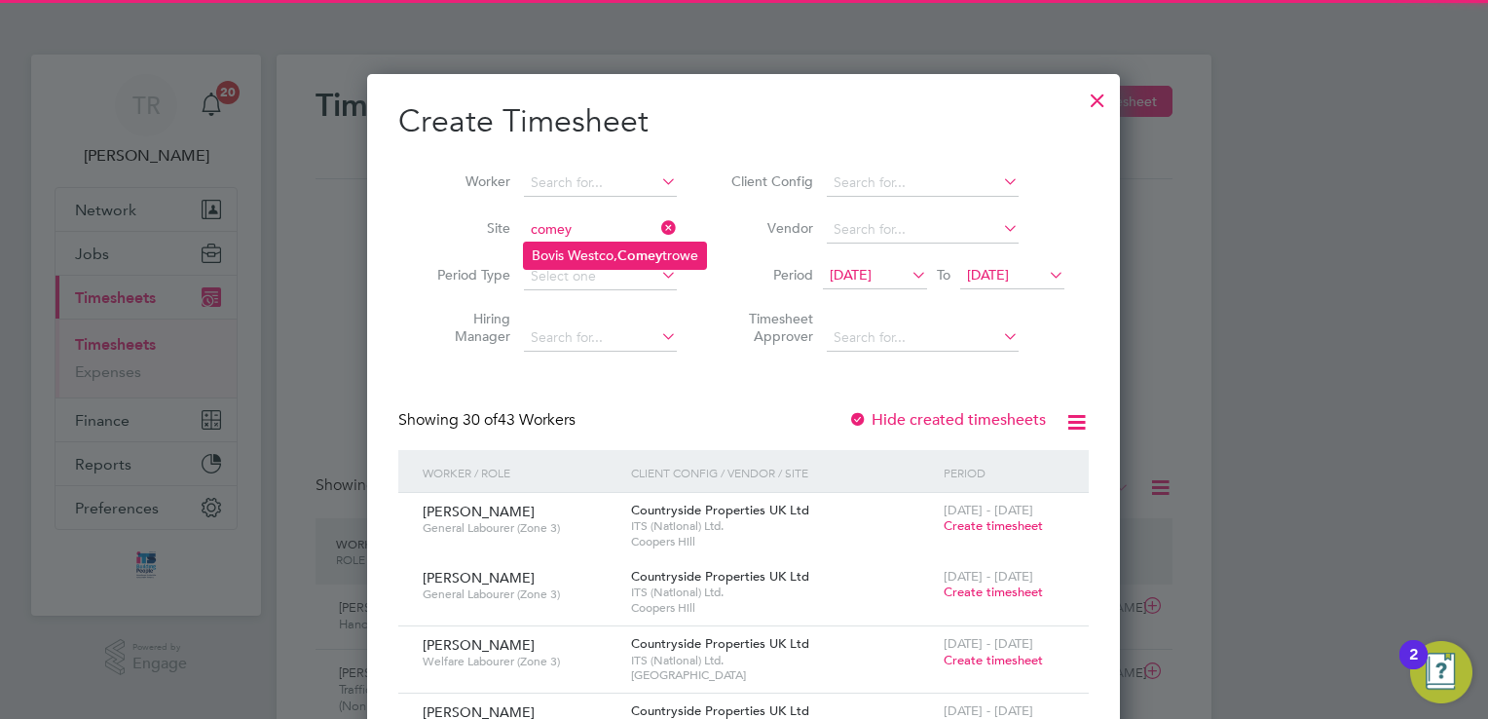
click at [584, 260] on li "Bovis Westco, Comey trowe" at bounding box center [615, 256] width 182 height 26
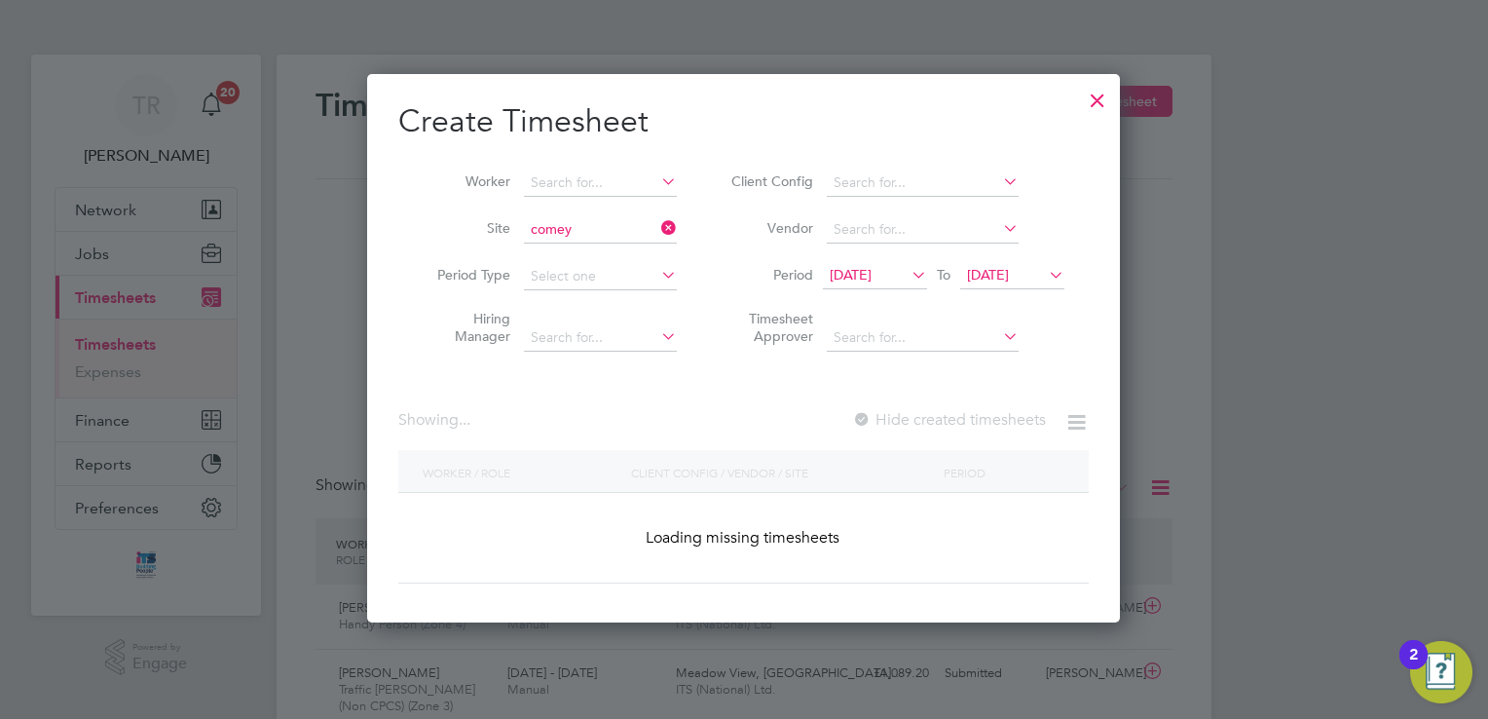
type input "[PERSON_NAME], Comeytrowe"
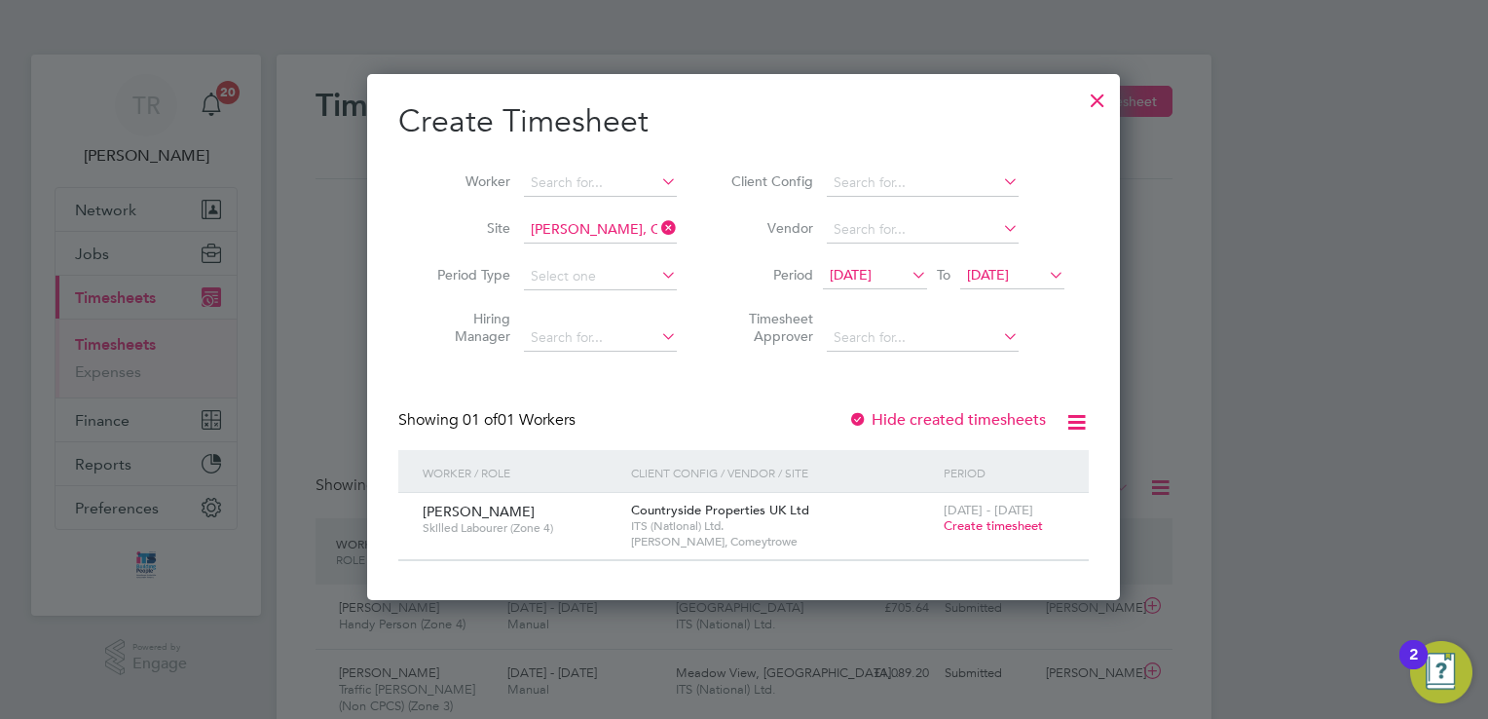
click at [1067, 286] on li "Period [DATE] To [DATE]" at bounding box center [895, 276] width 388 height 47
click at [1045, 271] on icon at bounding box center [1045, 274] width 0 height 27
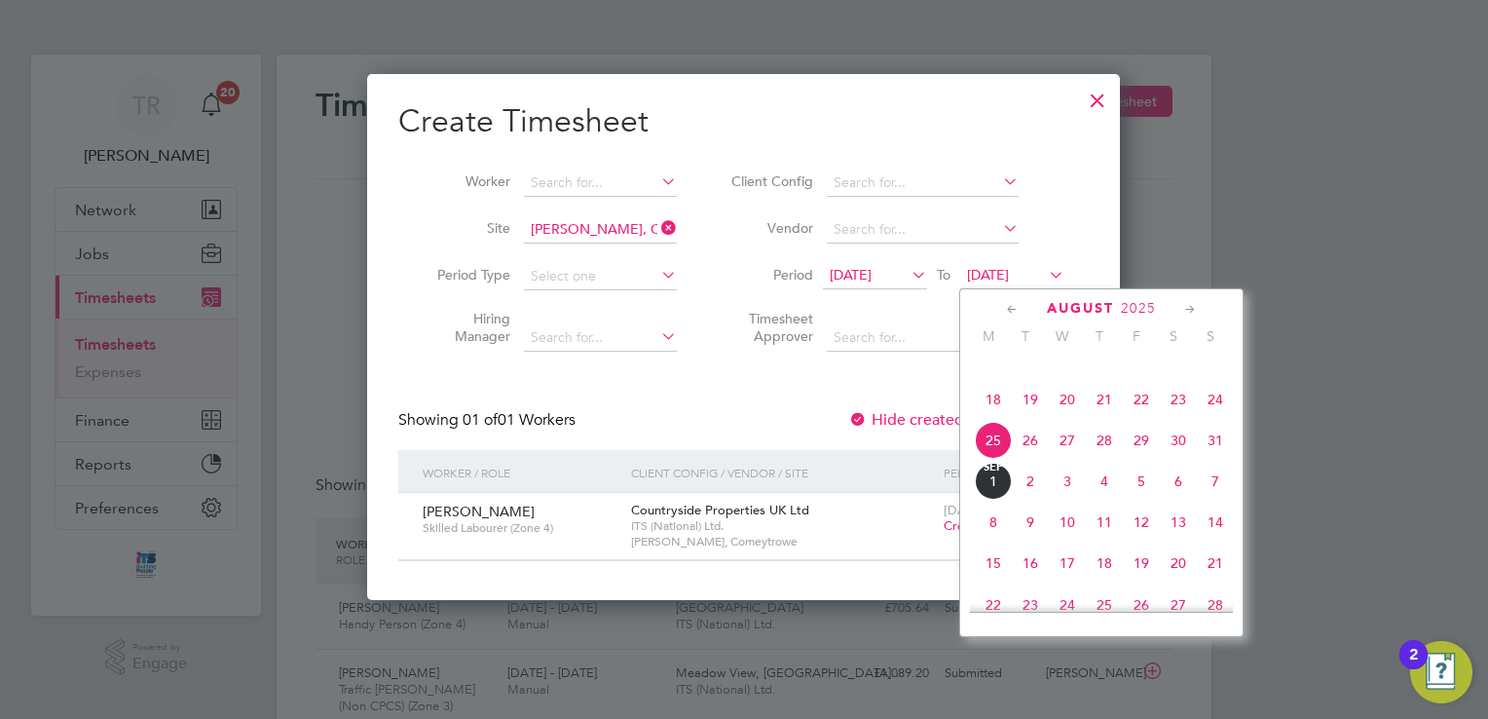
drag, startPoint x: 1222, startPoint y: 458, endPoint x: 993, endPoint y: 466, distance: 229.0
click at [1221, 458] on span "31" at bounding box center [1215, 440] width 37 height 37
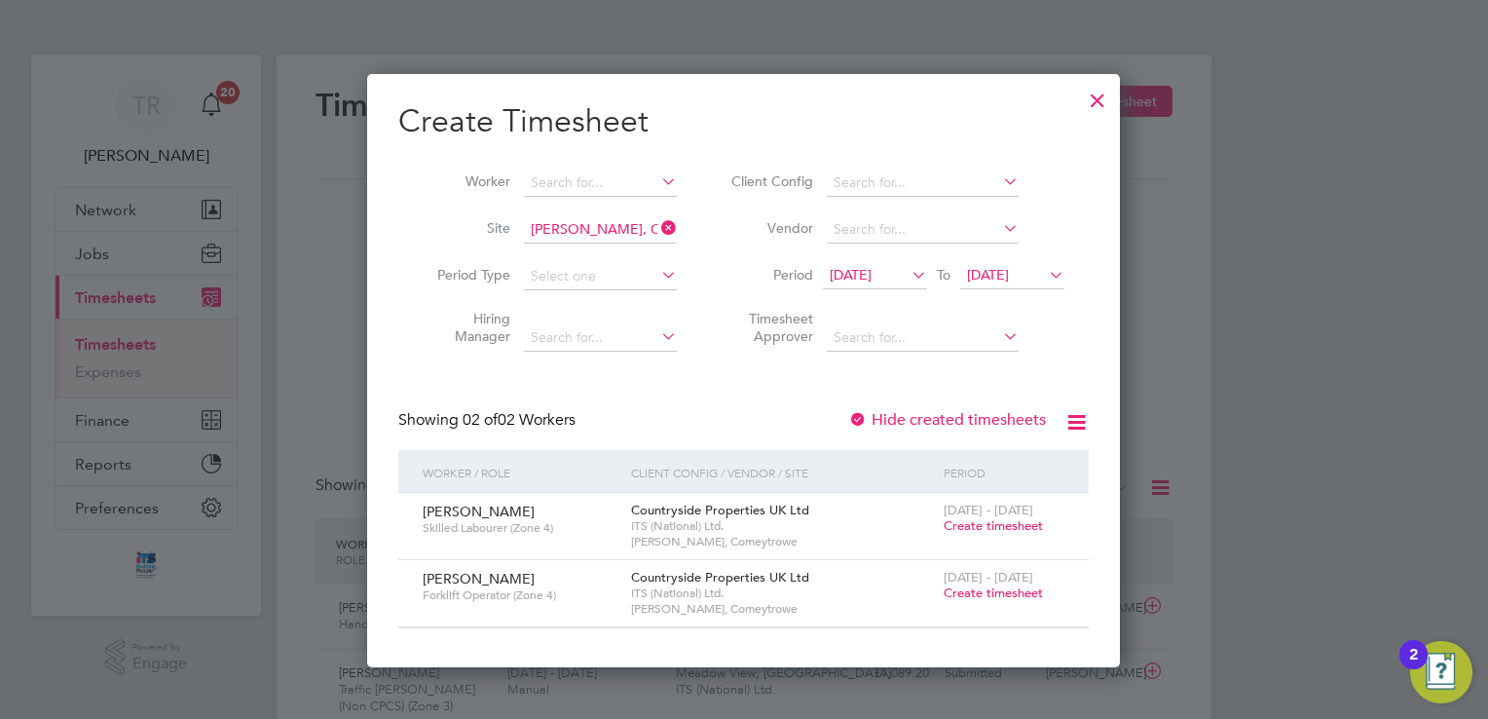
click at [955, 594] on span "Create timesheet" at bounding box center [993, 592] width 99 height 17
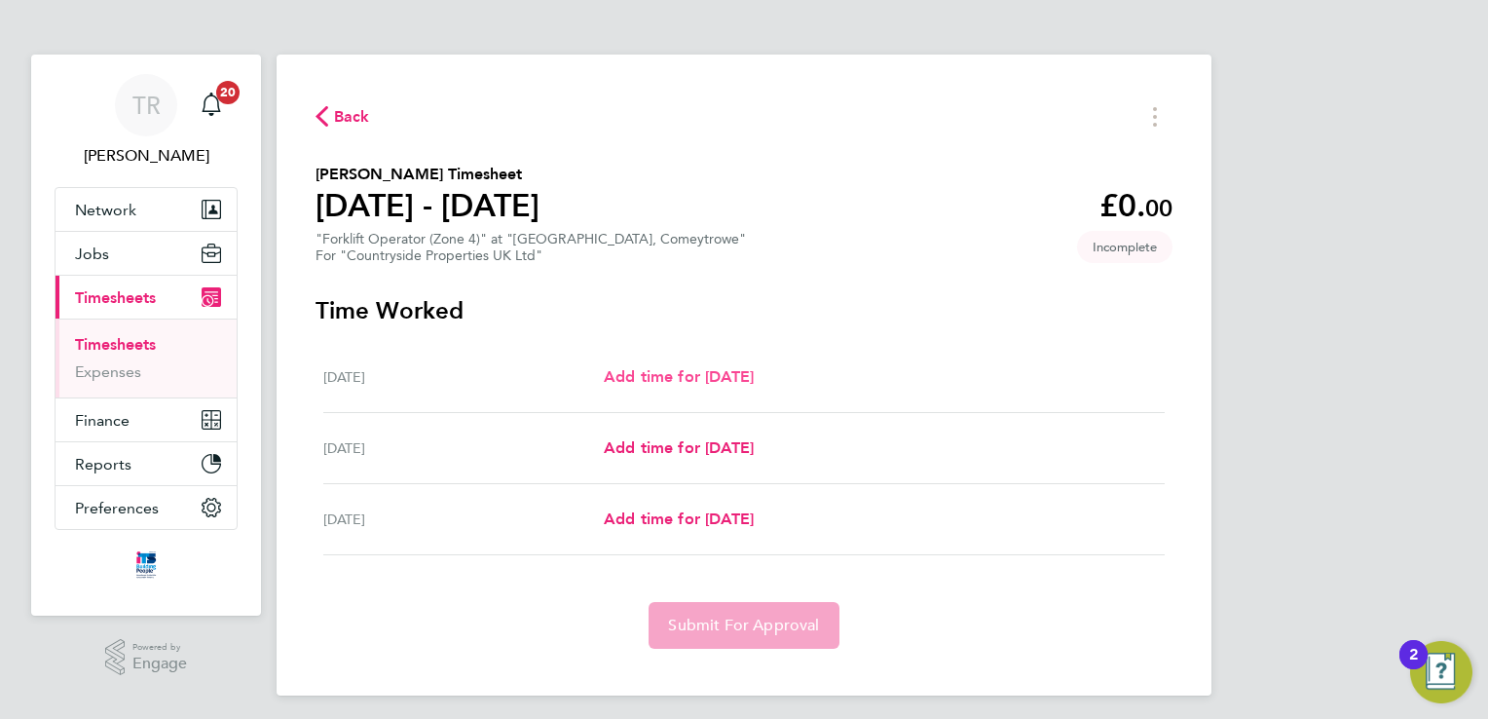
click at [737, 380] on span "Add time for [DATE]" at bounding box center [679, 376] width 150 height 19
select select "30"
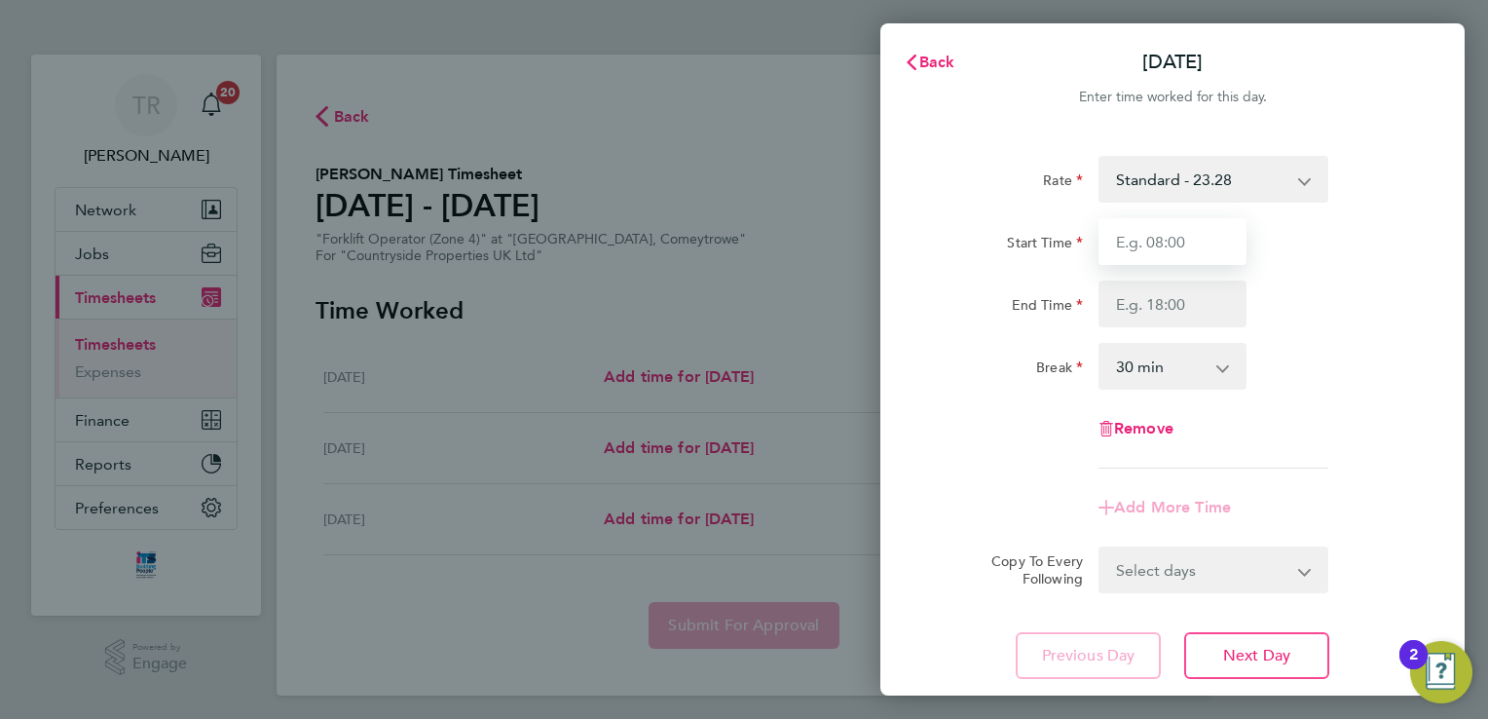
drag, startPoint x: 1147, startPoint y: 239, endPoint x: 1185, endPoint y: 248, distance: 39.2
click at [1147, 239] on input "Start Time" at bounding box center [1173, 241] width 148 height 47
type input "07:30"
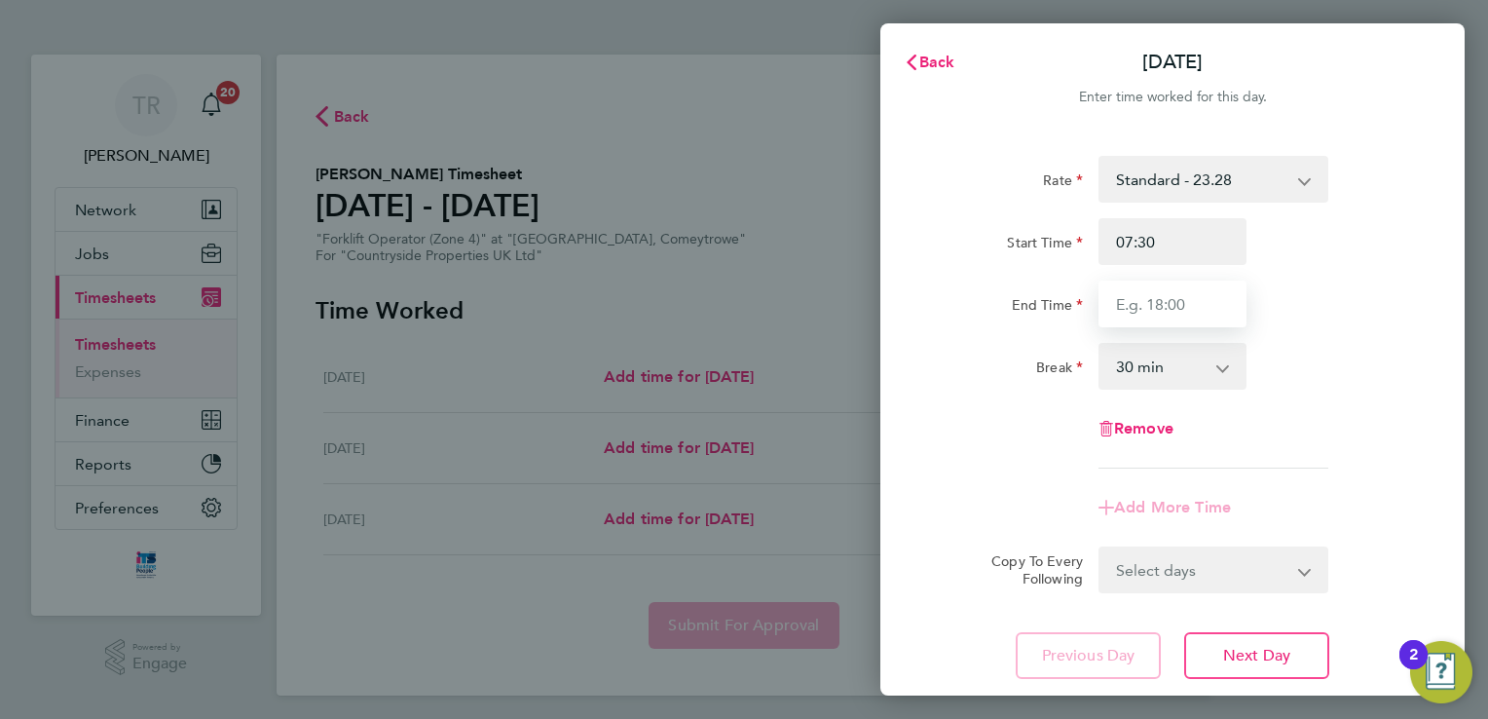
click at [1192, 302] on input "End Time" at bounding box center [1173, 304] width 148 height 47
type input "17:00"
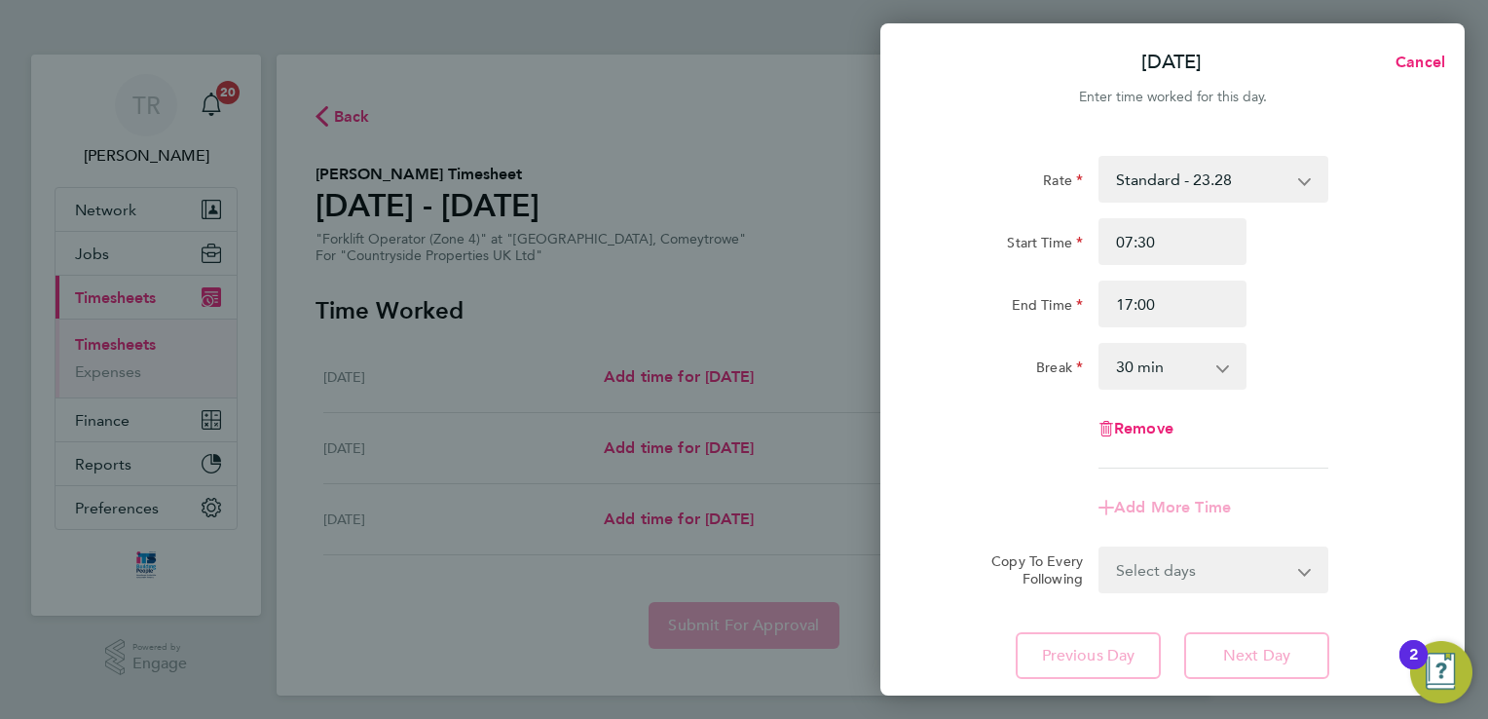
click at [1339, 419] on div "Rate Standard - 23.28 Start Time 07:30 End Time 17:00 Break 0 min 15 min 30 min…" at bounding box center [1172, 312] width 475 height 313
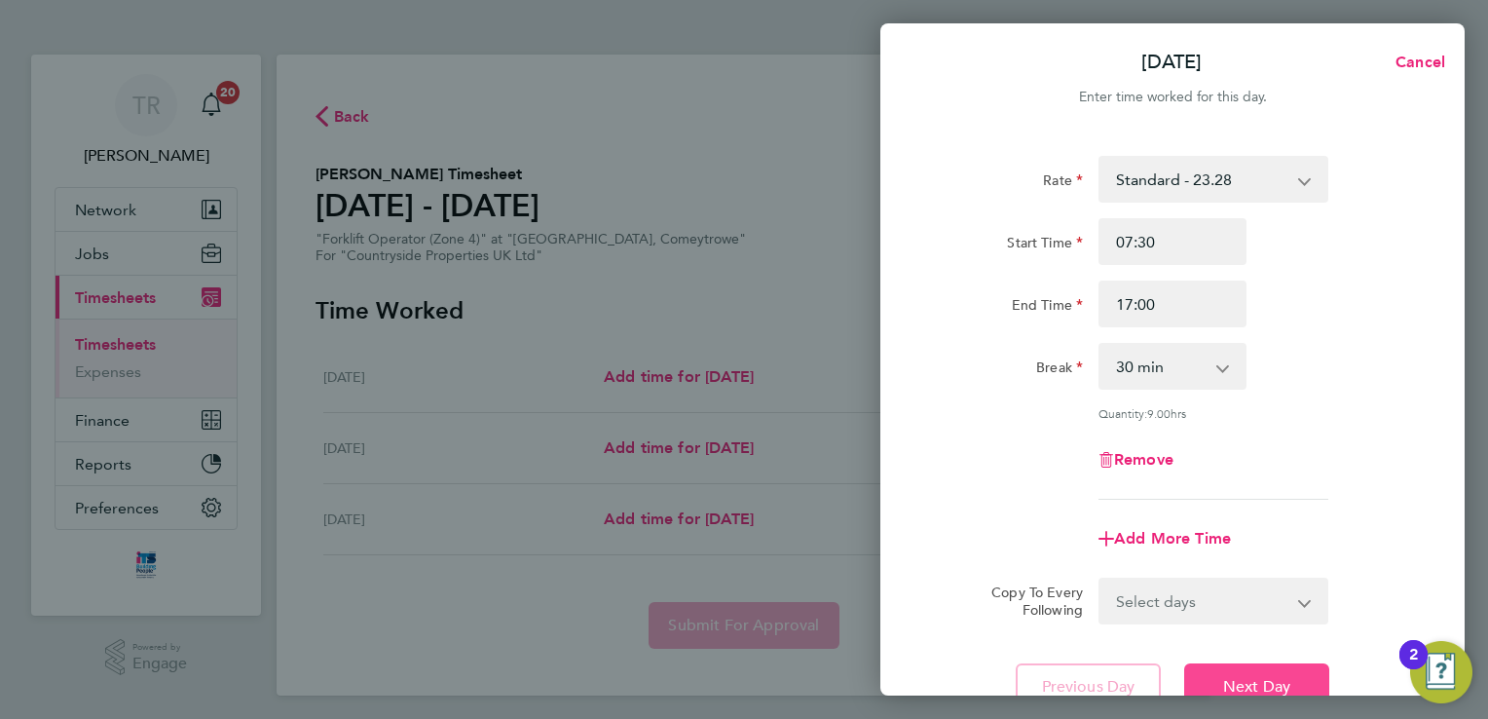
click at [1288, 677] on span "Next Day" at bounding box center [1256, 686] width 67 height 19
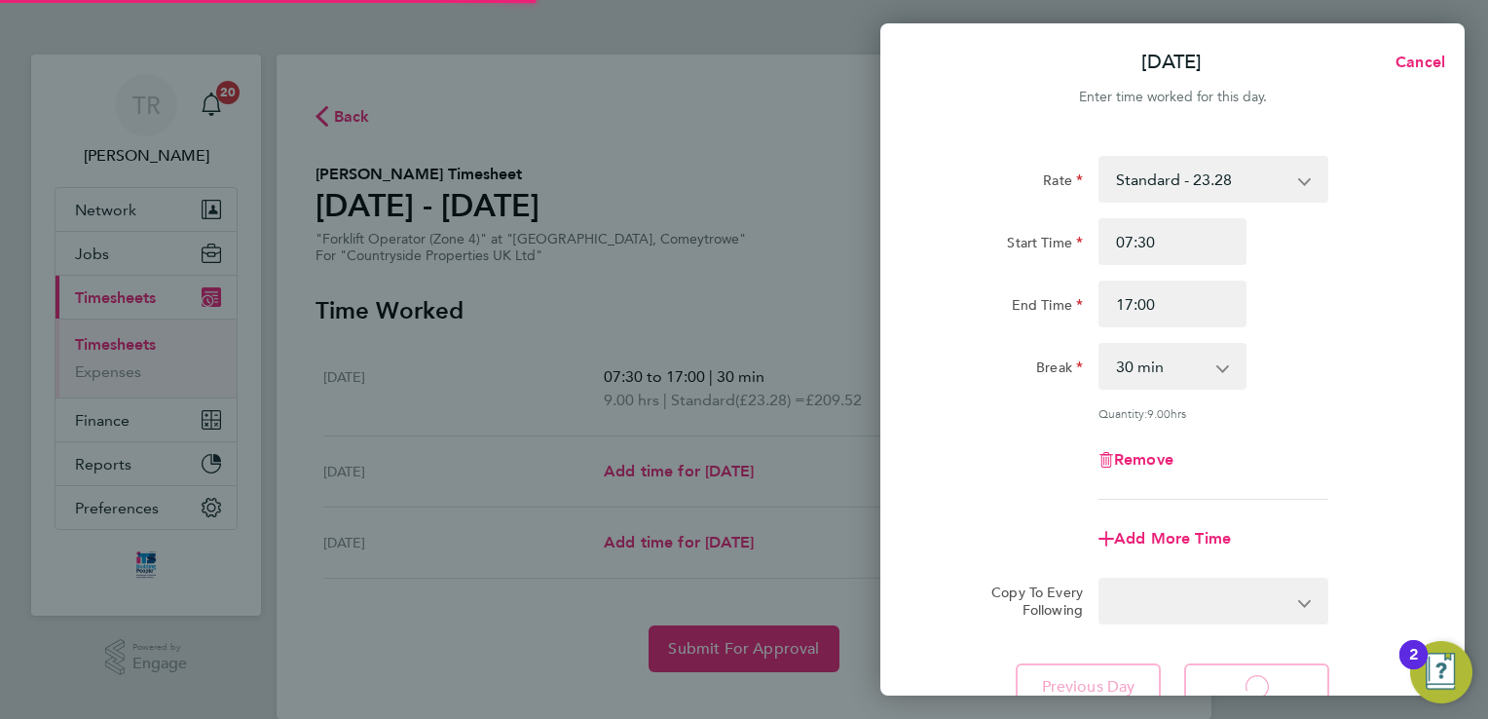
select select "30"
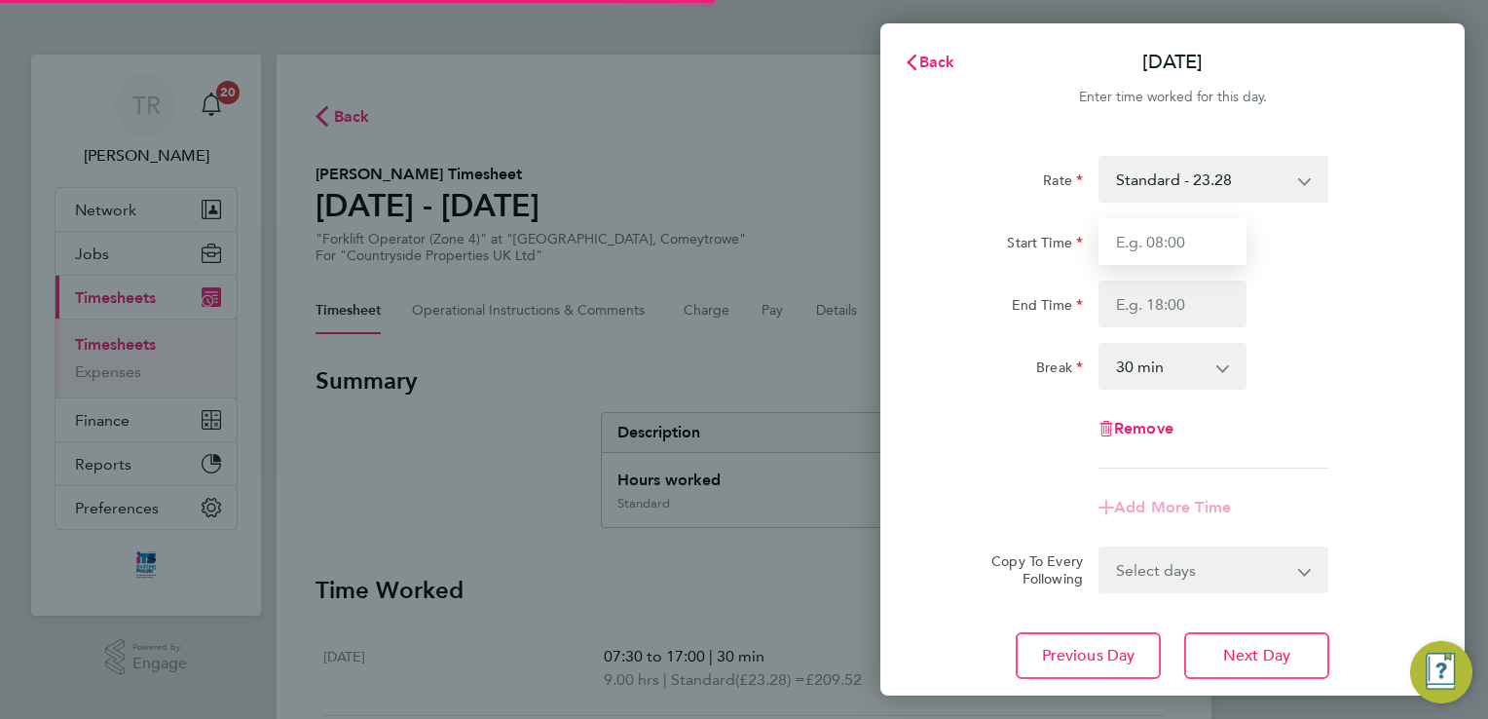
click at [1169, 242] on input "Start Time" at bounding box center [1173, 241] width 148 height 47
type input "07:30"
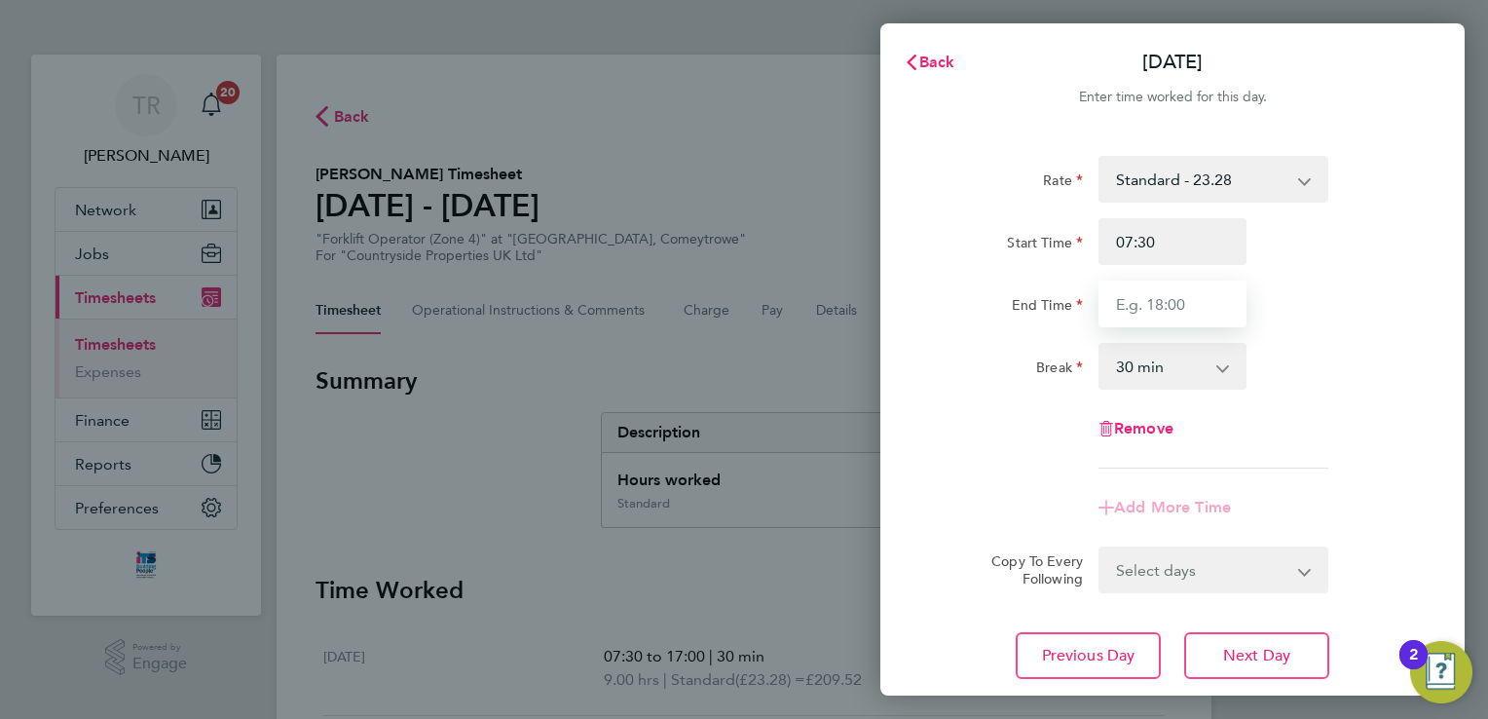
type input "17:00"
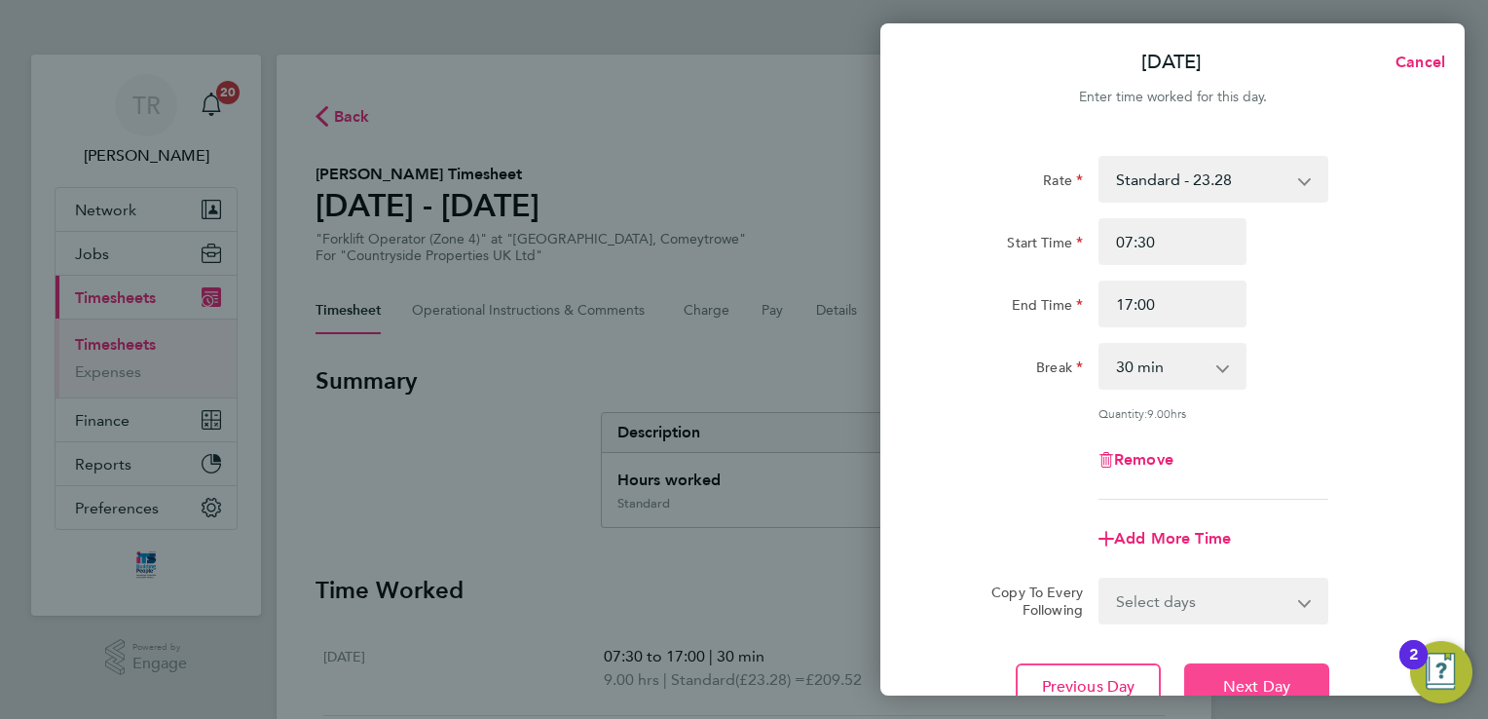
click at [1289, 684] on span "Next Day" at bounding box center [1256, 686] width 67 height 19
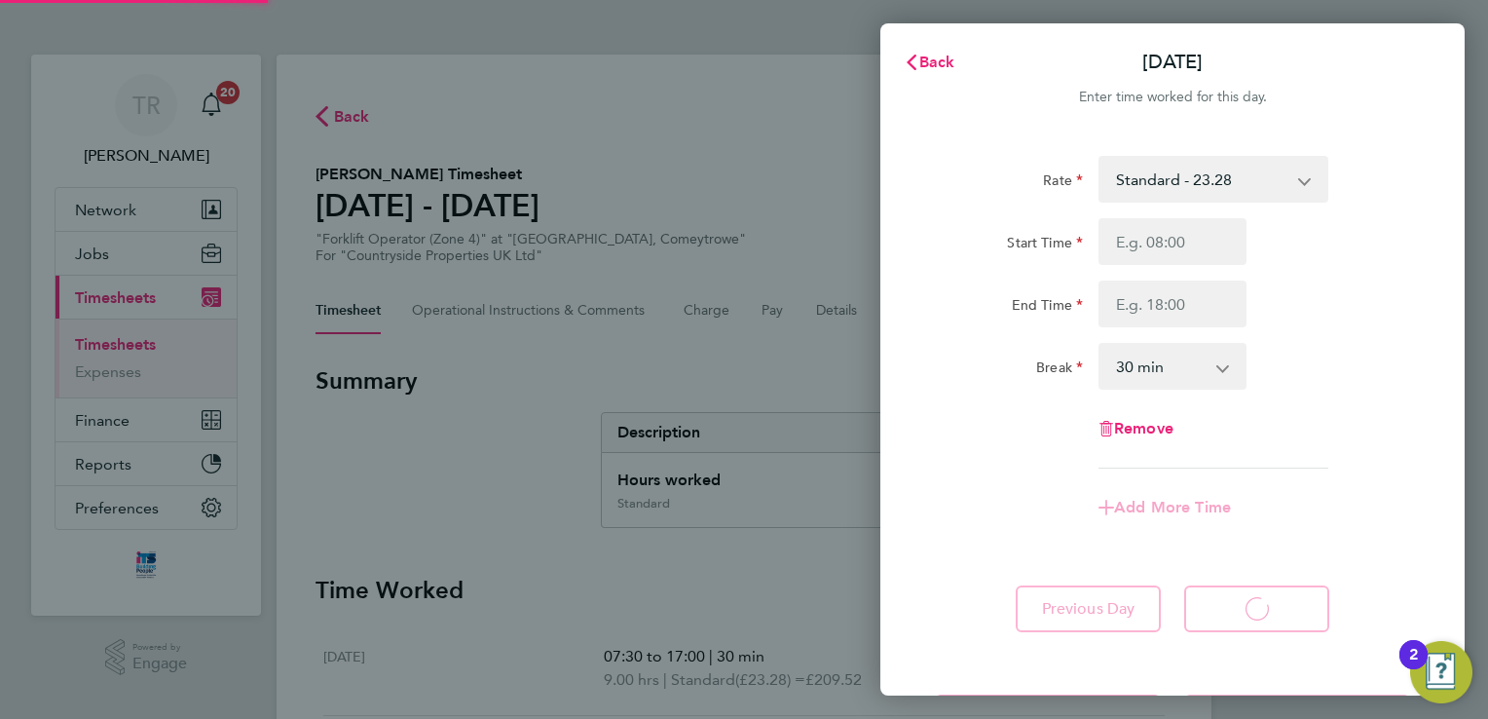
select select "30"
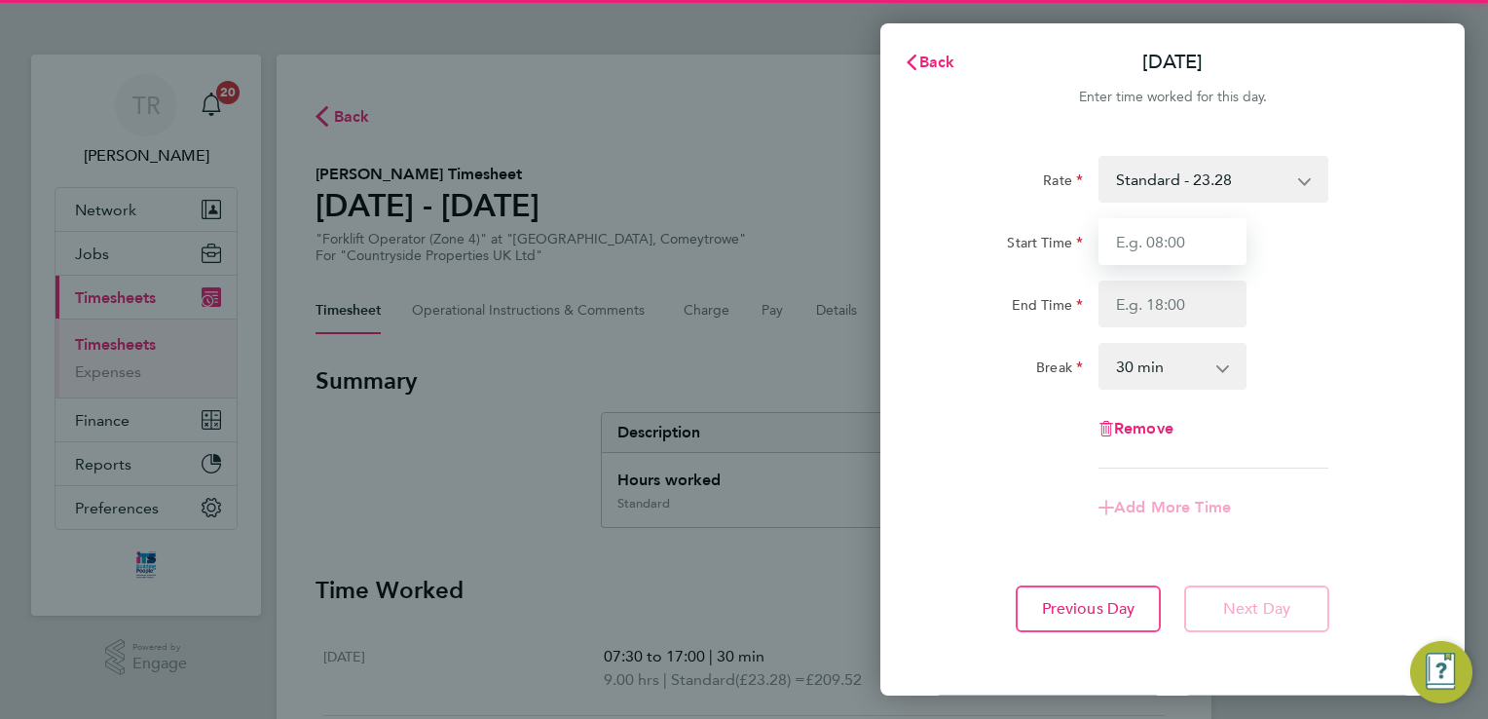
drag, startPoint x: 1147, startPoint y: 239, endPoint x: 1145, endPoint y: 252, distance: 13.8
click at [1147, 239] on input "Start Time" at bounding box center [1173, 241] width 148 height 47
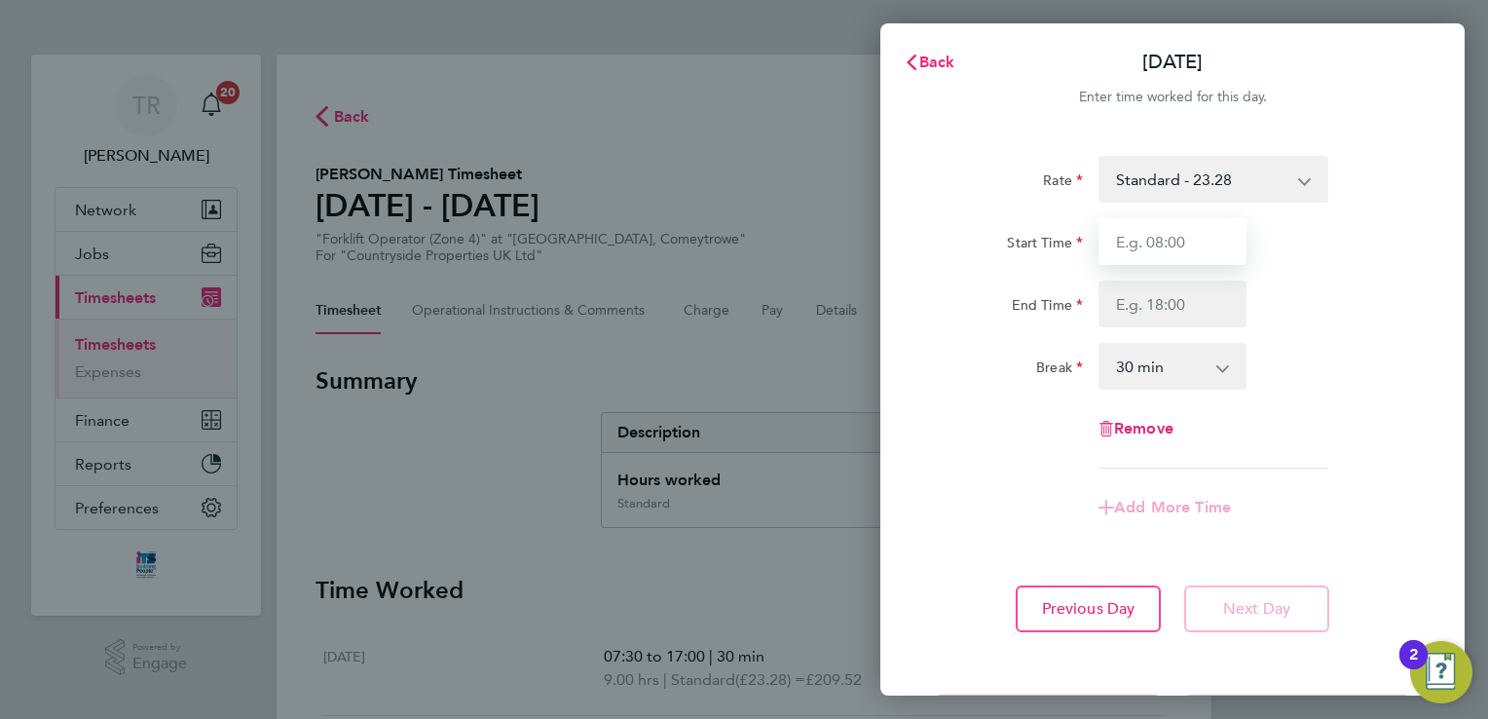
type input "08:00"
type input "12:30"
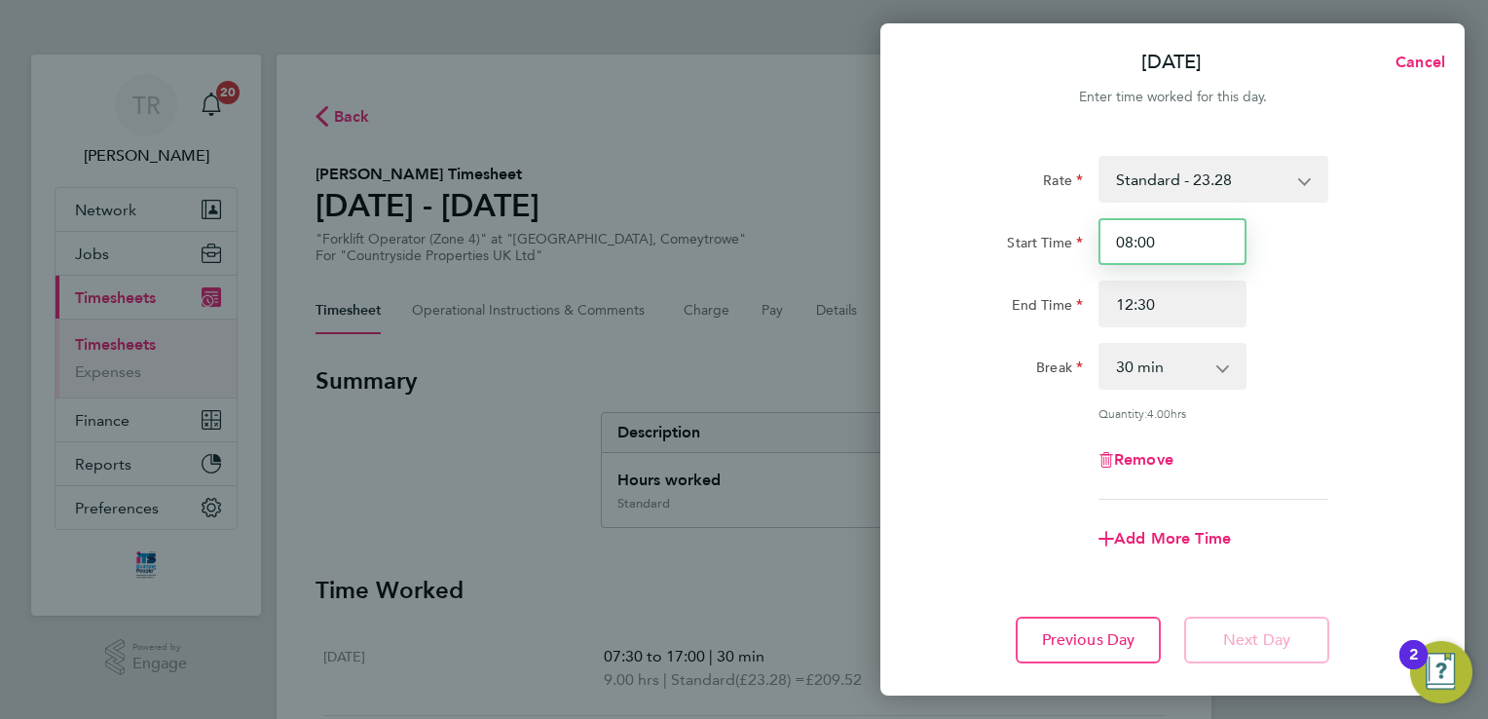
drag, startPoint x: 1172, startPoint y: 251, endPoint x: 1001, endPoint y: 242, distance: 170.7
click at [998, 243] on div "Start Time 08:00" at bounding box center [1172, 241] width 491 height 47
type input "07:30"
drag, startPoint x: 1161, startPoint y: 305, endPoint x: 1099, endPoint y: 306, distance: 62.3
click at [1099, 306] on input "12:30" at bounding box center [1173, 304] width 148 height 47
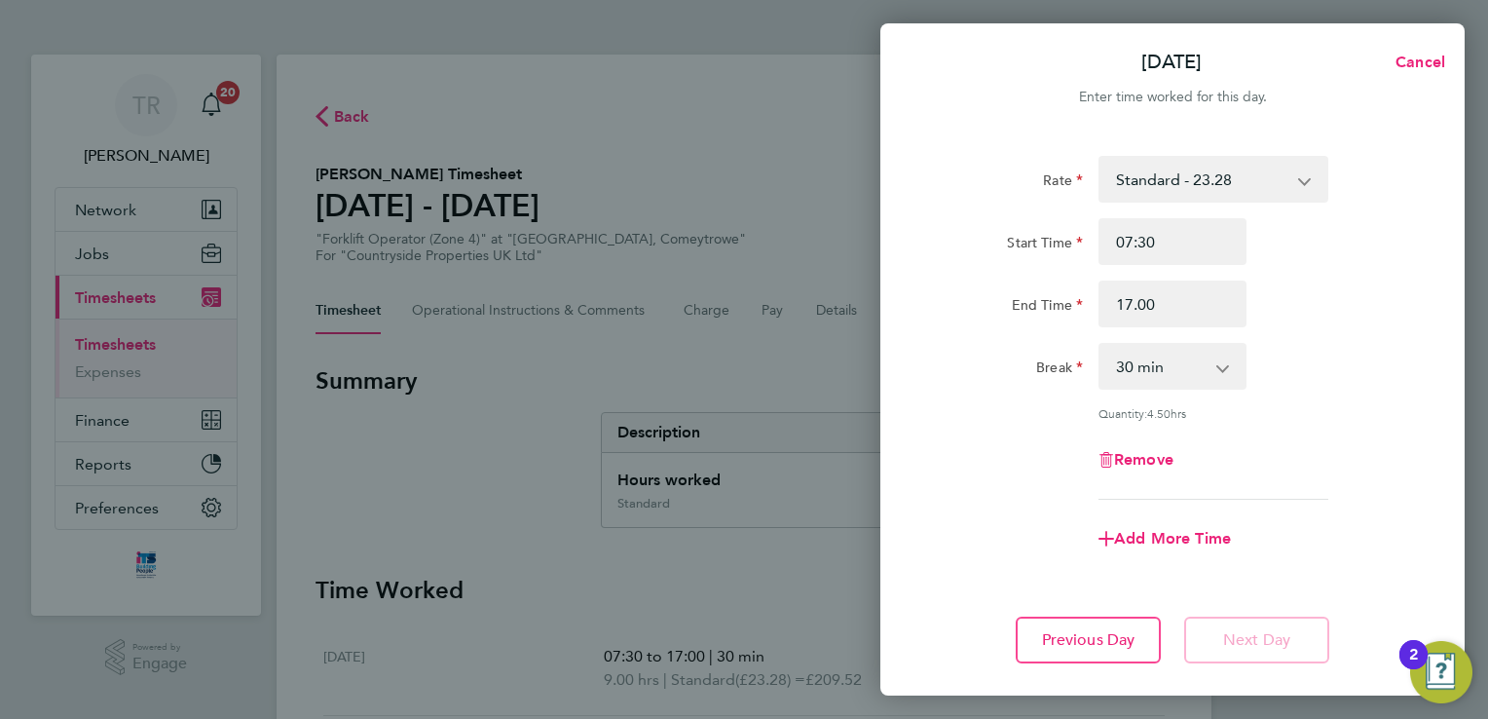
type input "17:00"
click at [1405, 475] on div "Remove" at bounding box center [1172, 459] width 491 height 47
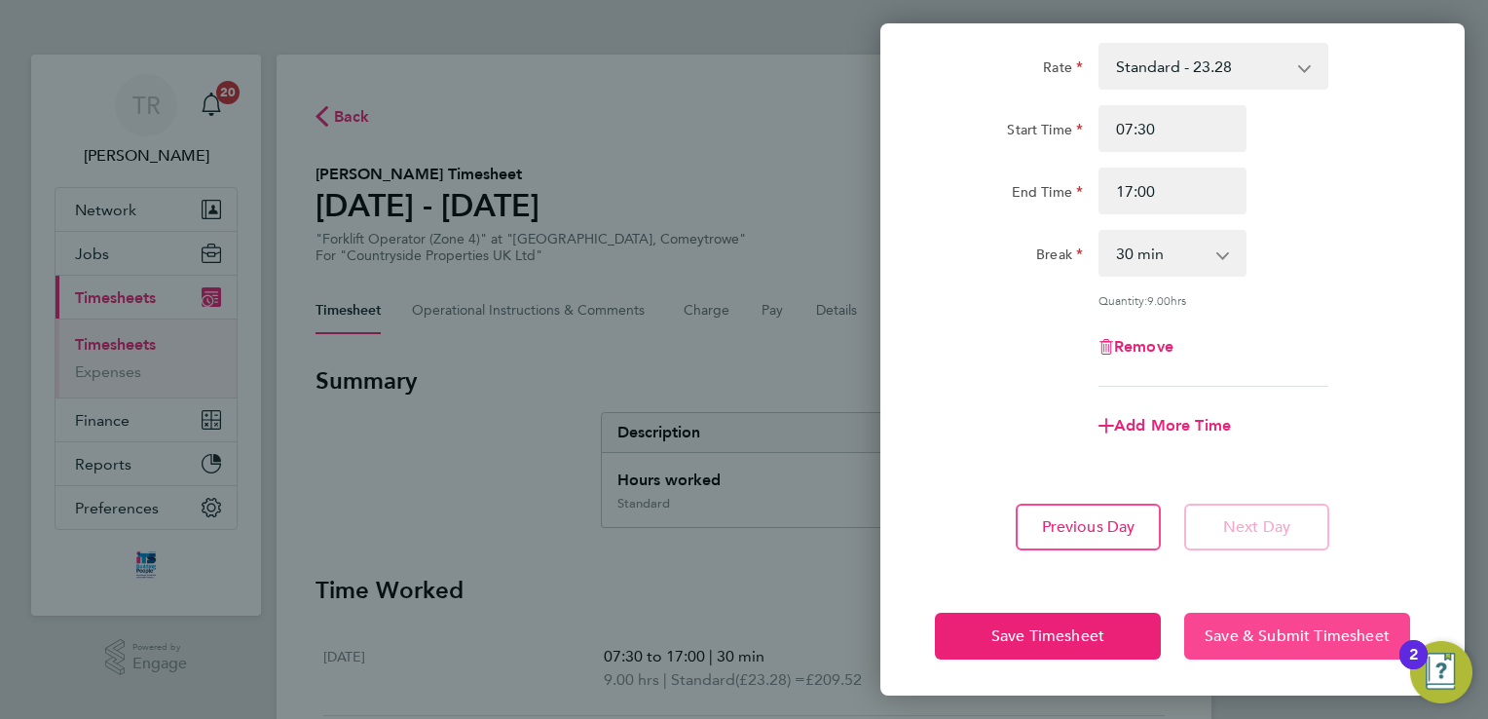
click at [1262, 626] on span "Save & Submit Timesheet" at bounding box center [1297, 635] width 185 height 19
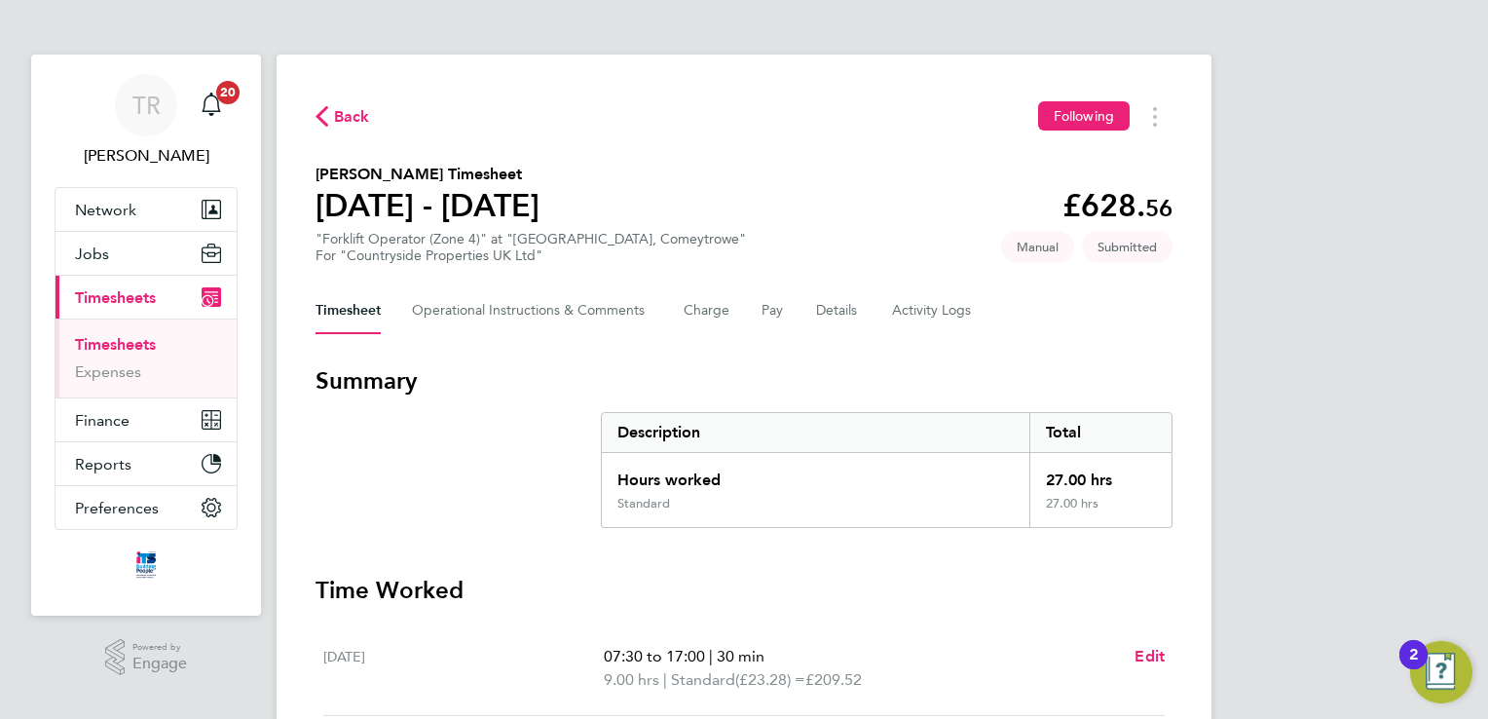
click at [808, 312] on div "Timesheet Operational Instructions & Comments Charge Pay Details Activity Logs" at bounding box center [744, 310] width 857 height 47
click at [831, 314] on button "Details" at bounding box center [838, 310] width 45 height 47
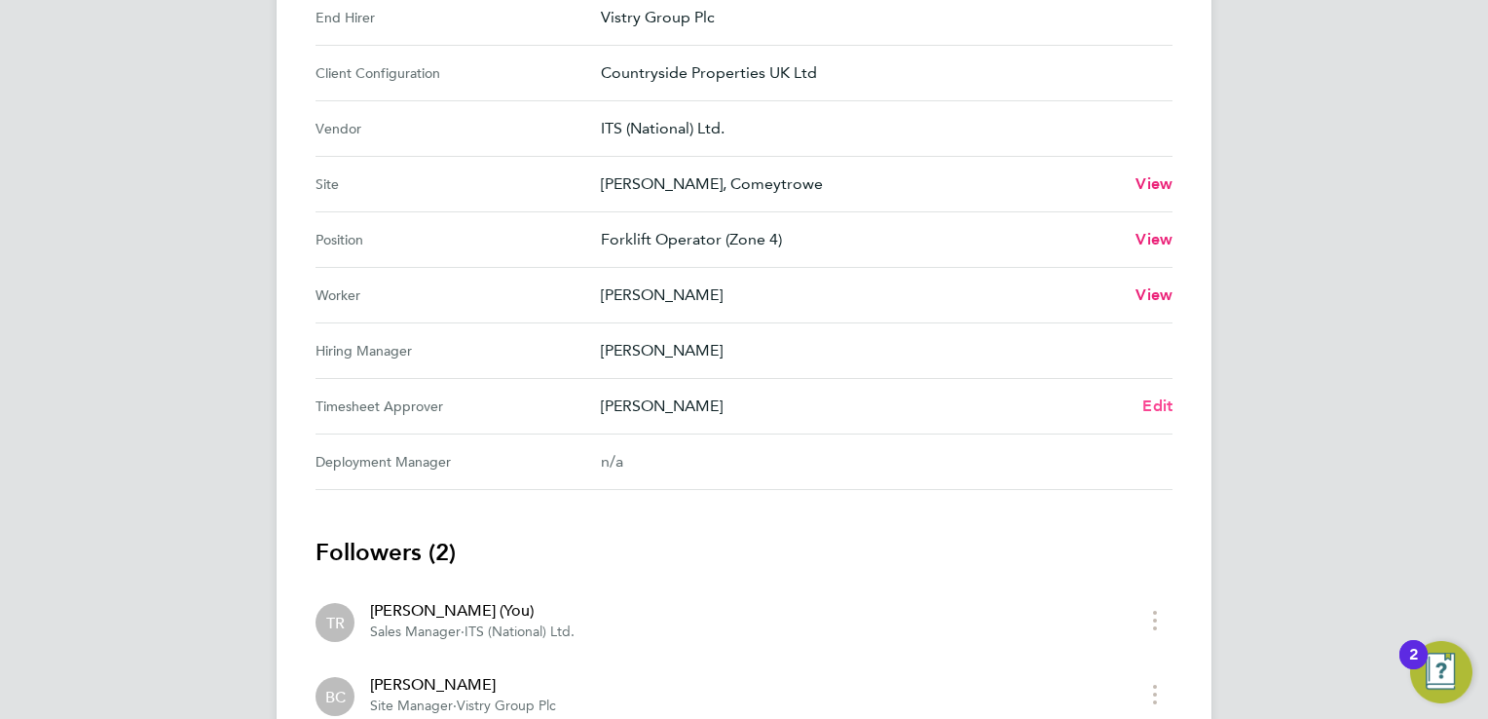
click at [1151, 401] on span "Edit" at bounding box center [1157, 405] width 30 height 19
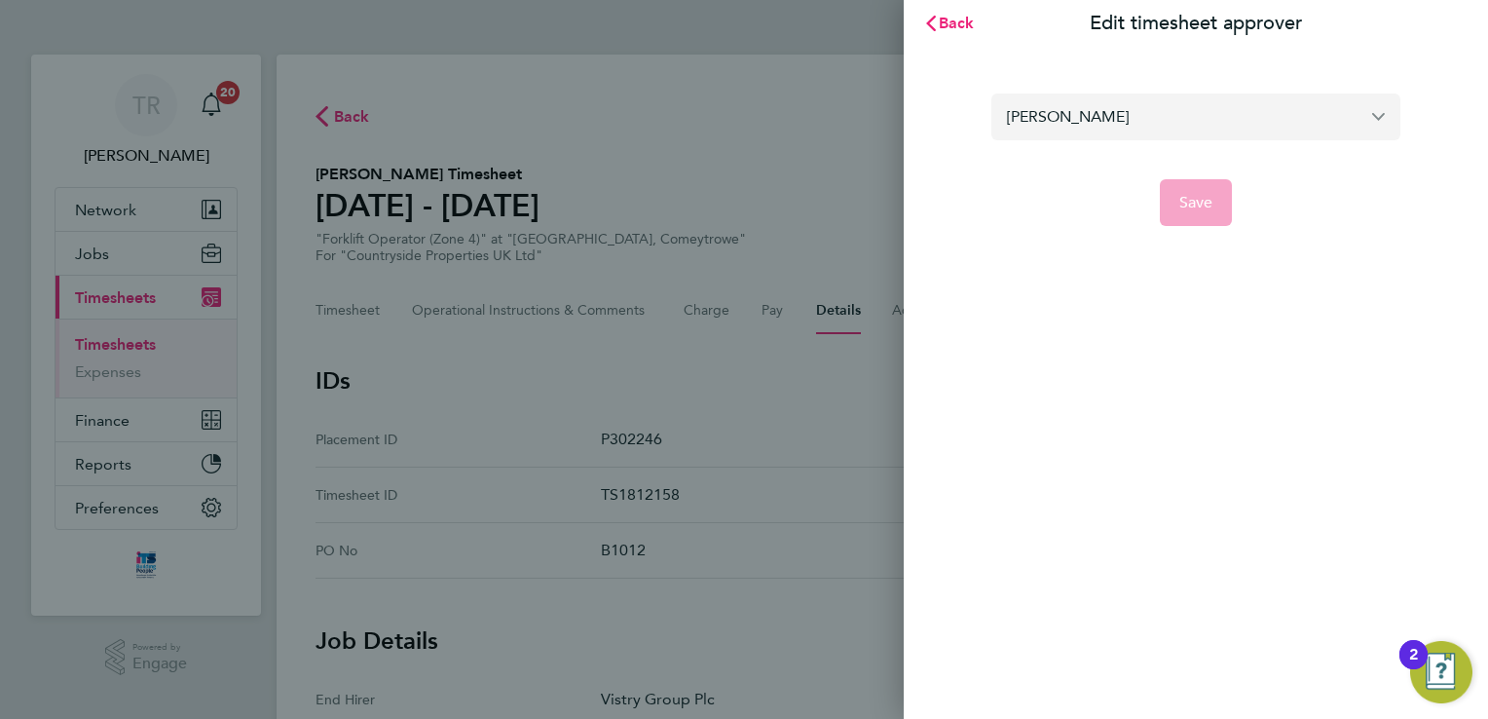
click at [1067, 106] on input "[PERSON_NAME]" at bounding box center [1195, 117] width 409 height 46
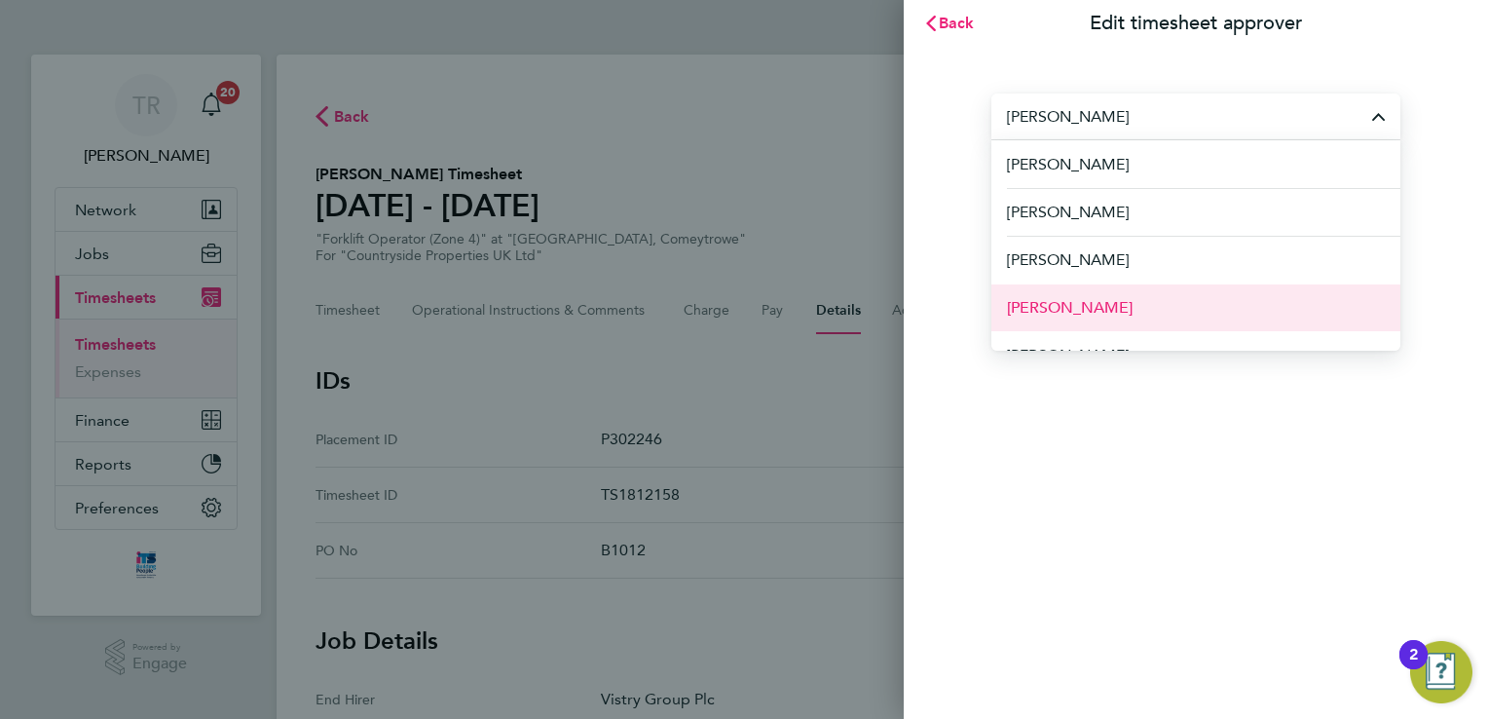
click at [1105, 292] on li "[PERSON_NAME]" at bounding box center [1195, 307] width 409 height 48
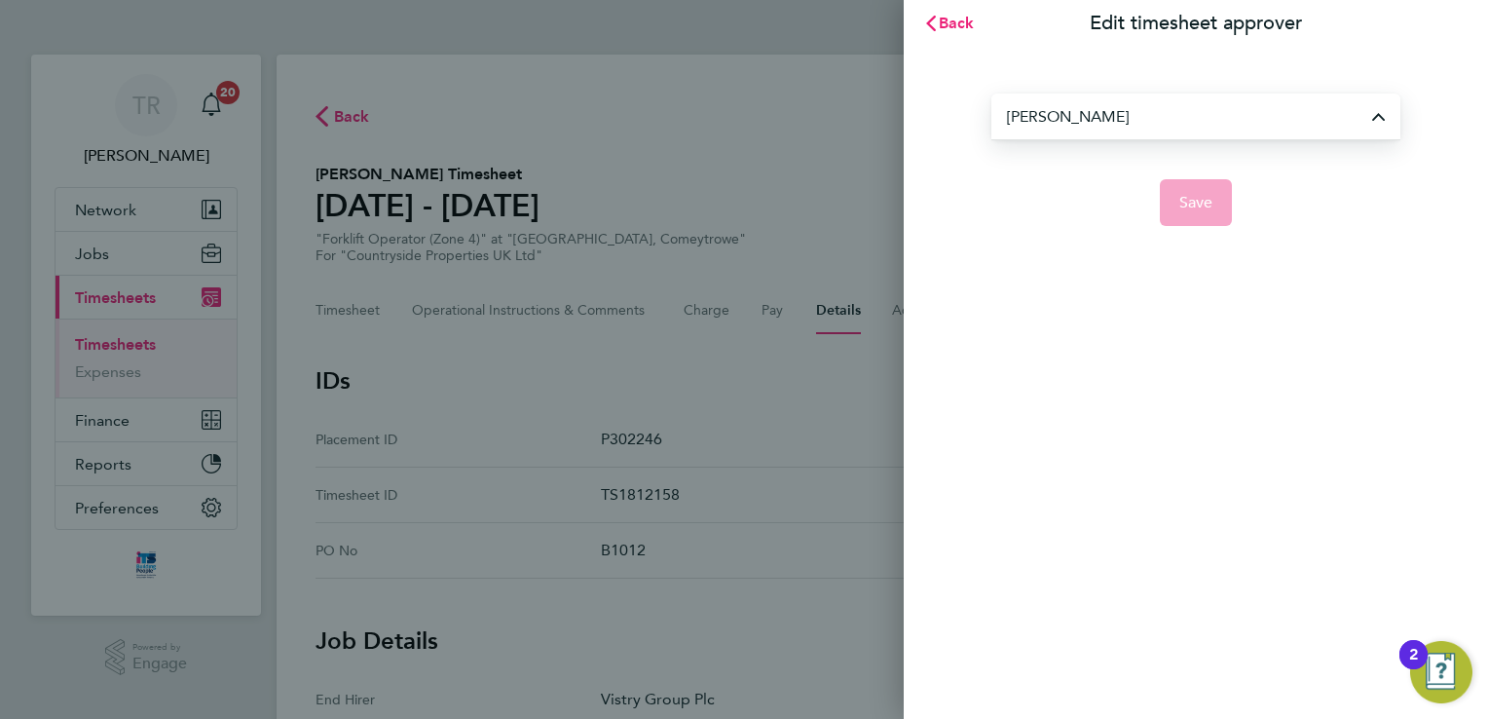
type input "[PERSON_NAME]"
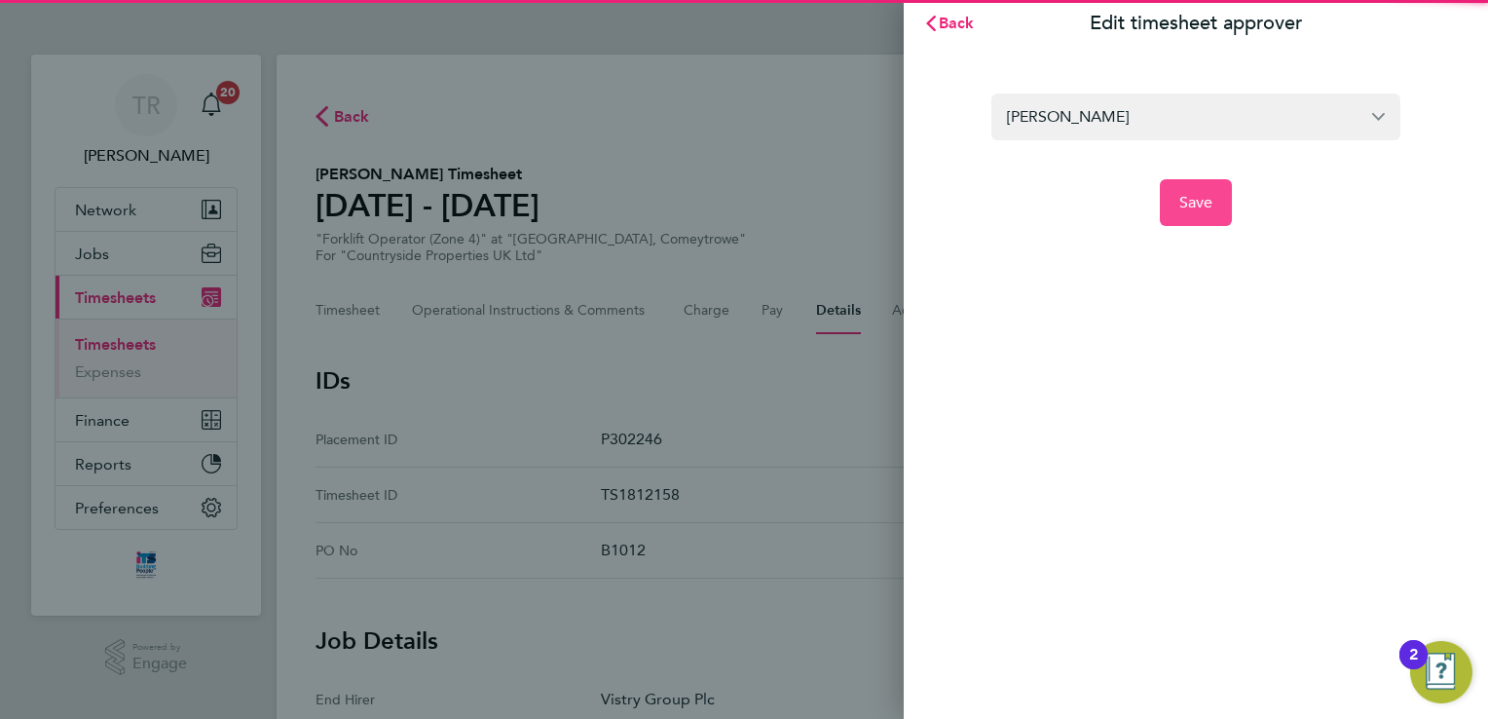
click at [1199, 211] on span "Save" at bounding box center [1196, 202] width 34 height 19
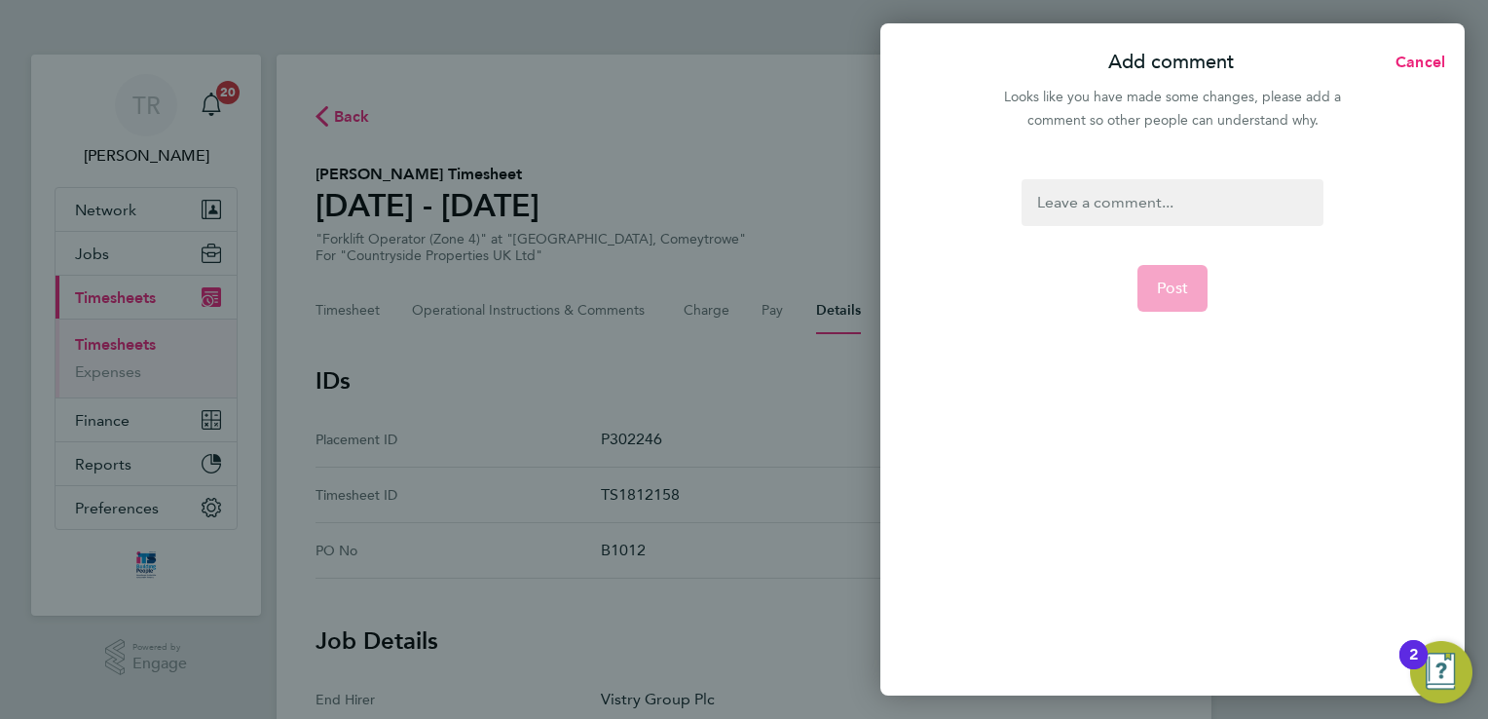
click at [1079, 185] on div at bounding box center [1172, 202] width 301 height 47
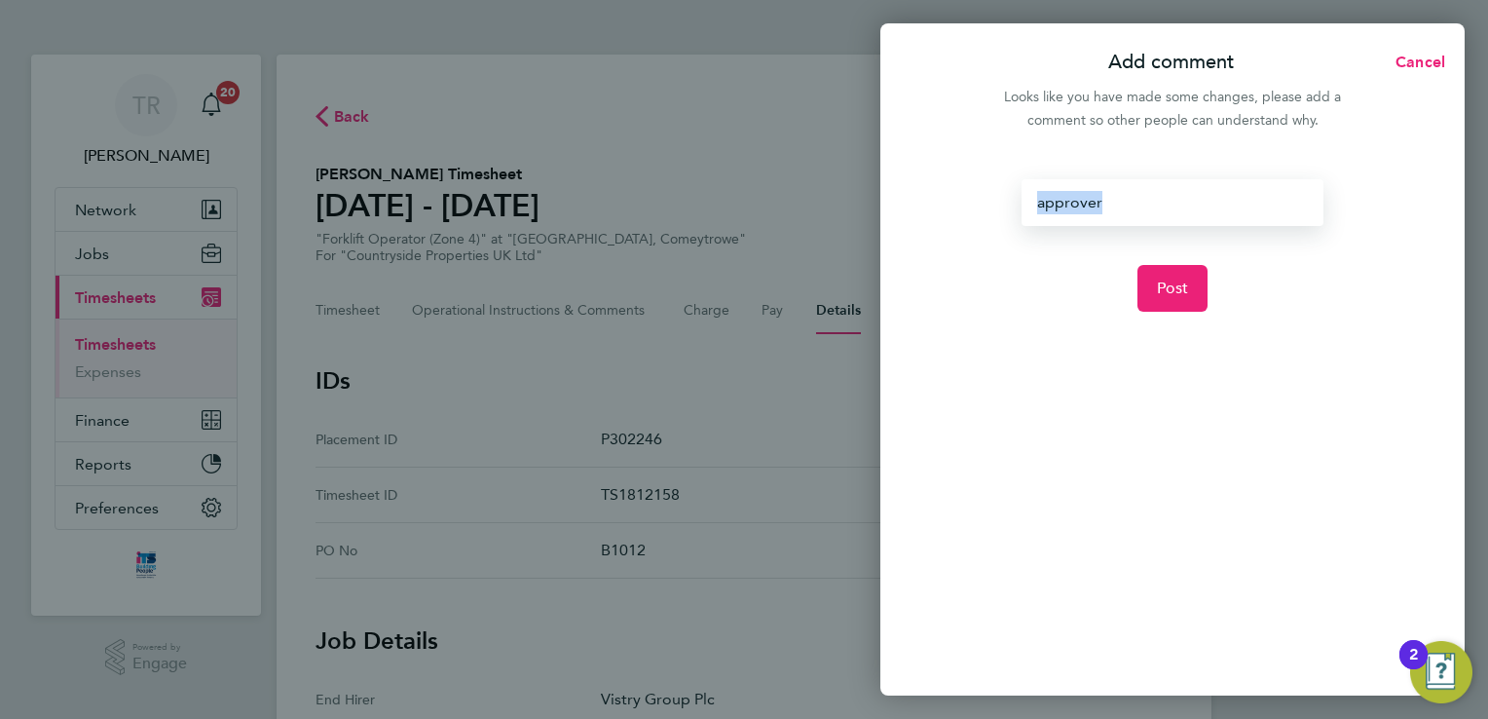
drag, startPoint x: 1129, startPoint y: 209, endPoint x: 842, endPoint y: 175, distance: 289.3
click at [839, 175] on div "Add comment Cancel Looks like you have made some changes, please add a comment …" at bounding box center [744, 359] width 1488 height 719
copy div "approver"
click at [1189, 290] on button "Post" at bounding box center [1173, 288] width 71 height 47
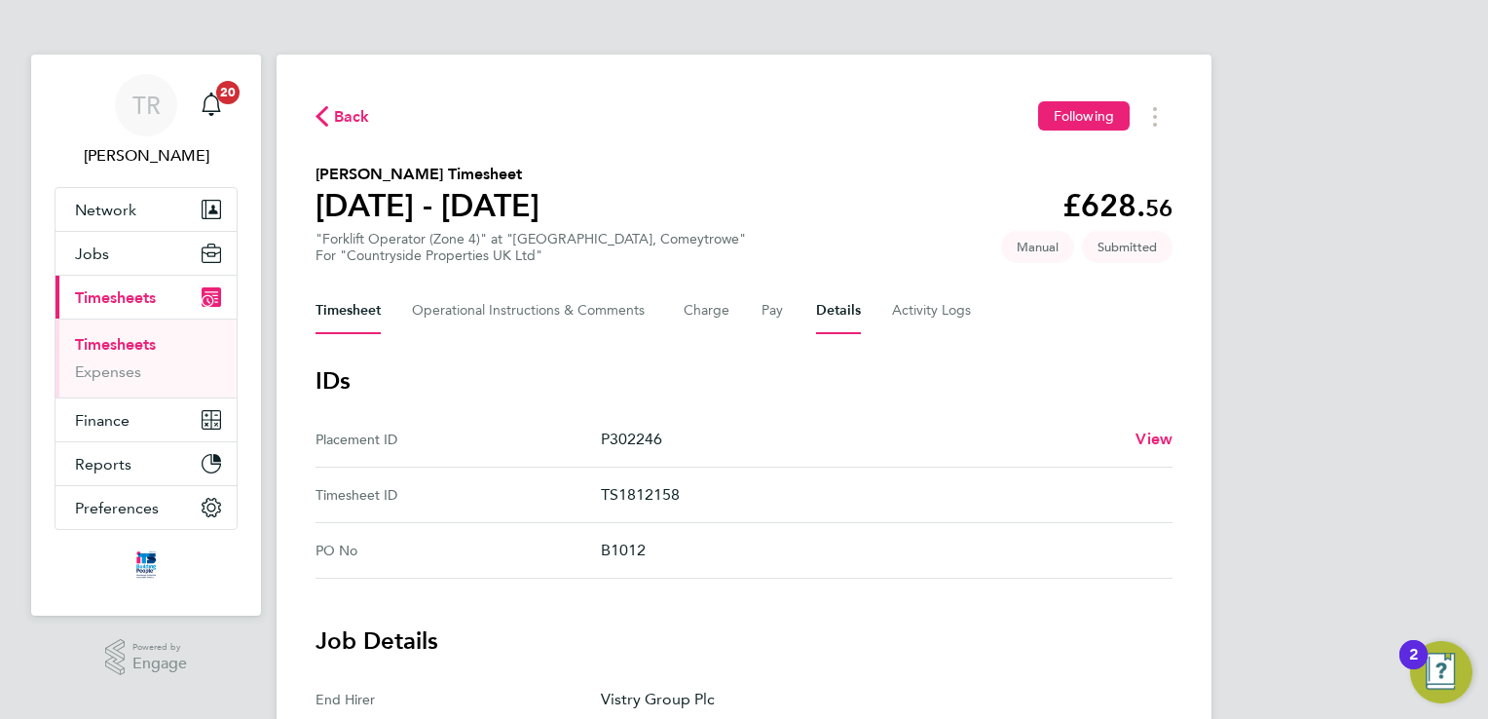
click at [363, 318] on button "Timesheet" at bounding box center [348, 310] width 65 height 47
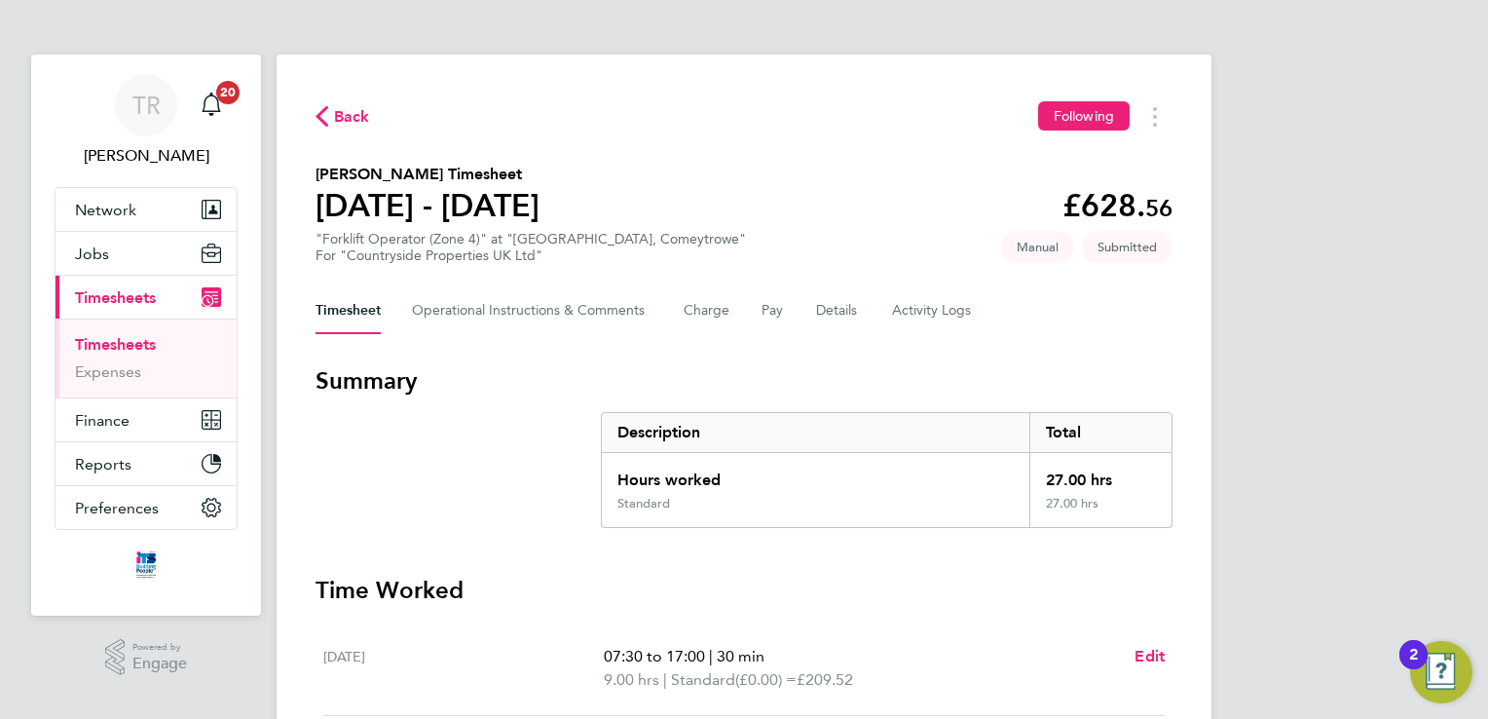
click at [118, 348] on link "Timesheets" at bounding box center [115, 344] width 81 height 19
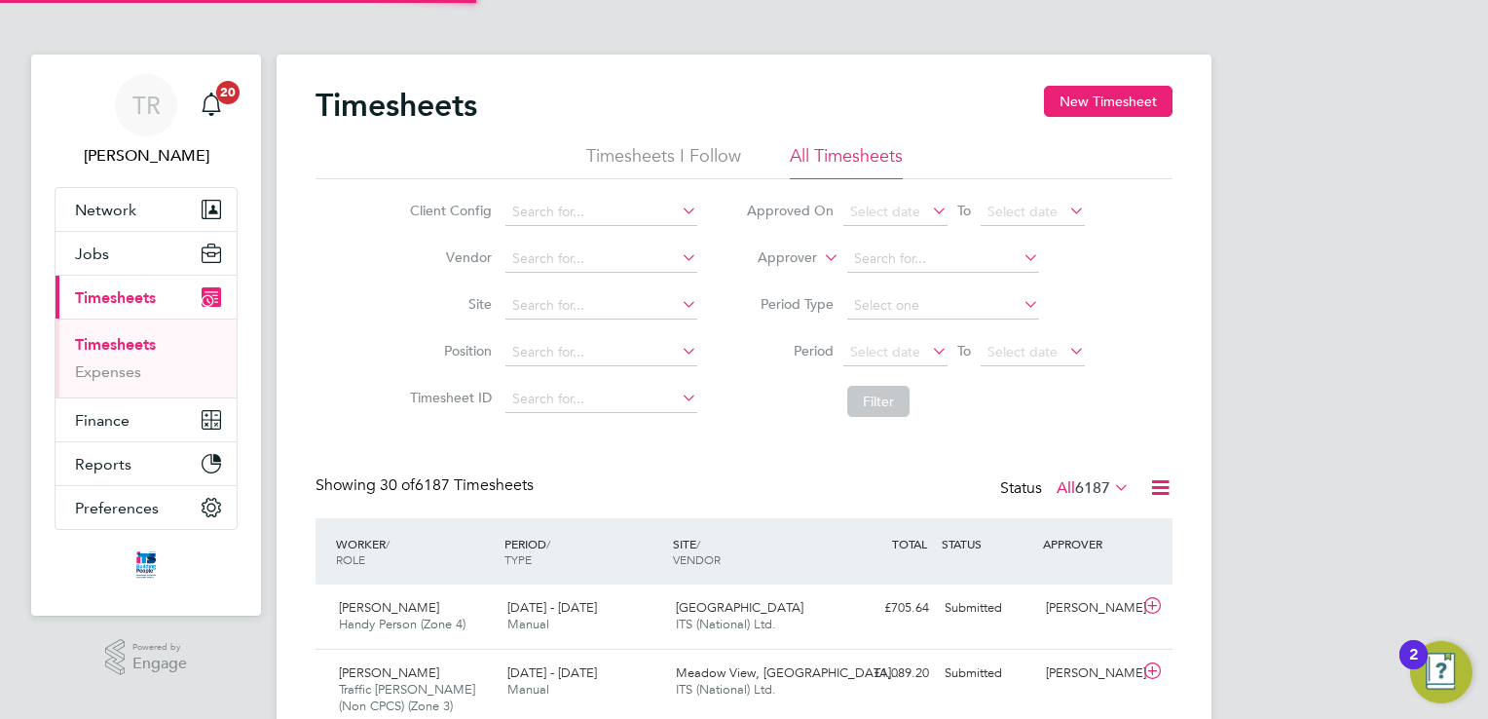
scroll to position [49, 169]
click at [1091, 103] on button "New Timesheet" at bounding box center [1108, 101] width 129 height 31
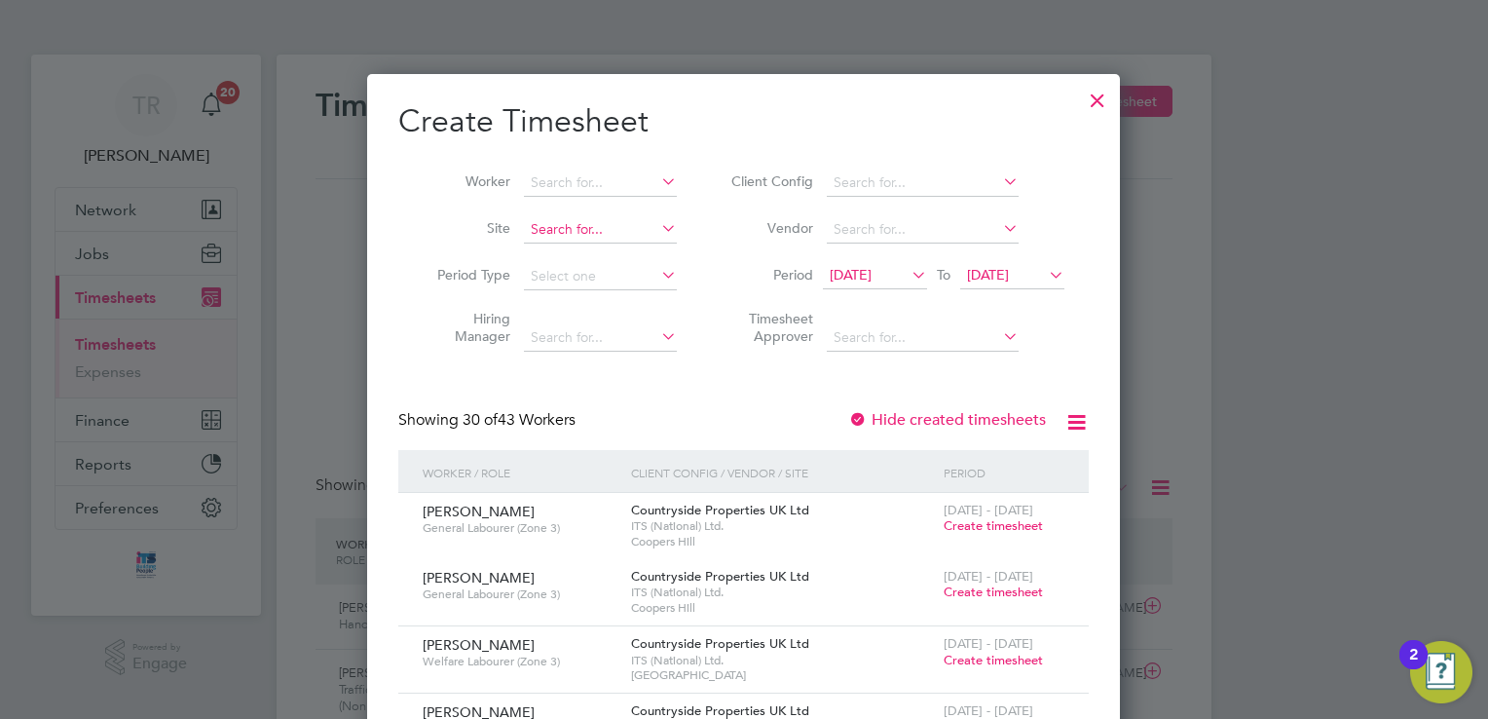
click at [606, 235] on input at bounding box center [600, 229] width 153 height 27
click at [601, 253] on li "Bovis Westco, Comey trowe" at bounding box center [615, 256] width 182 height 26
type input "[PERSON_NAME], Comeytrowe"
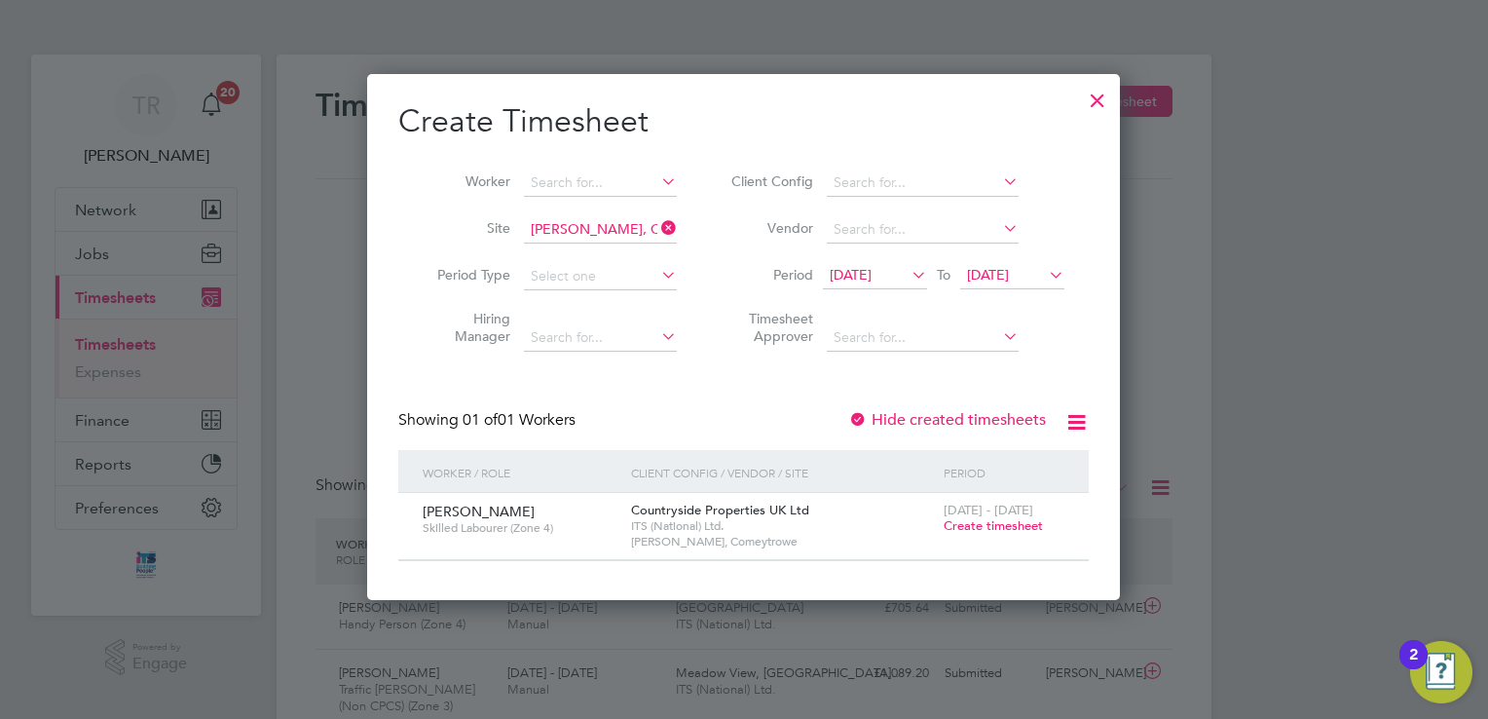
click at [998, 519] on span "Create timesheet" at bounding box center [993, 525] width 99 height 17
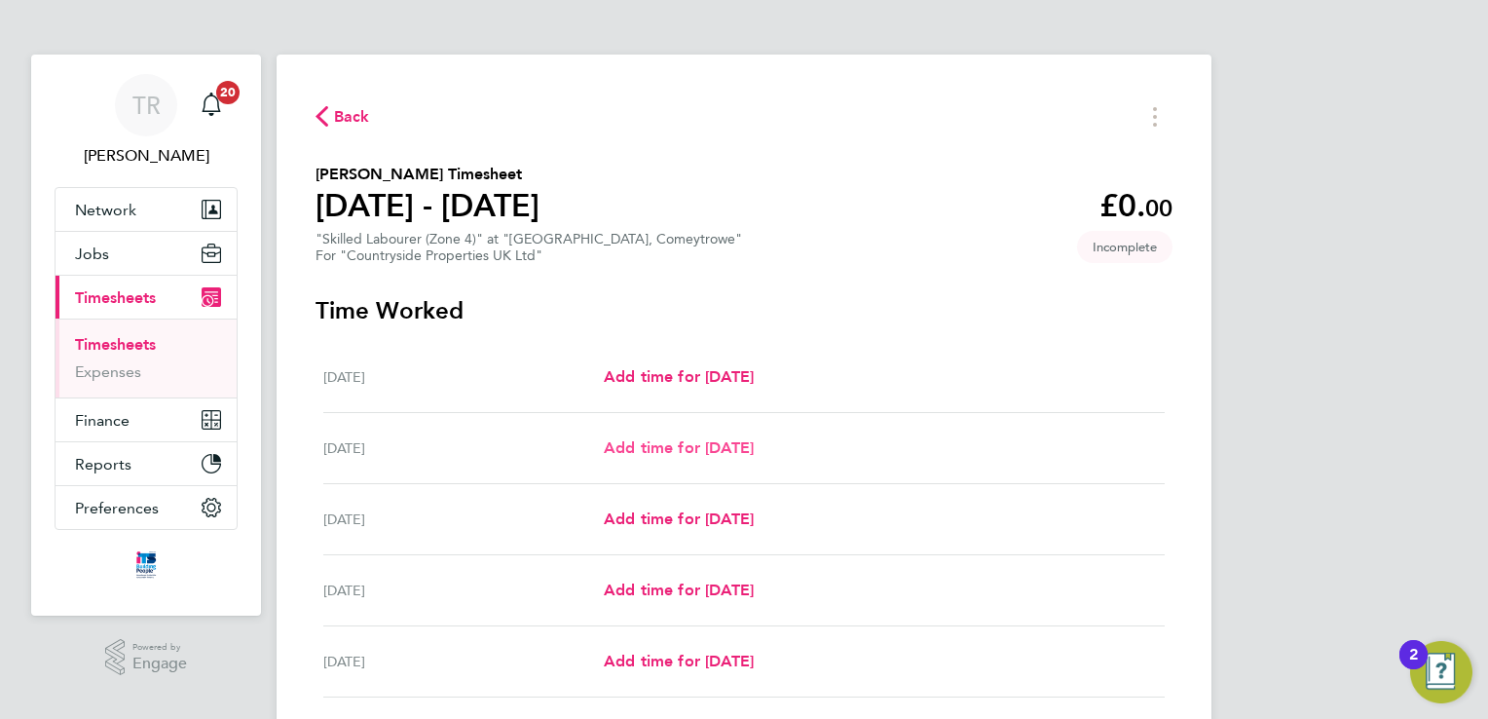
click at [697, 453] on span "Add time for [DATE]" at bounding box center [679, 447] width 150 height 19
select select "30"
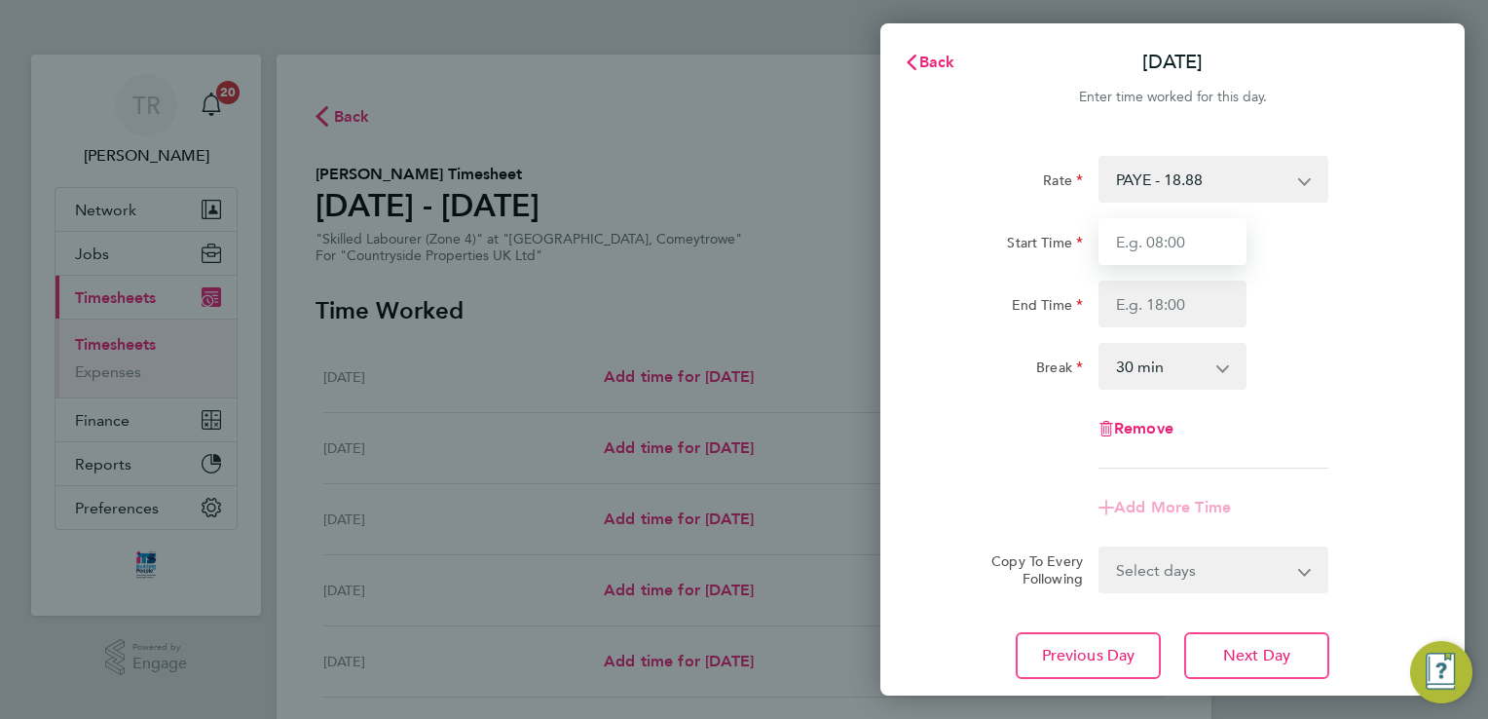
click at [1175, 232] on input "Start Time" at bounding box center [1173, 241] width 148 height 47
type input "07:30"
type input "17:00"
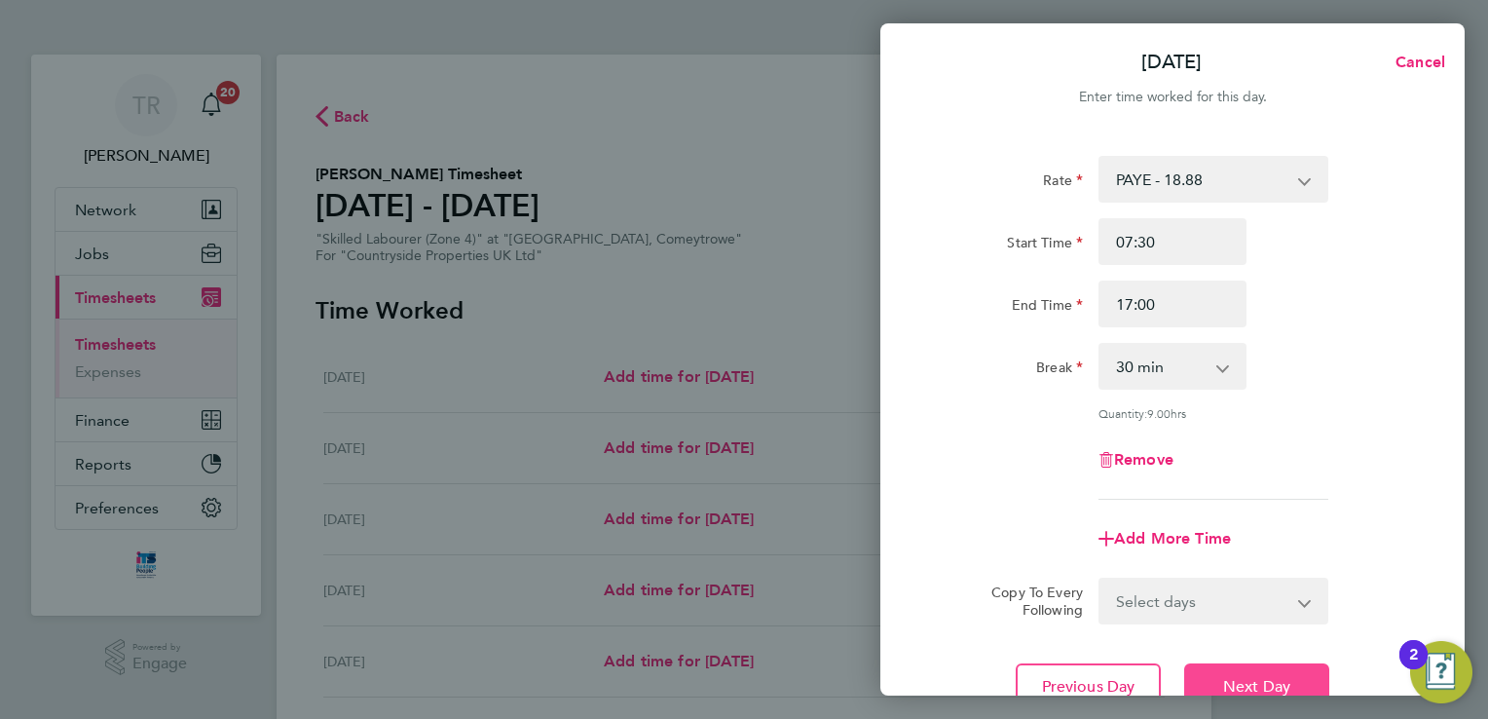
click at [1250, 678] on span "Next Day" at bounding box center [1256, 686] width 67 height 19
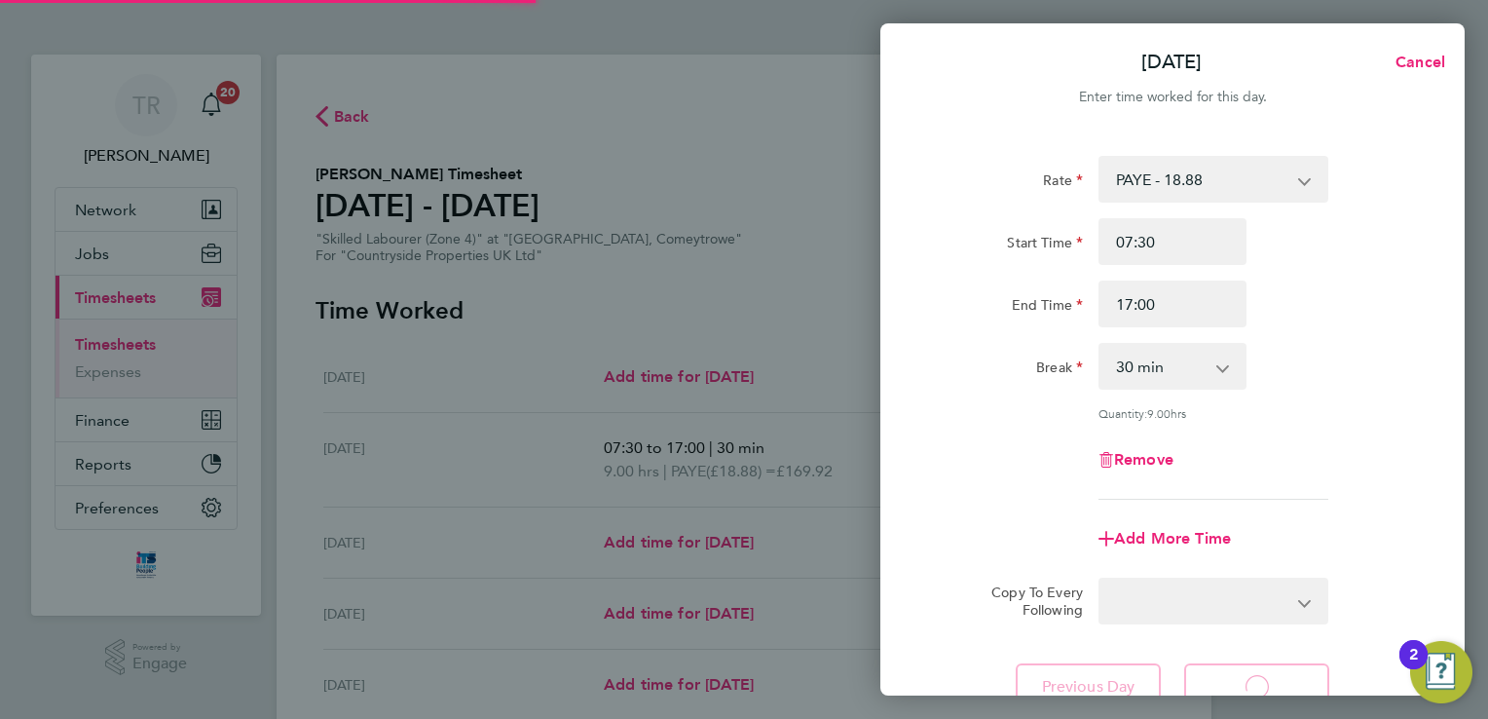
select select "30"
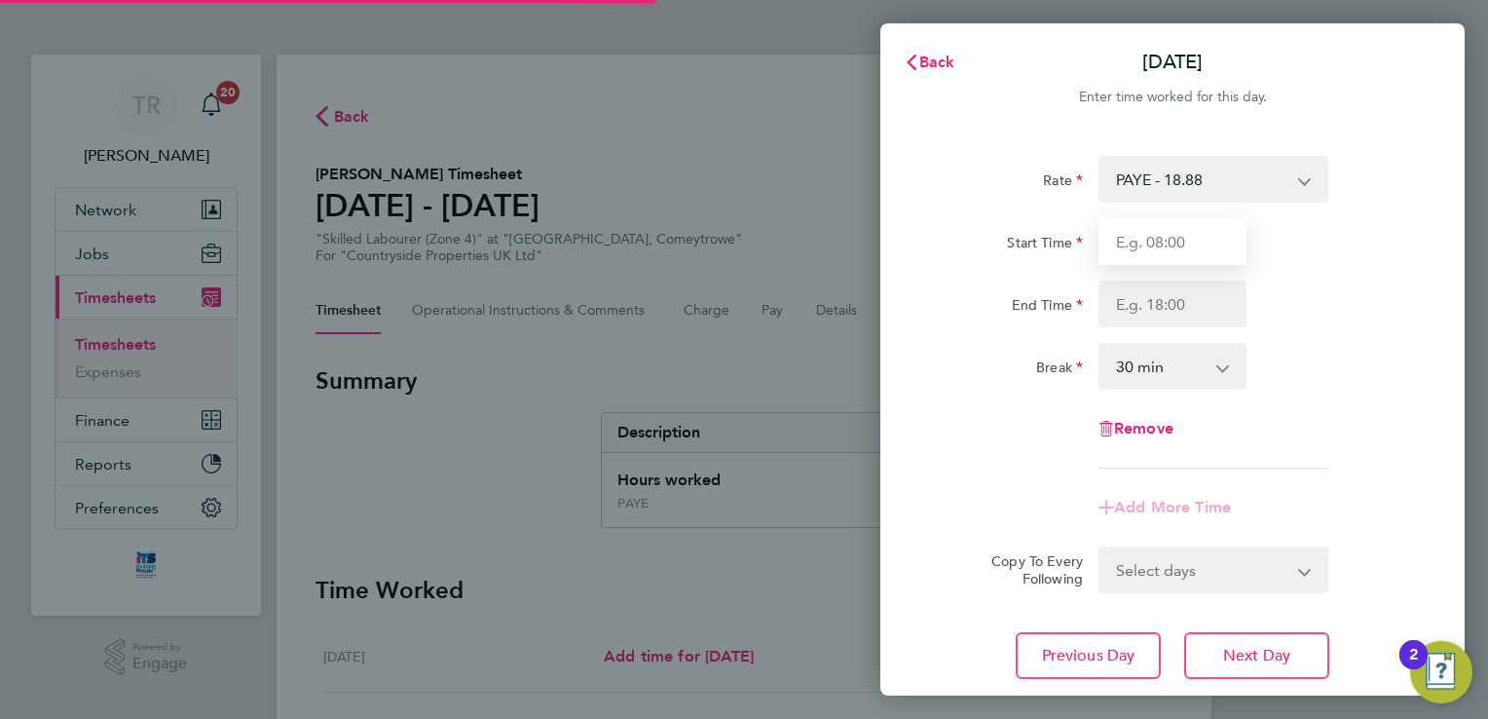
click at [1186, 240] on input "Start Time" at bounding box center [1173, 241] width 148 height 47
type input "07:30"
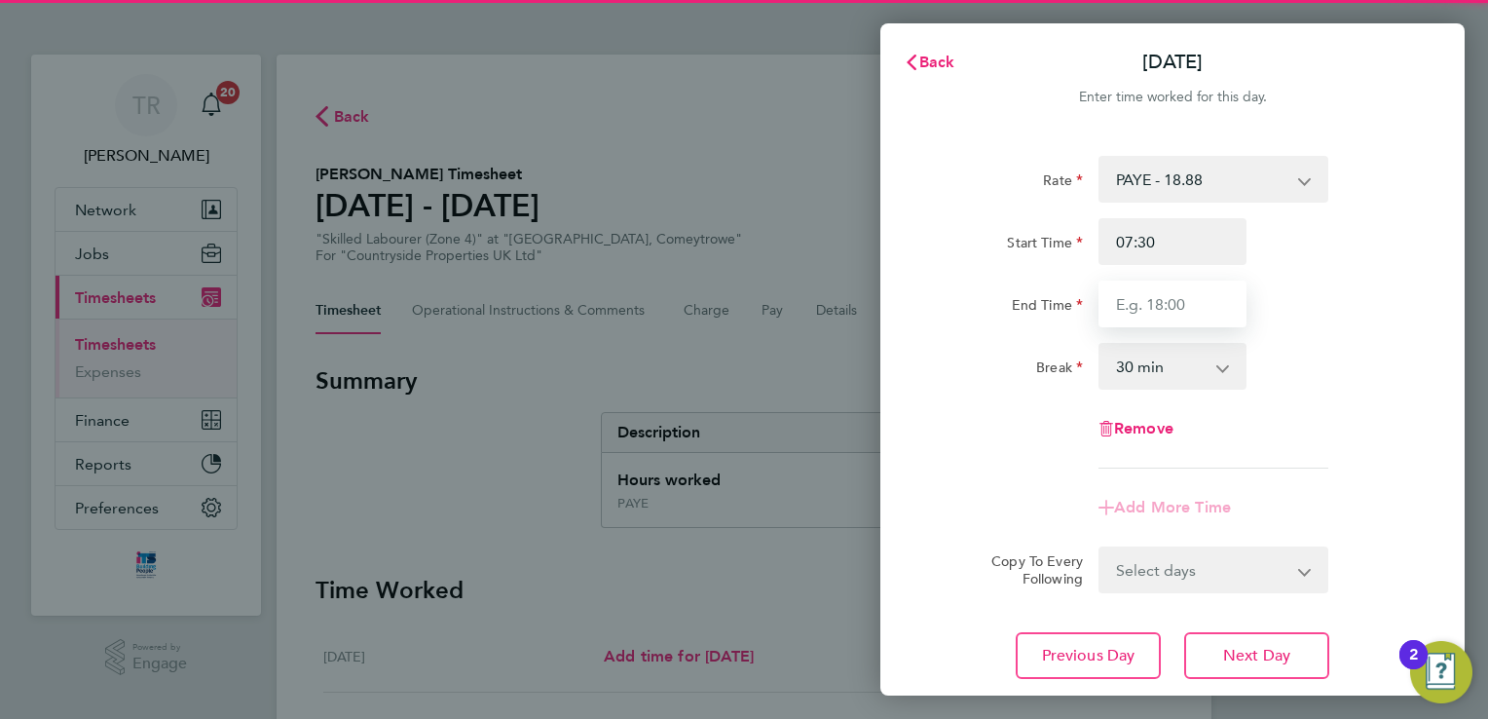
type input "17:00"
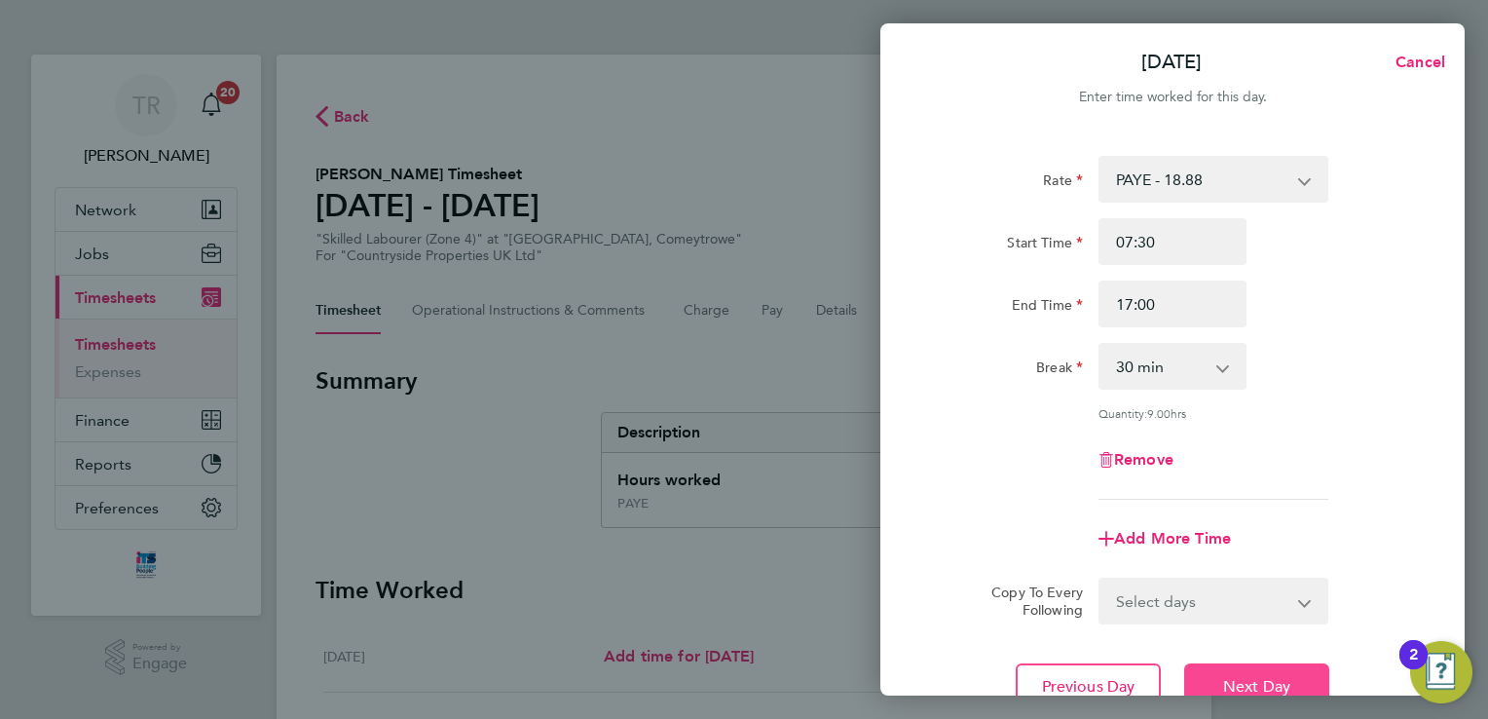
click at [1255, 692] on span "Next Day" at bounding box center [1256, 686] width 67 height 19
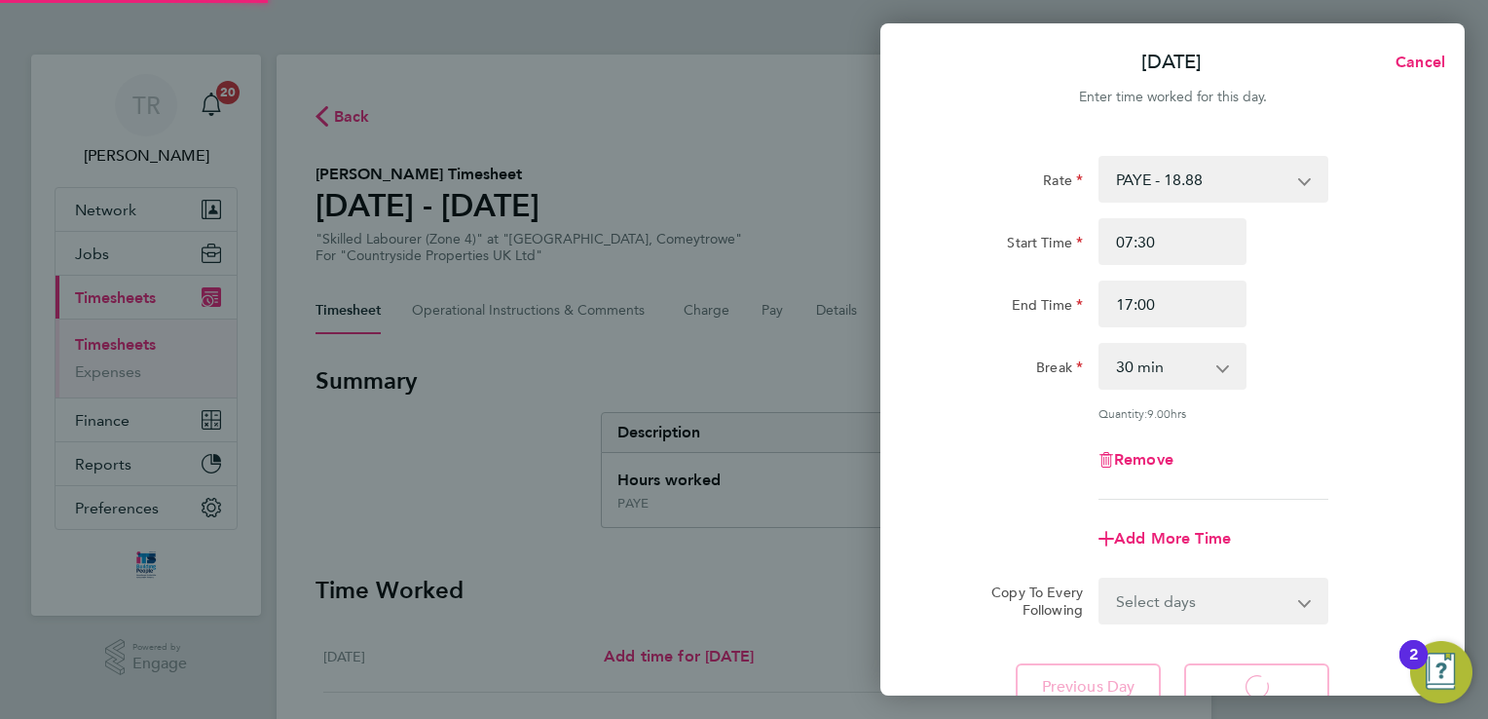
select select "30"
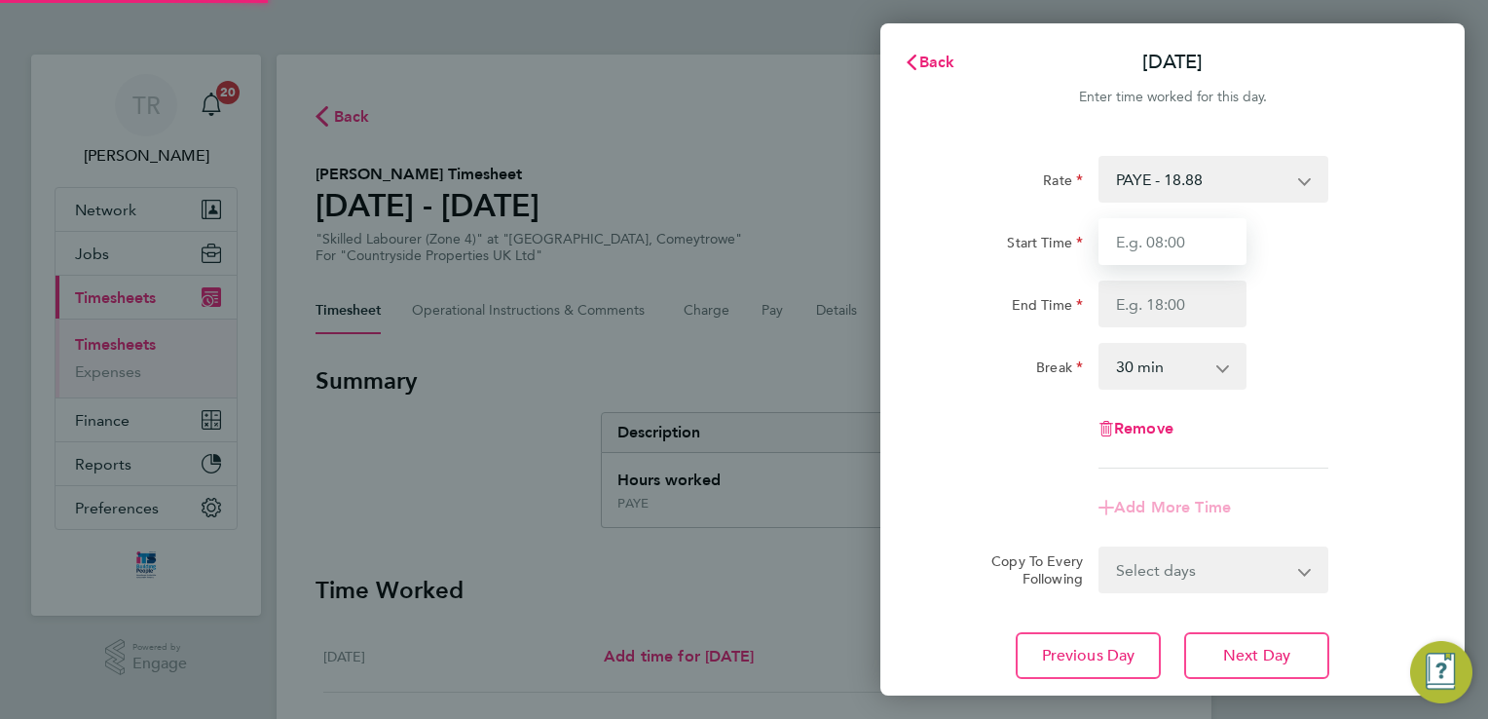
click at [1145, 257] on input "Start Time" at bounding box center [1173, 241] width 148 height 47
type input "07:30"
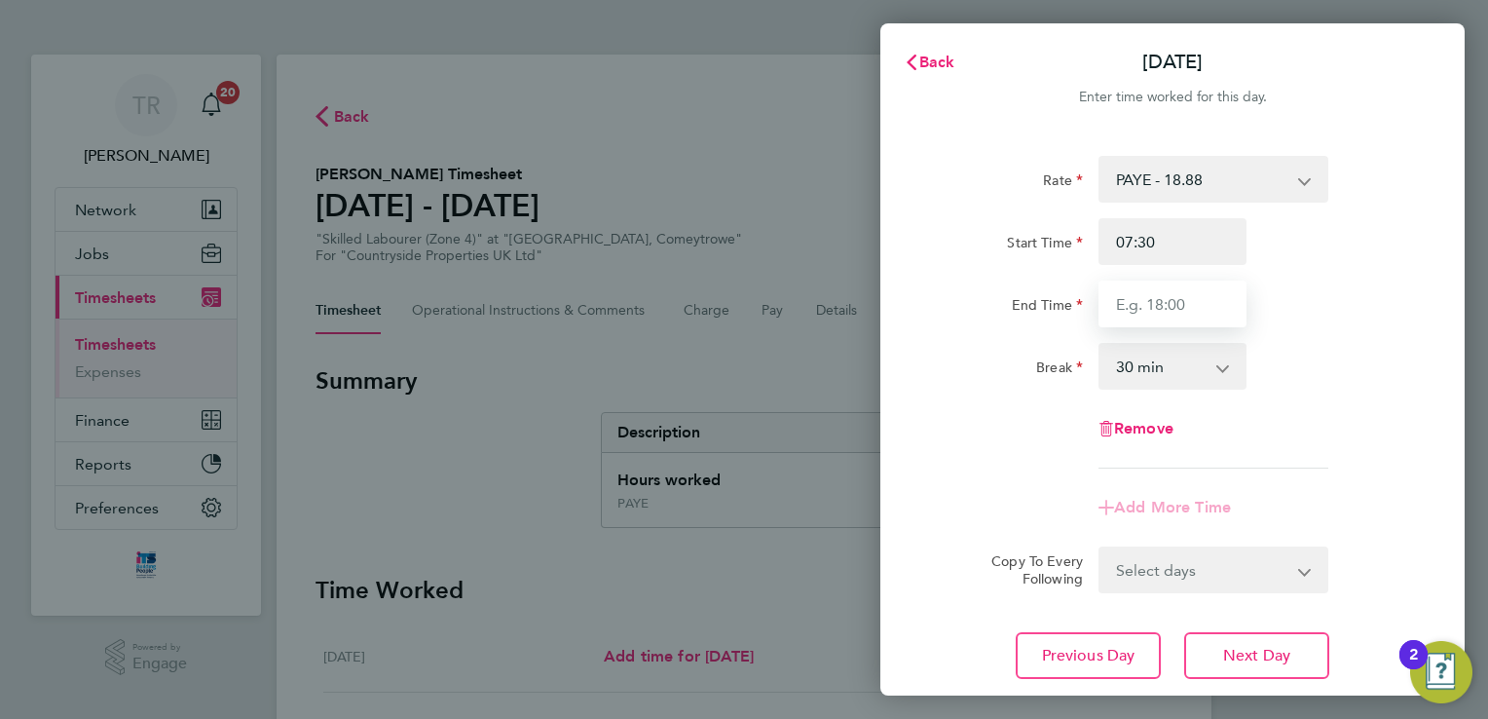
type input "17:00"
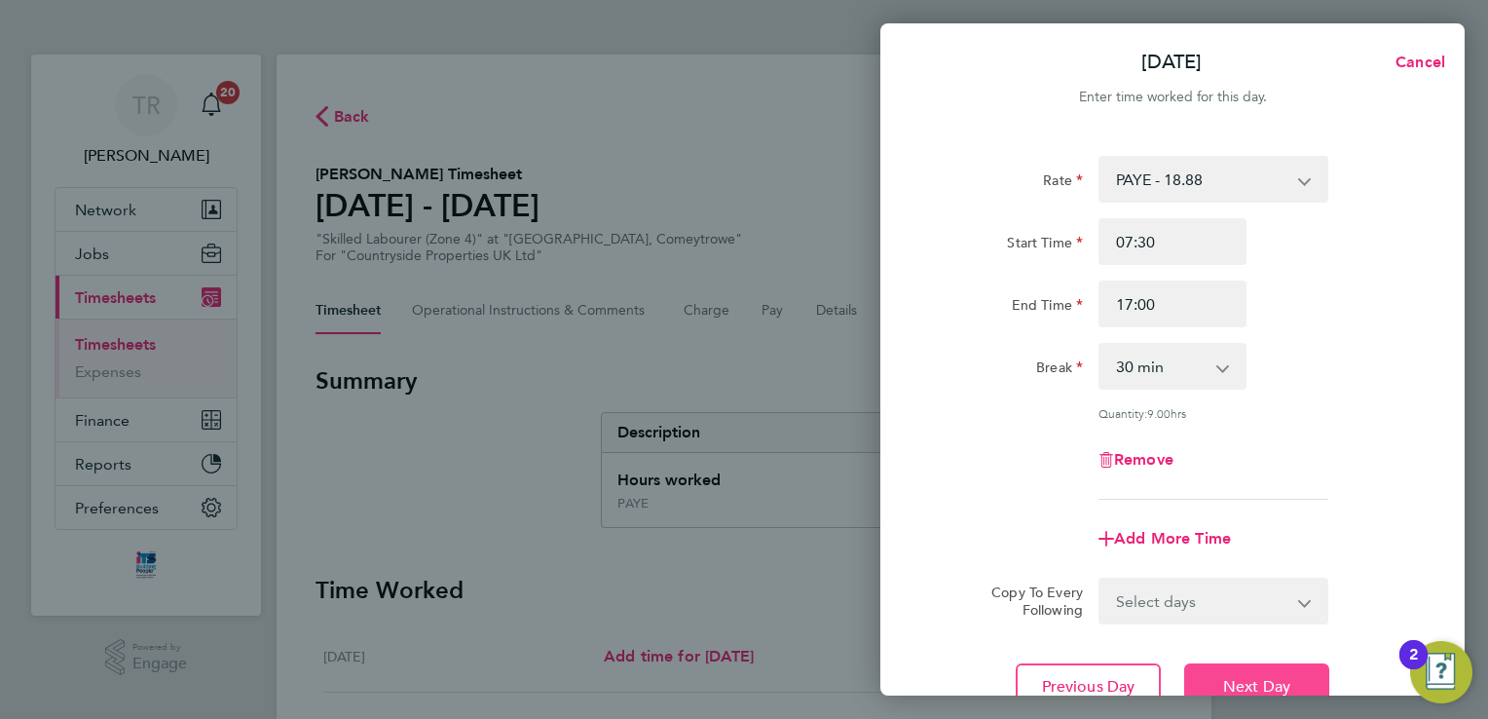
click at [1231, 673] on button "Next Day" at bounding box center [1256, 686] width 145 height 47
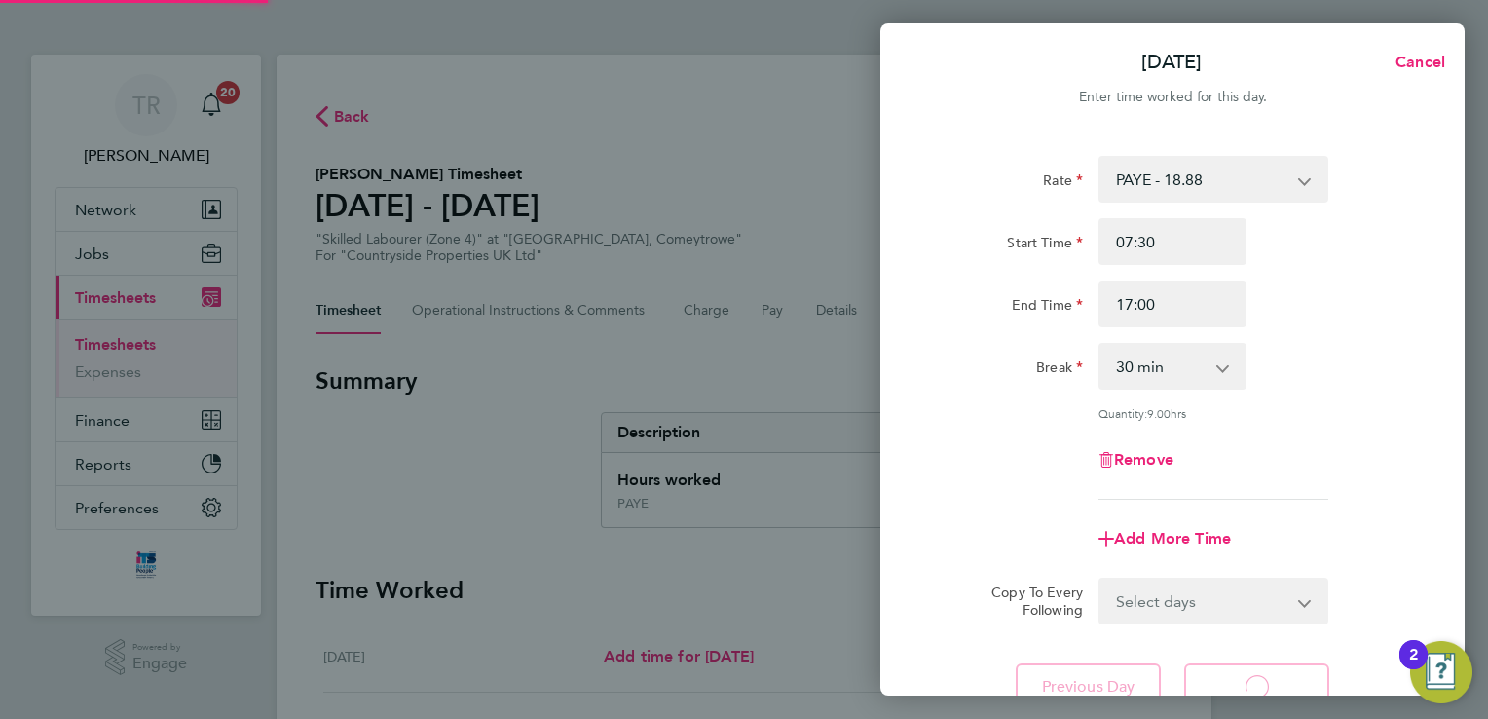
select select "30"
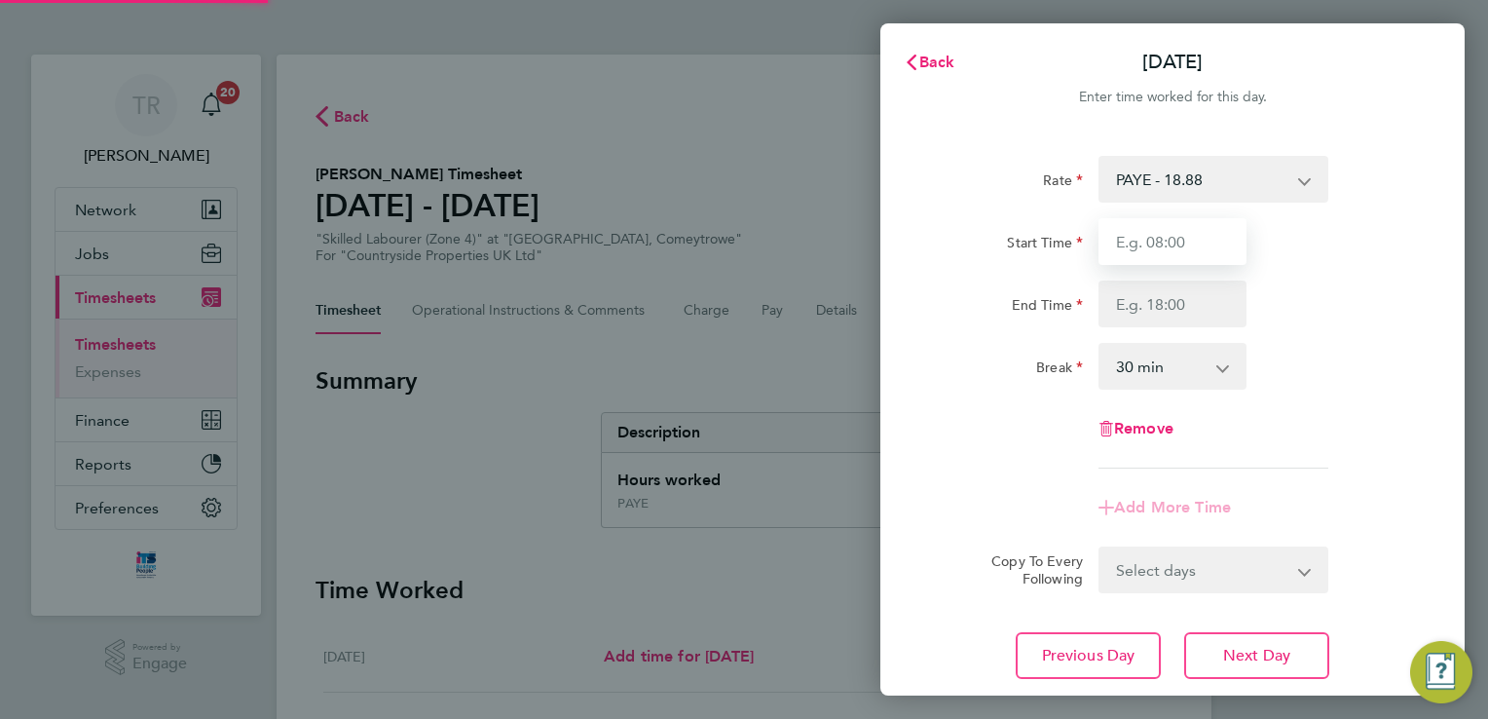
click at [1184, 259] on input "Start Time" at bounding box center [1173, 241] width 148 height 47
type input "07:30"
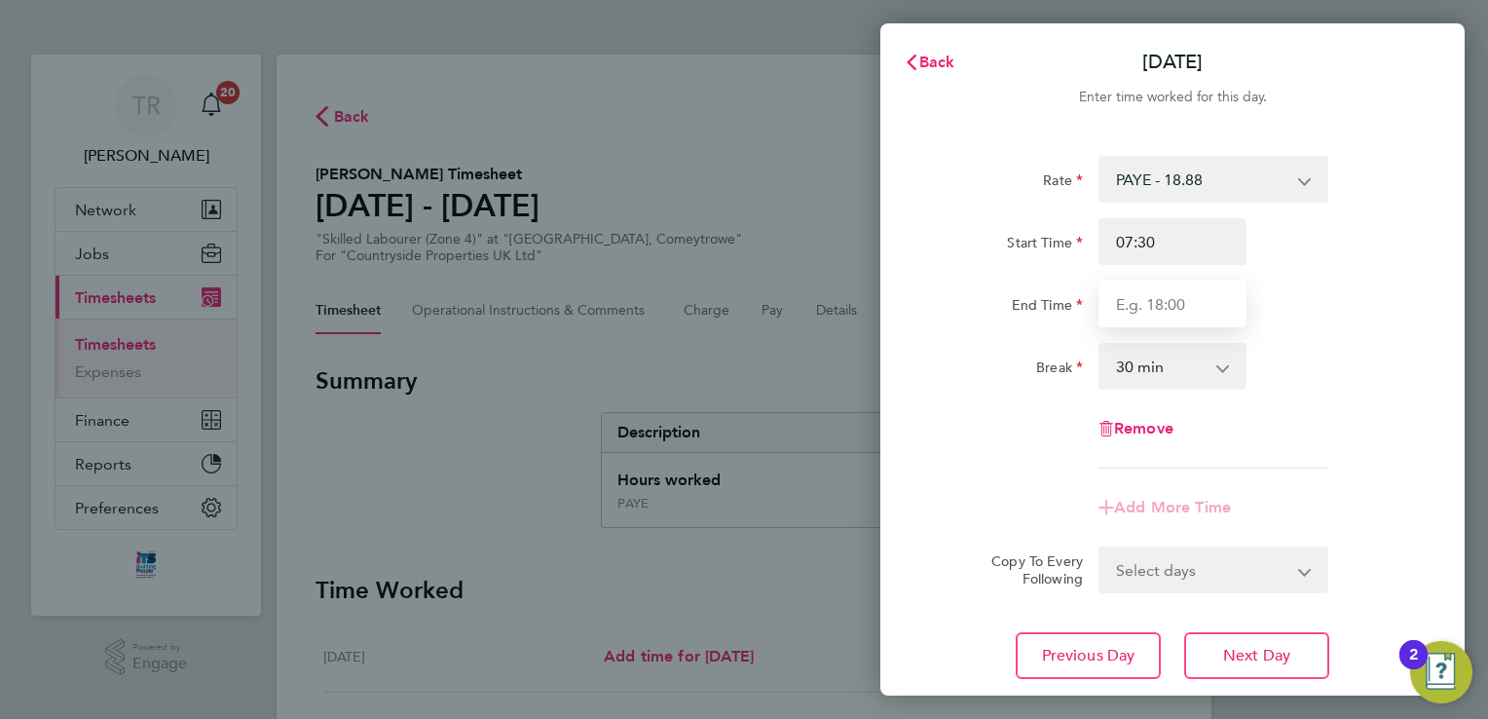
type input "17:00"
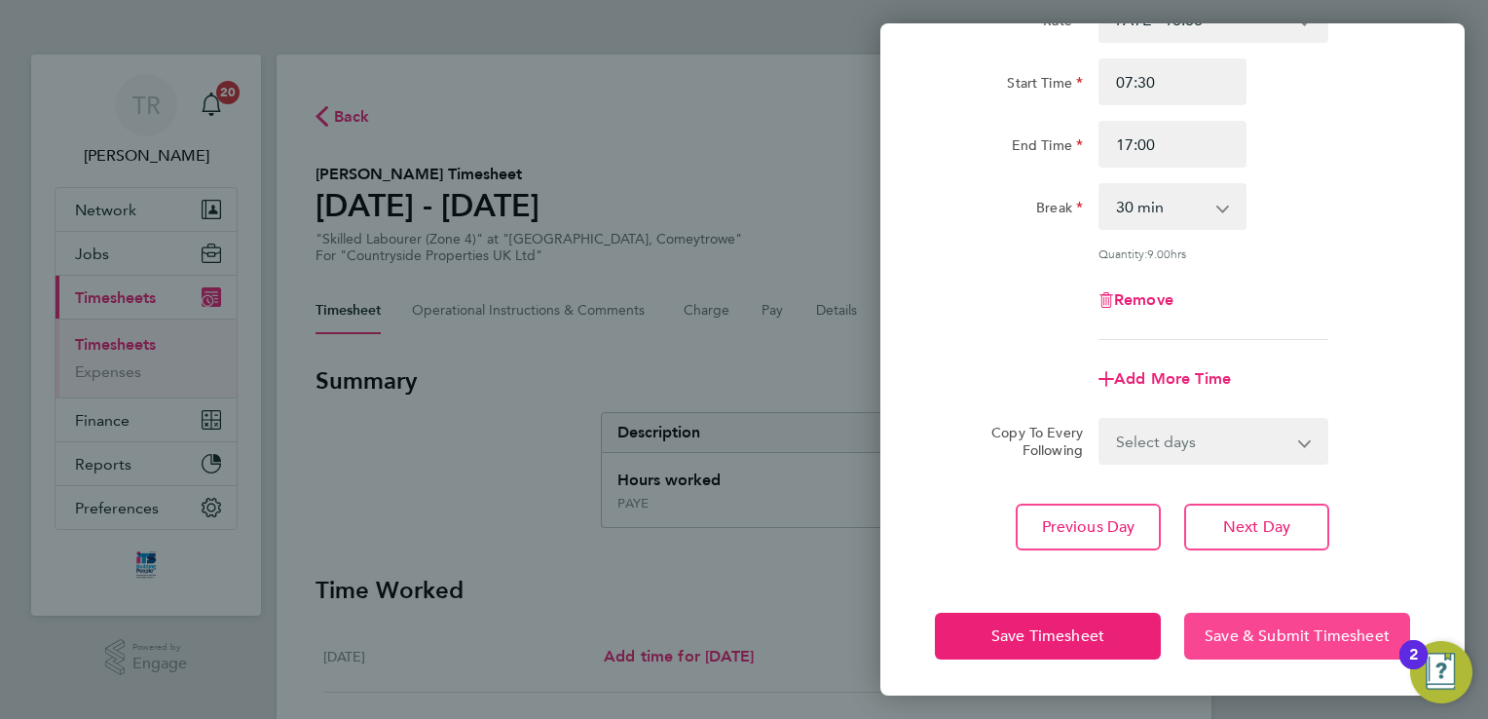
click at [1286, 645] on button "Save & Submit Timesheet" at bounding box center [1297, 636] width 226 height 47
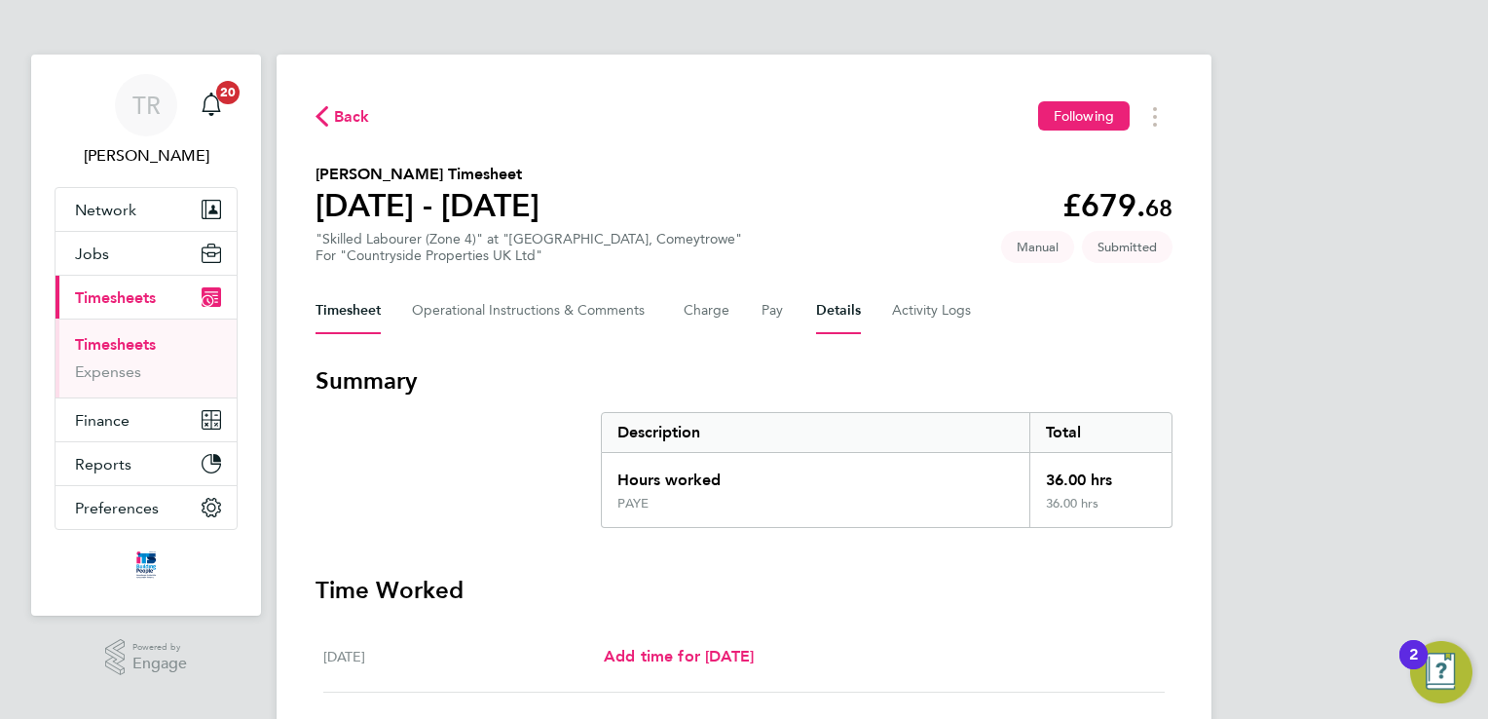
click at [841, 309] on button "Details" at bounding box center [838, 310] width 45 height 47
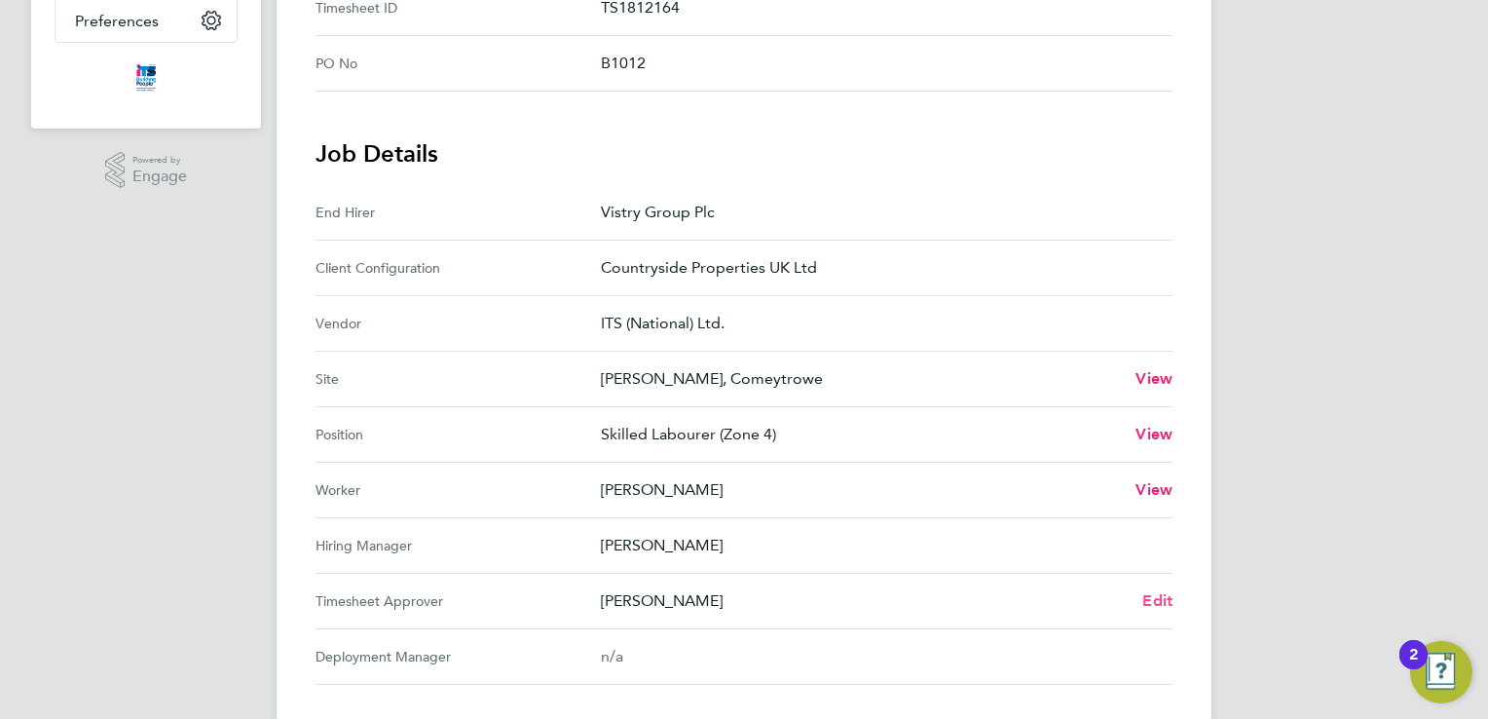
click at [1161, 594] on span "Edit" at bounding box center [1157, 600] width 30 height 19
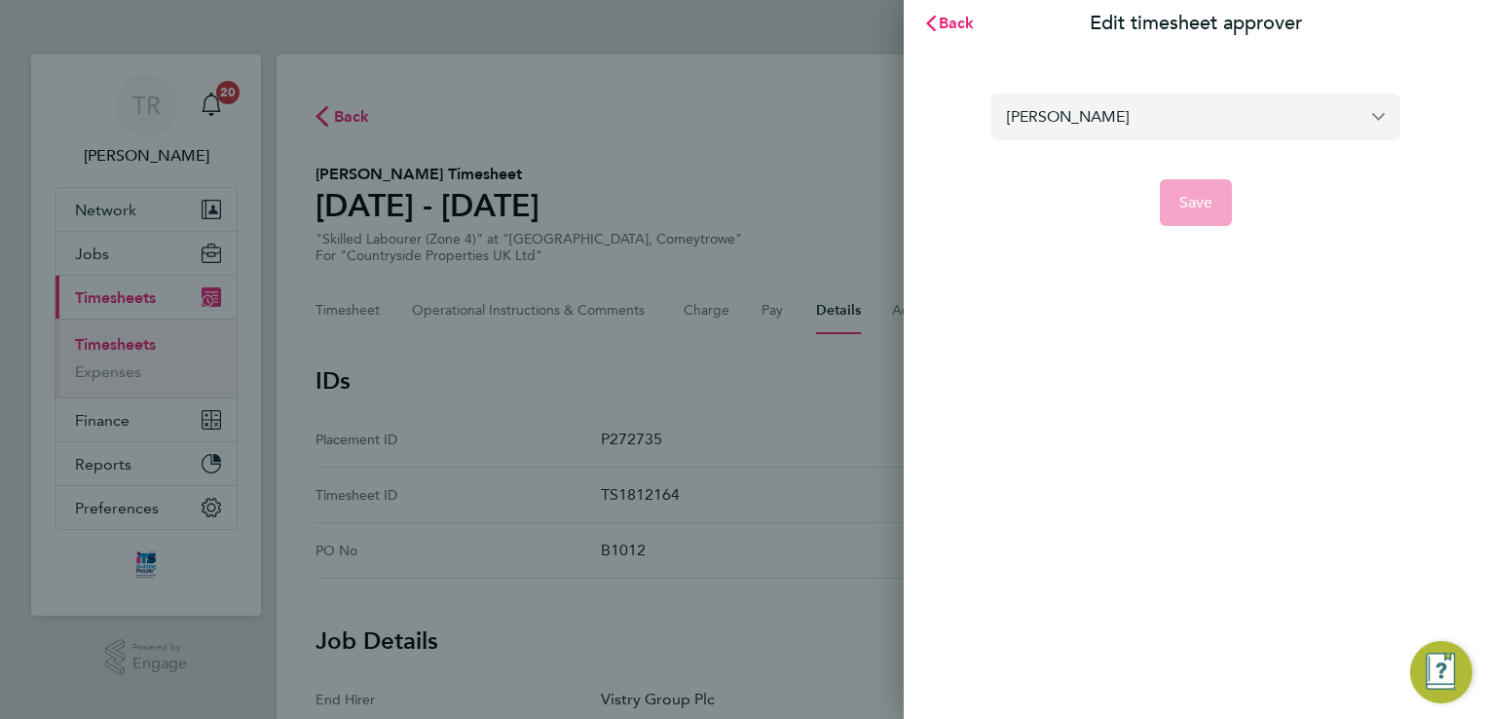
click at [1080, 128] on input "[PERSON_NAME]" at bounding box center [1195, 117] width 409 height 46
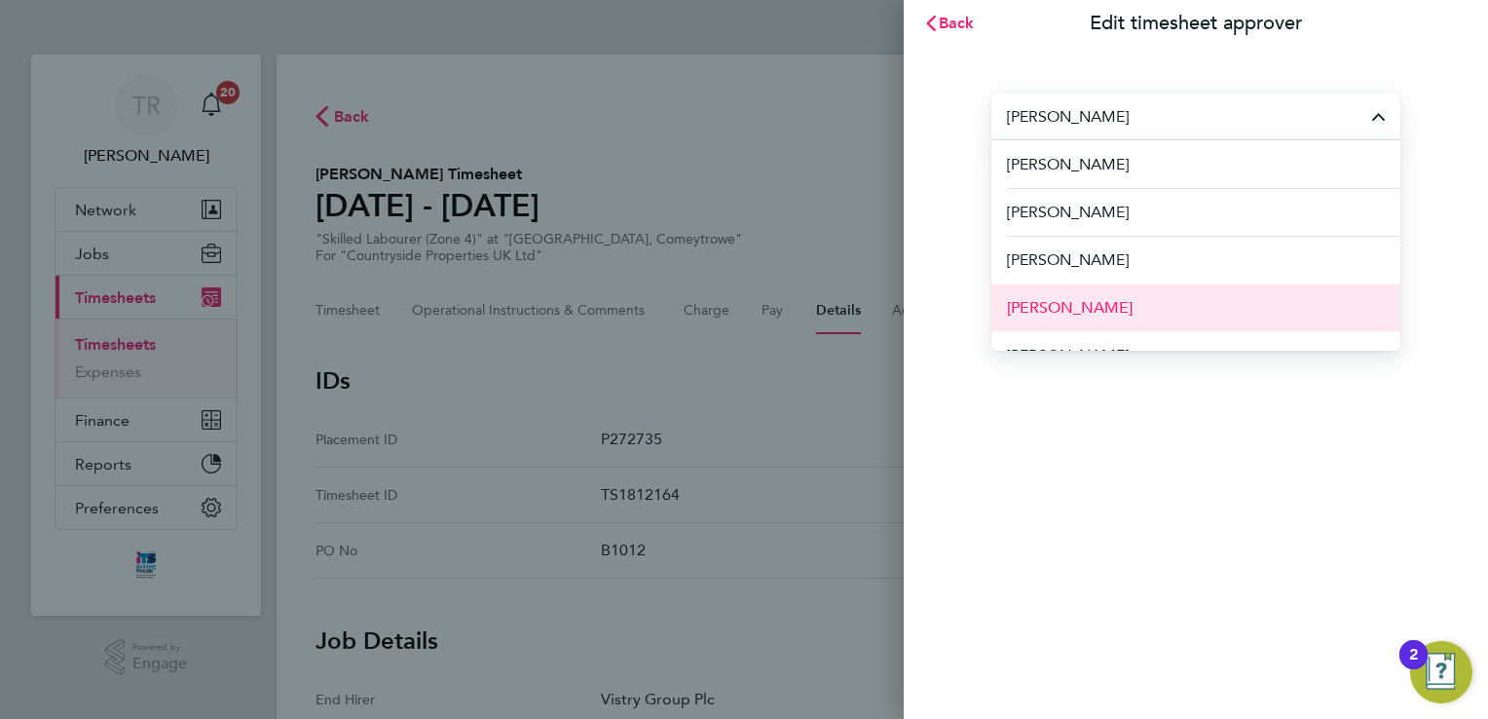
click at [1125, 290] on li "[PERSON_NAME]" at bounding box center [1195, 307] width 409 height 48
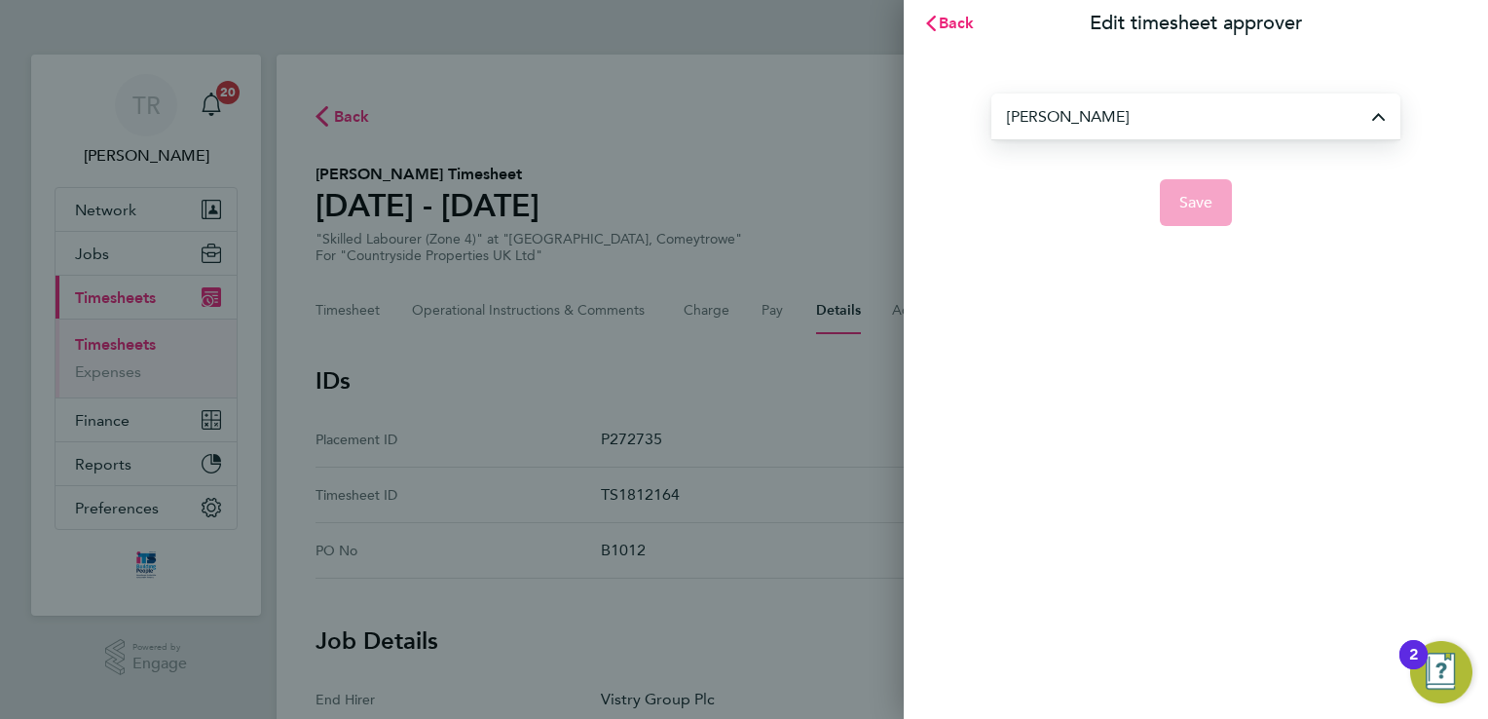
type input "[PERSON_NAME]"
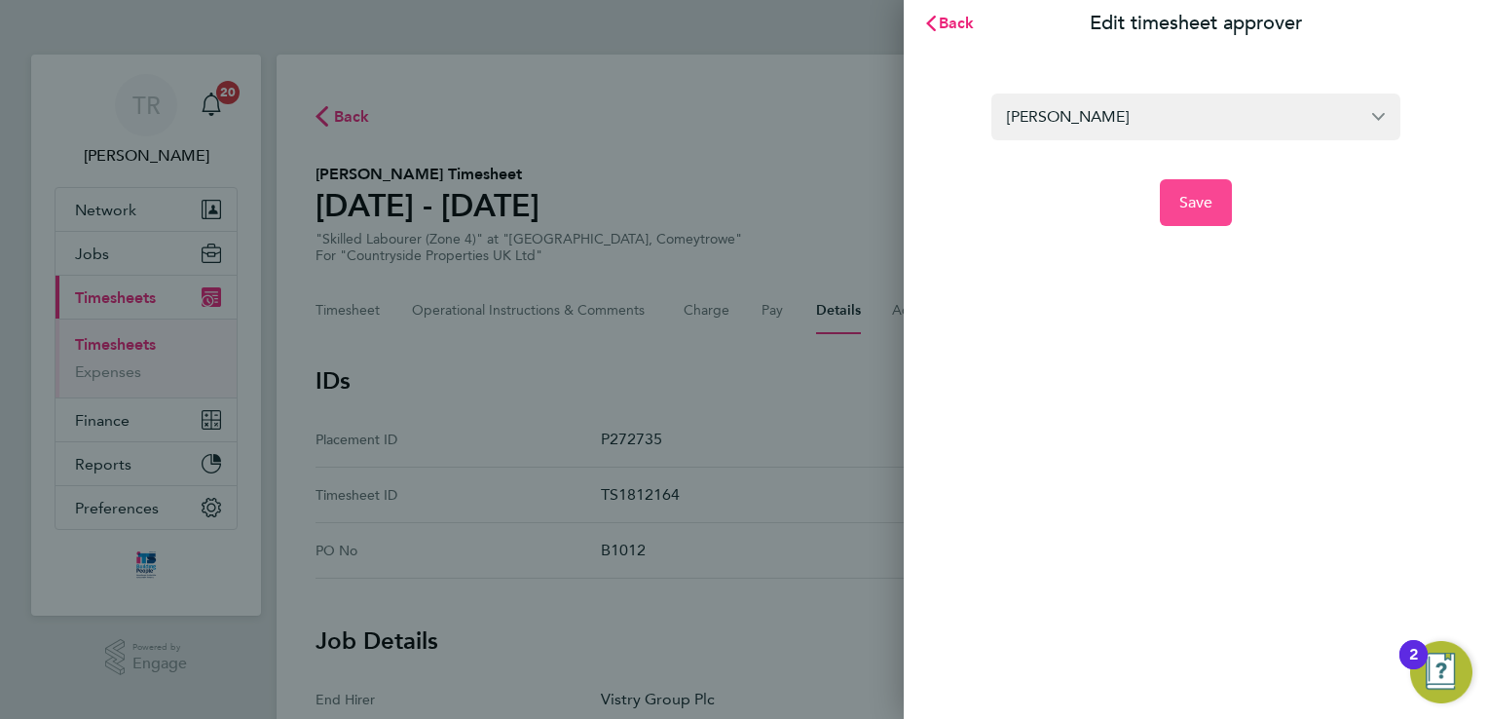
click at [1199, 208] on span "Save" at bounding box center [1196, 202] width 34 height 19
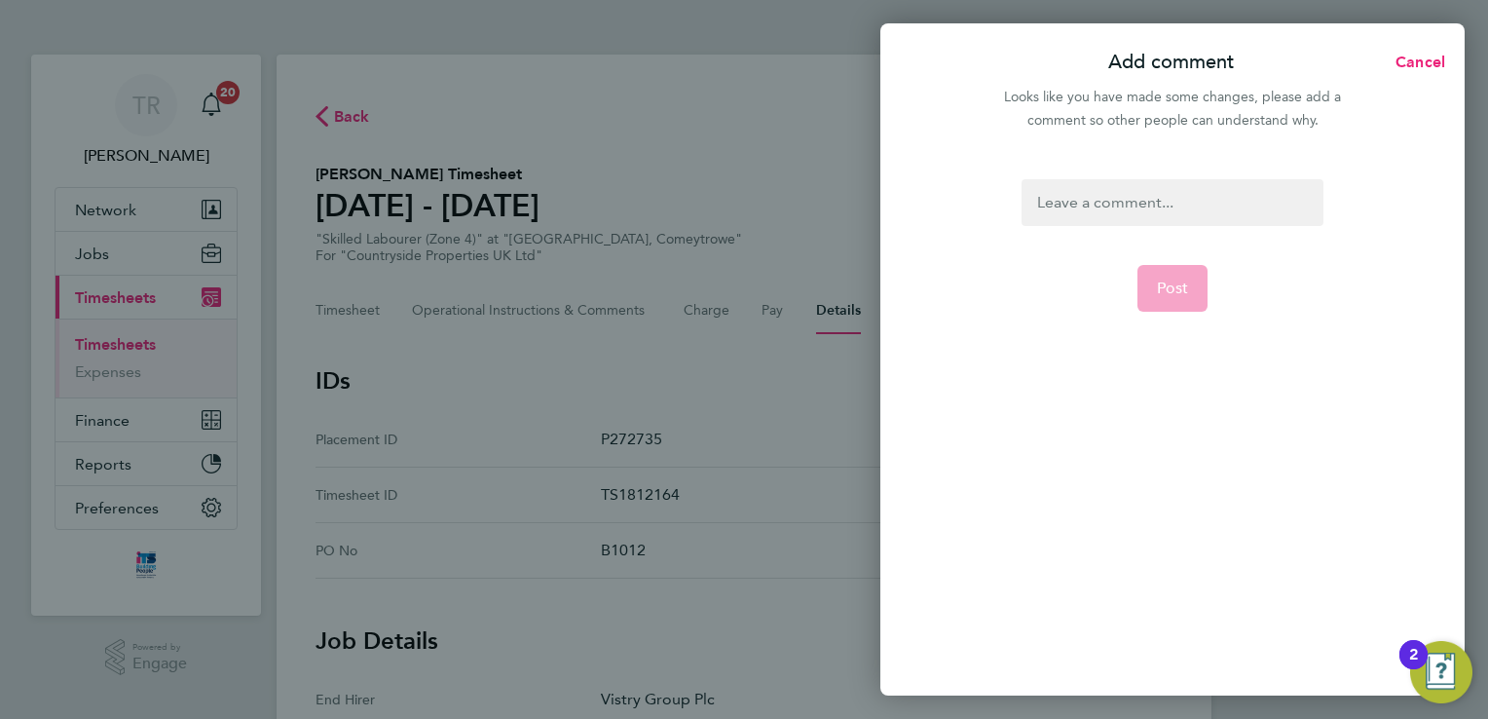
click at [1068, 204] on div at bounding box center [1172, 202] width 301 height 47
paste div
click at [1154, 282] on button "Post" at bounding box center [1173, 288] width 71 height 47
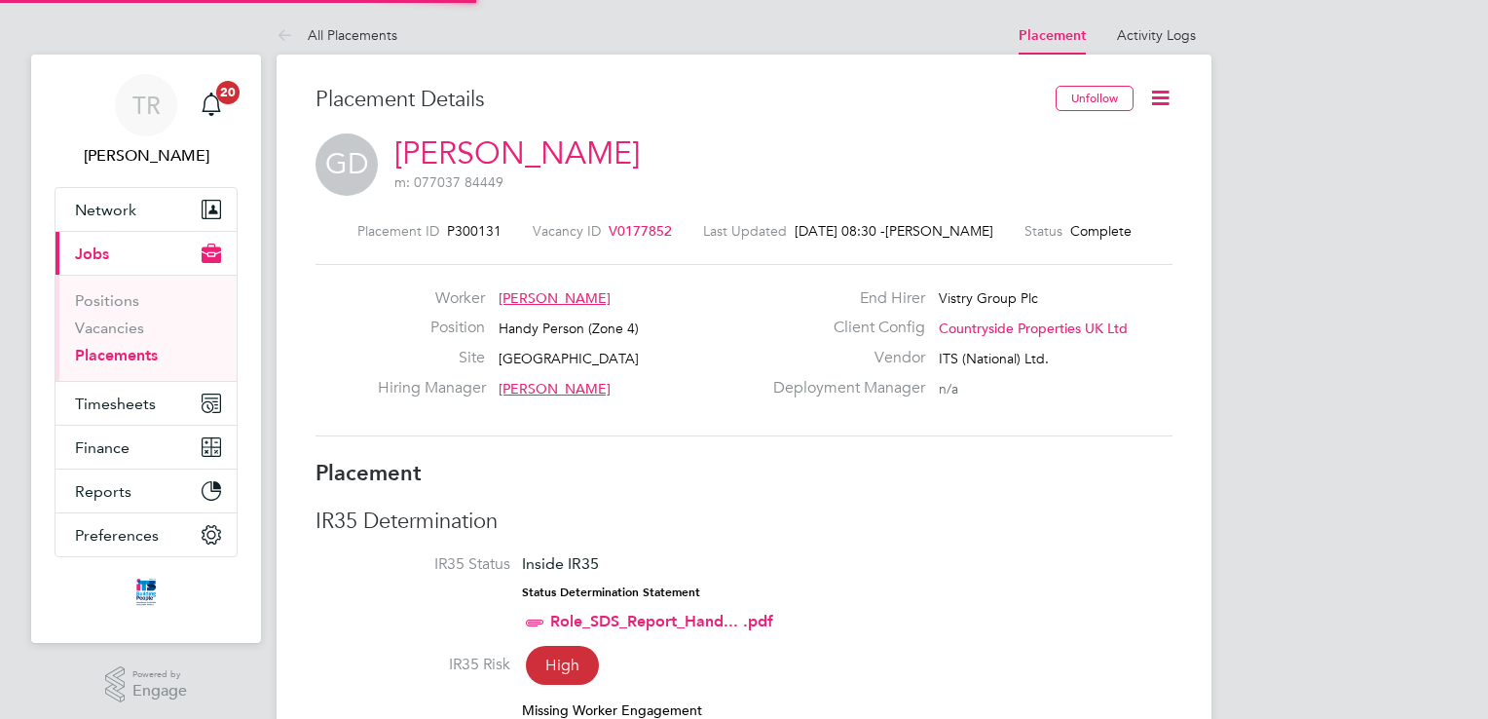
click at [1173, 96] on icon at bounding box center [1160, 98] width 24 height 24
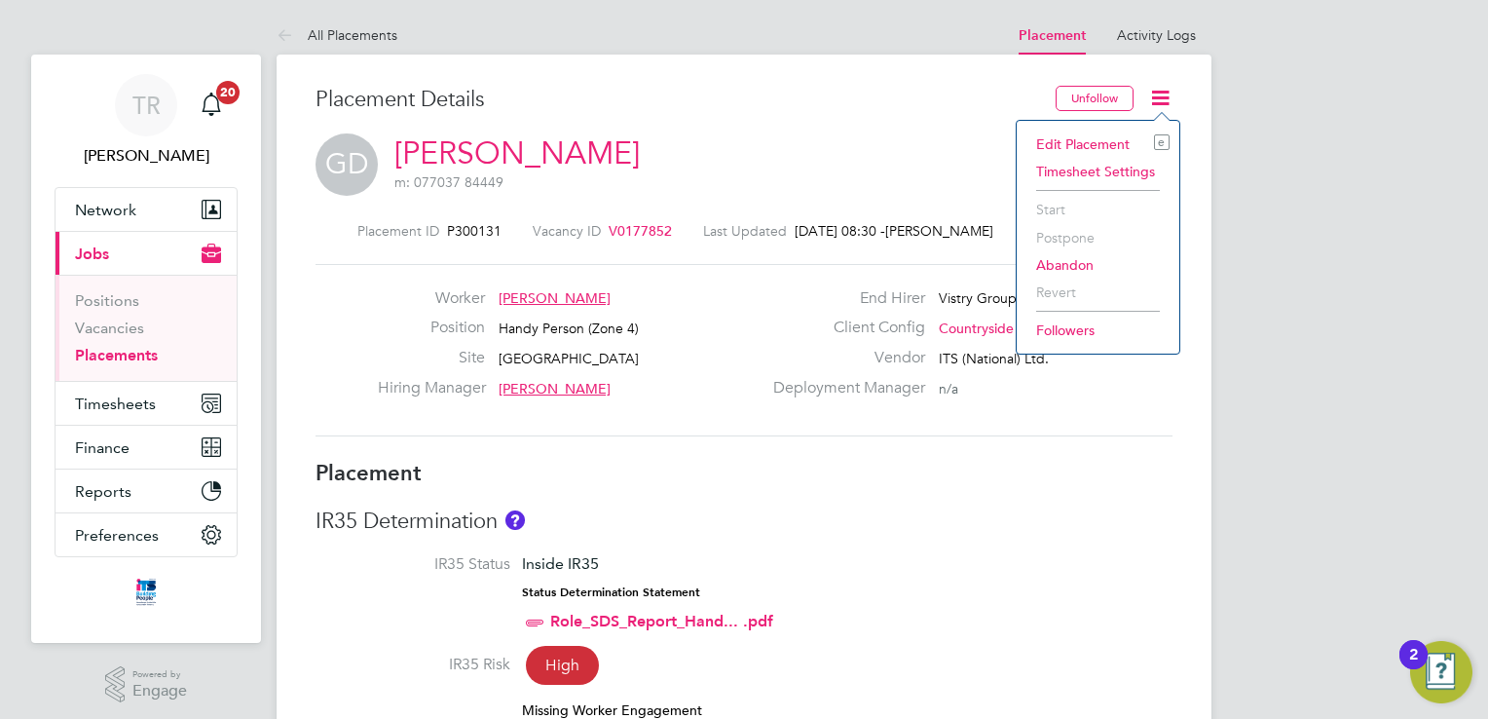
click at [1088, 142] on li "Edit Placement e" at bounding box center [1098, 144] width 143 height 27
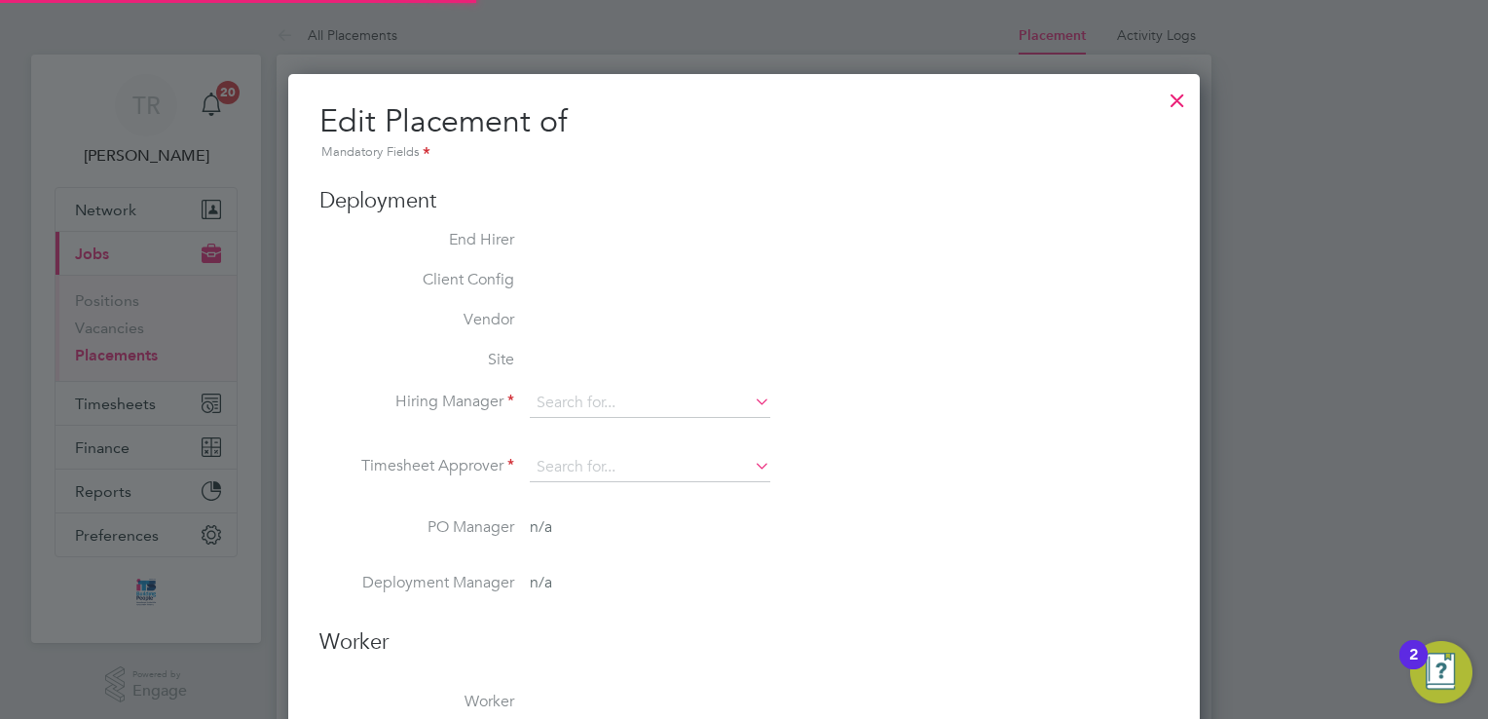
type input "[PERSON_NAME]"
type input "[DATE]"
type input "07:30"
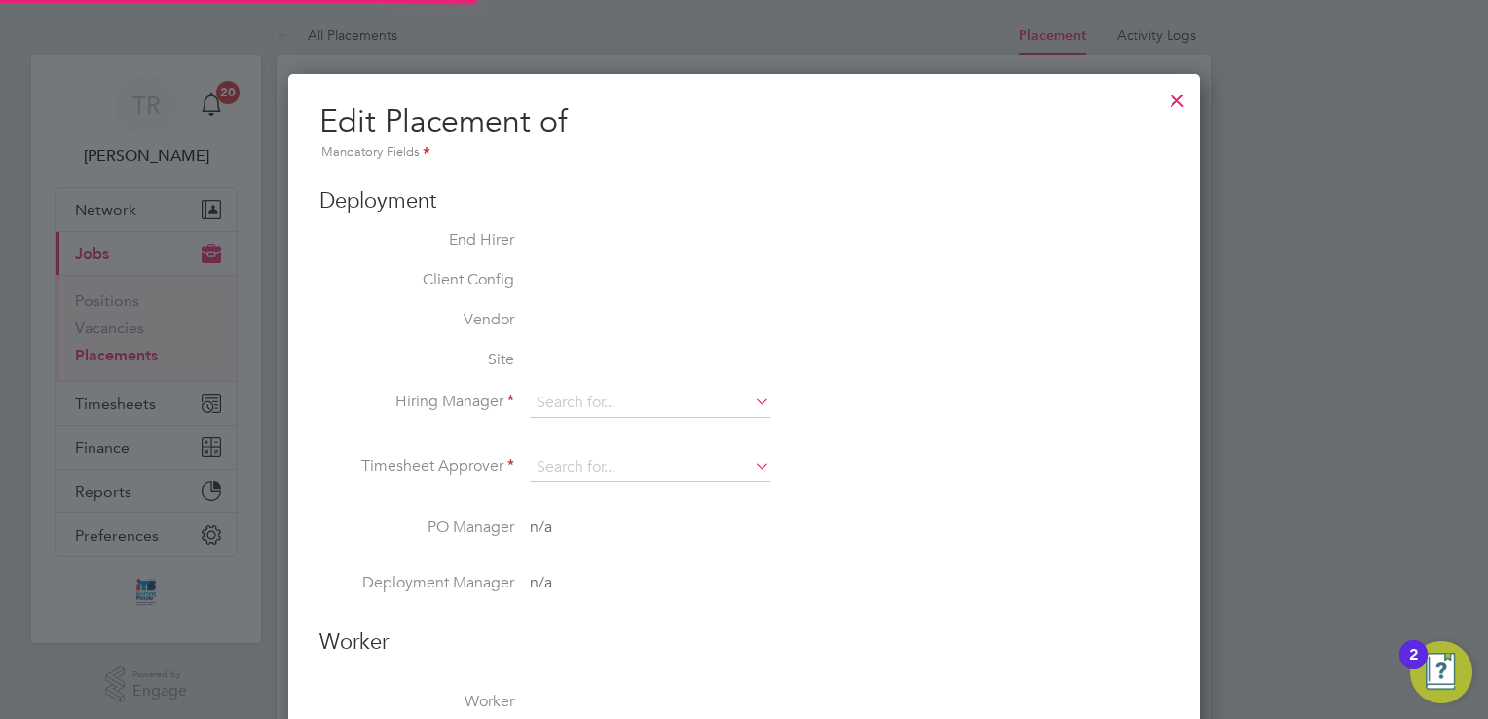
type input "16:30"
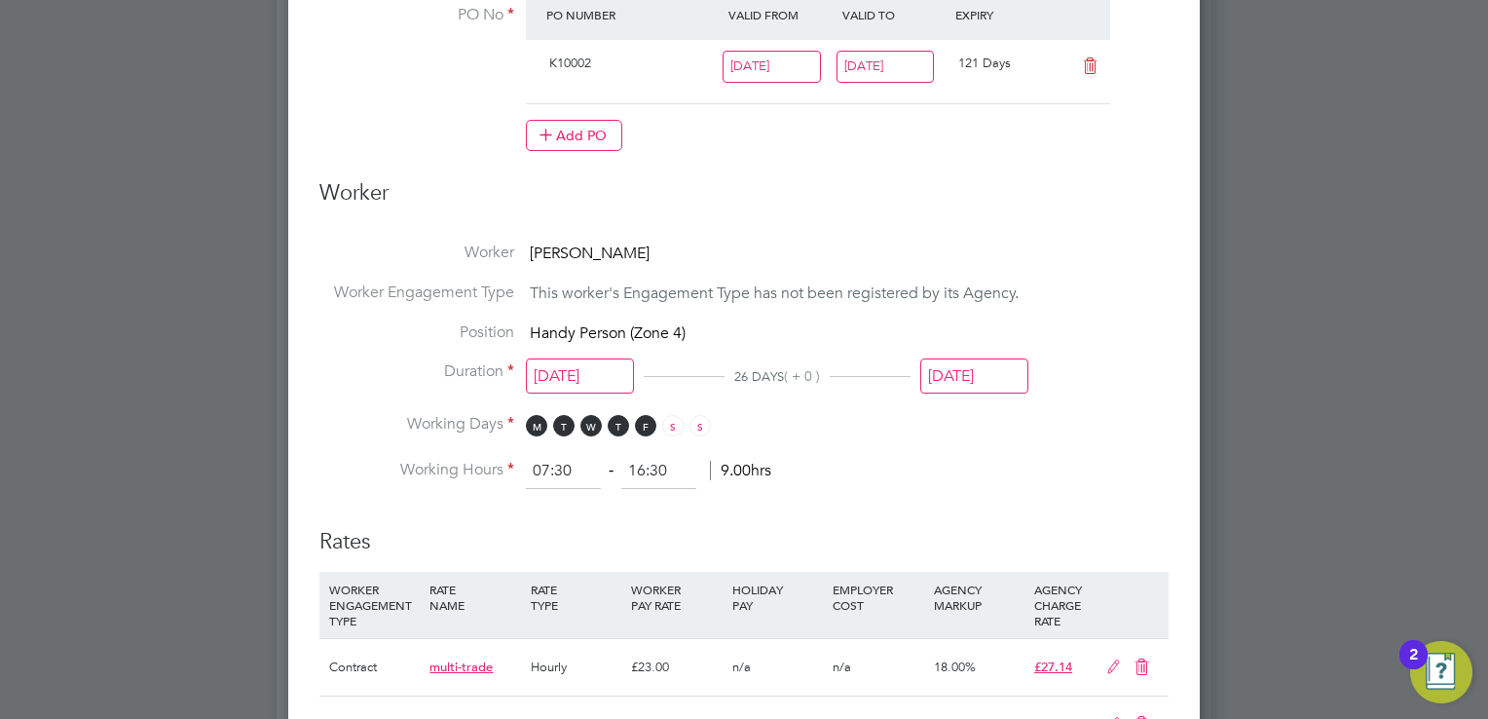
click at [992, 379] on input "[DATE]" at bounding box center [974, 376] width 108 height 36
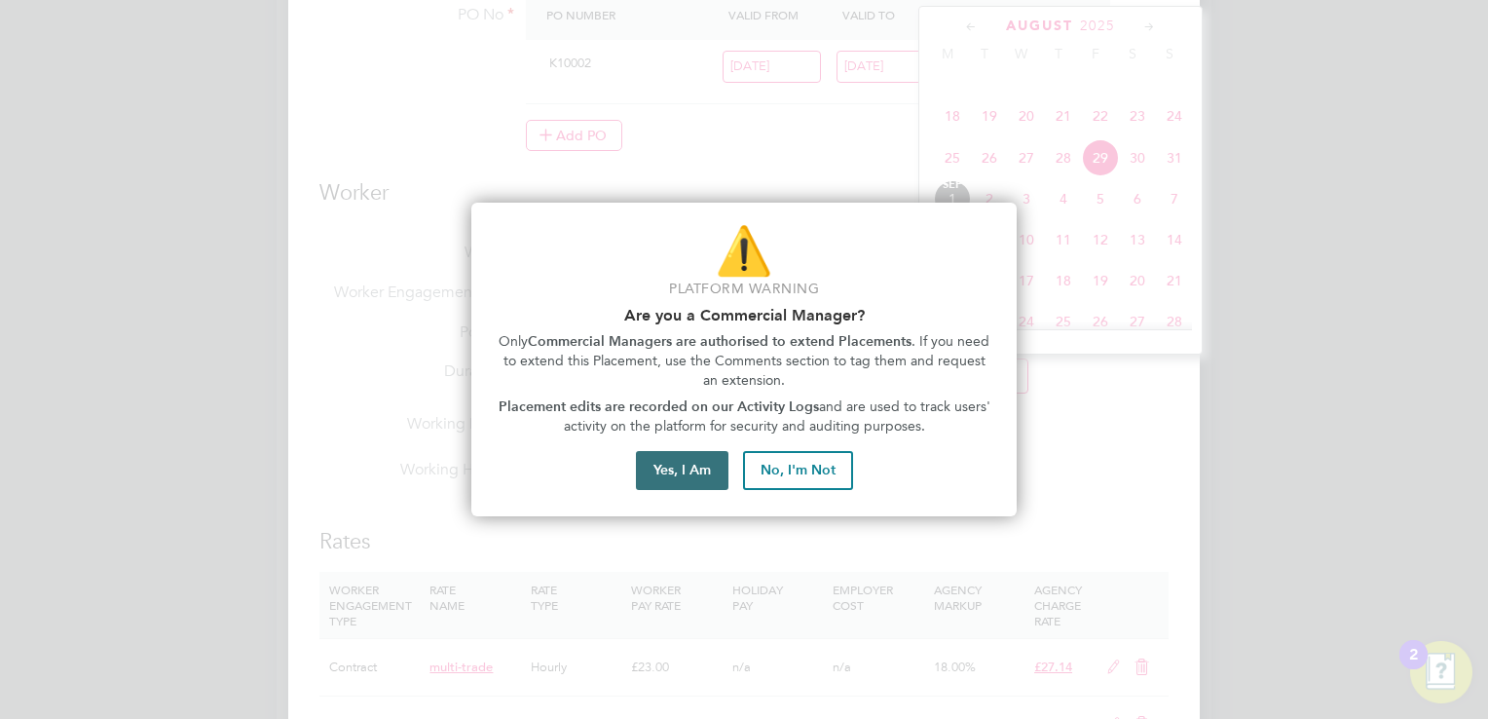
click at [655, 464] on button "Yes, I Am" at bounding box center [682, 470] width 93 height 39
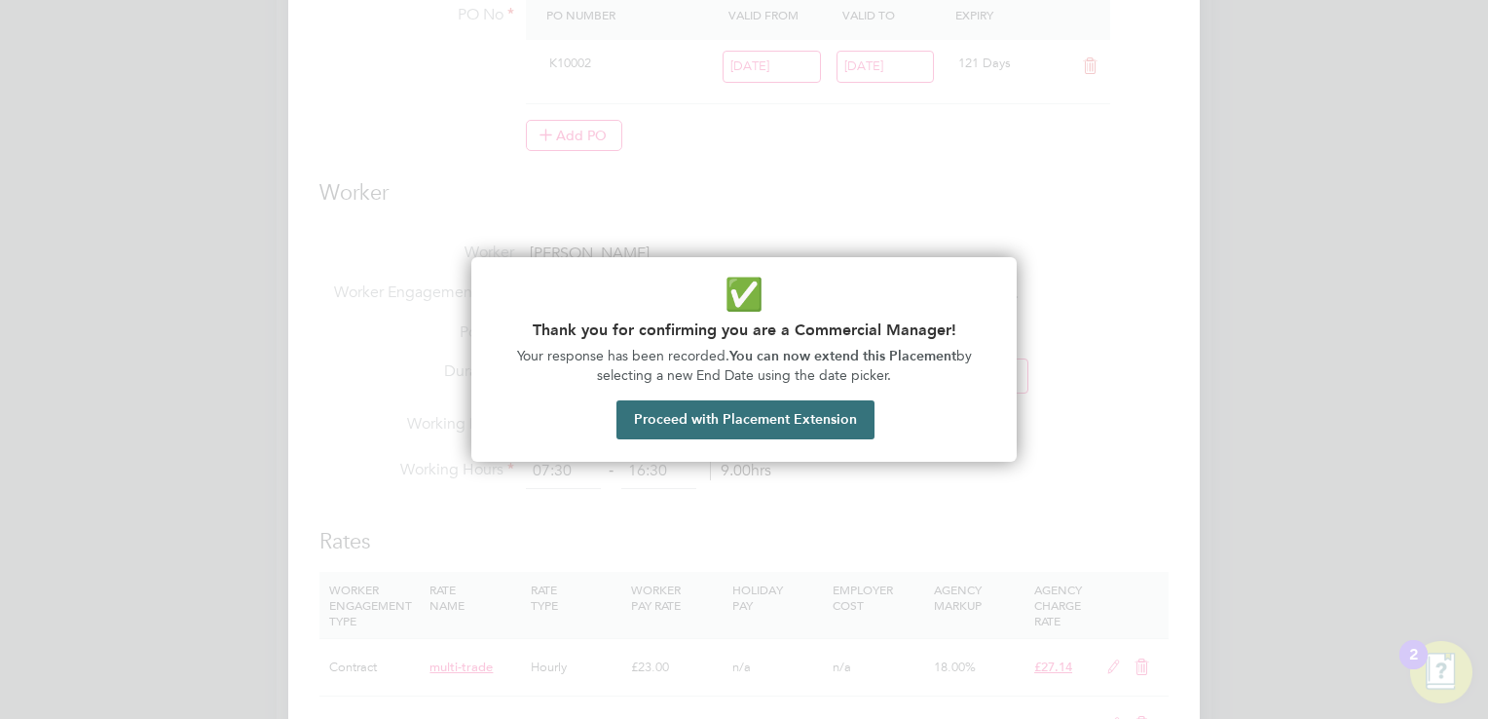
click at [792, 428] on button "Proceed with Placement Extension" at bounding box center [746, 419] width 258 height 39
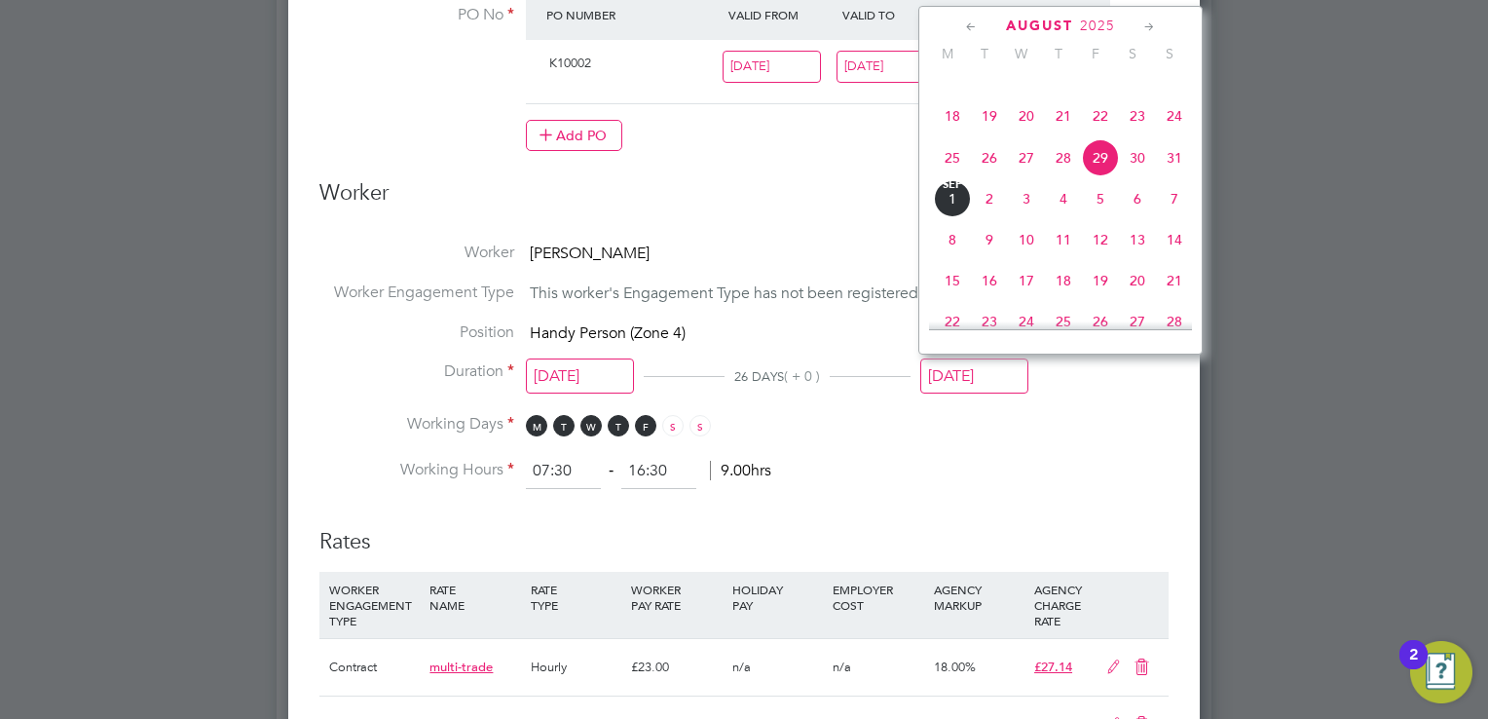
click at [1166, 299] on span "21" at bounding box center [1174, 280] width 37 height 37
type input "21 Sep 2025"
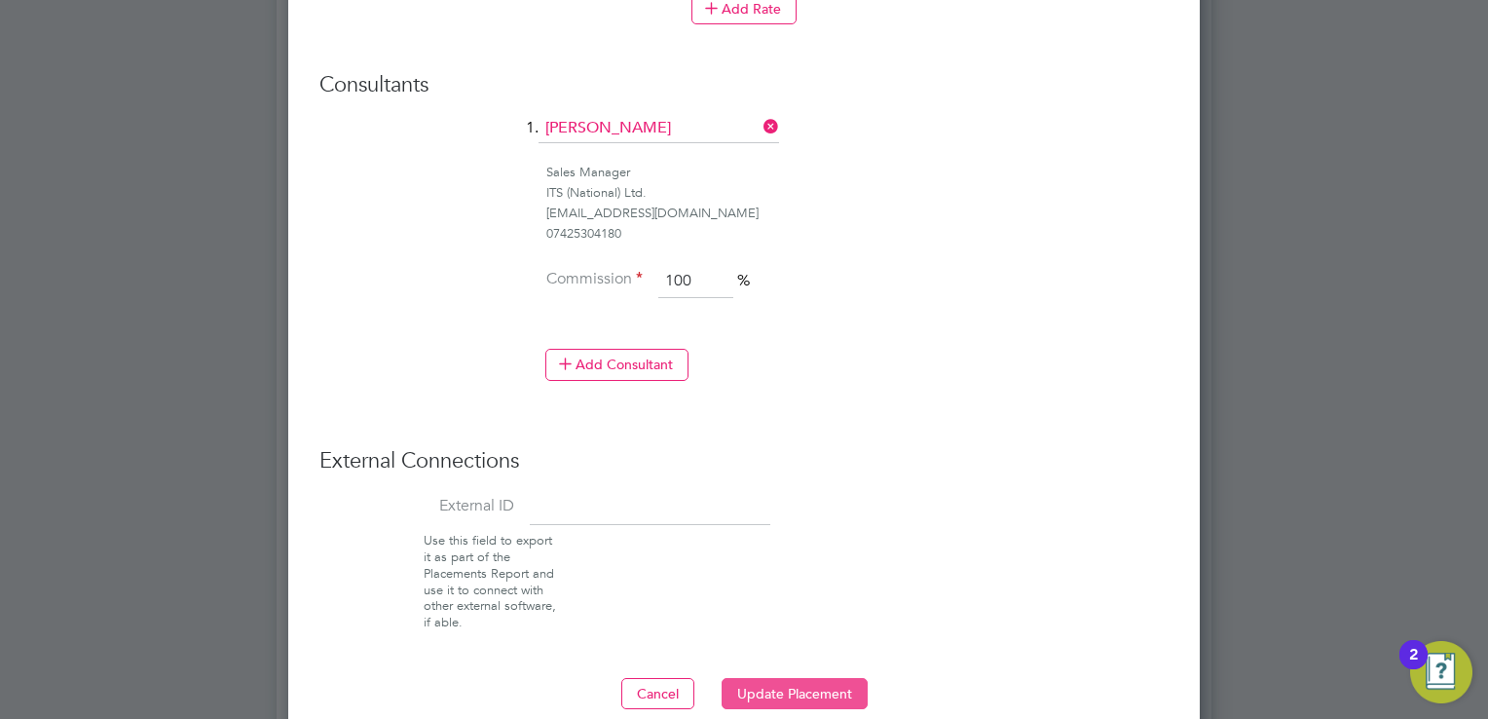
click at [764, 678] on button "Update Placement" at bounding box center [795, 693] width 146 height 31
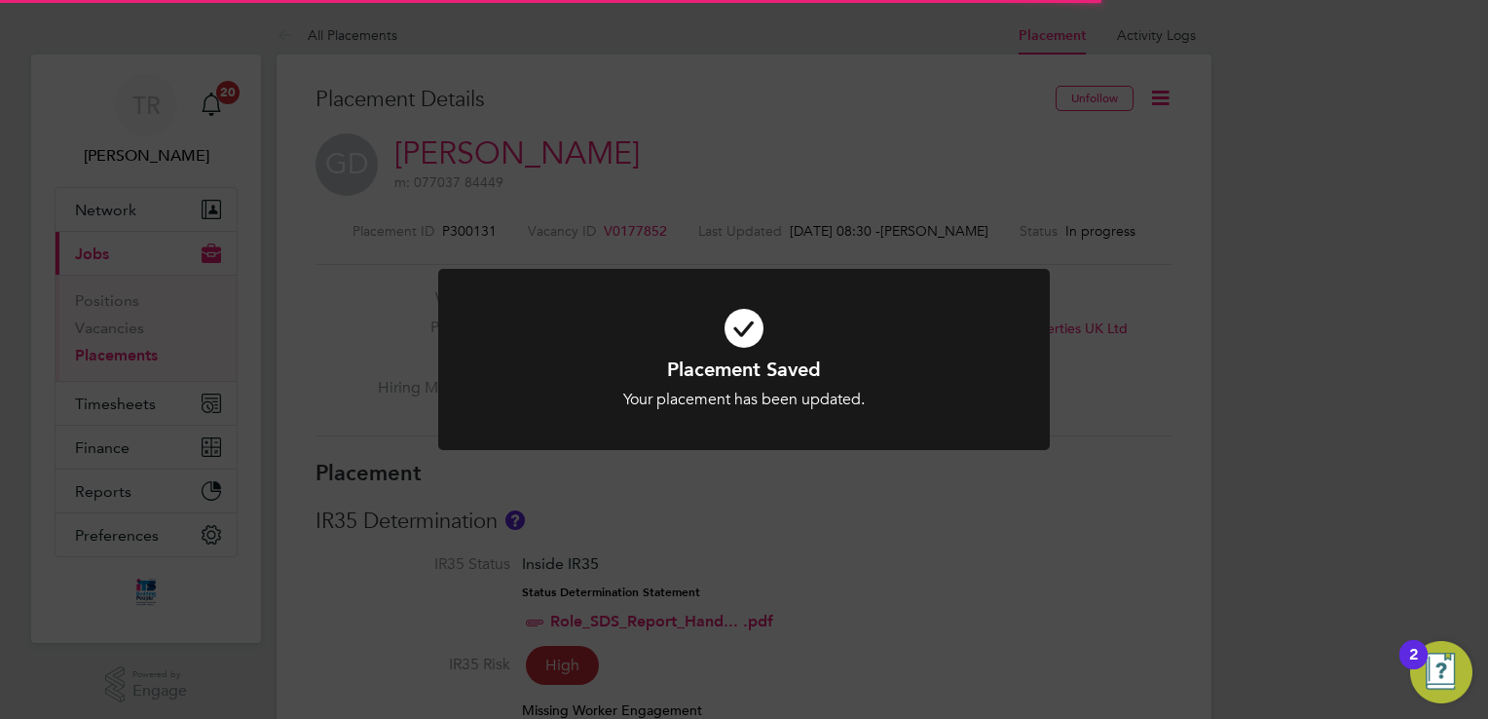
click at [798, 388] on div "Placement Saved Your placement has been updated. Cancel Okay" at bounding box center [744, 383] width 506 height 54
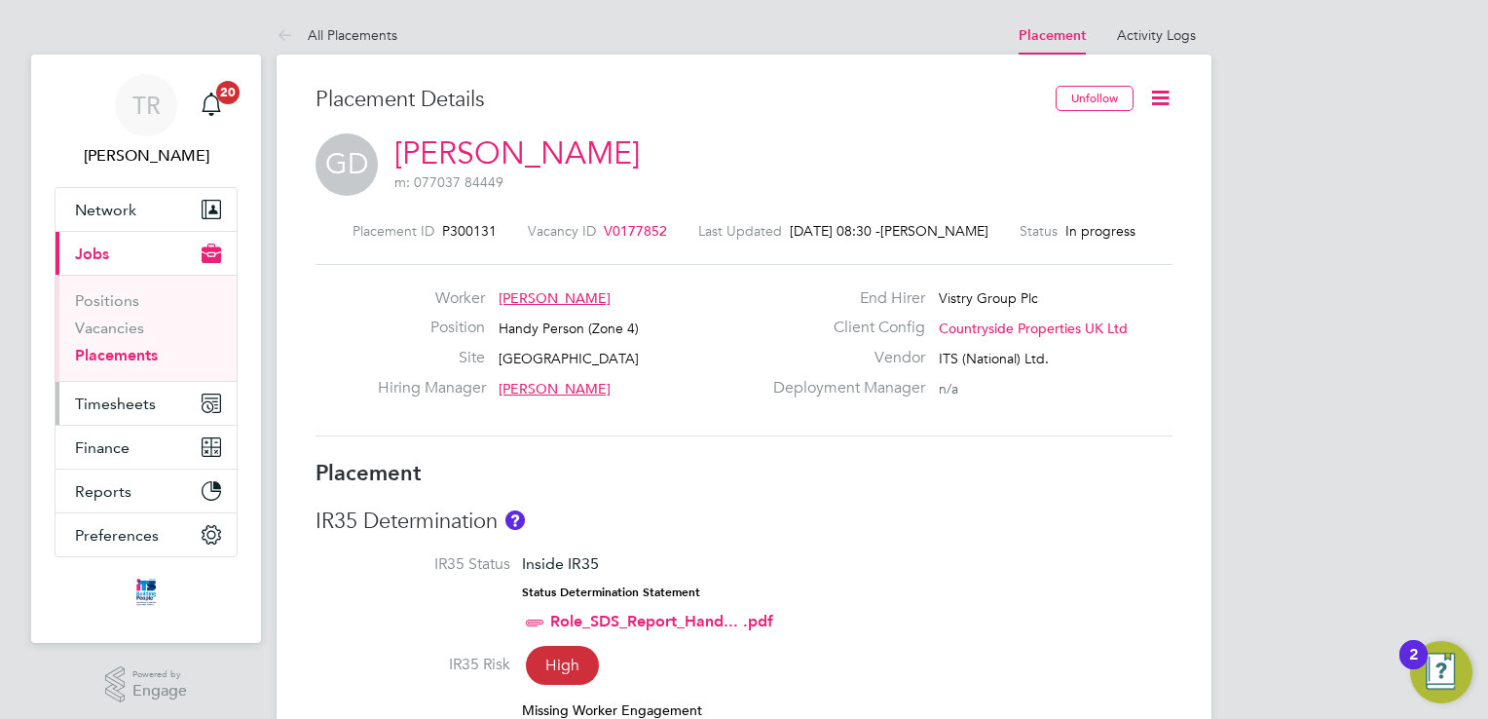
click at [125, 415] on button "Timesheets" at bounding box center [146, 403] width 181 height 43
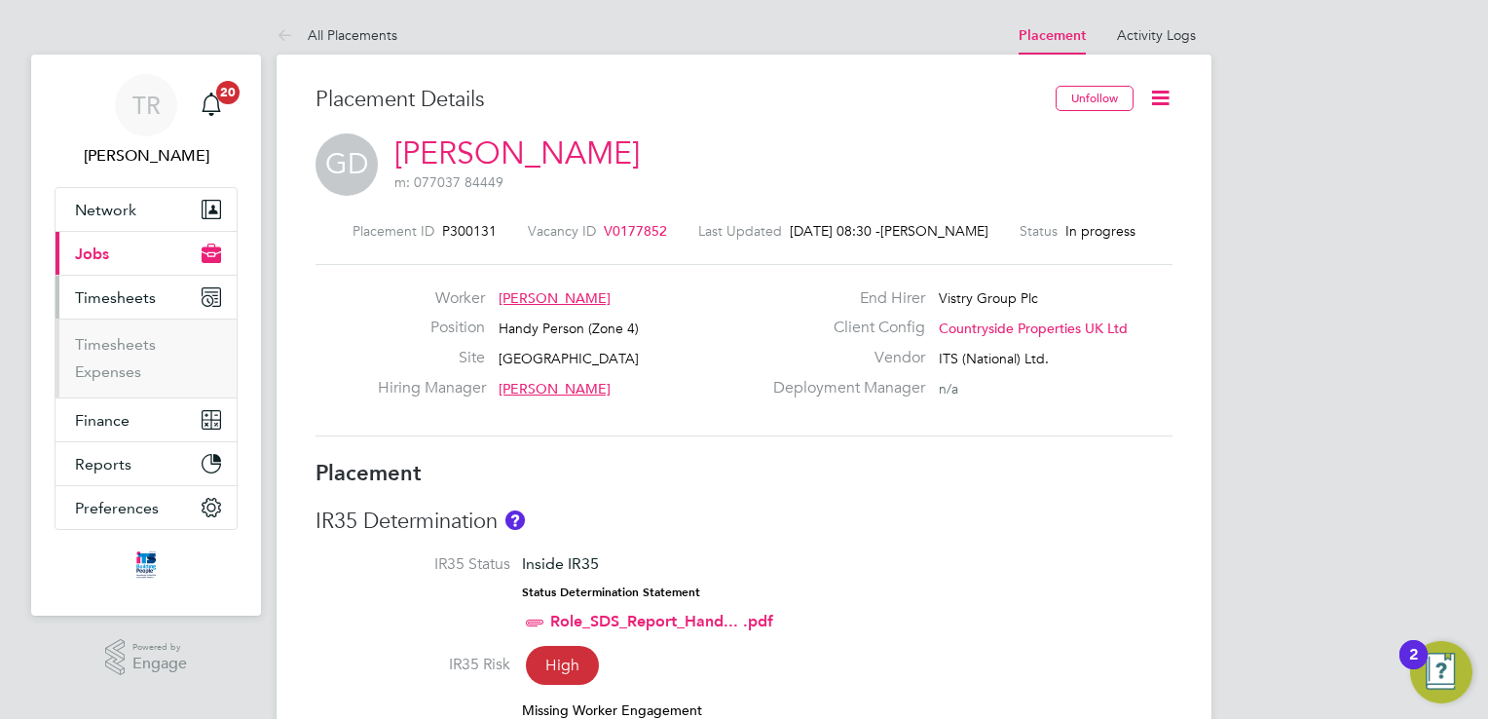
click at [133, 305] on span "Timesheets" at bounding box center [115, 297] width 81 height 19
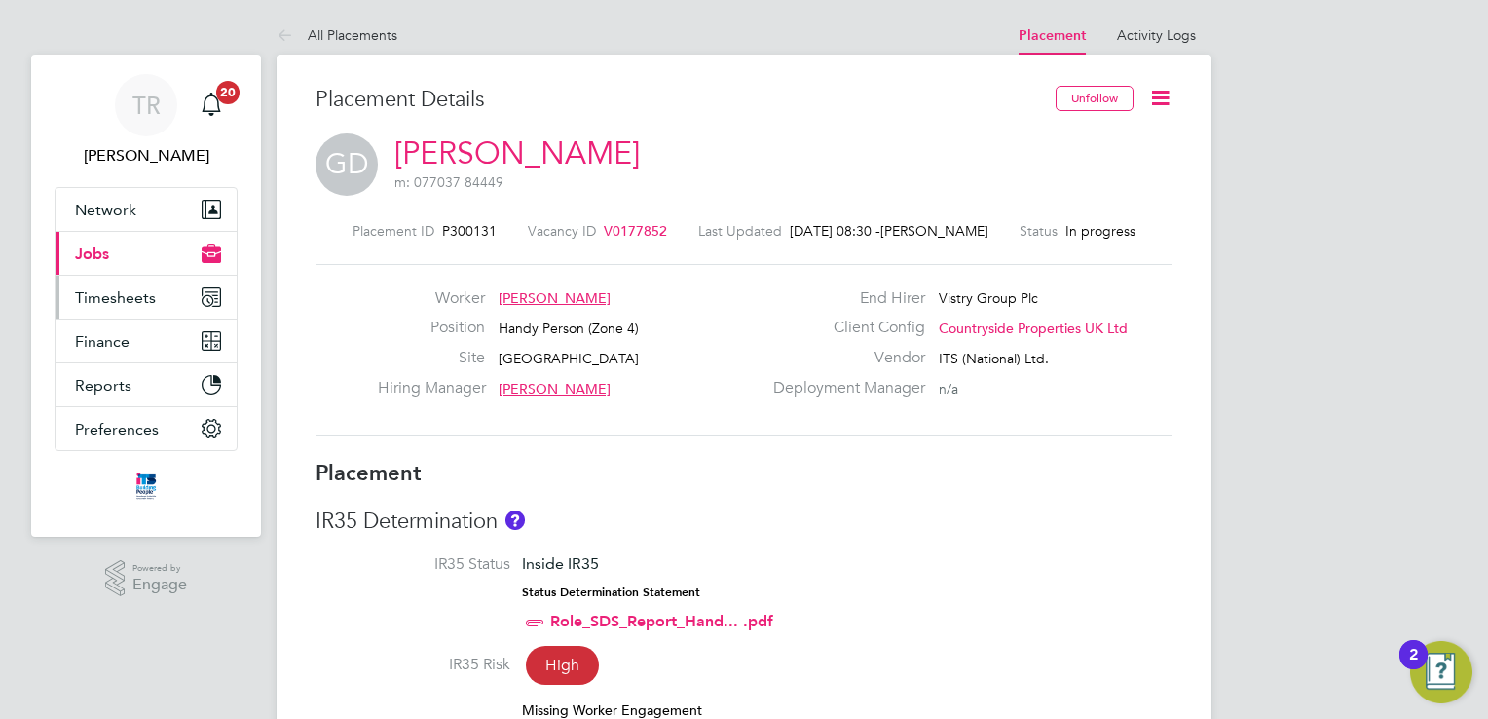
click at [126, 306] on button "Timesheets" at bounding box center [146, 297] width 181 height 43
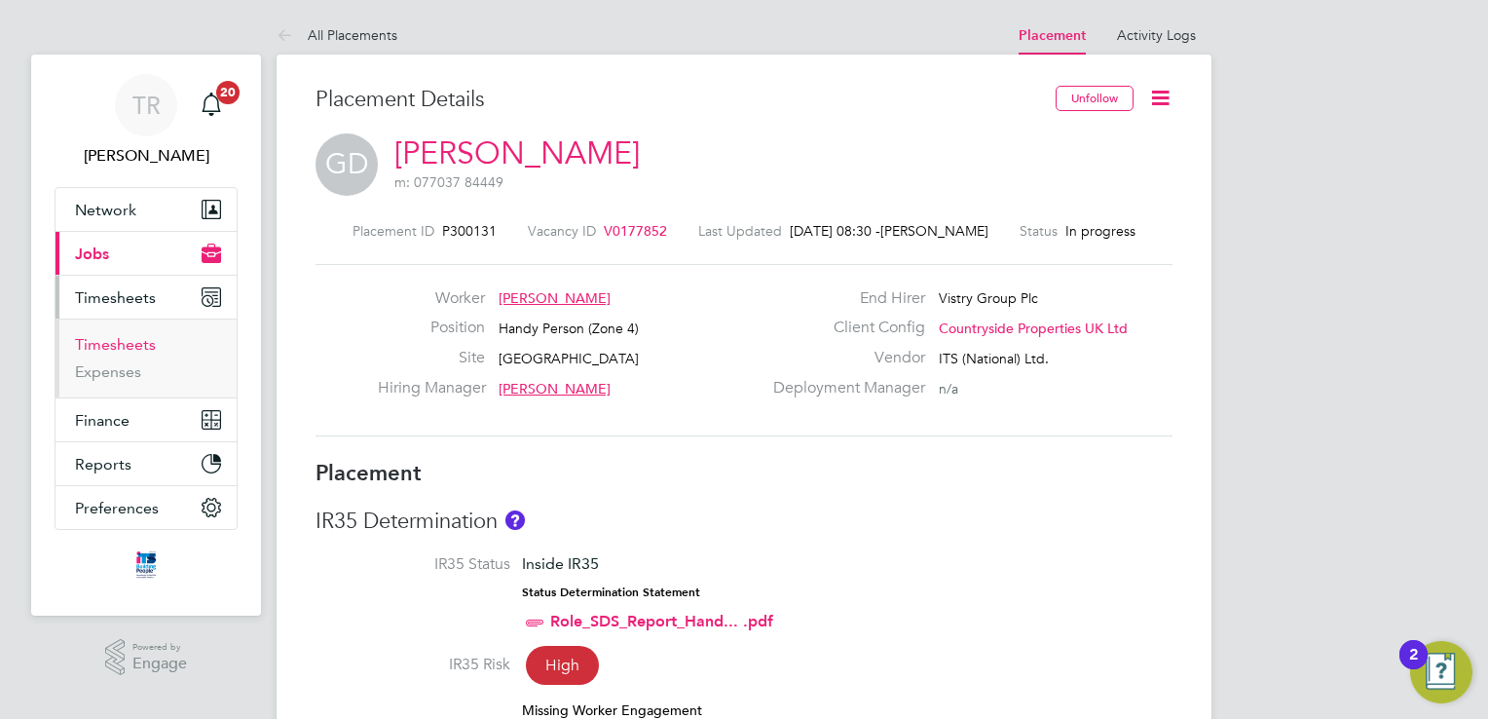
click at [111, 337] on link "Timesheets" at bounding box center [115, 344] width 81 height 19
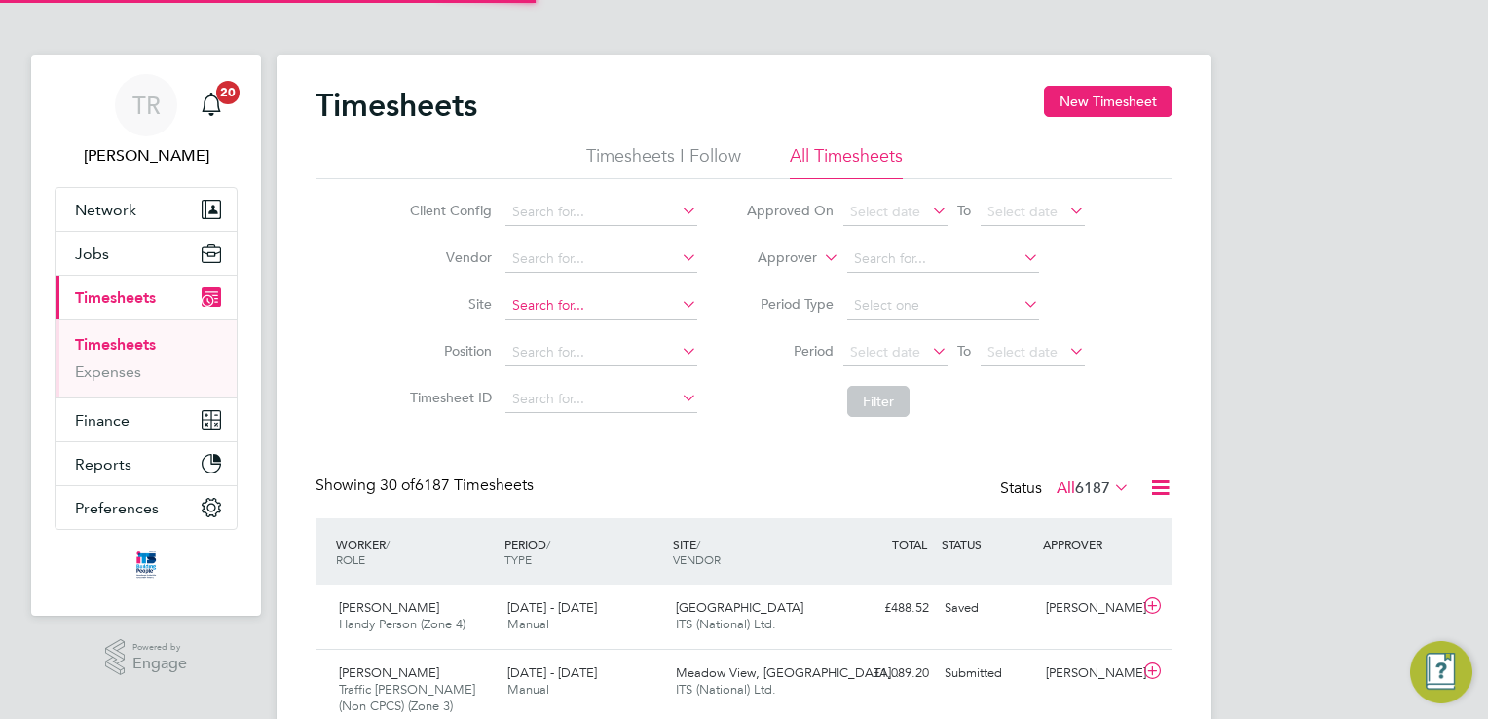
click at [545, 296] on input at bounding box center [601, 305] width 192 height 27
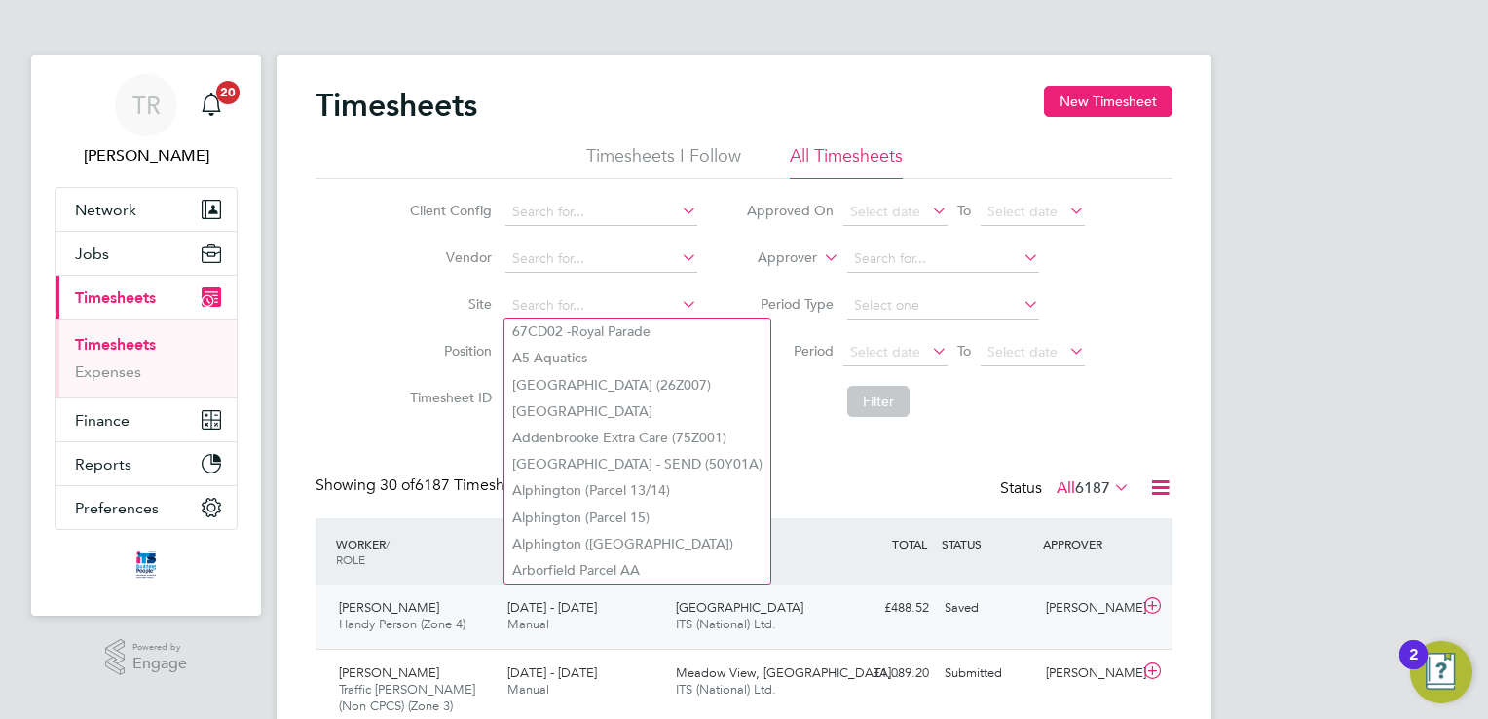
click at [849, 610] on div "£488.52 Saved" at bounding box center [886, 608] width 101 height 32
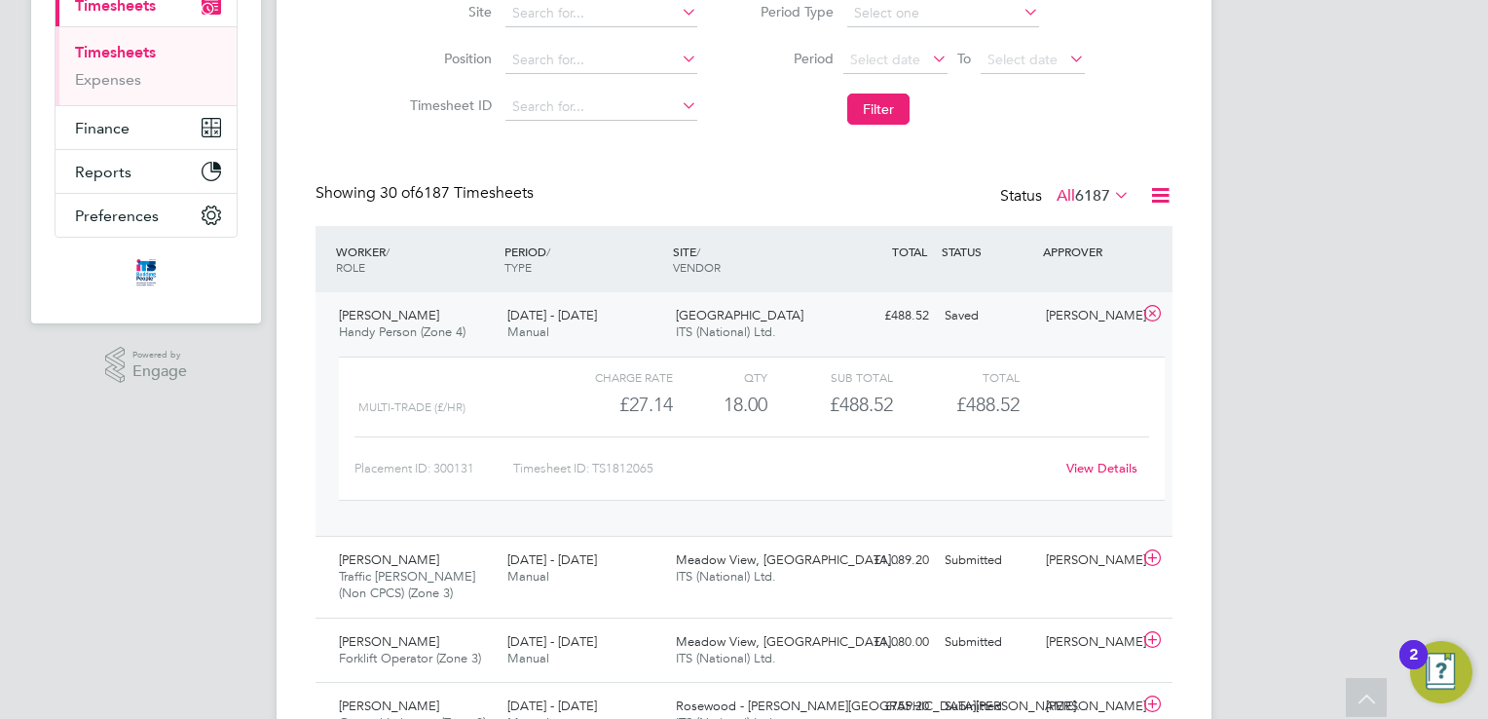
click at [1085, 463] on link "View Details" at bounding box center [1101, 468] width 71 height 17
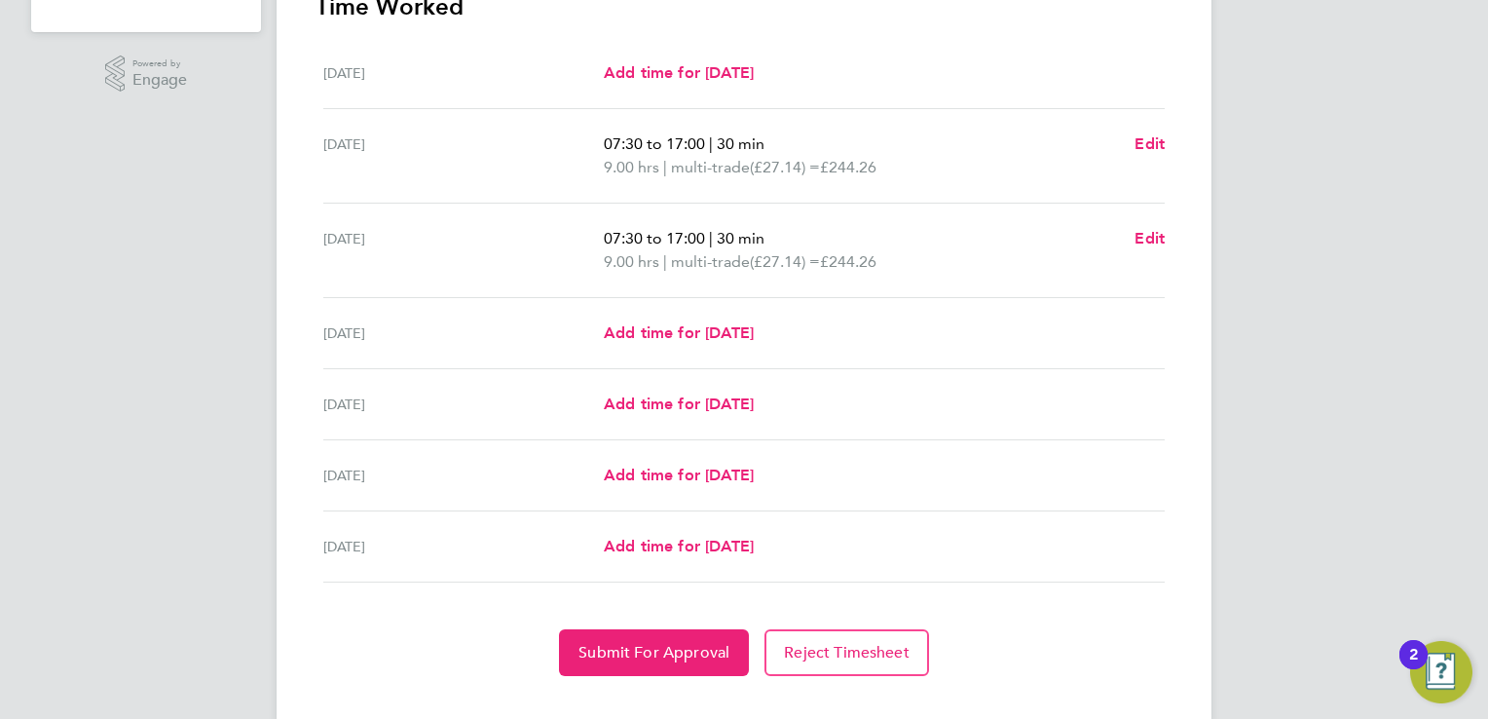
scroll to position [584, 0]
click at [661, 469] on span "Add time for Sat 30 Aug" at bounding box center [679, 474] width 150 height 19
select select "30"
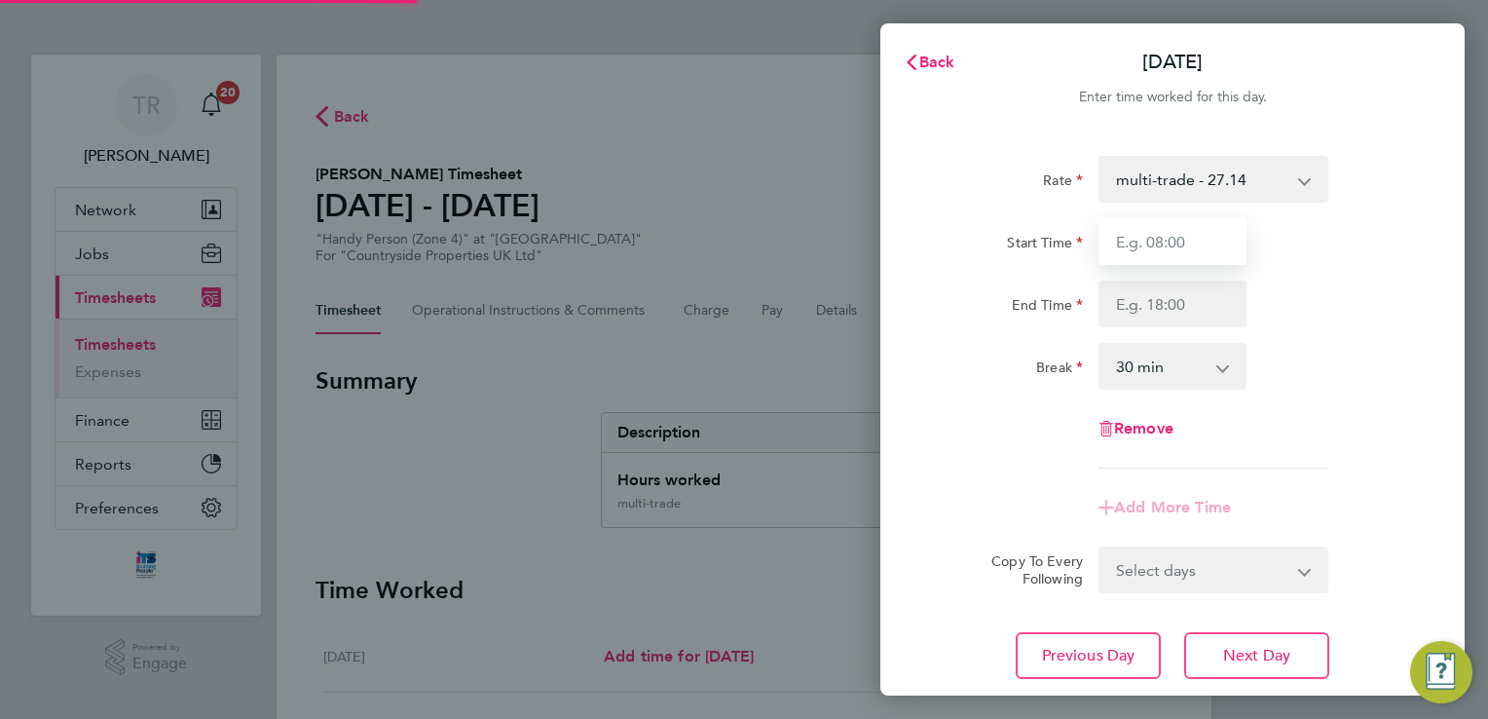
click at [1141, 243] on input "Start Time" at bounding box center [1173, 241] width 148 height 47
type input "08:00"
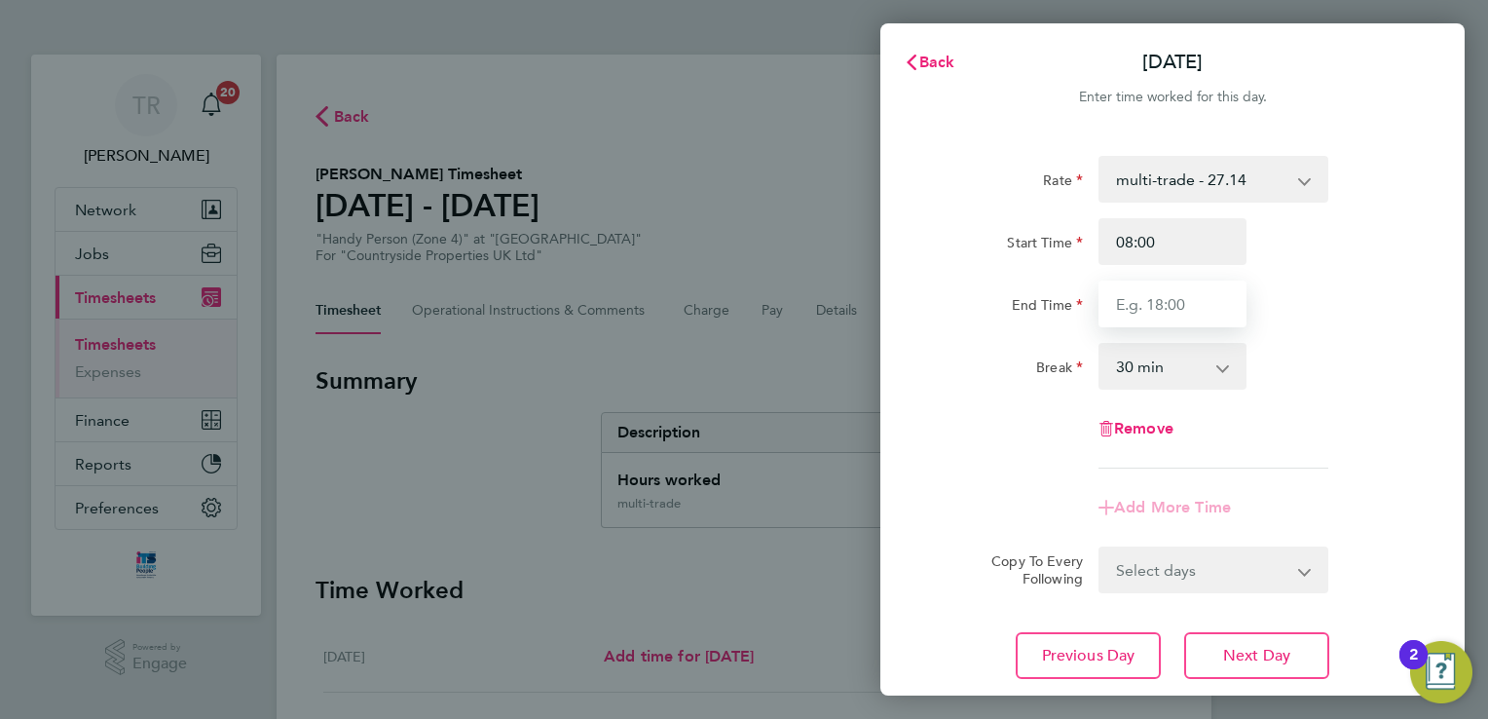
click at [1170, 300] on input "End Time" at bounding box center [1173, 304] width 148 height 47
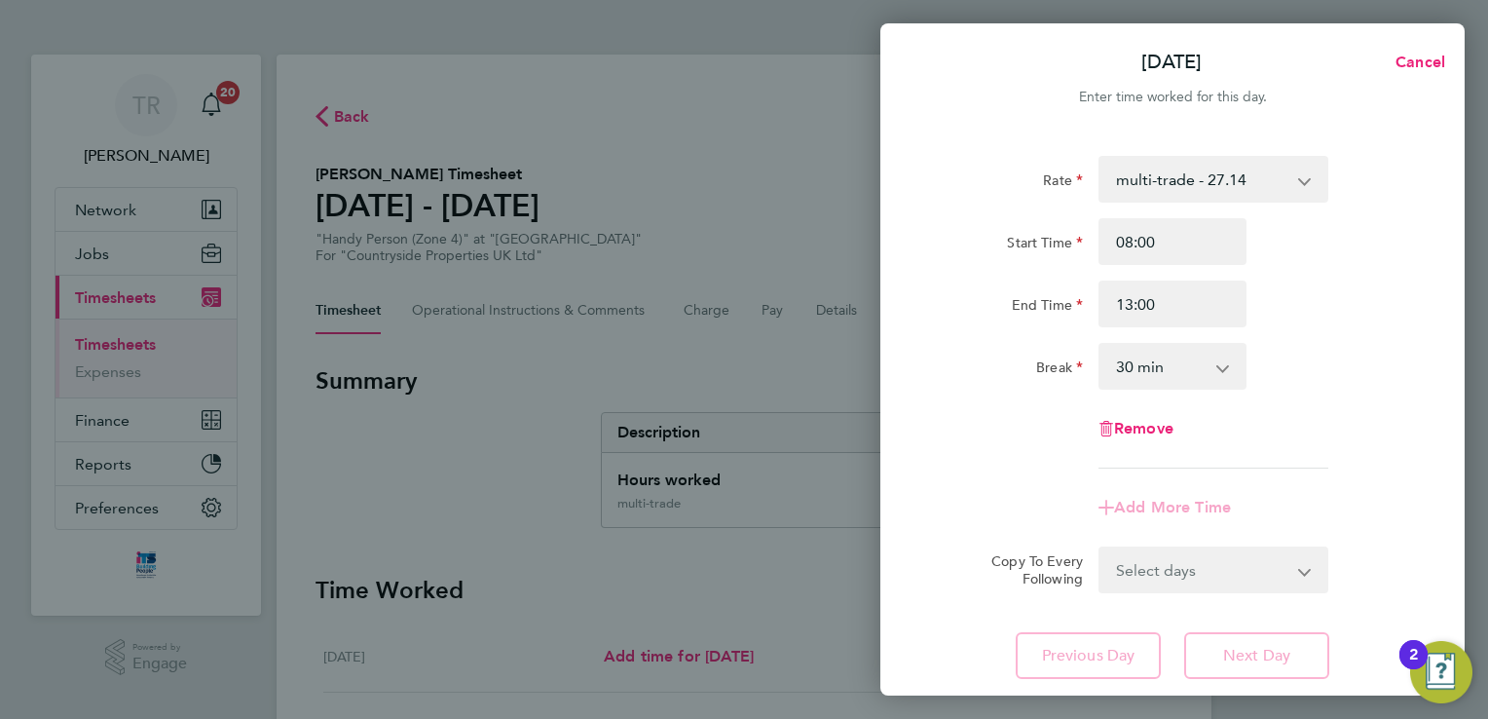
click at [1300, 398] on div "Rate multi-trade - 27.14 Standard - 23.28 Start Time 08:00 End Time 13:00 Break…" at bounding box center [1172, 312] width 475 height 313
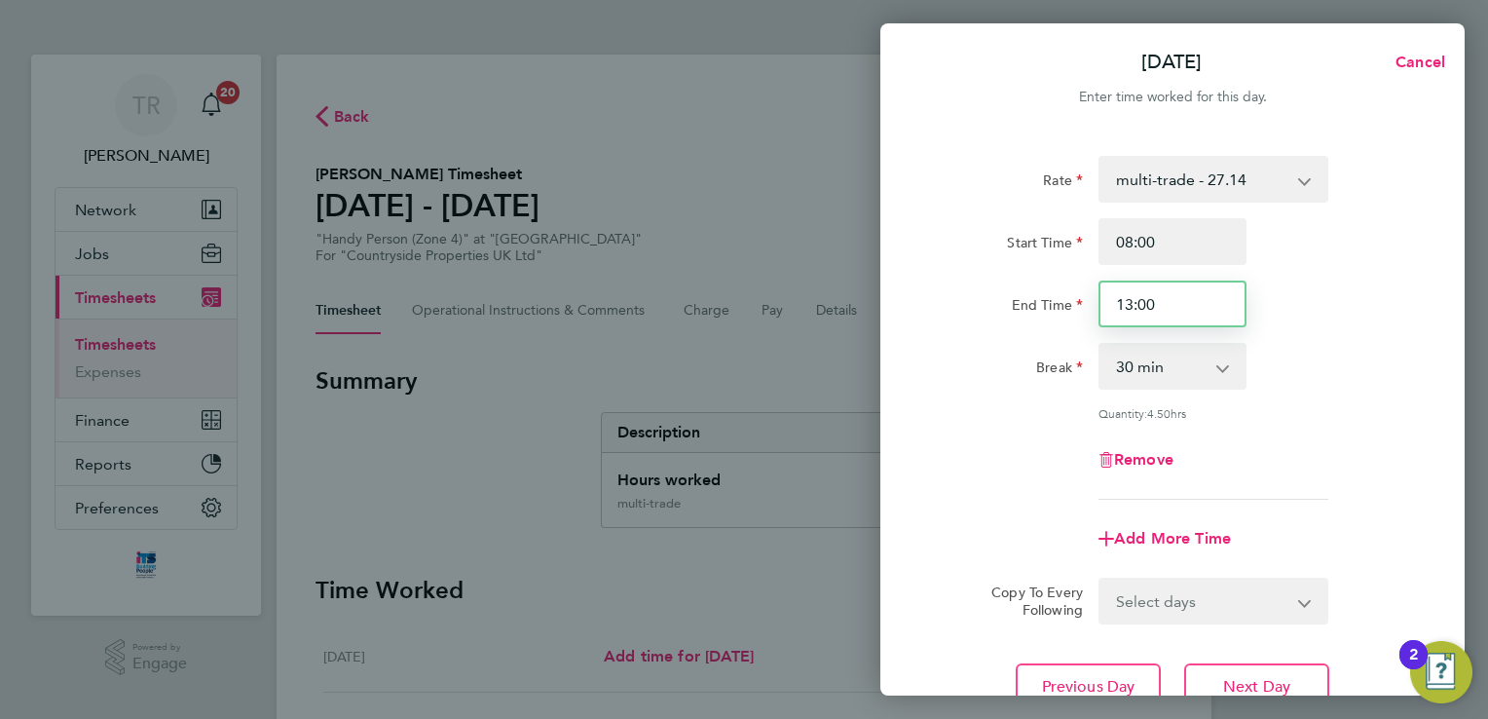
drag, startPoint x: 1187, startPoint y: 310, endPoint x: 1084, endPoint y: 305, distance: 103.4
click at [1084, 305] on div "End Time 13:00" at bounding box center [1172, 304] width 491 height 47
type input "12:30"
click at [1344, 436] on div "Remove" at bounding box center [1172, 459] width 491 height 47
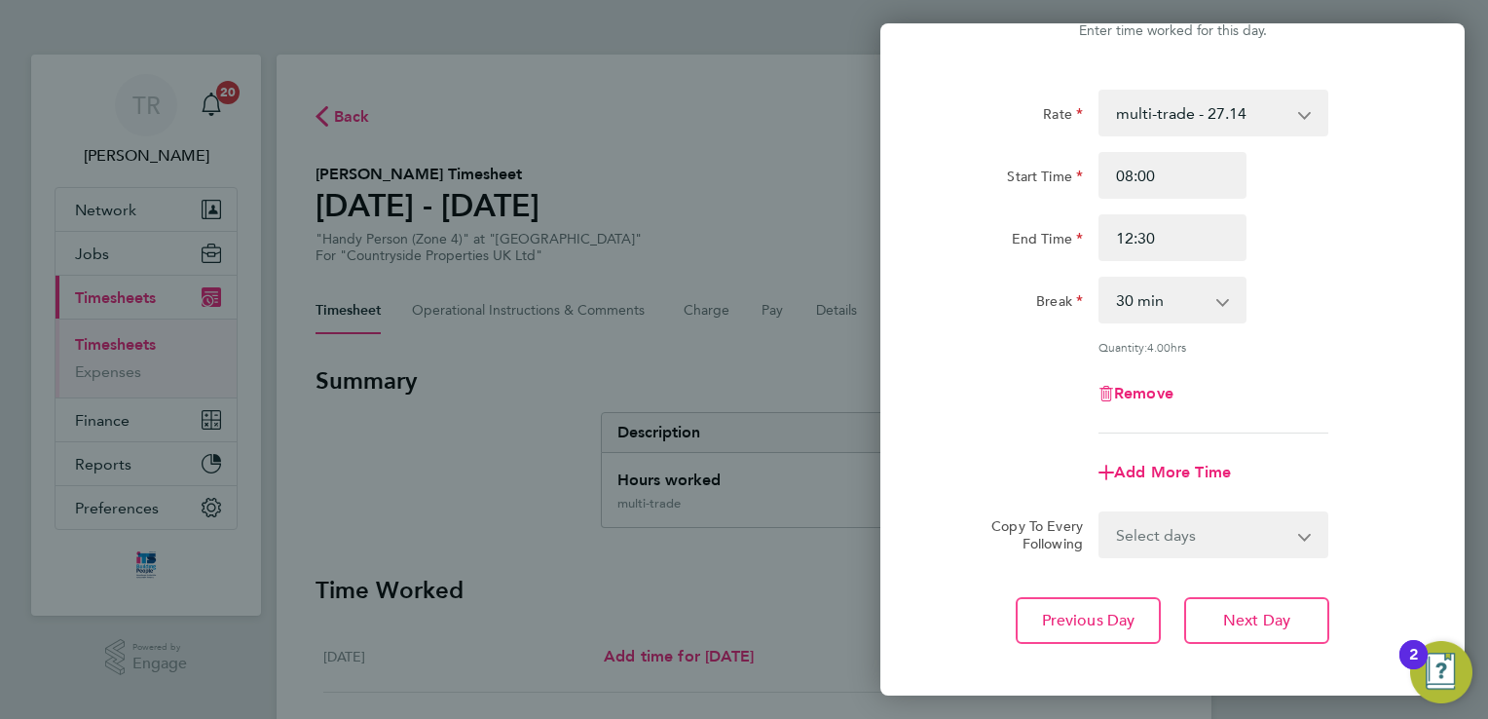
scroll to position [160, 0]
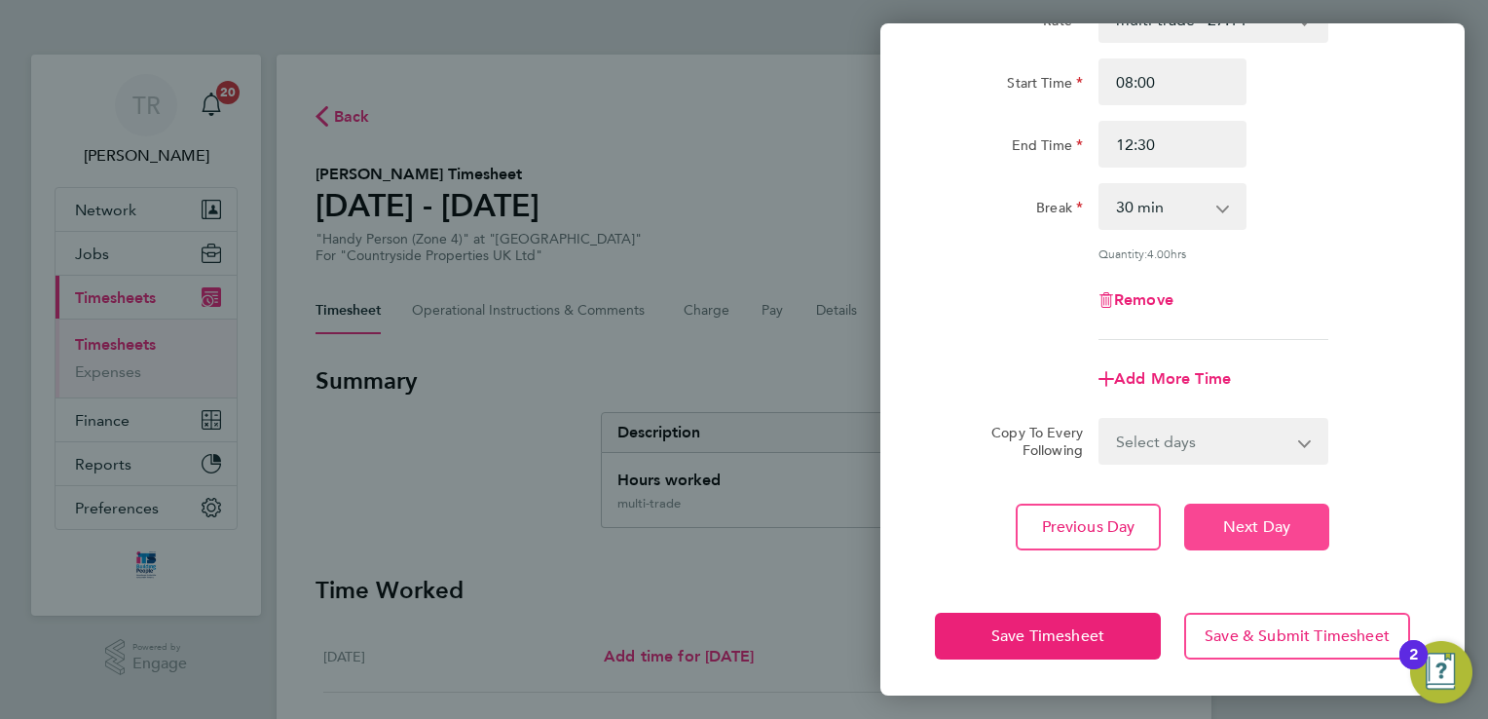
click at [1295, 514] on button "Next Day" at bounding box center [1256, 527] width 145 height 47
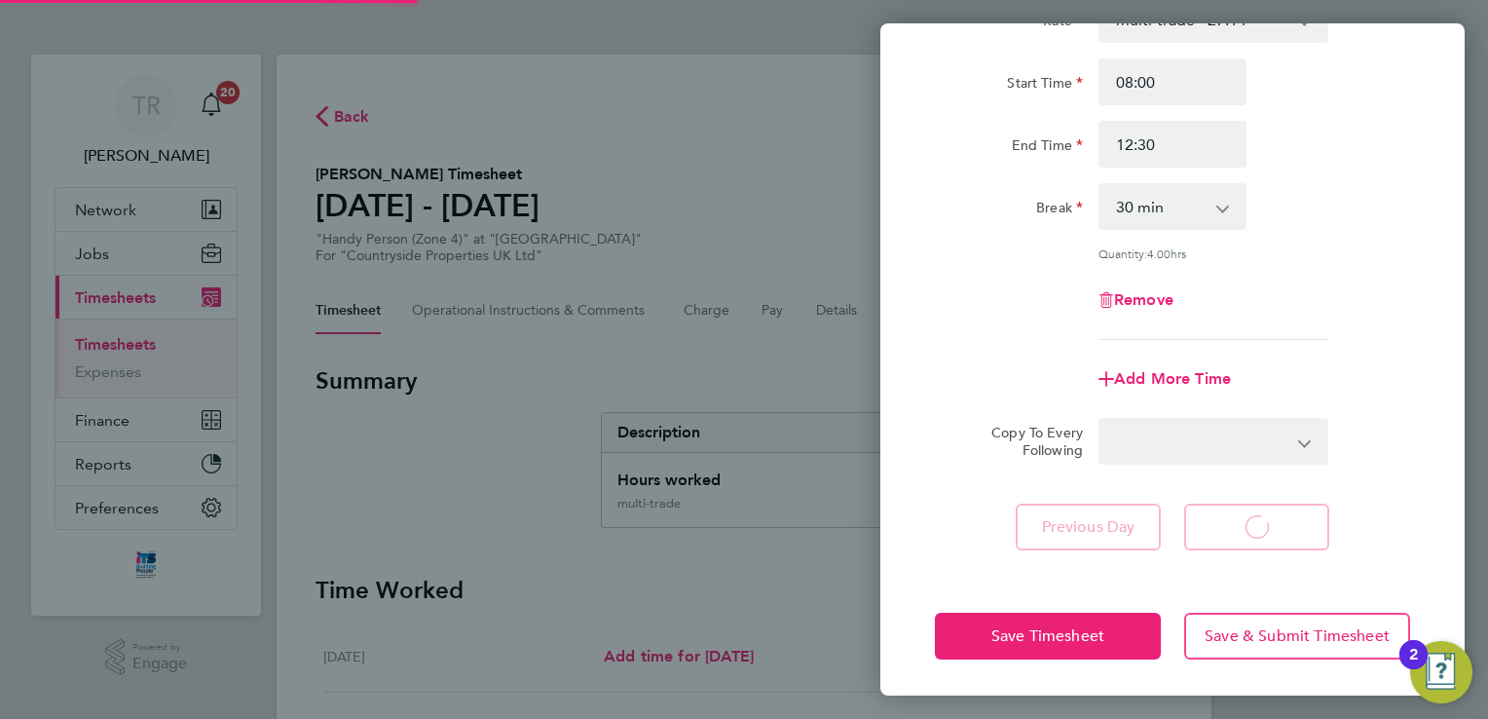
select select "30"
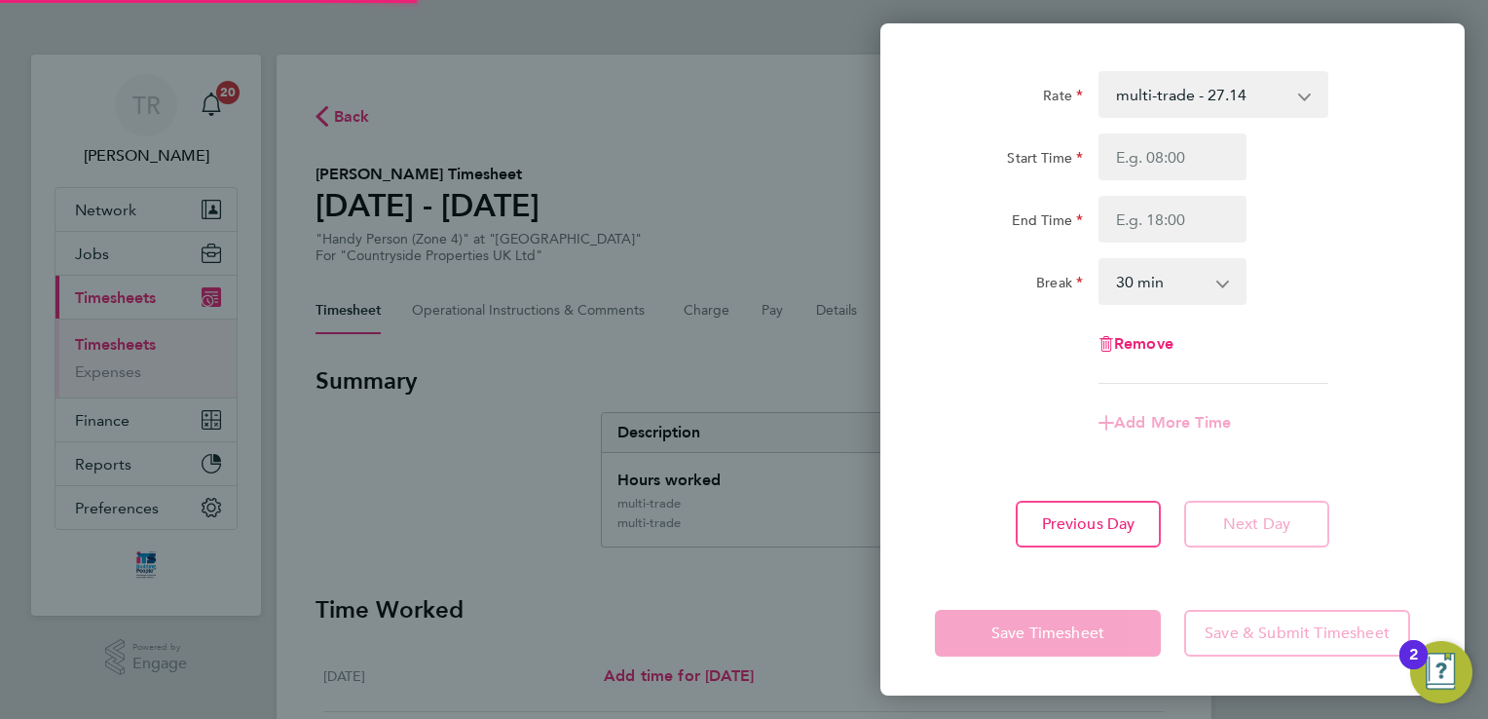
scroll to position [83, 0]
click at [1148, 167] on input "Start Time" at bounding box center [1173, 158] width 148 height 47
type input "08:00"
click at [1177, 231] on input "End Time" at bounding box center [1173, 221] width 148 height 47
type input "12:30"
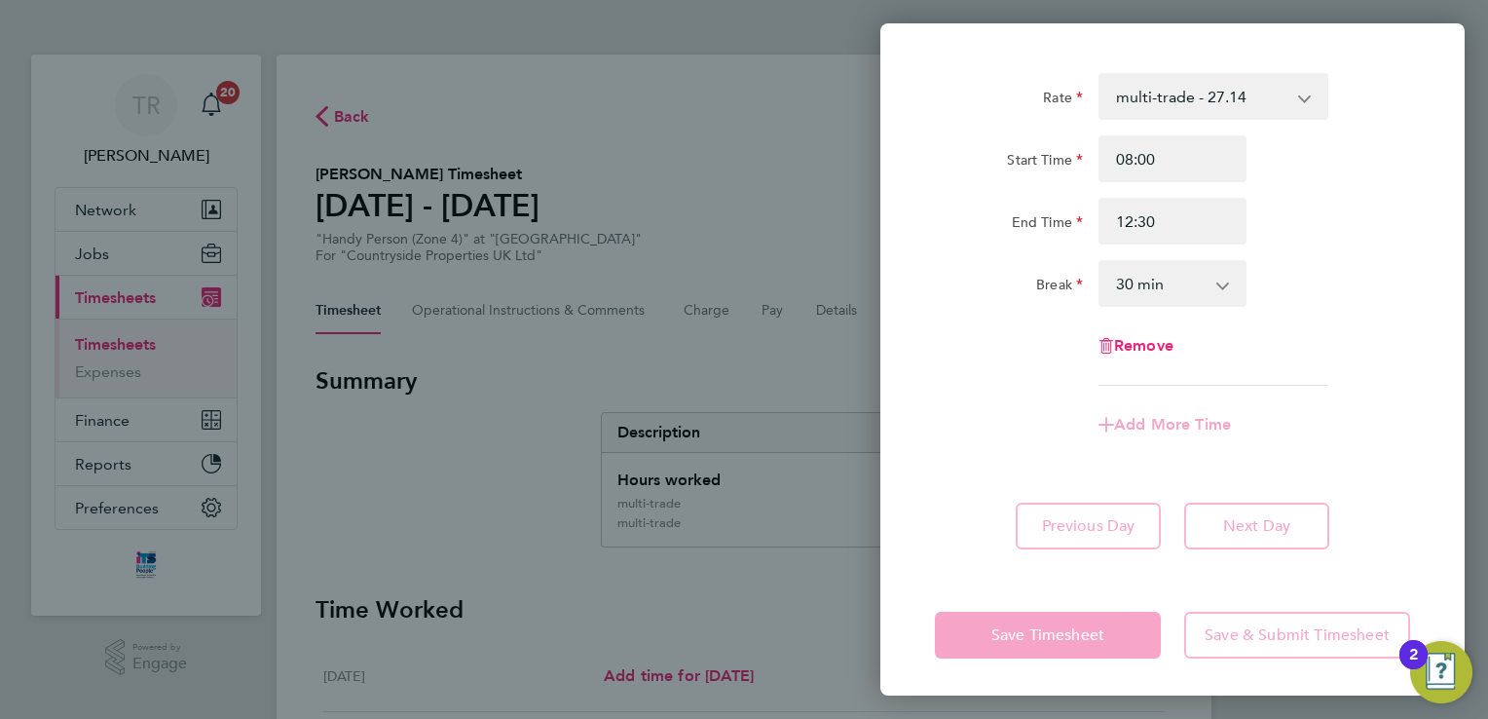
click at [1334, 442] on div "Add More Time" at bounding box center [1172, 424] width 491 height 47
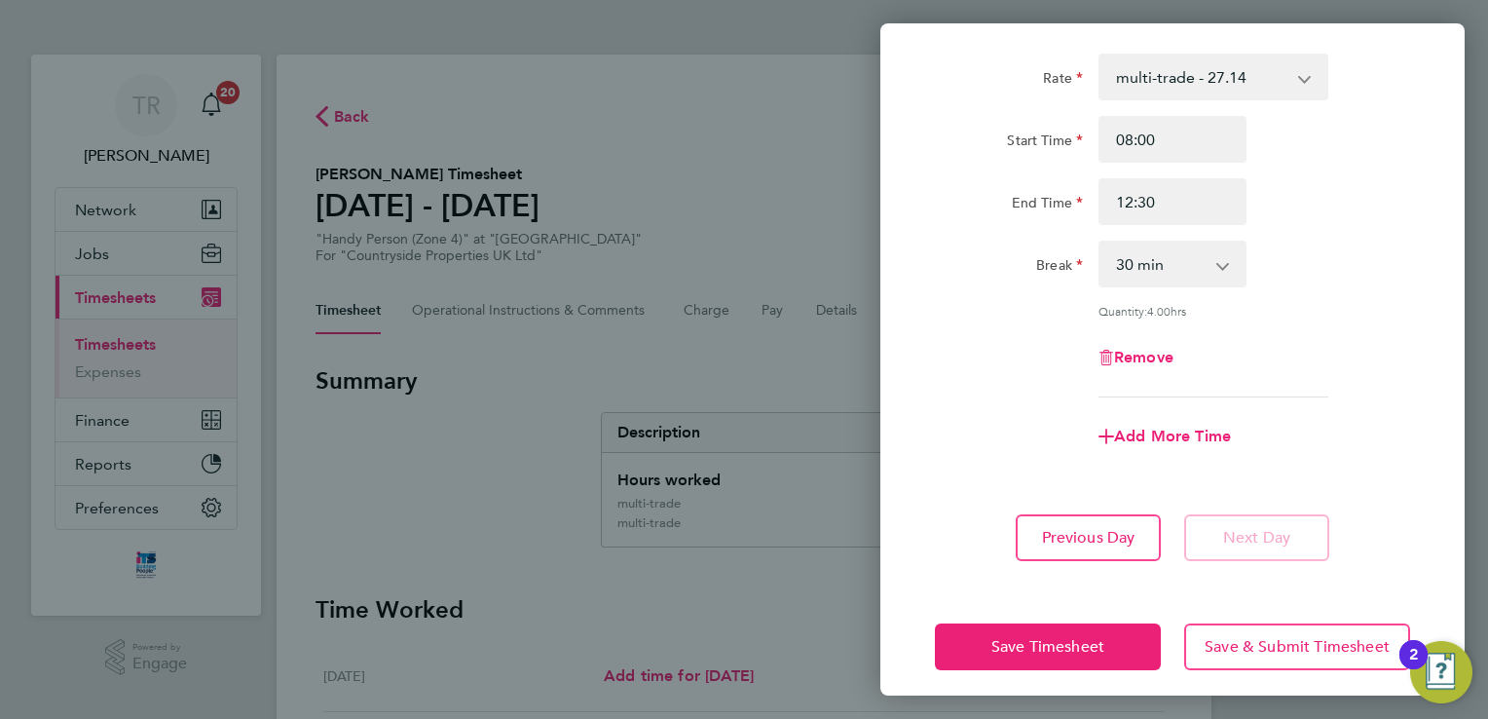
scroll to position [113, 0]
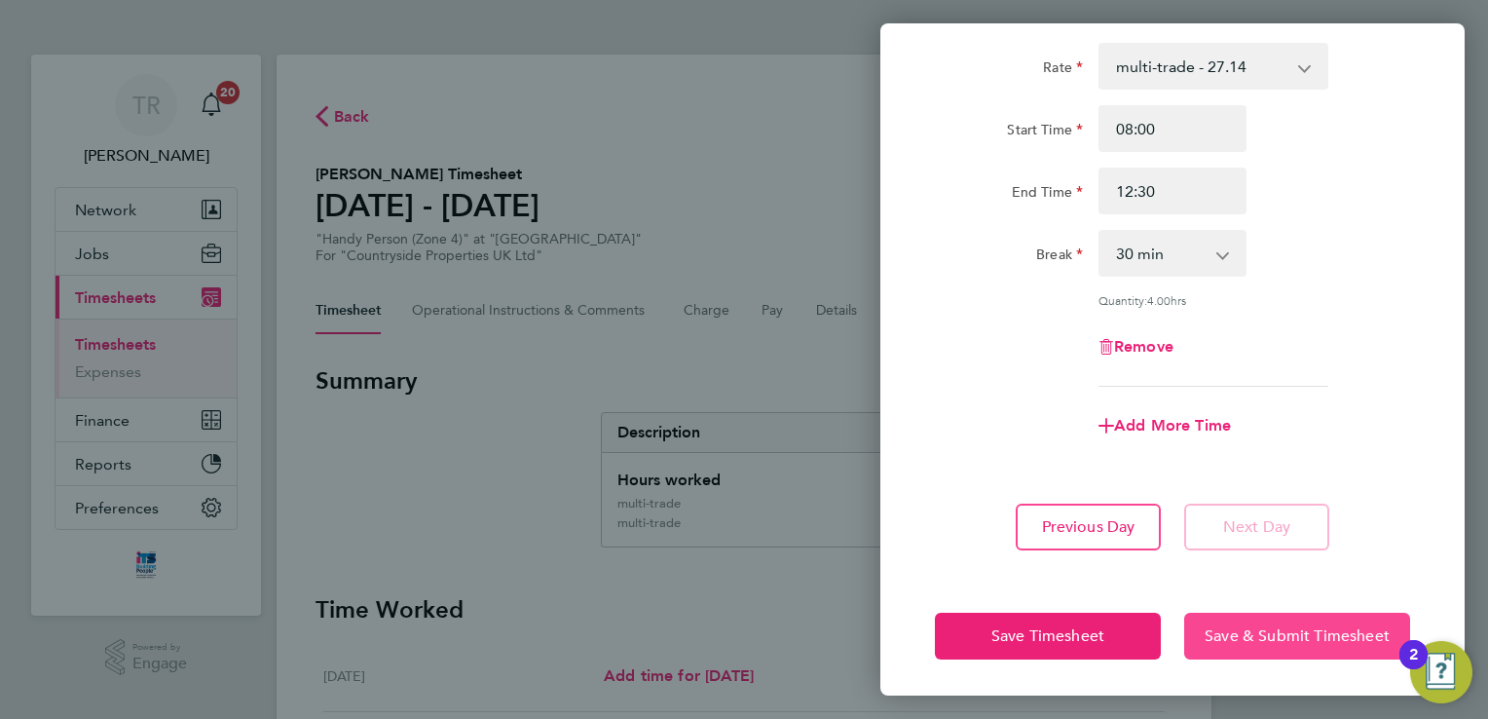
click at [1249, 635] on span "Save & Submit Timesheet" at bounding box center [1297, 635] width 185 height 19
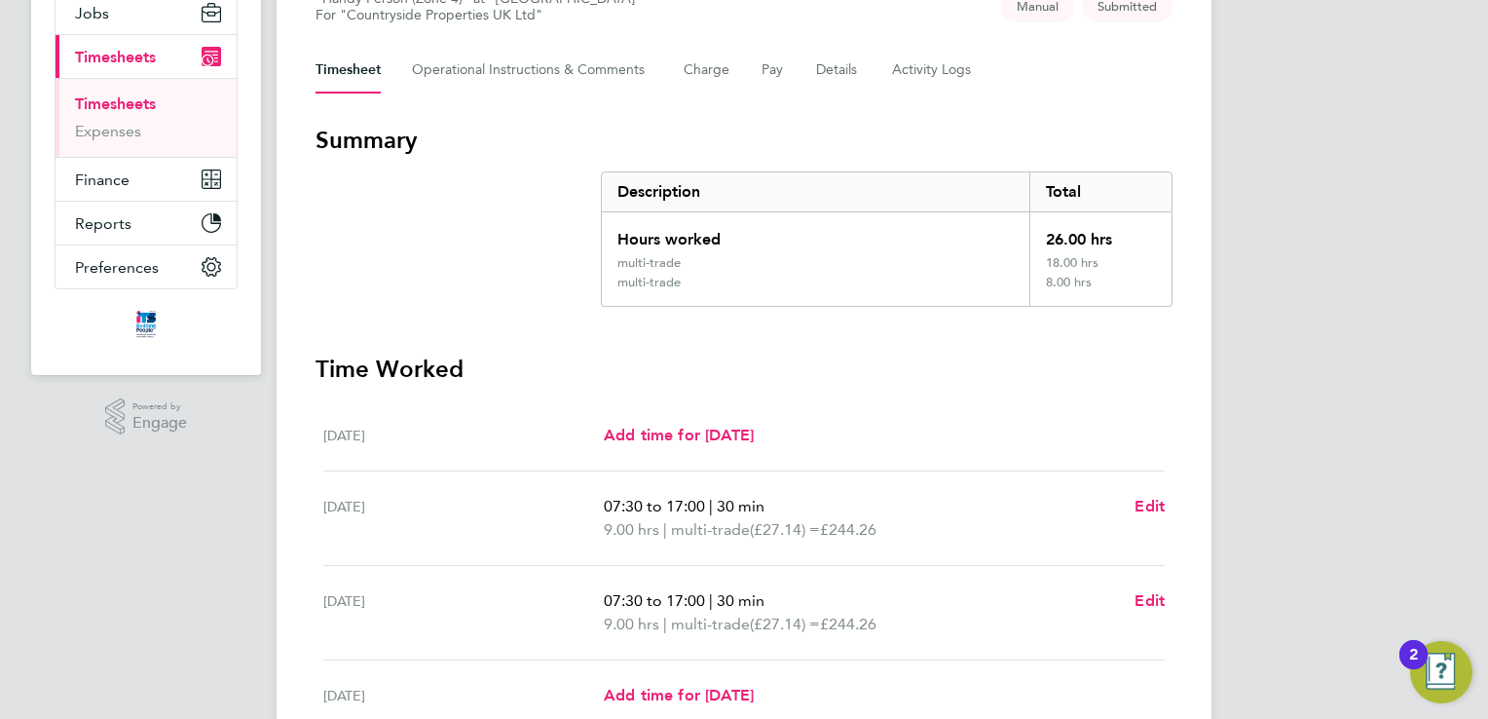
scroll to position [584, 0]
